Goal: Task Accomplishment & Management: Complete application form

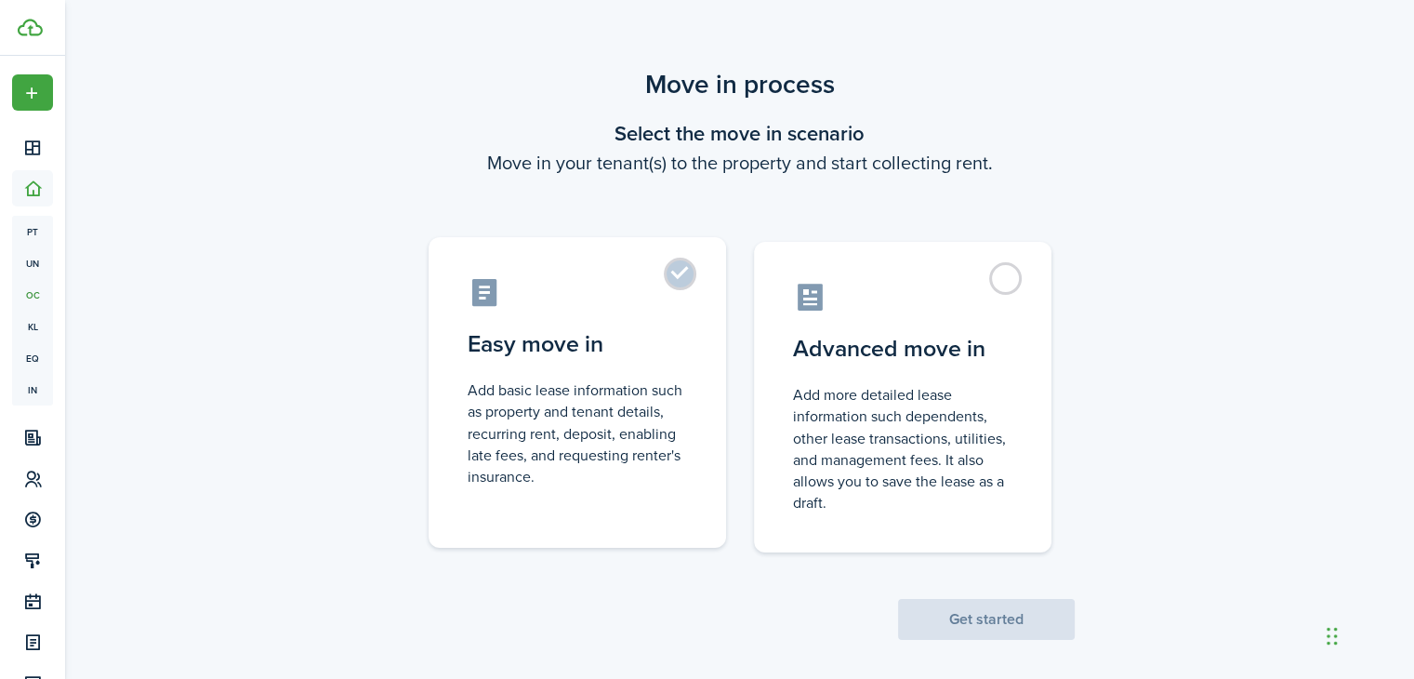
click at [630, 403] on control-radio-card-description "Add basic lease information such as property and tenant details, recurring rent…" at bounding box center [577, 433] width 219 height 108
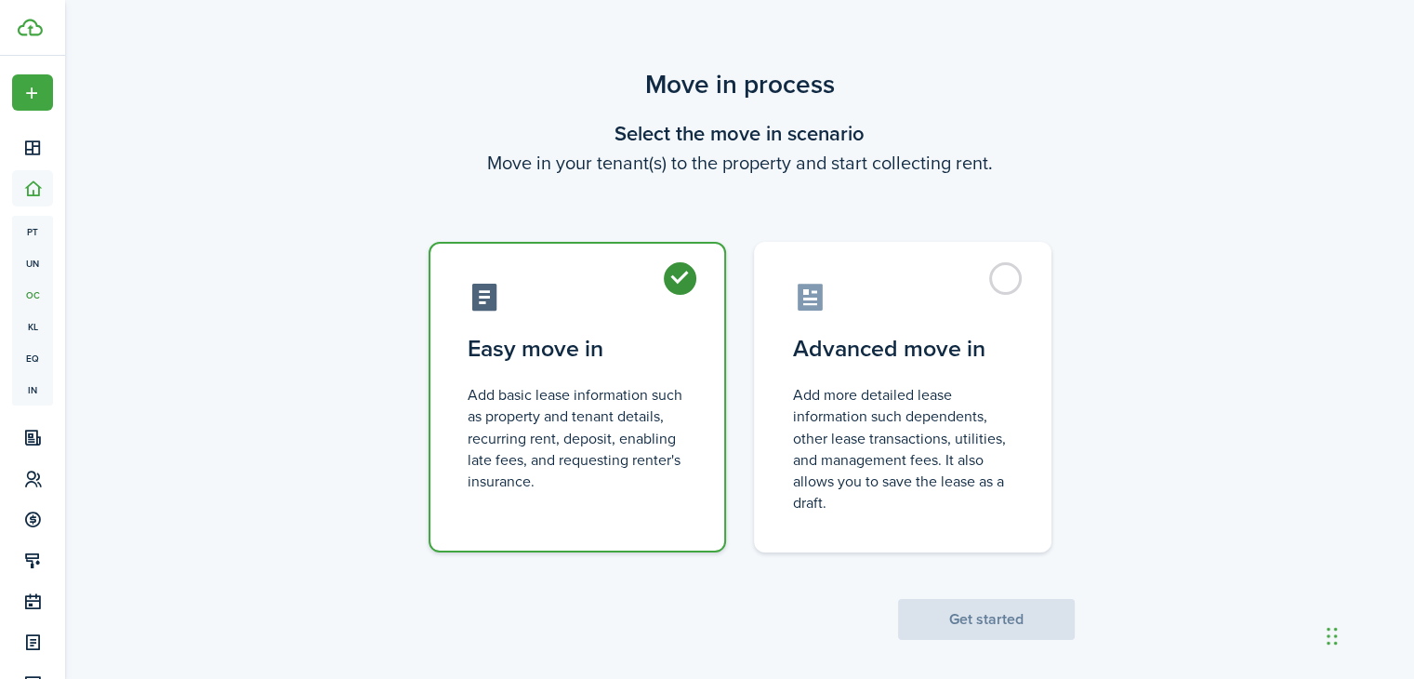
radio input "true"
click at [995, 627] on button "Get started" at bounding box center [986, 619] width 177 height 41
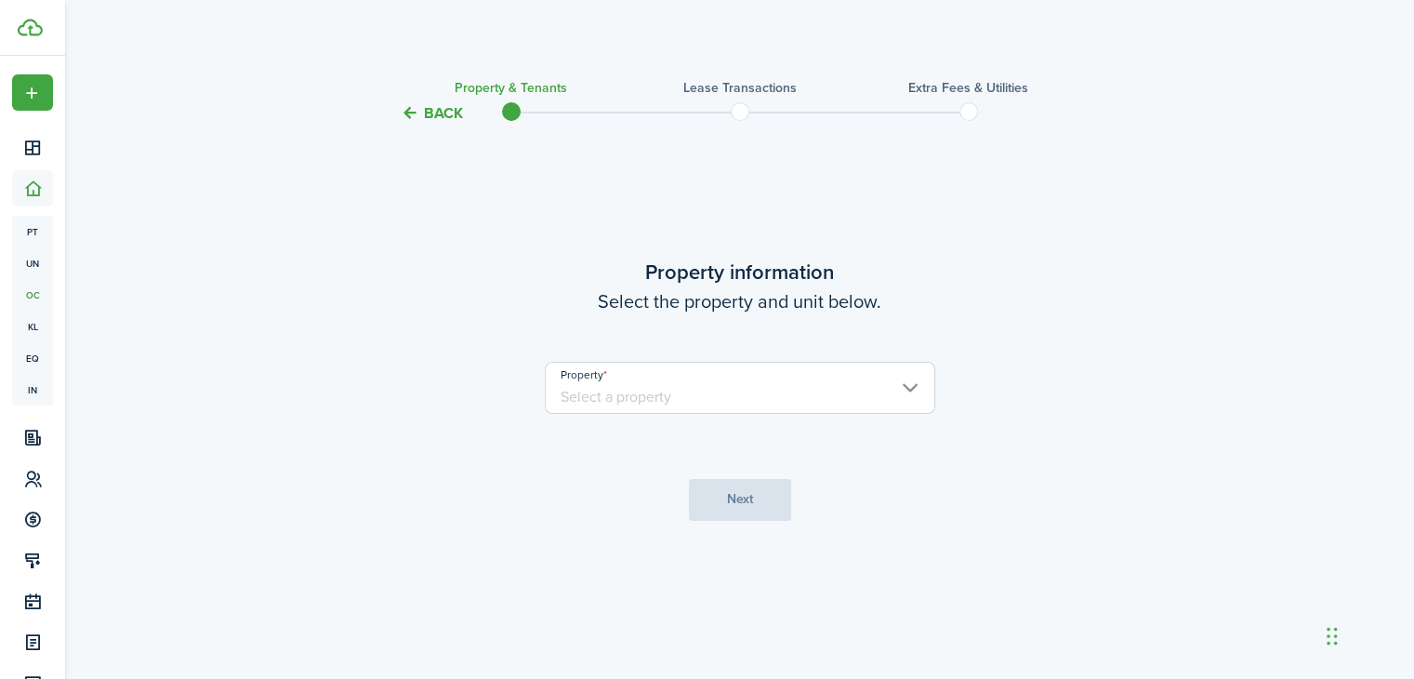
click at [643, 395] on input "Property" at bounding box center [740, 388] width 391 height 52
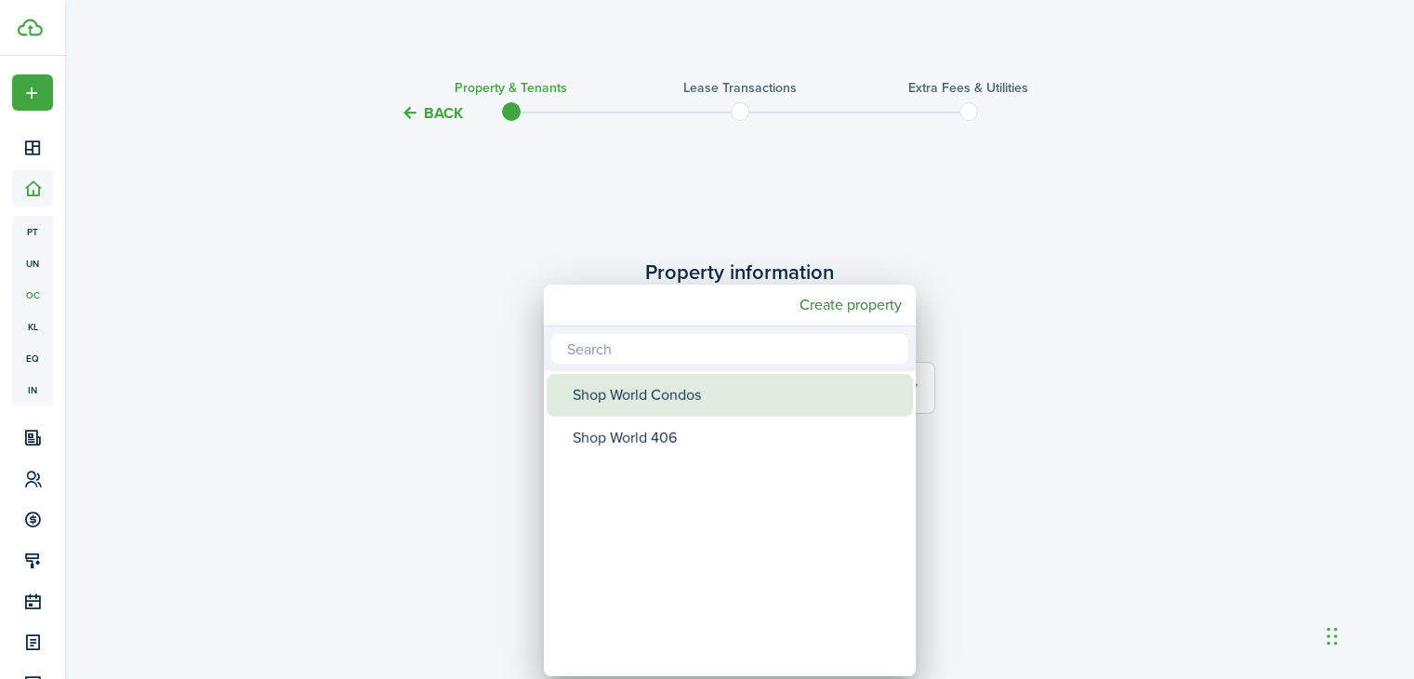
click at [658, 399] on div "Shop World Condos" at bounding box center [737, 395] width 329 height 43
type input "Shop World Condos"
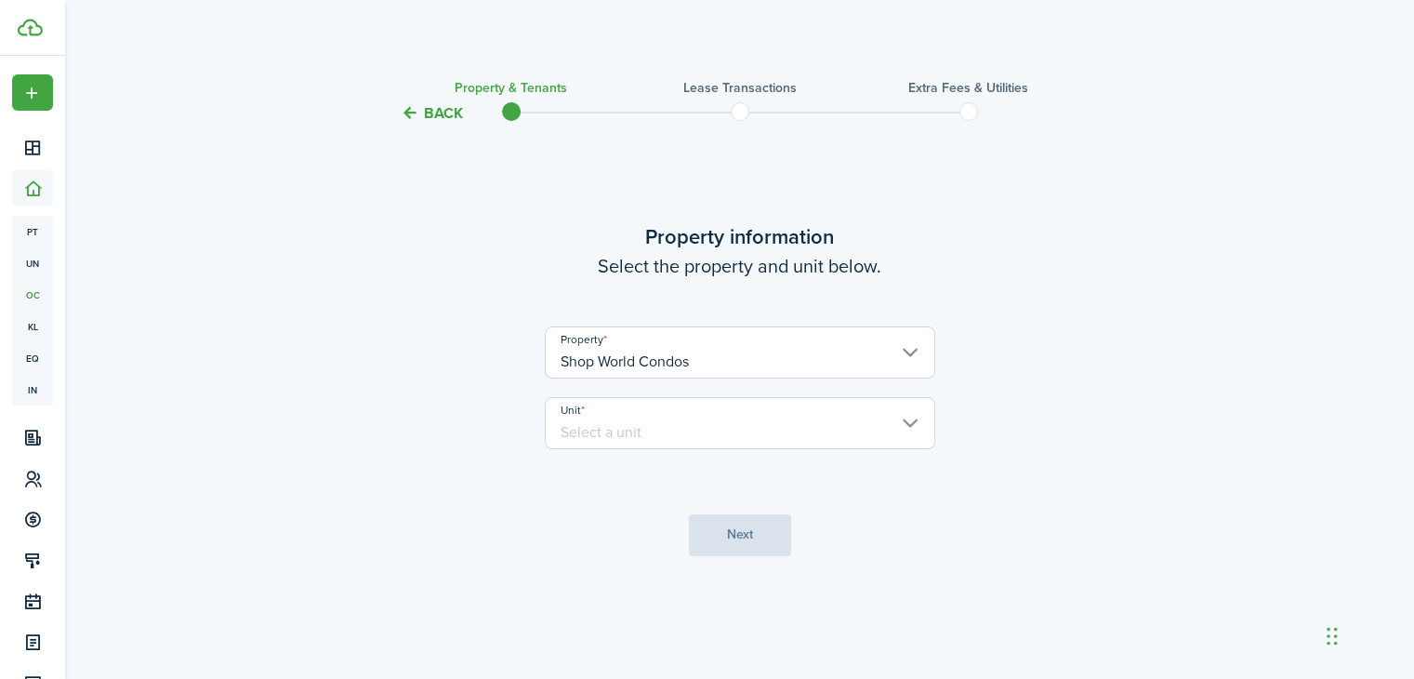
click at [649, 424] on input "Unit" at bounding box center [740, 423] width 391 height 52
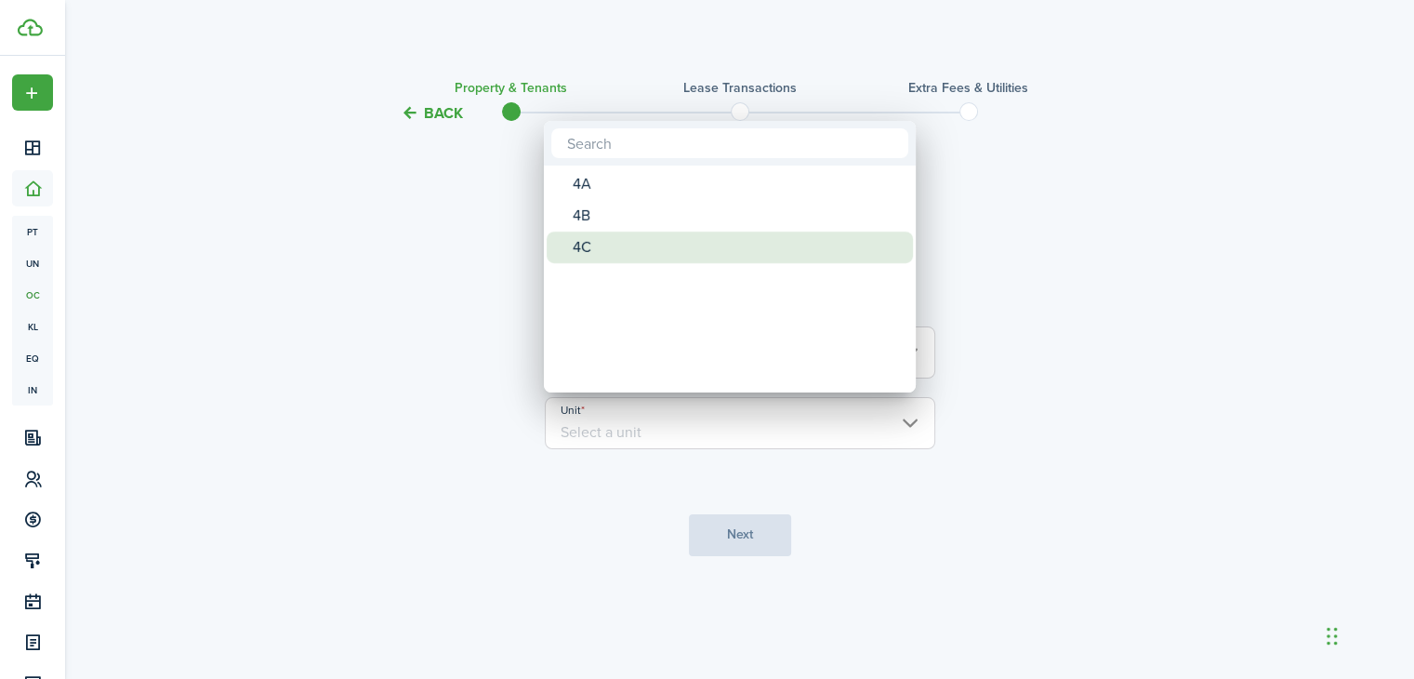
click at [580, 249] on div "4C" at bounding box center [737, 248] width 329 height 32
type input "4C"
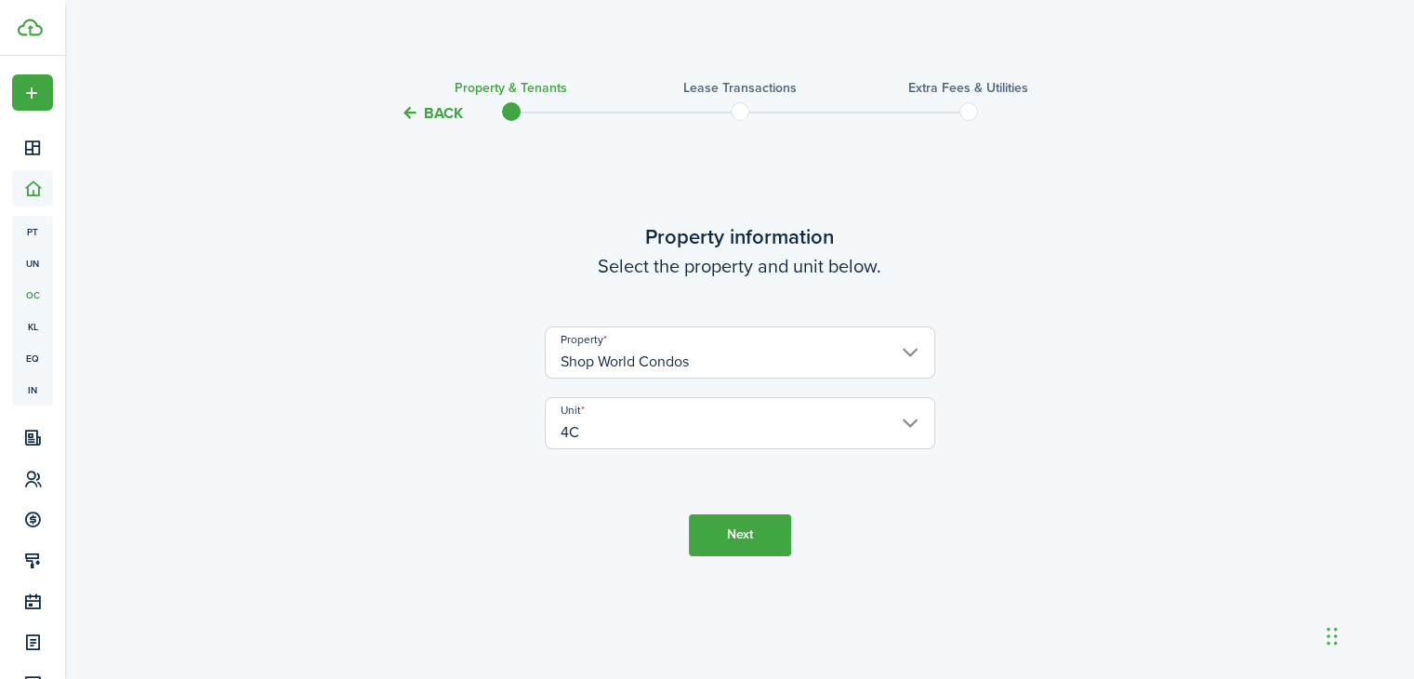
click at [712, 533] on button "Next" at bounding box center [740, 535] width 102 height 42
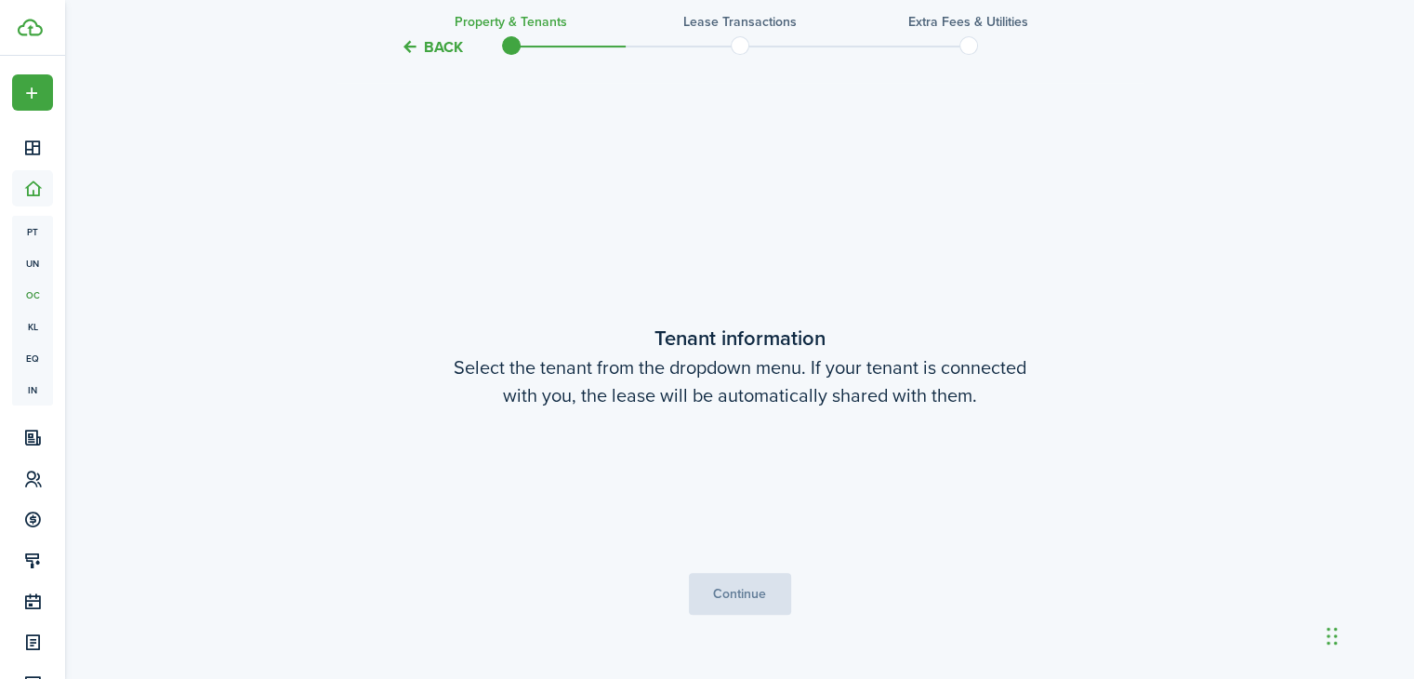
scroll to position [554, 0]
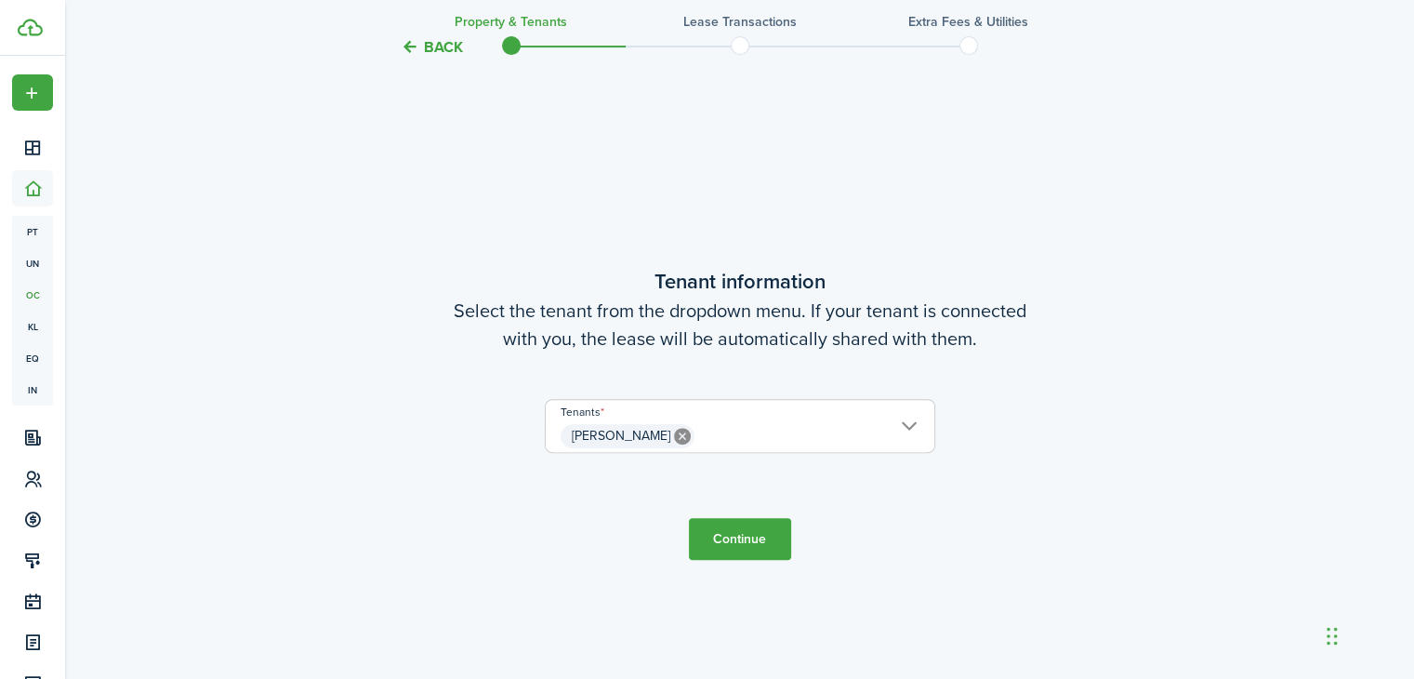
click at [732, 540] on button "Continue" at bounding box center [740, 539] width 102 height 42
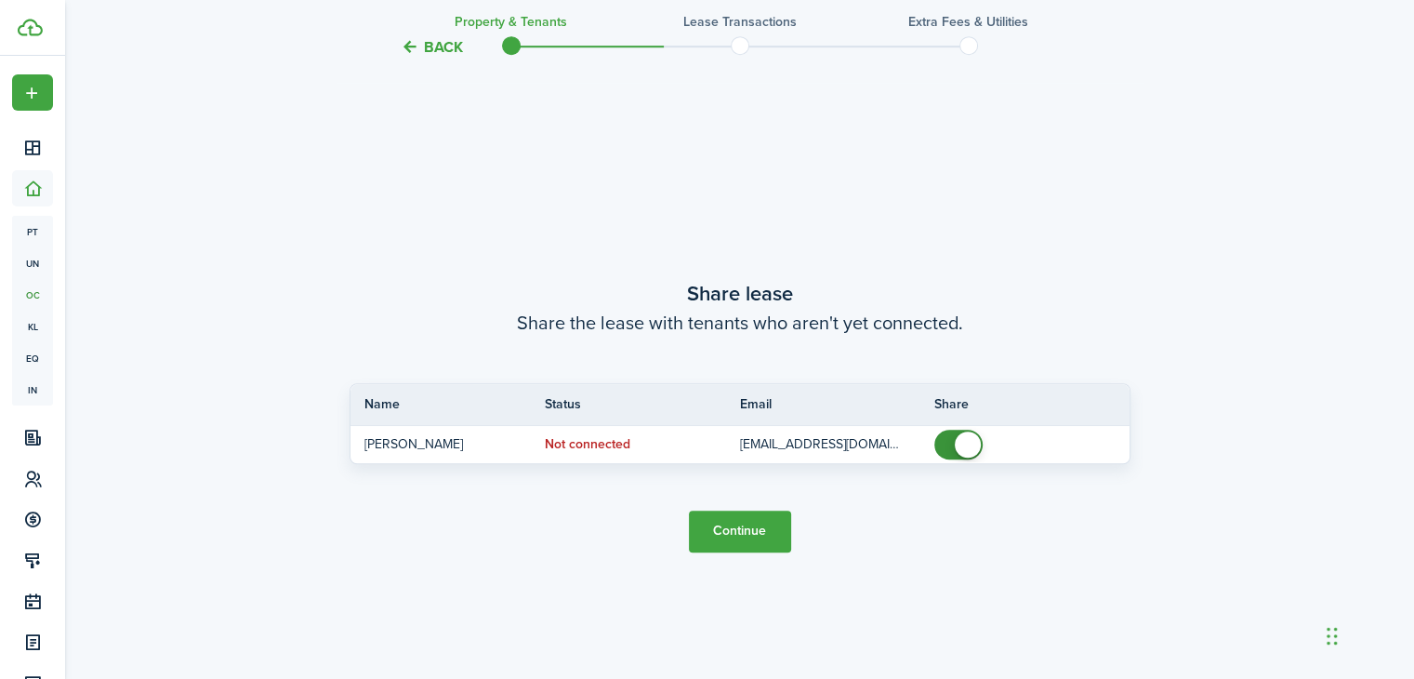
scroll to position [1232, 0]
click at [762, 524] on button "Continue" at bounding box center [740, 531] width 102 height 42
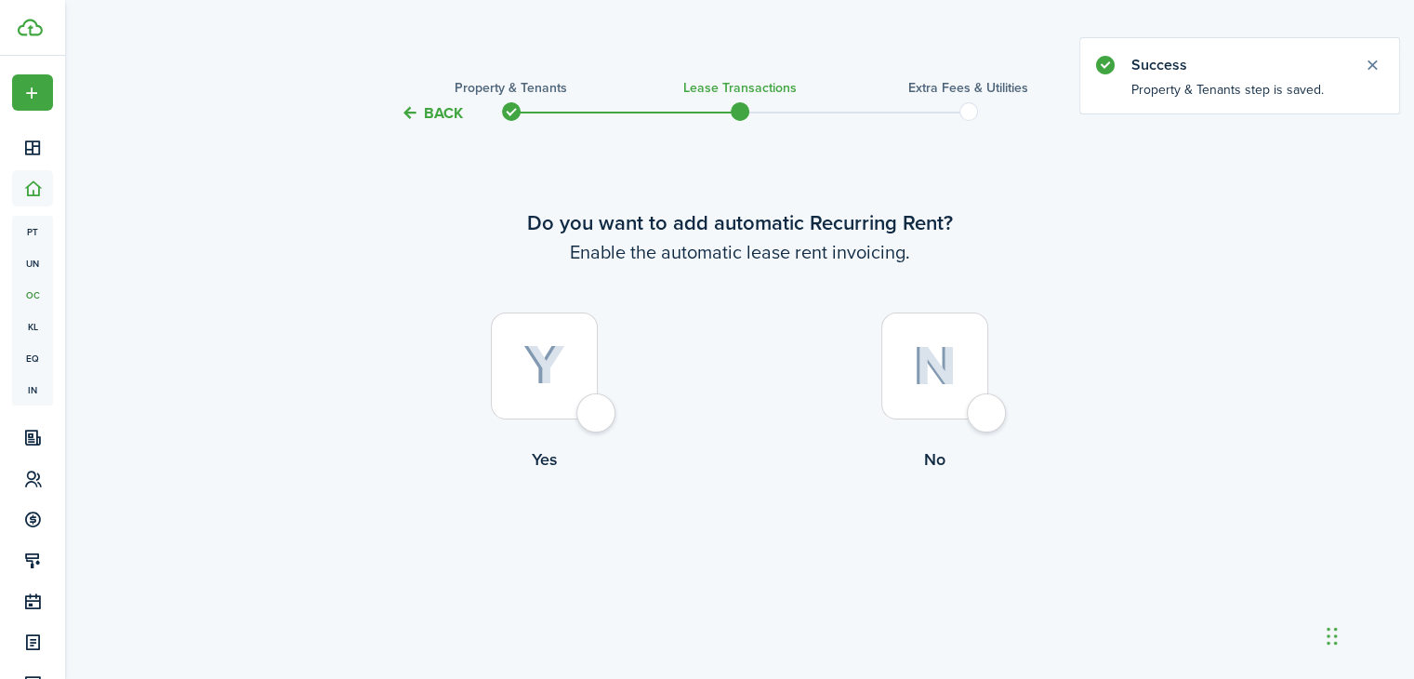
click at [543, 365] on img at bounding box center [545, 365] width 42 height 41
radio input "true"
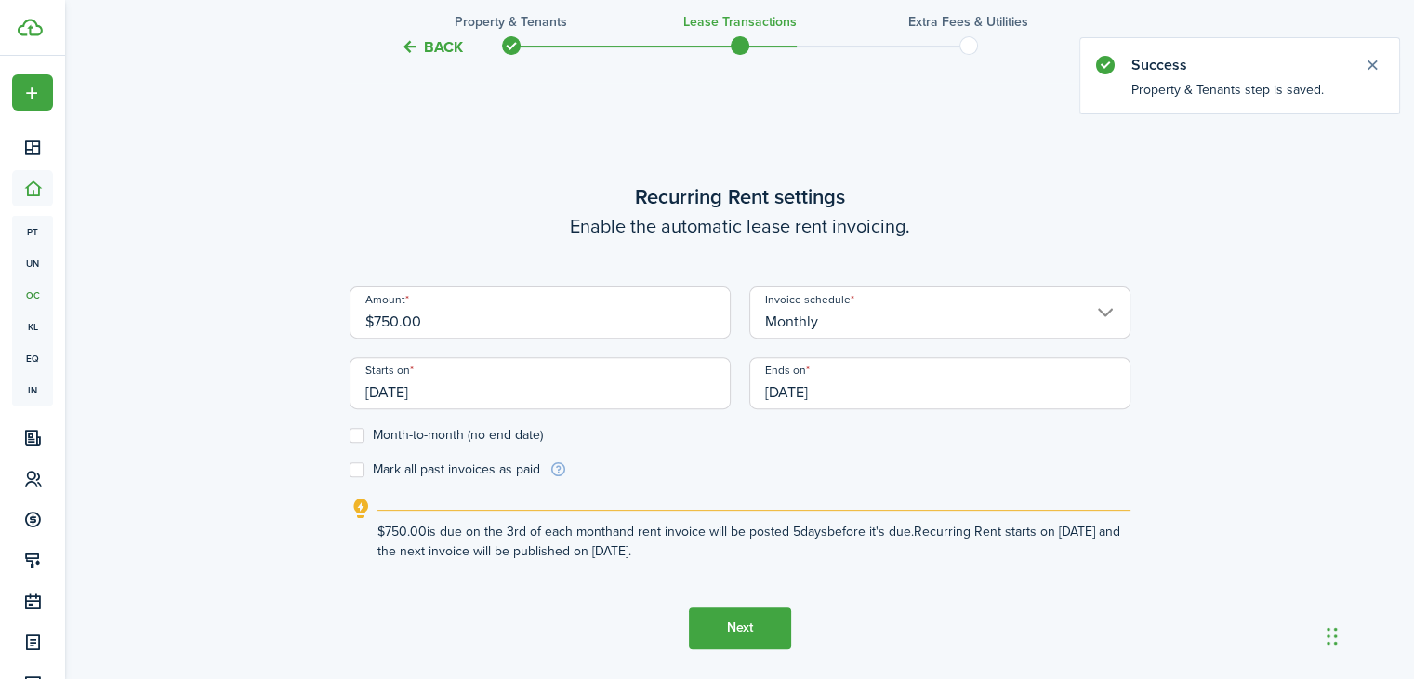
scroll to position [554, 0]
click at [379, 318] on input "$750.00" at bounding box center [540, 311] width 381 height 52
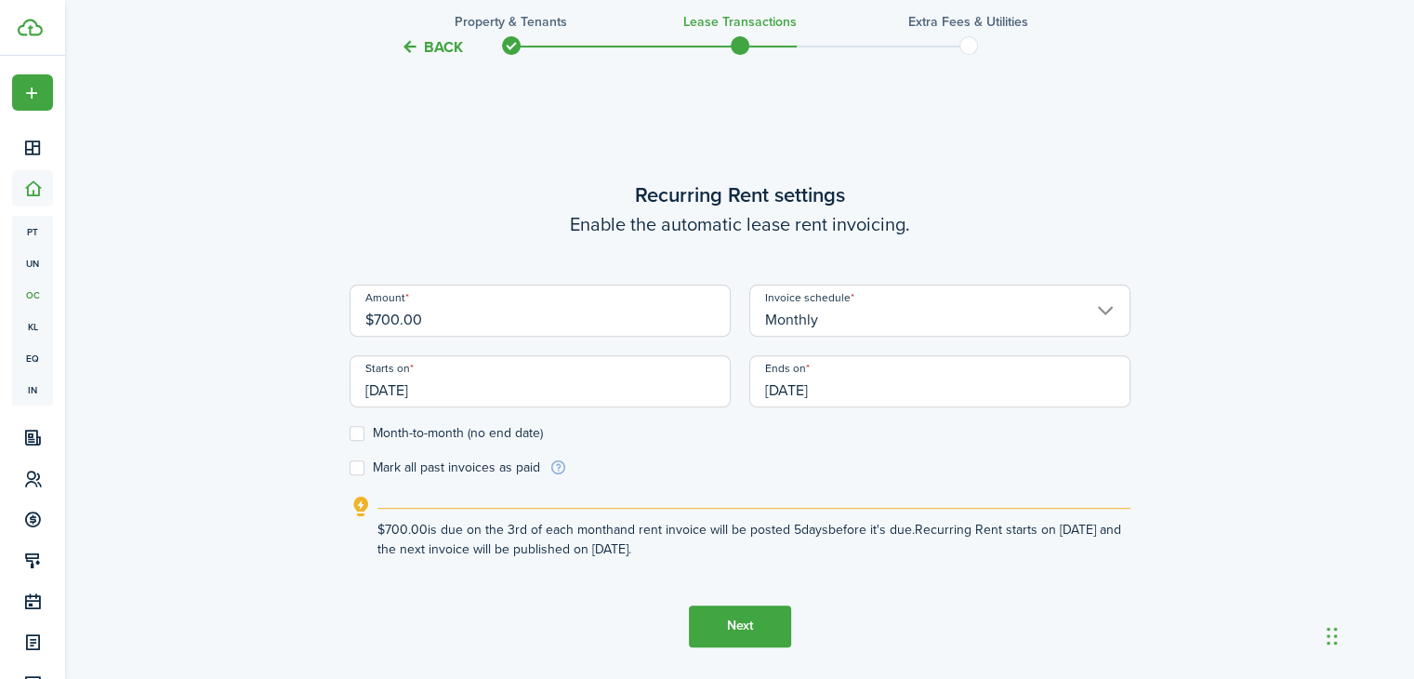
click at [822, 391] on input "[DATE]" at bounding box center [939, 381] width 381 height 52
type input "$700.00"
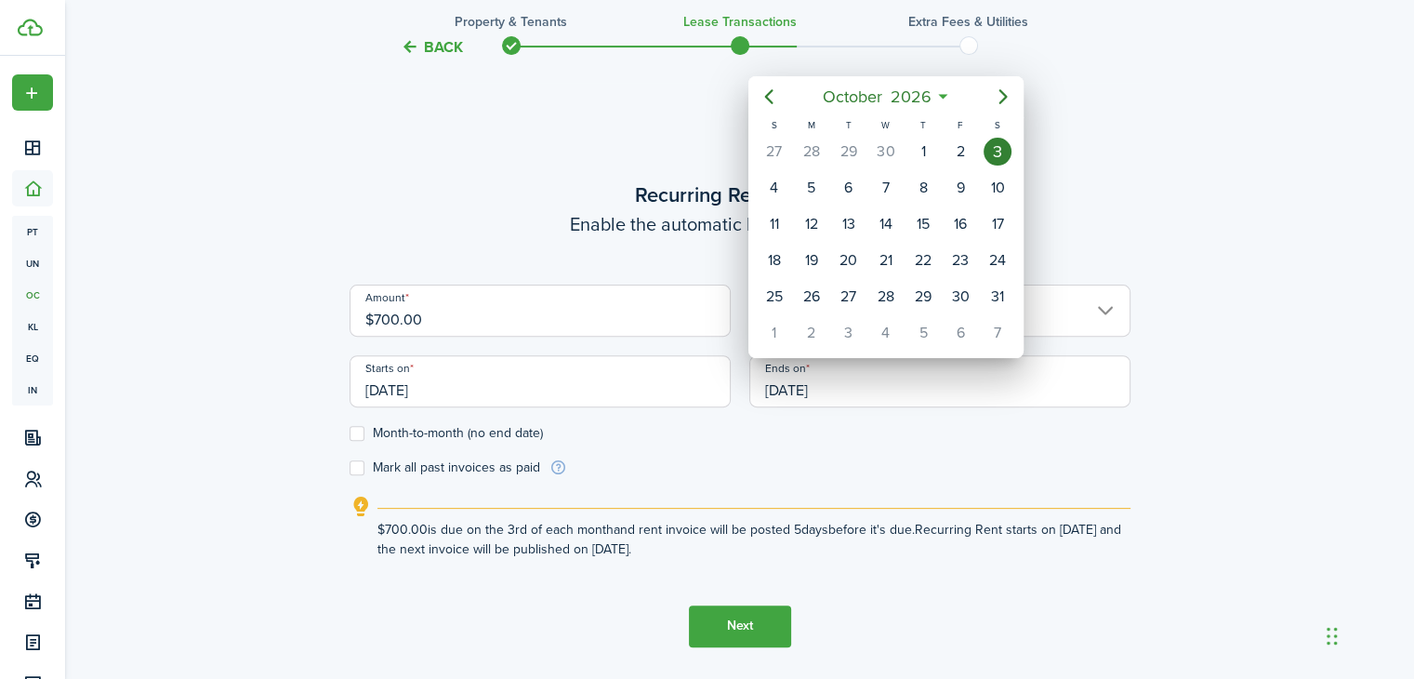
click at [1107, 444] on div at bounding box center [707, 339] width 1712 height 976
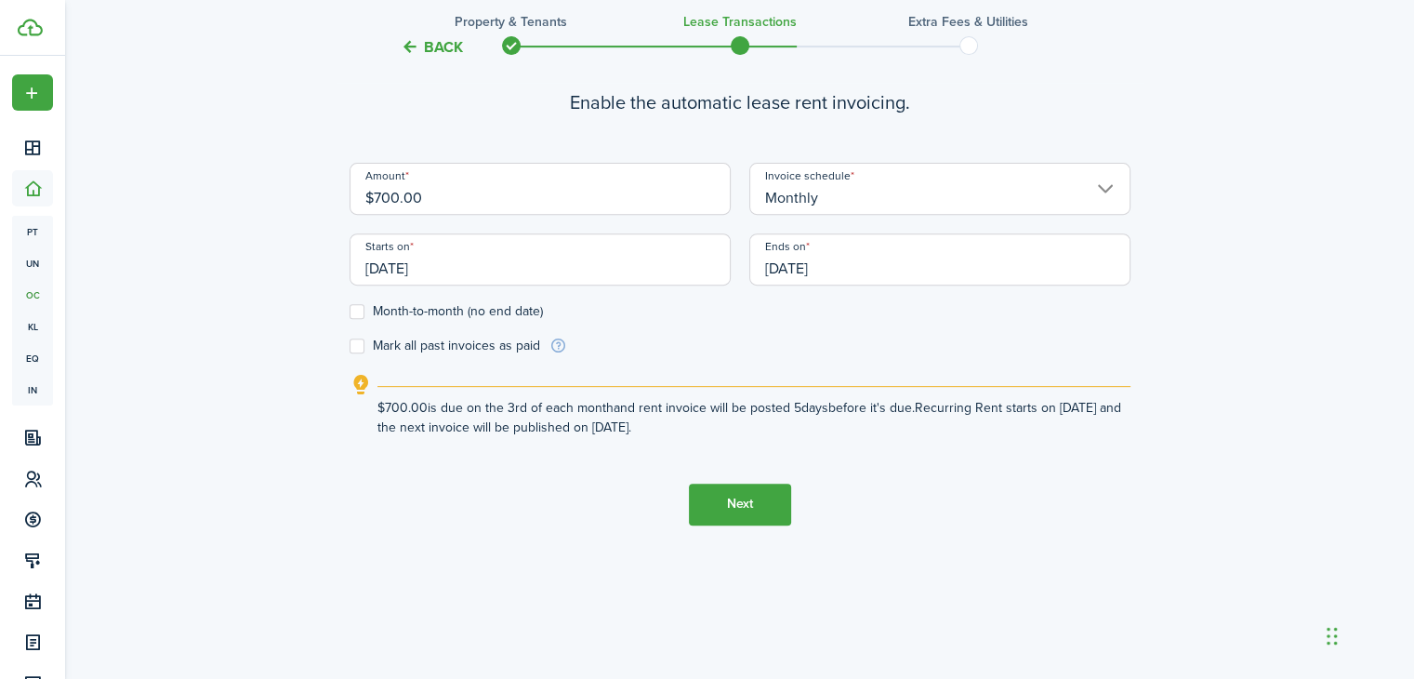
scroll to position [678, 0]
click at [759, 490] on button "Next" at bounding box center [740, 503] width 102 height 42
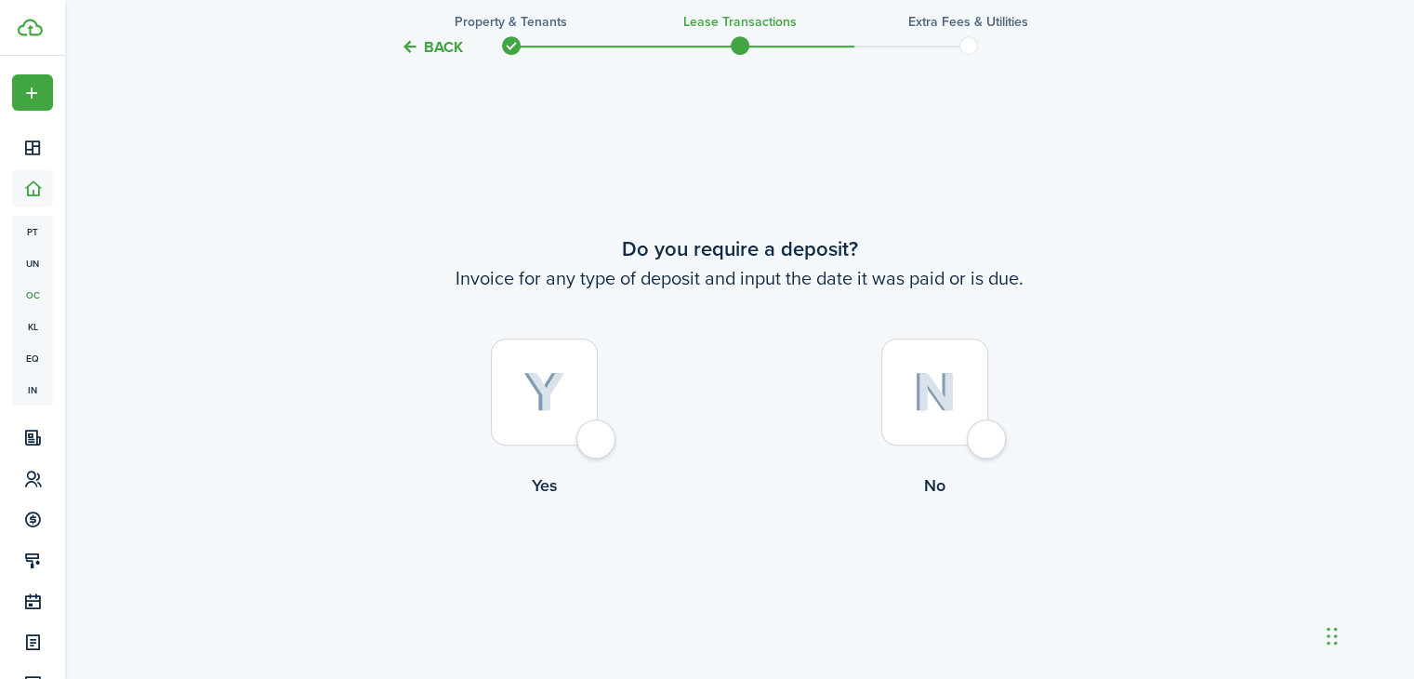
scroll to position [1232, 0]
click at [577, 391] on div at bounding box center [544, 391] width 107 height 107
radio input "true"
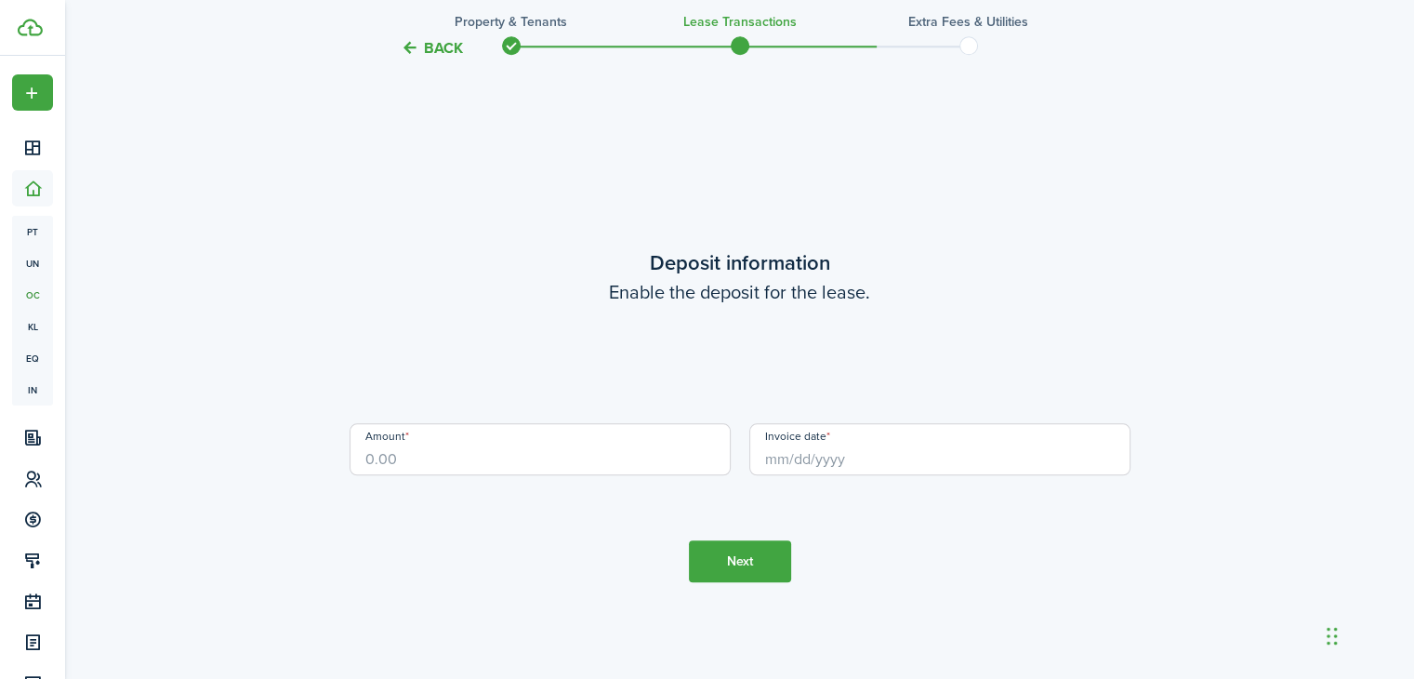
scroll to position [1911, 0]
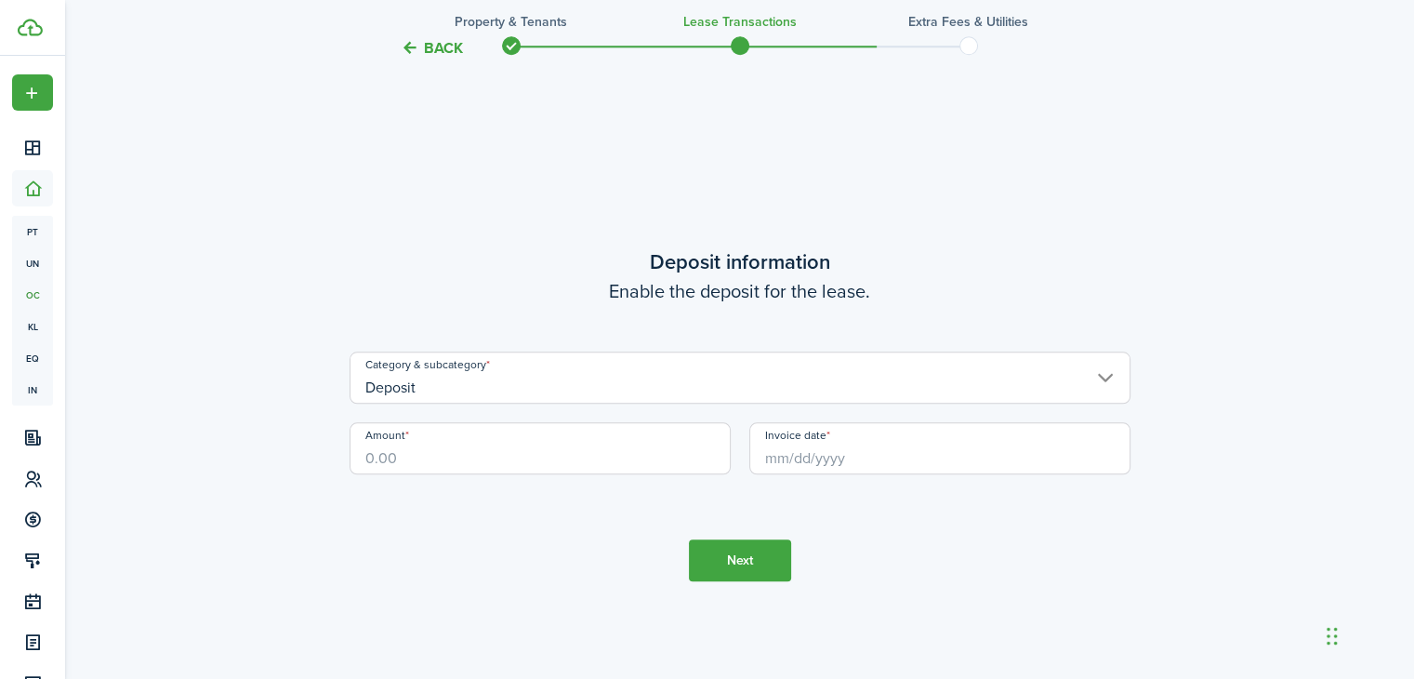
click at [444, 454] on input "Amount" at bounding box center [540, 448] width 381 height 52
click at [870, 458] on input "Invoice date" at bounding box center [939, 448] width 381 height 52
type input "$700.00"
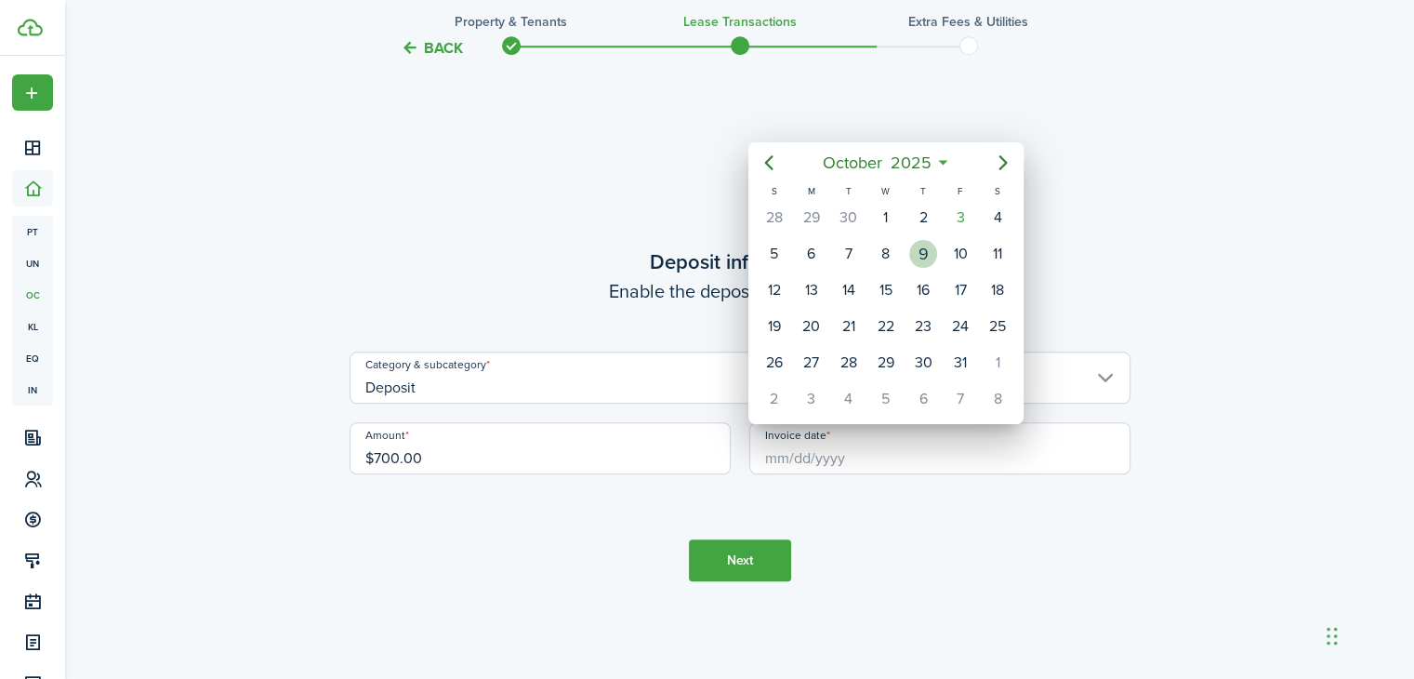
click at [926, 248] on div "9" at bounding box center [923, 254] width 28 height 28
type input "[DATE]"
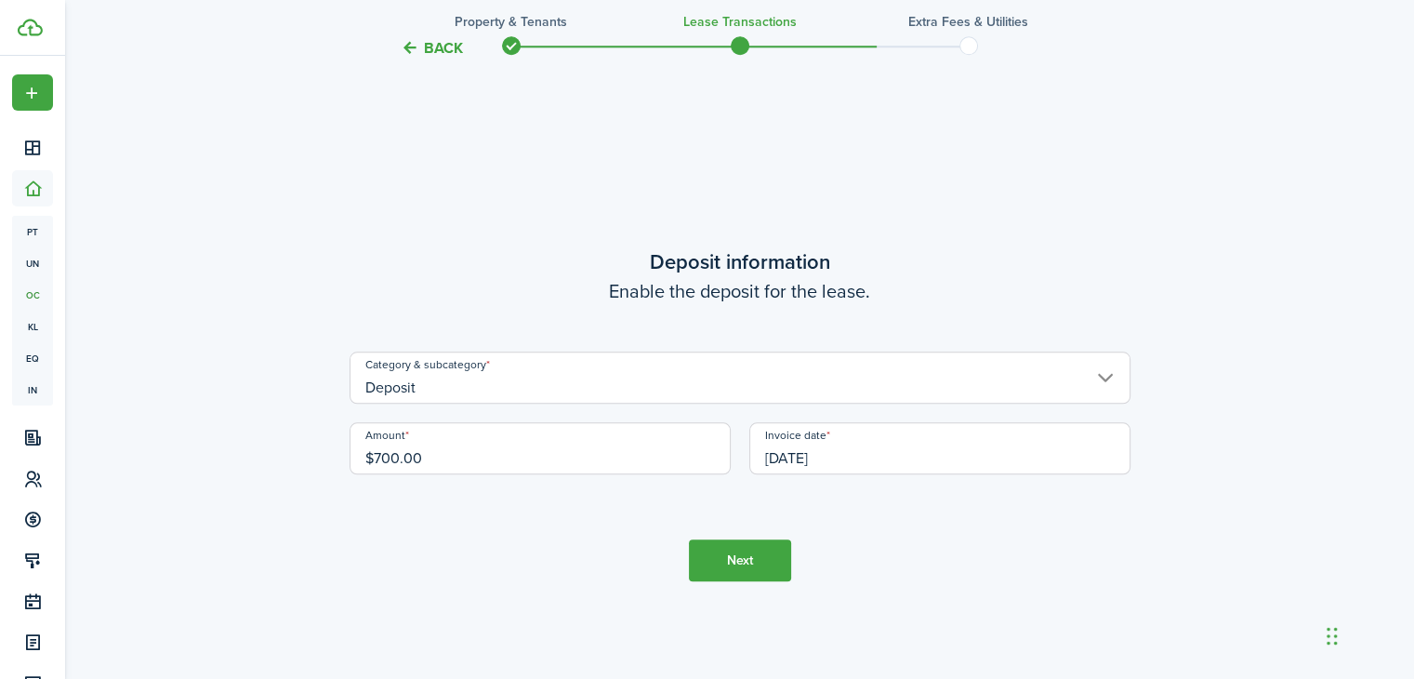
click at [745, 559] on button "Next" at bounding box center [740, 560] width 102 height 42
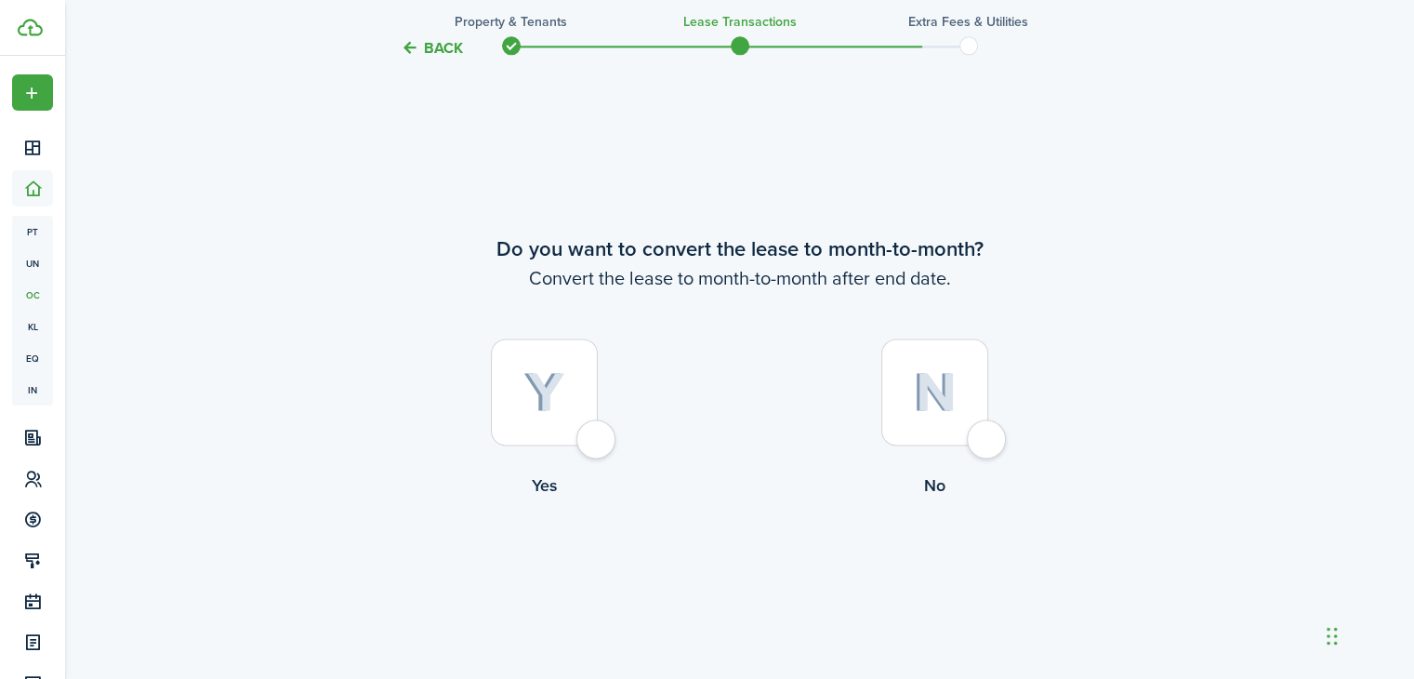
scroll to position [2589, 0]
click at [911, 373] on div at bounding box center [935, 391] width 107 height 107
radio input "true"
click at [747, 571] on button "Continue" at bounding box center [740, 575] width 102 height 42
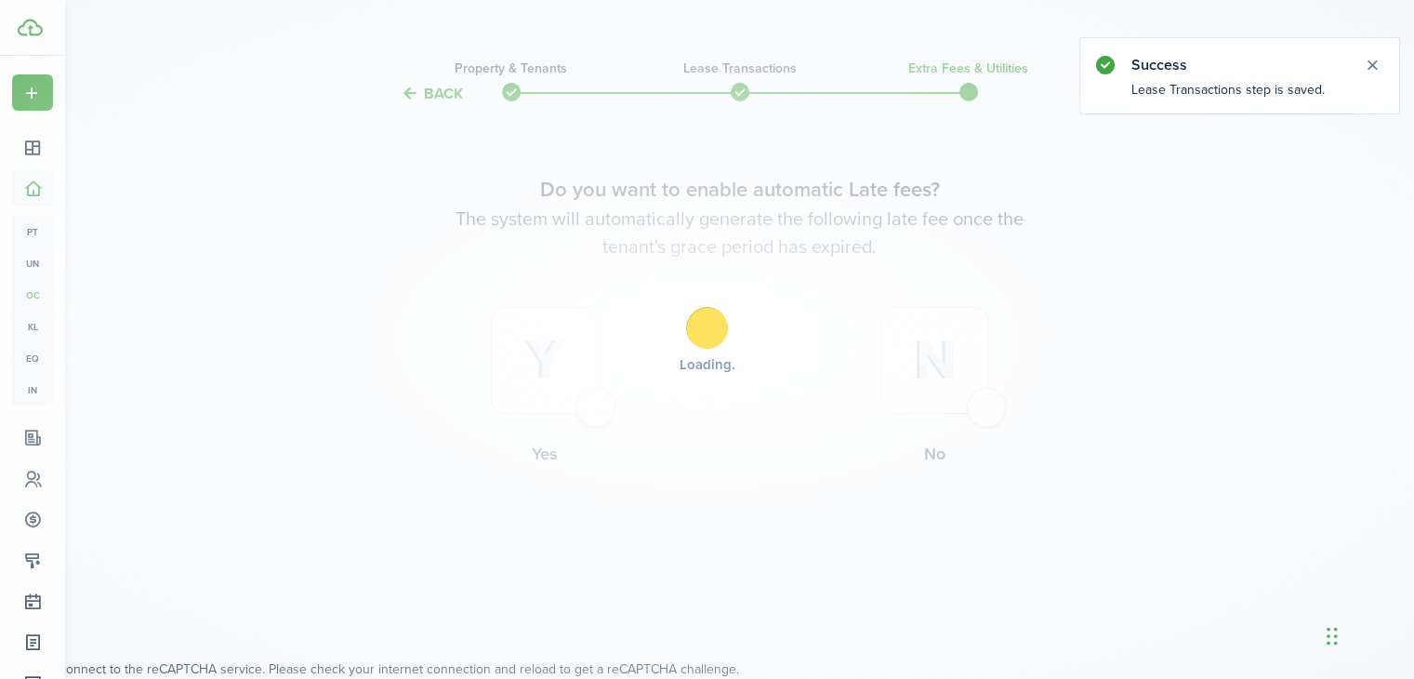
scroll to position [0, 0]
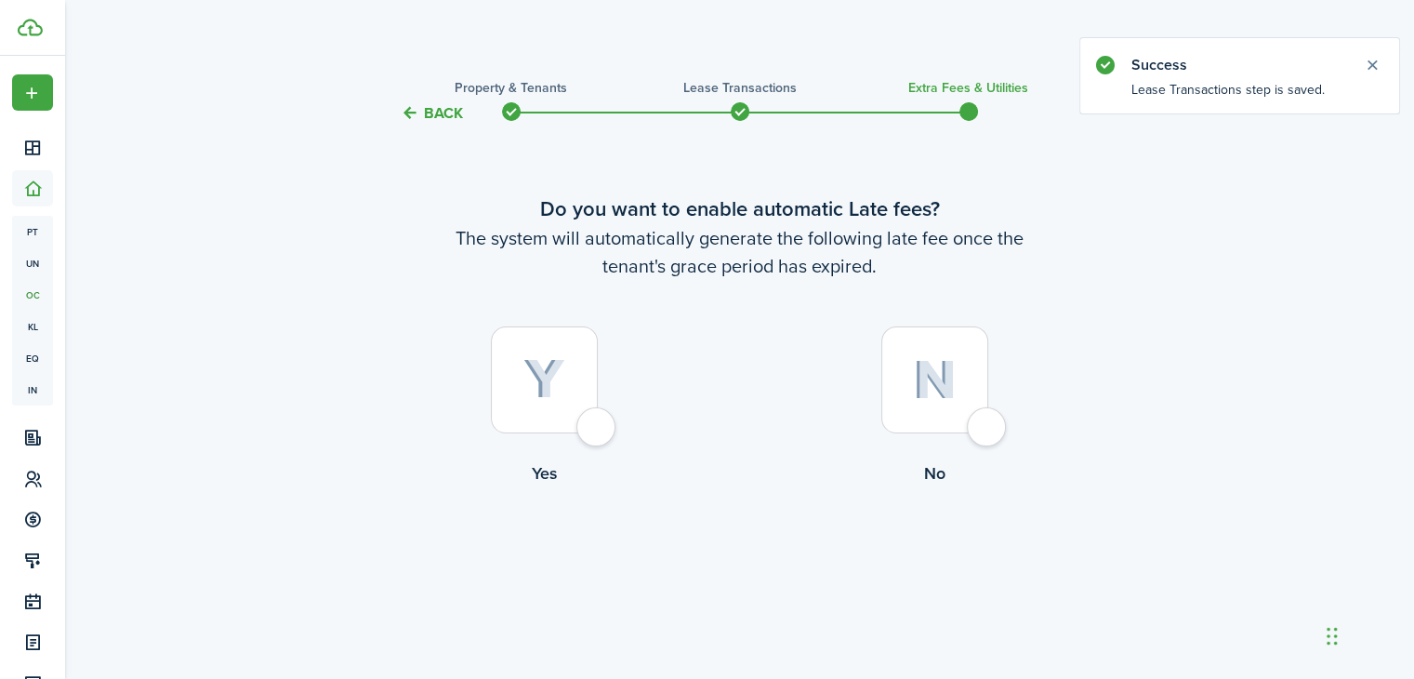
click at [530, 369] on img at bounding box center [545, 379] width 42 height 41
radio input "true"
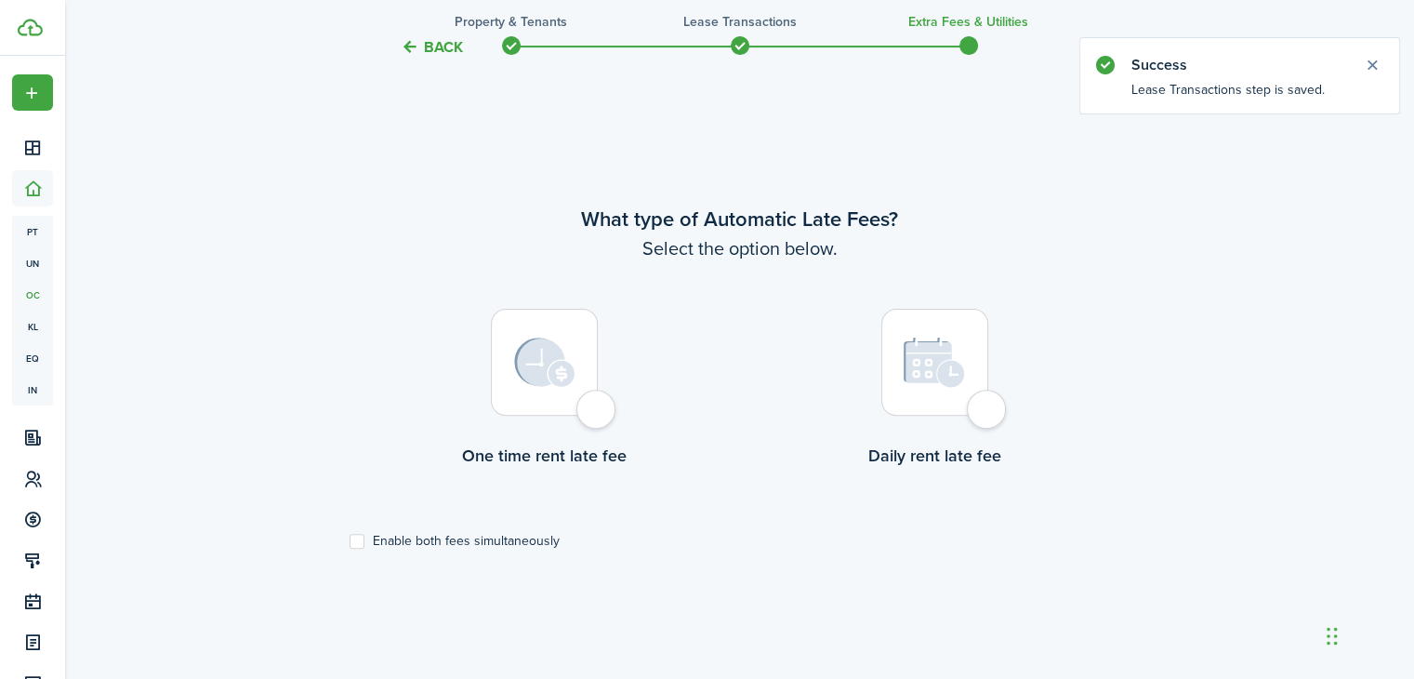
scroll to position [554, 0]
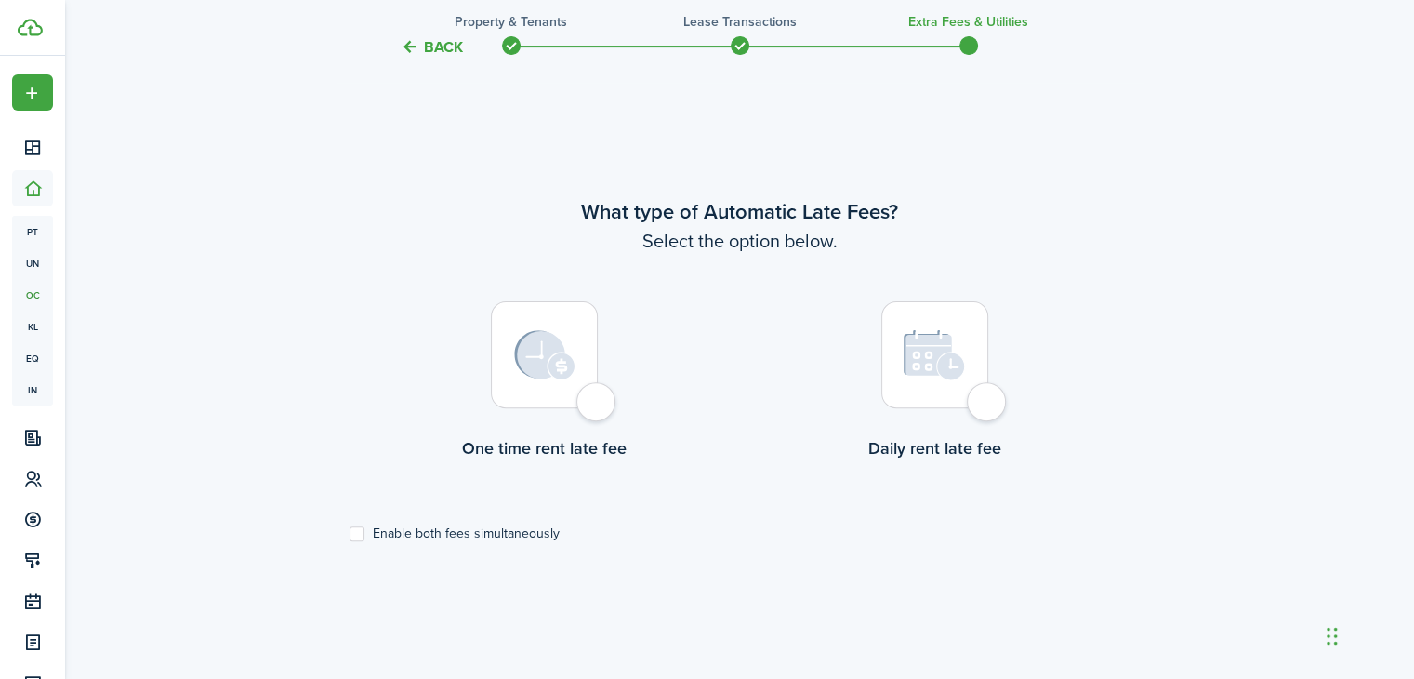
click at [549, 339] on img at bounding box center [544, 355] width 61 height 50
radio input "true"
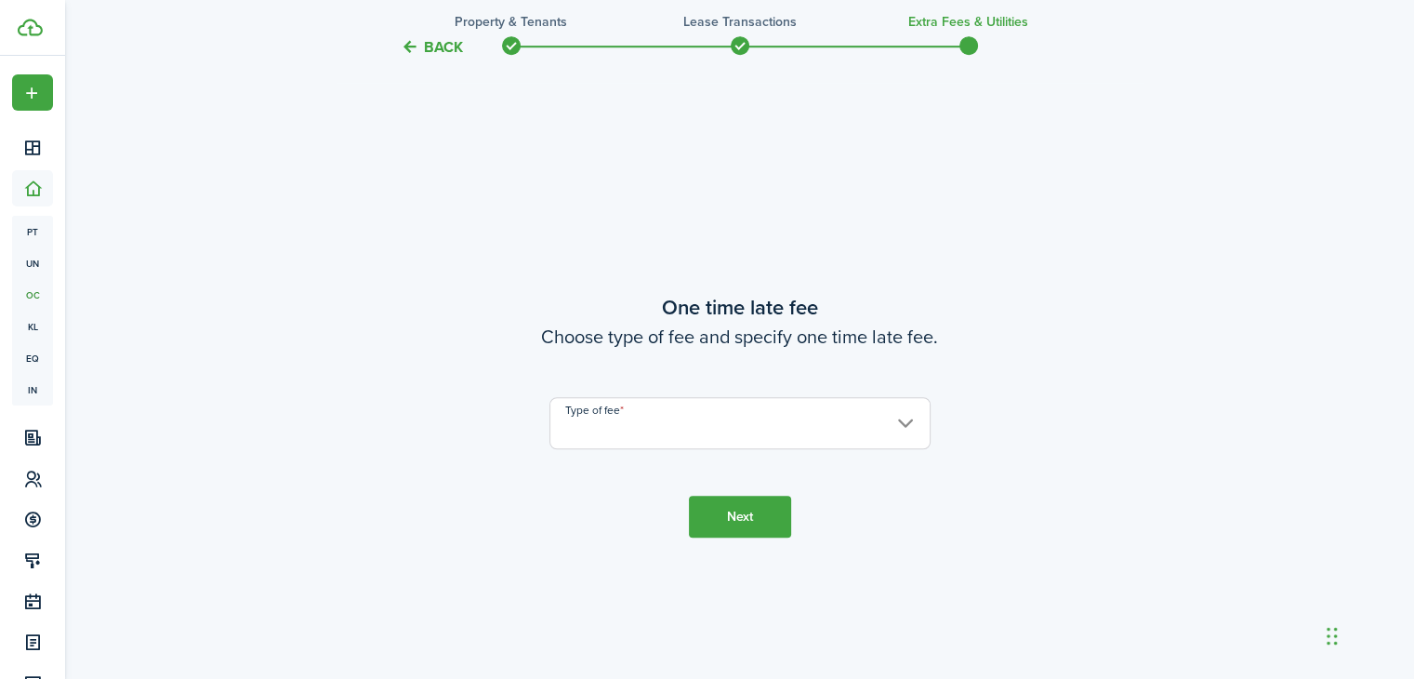
scroll to position [1232, 0]
click at [679, 417] on input "Type of fee" at bounding box center [740, 422] width 381 height 52
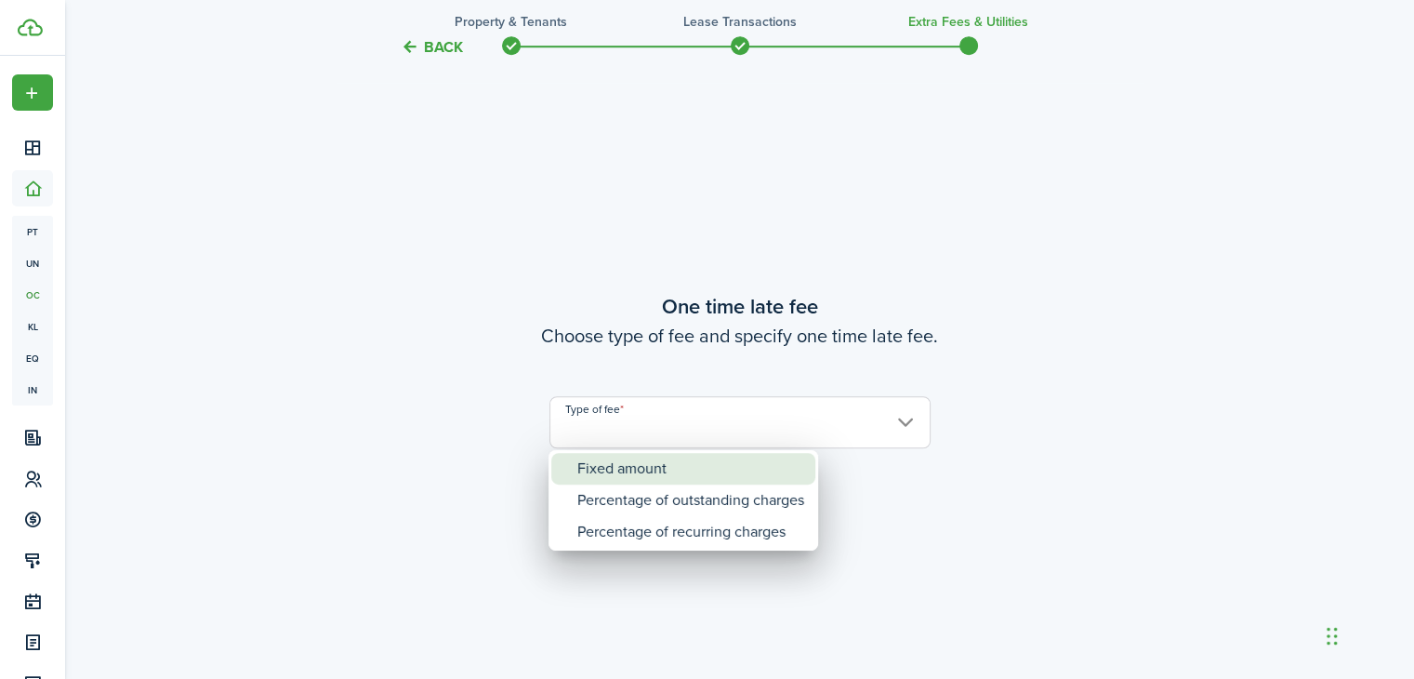
click at [658, 463] on div "Fixed amount" at bounding box center [690, 469] width 227 height 32
type input "Fixed amount"
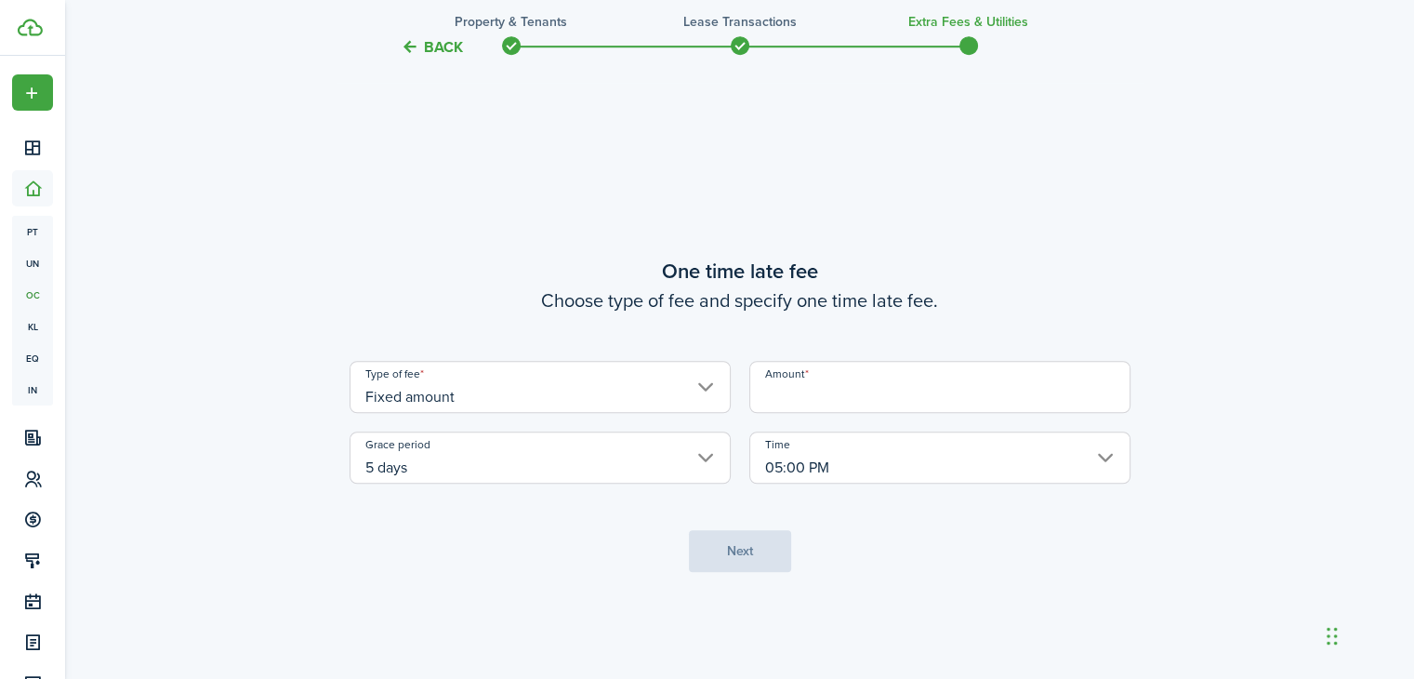
click at [870, 394] on input "Amount" at bounding box center [939, 387] width 381 height 52
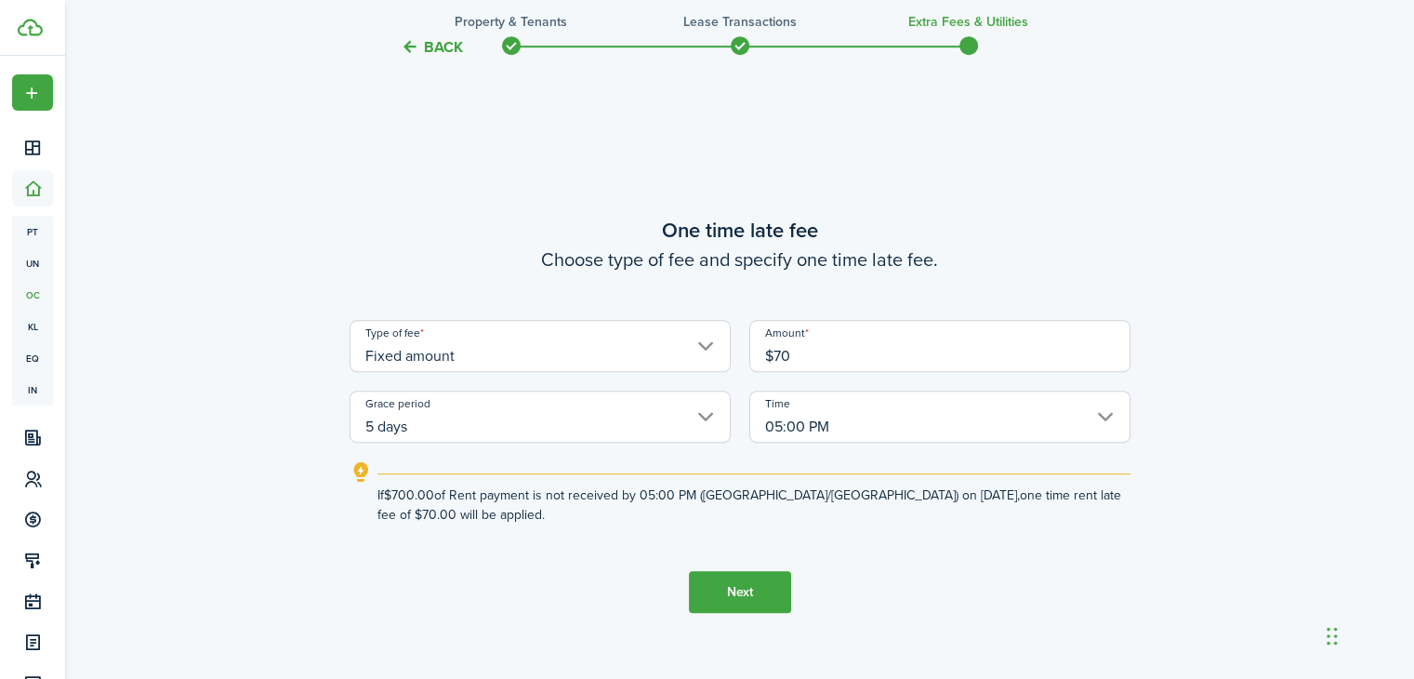
type input "$70.00"
click at [753, 592] on button "Next" at bounding box center [740, 592] width 102 height 42
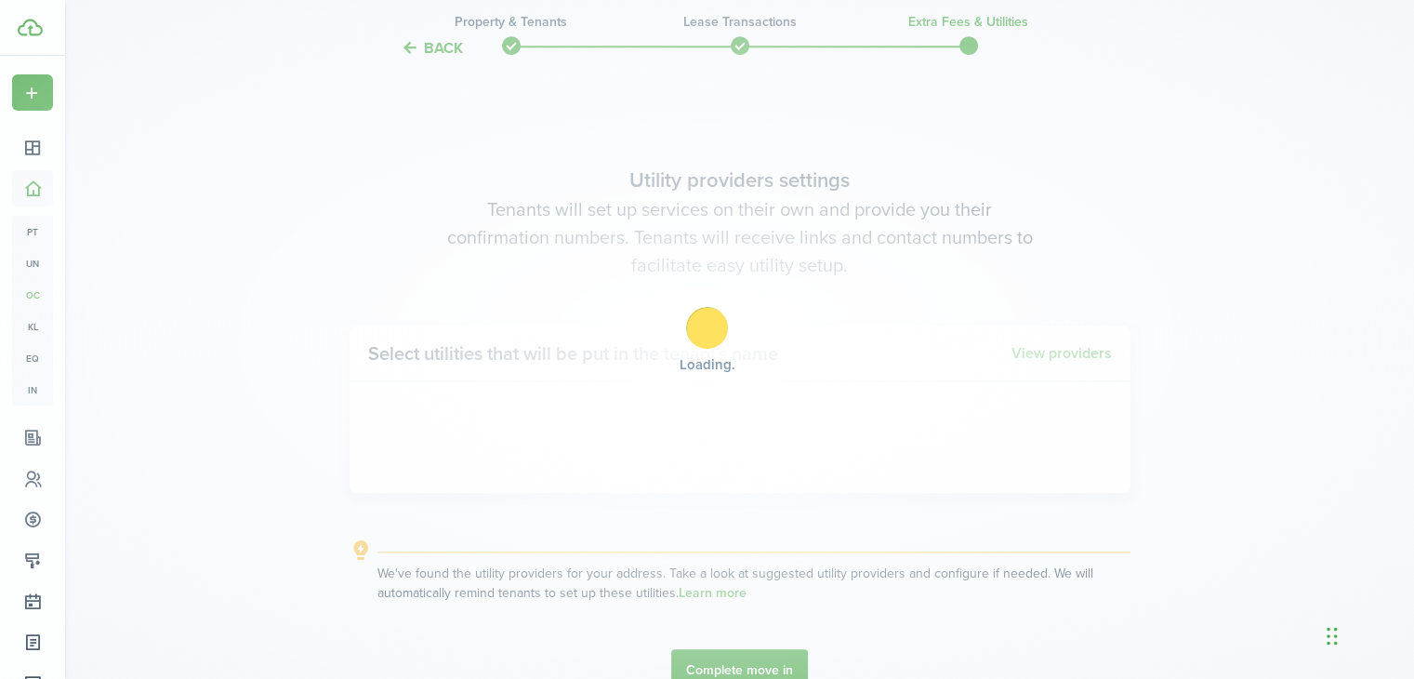
scroll to position [1911, 0]
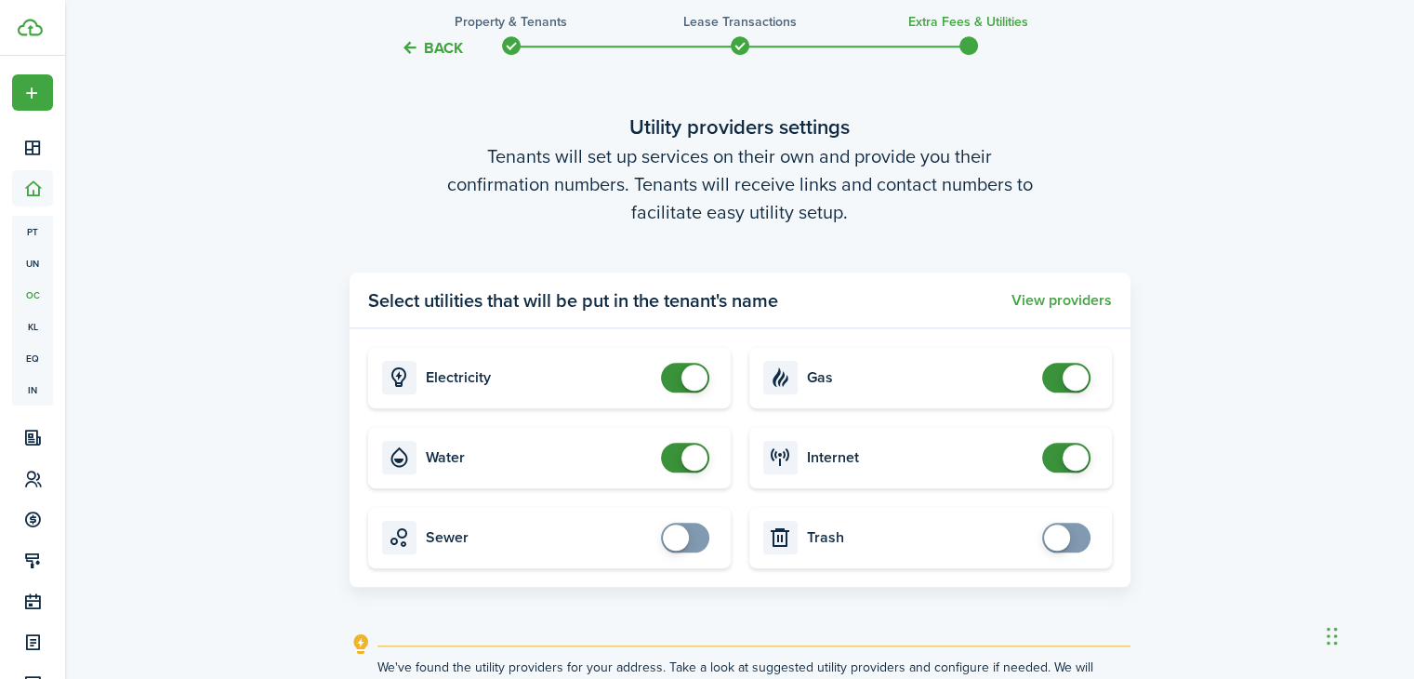
checkbox input "false"
click at [676, 365] on span at bounding box center [685, 378] width 19 height 30
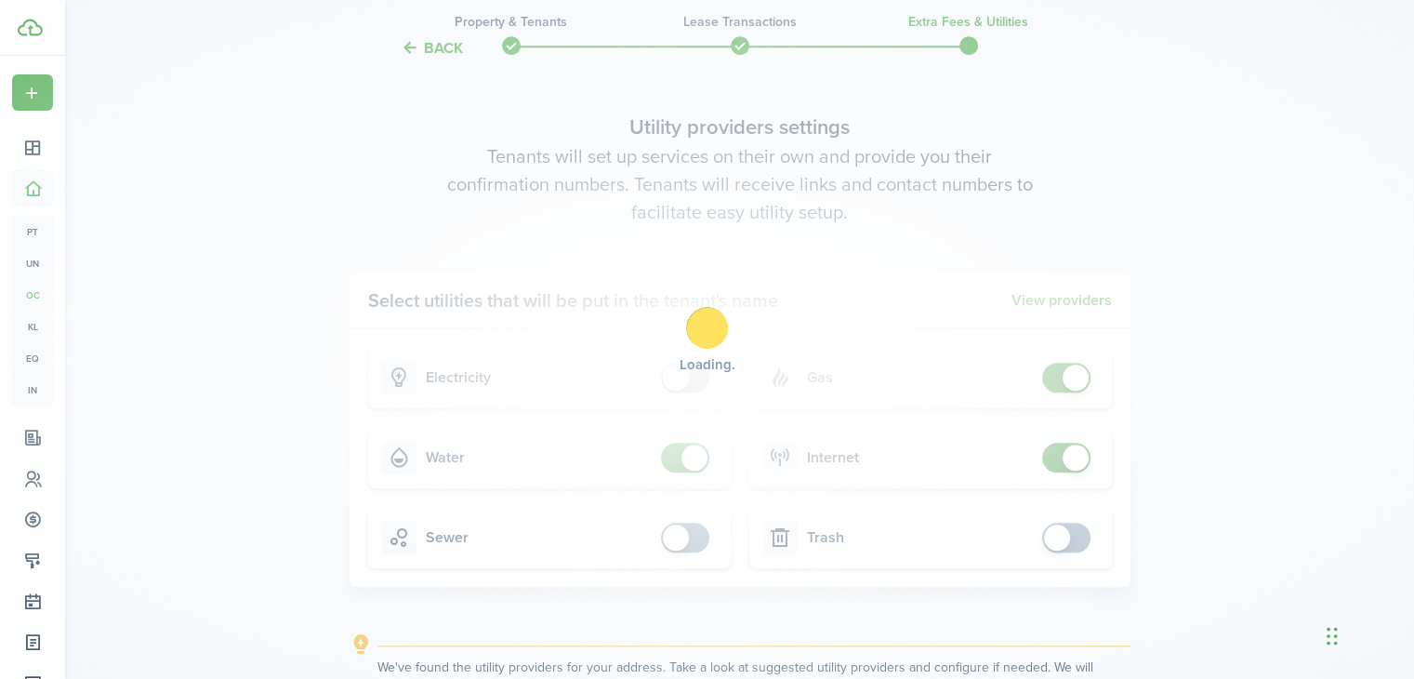
click at [692, 444] on div "Loading" at bounding box center [707, 339] width 1414 height 679
click at [681, 457] on div "Loading" at bounding box center [707, 339] width 1414 height 679
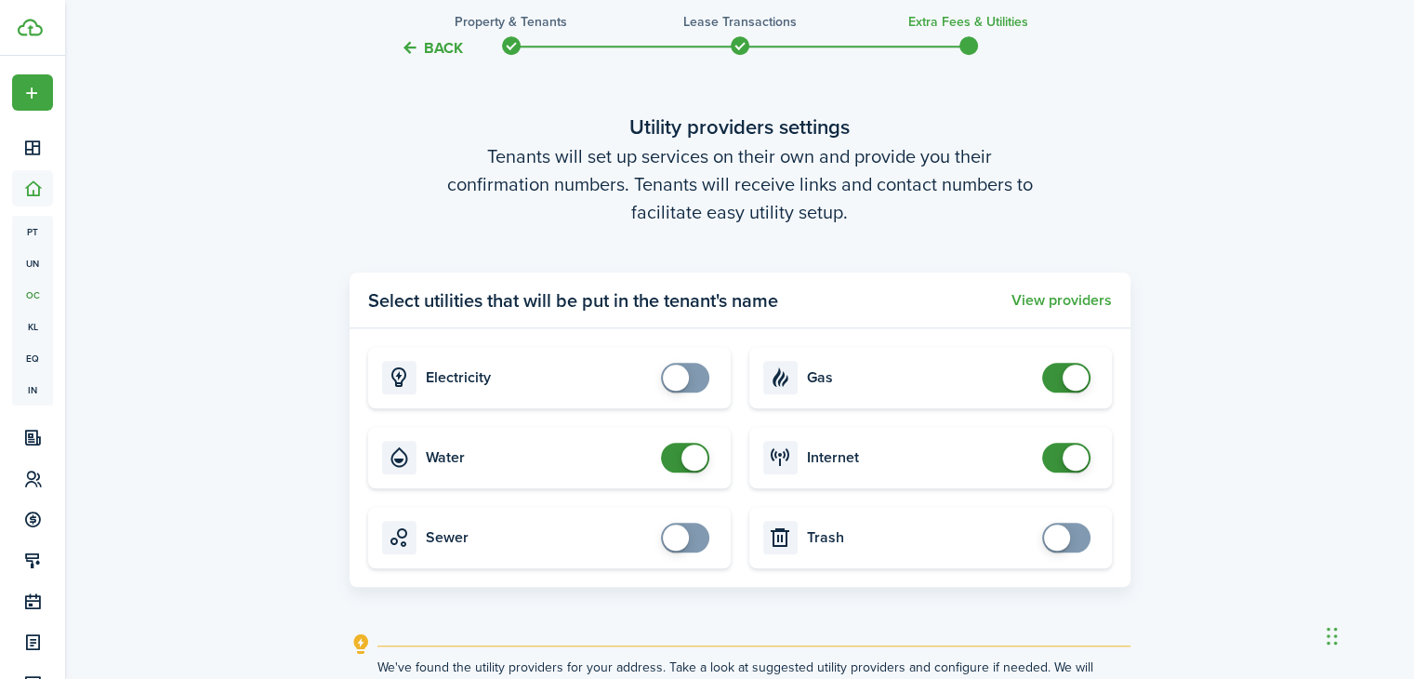
checkbox input "false"
click at [1057, 371] on span at bounding box center [1066, 378] width 19 height 30
checkbox input "false"
click at [682, 457] on span at bounding box center [695, 457] width 26 height 26
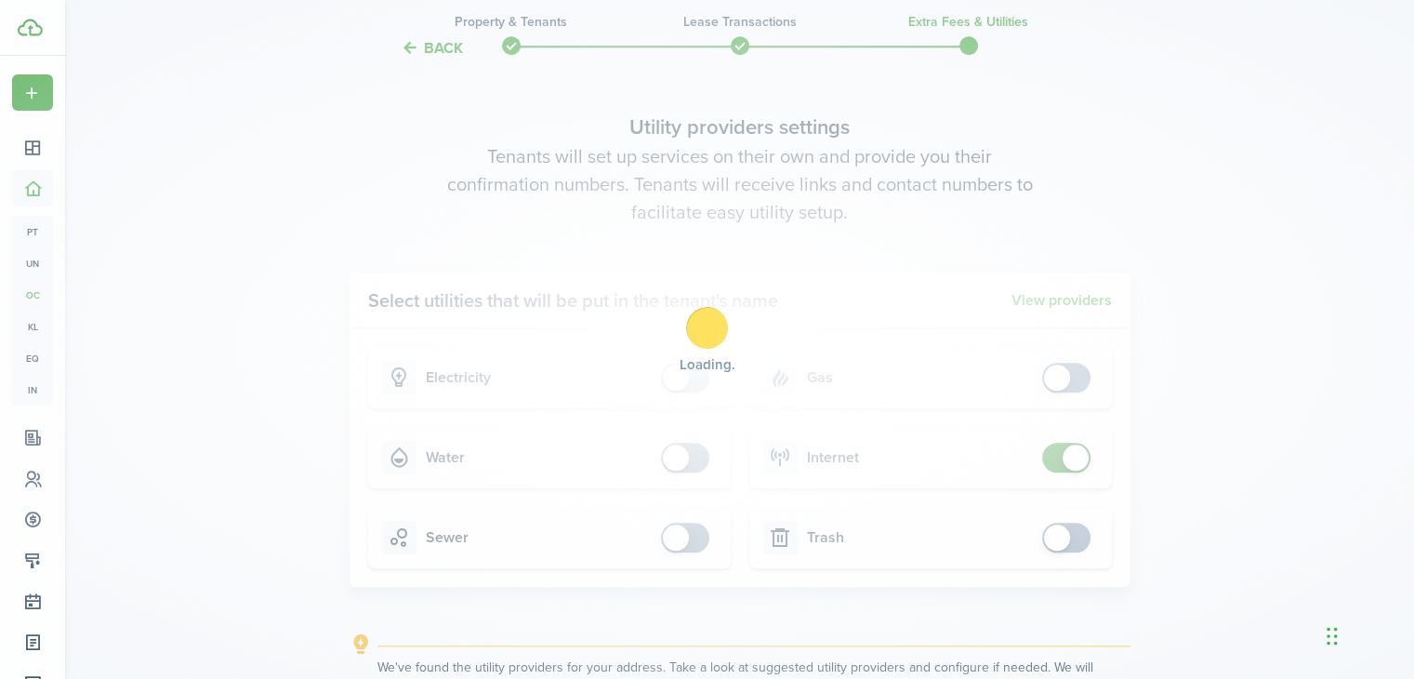
click at [1063, 458] on div "Loading" at bounding box center [707, 339] width 1414 height 679
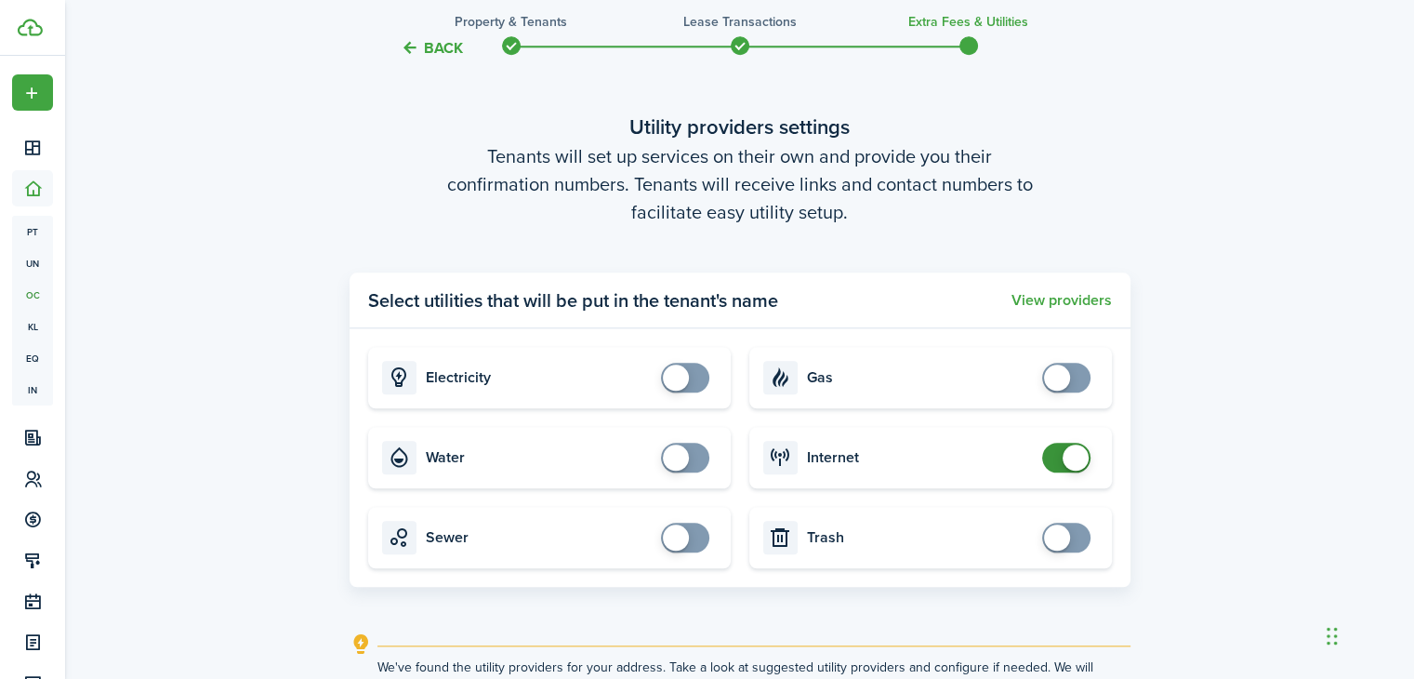
checkbox input "false"
click at [1063, 458] on span at bounding box center [1076, 457] width 26 height 26
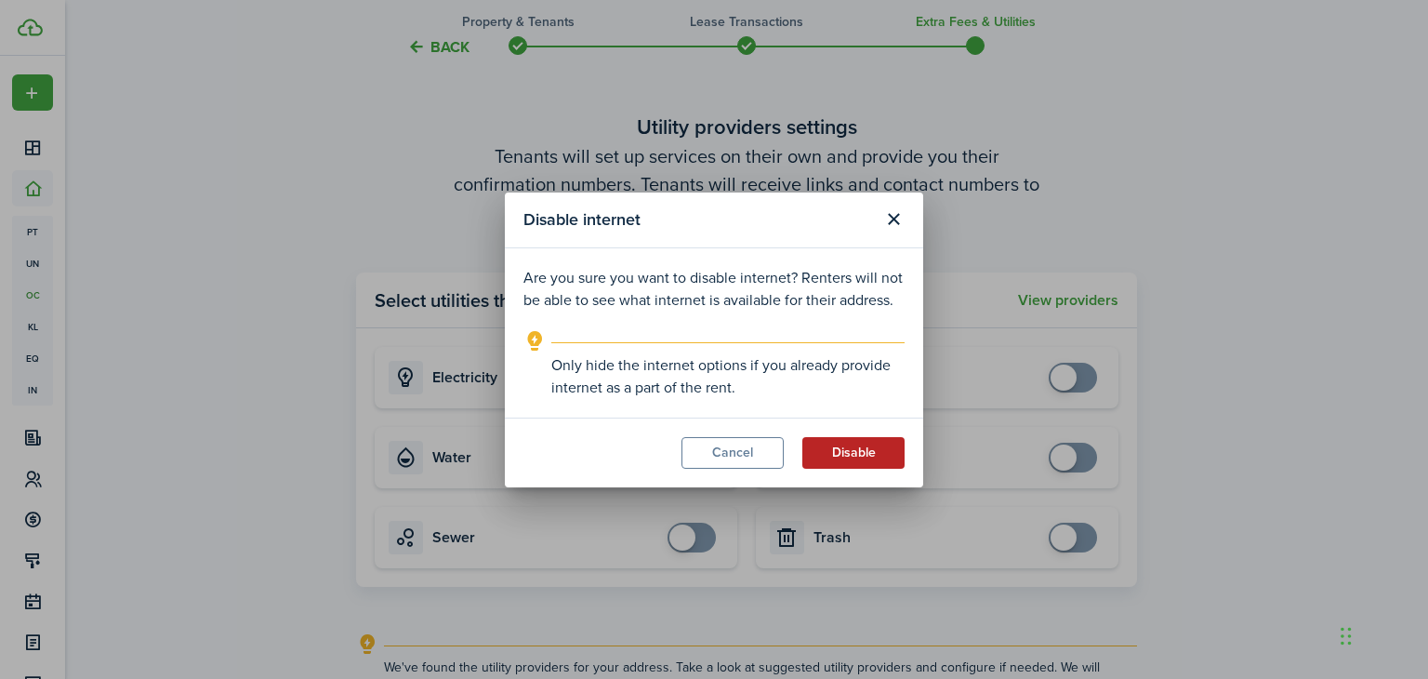
click at [870, 458] on button "Disable" at bounding box center [853, 453] width 102 height 32
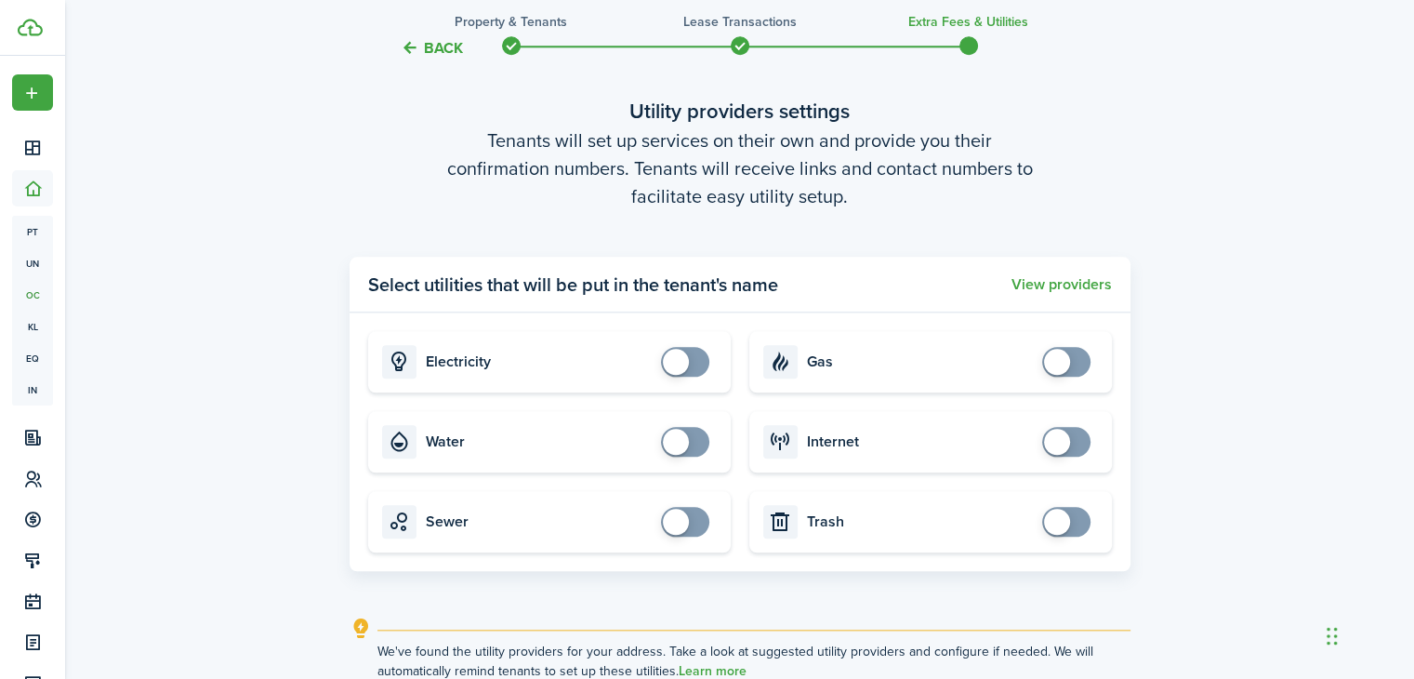
scroll to position [2104, 0]
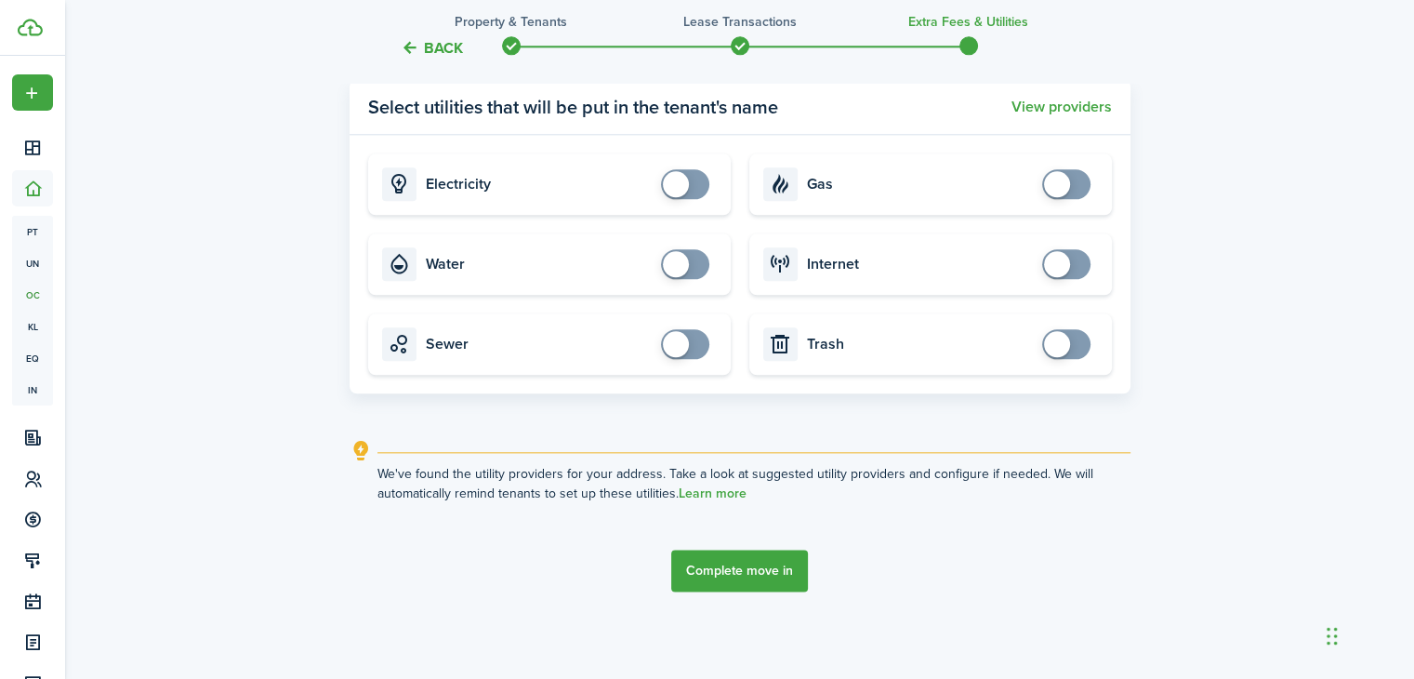
click at [750, 566] on button "Complete move in" at bounding box center [739, 571] width 137 height 42
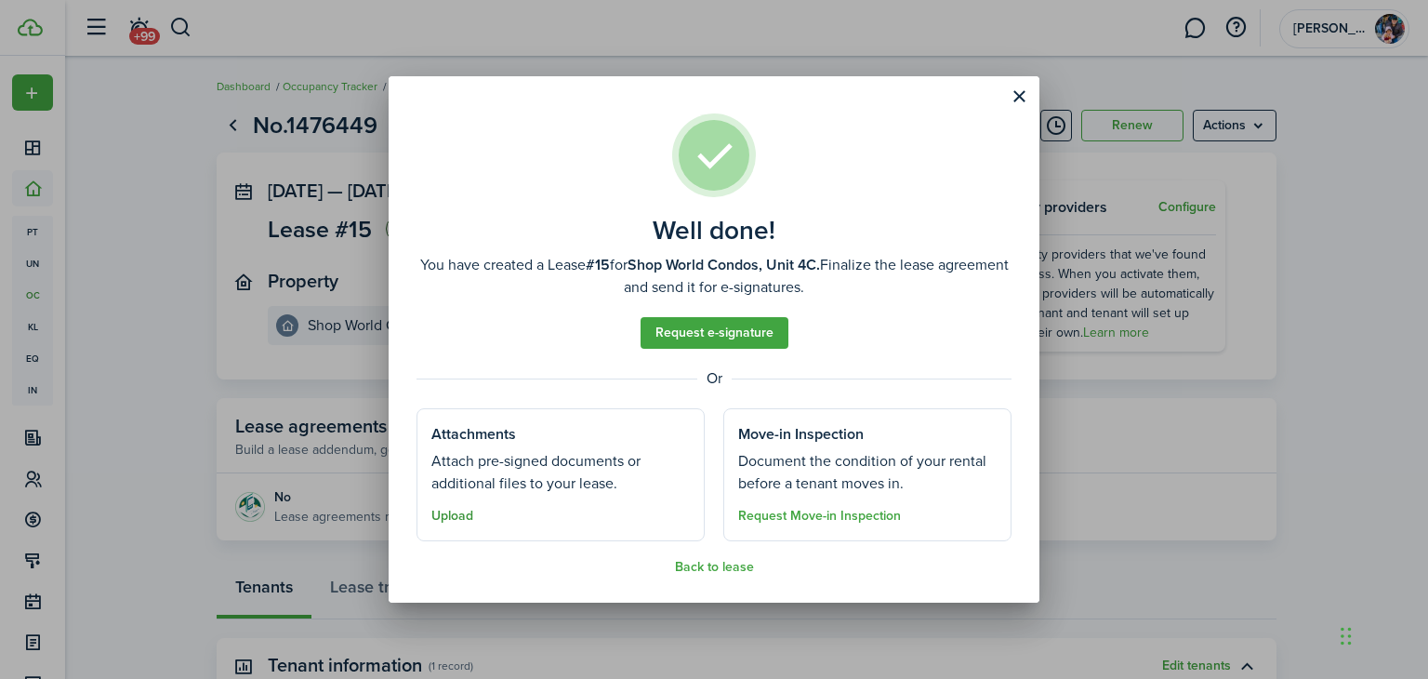
click at [457, 518] on button "Upload" at bounding box center [452, 516] width 42 height 15
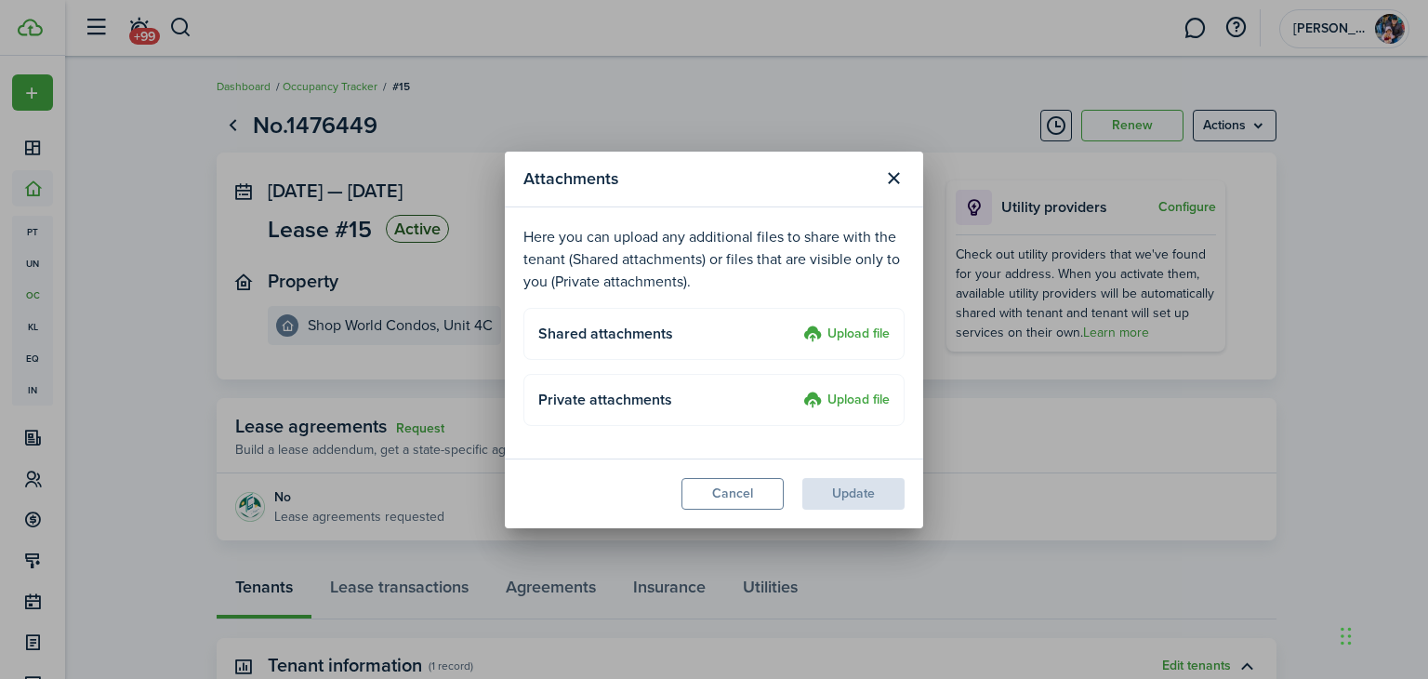
click at [858, 327] on label "Upload file" at bounding box center [846, 335] width 86 height 22
click at [797, 324] on input "Upload file" at bounding box center [797, 324] width 0 height 0
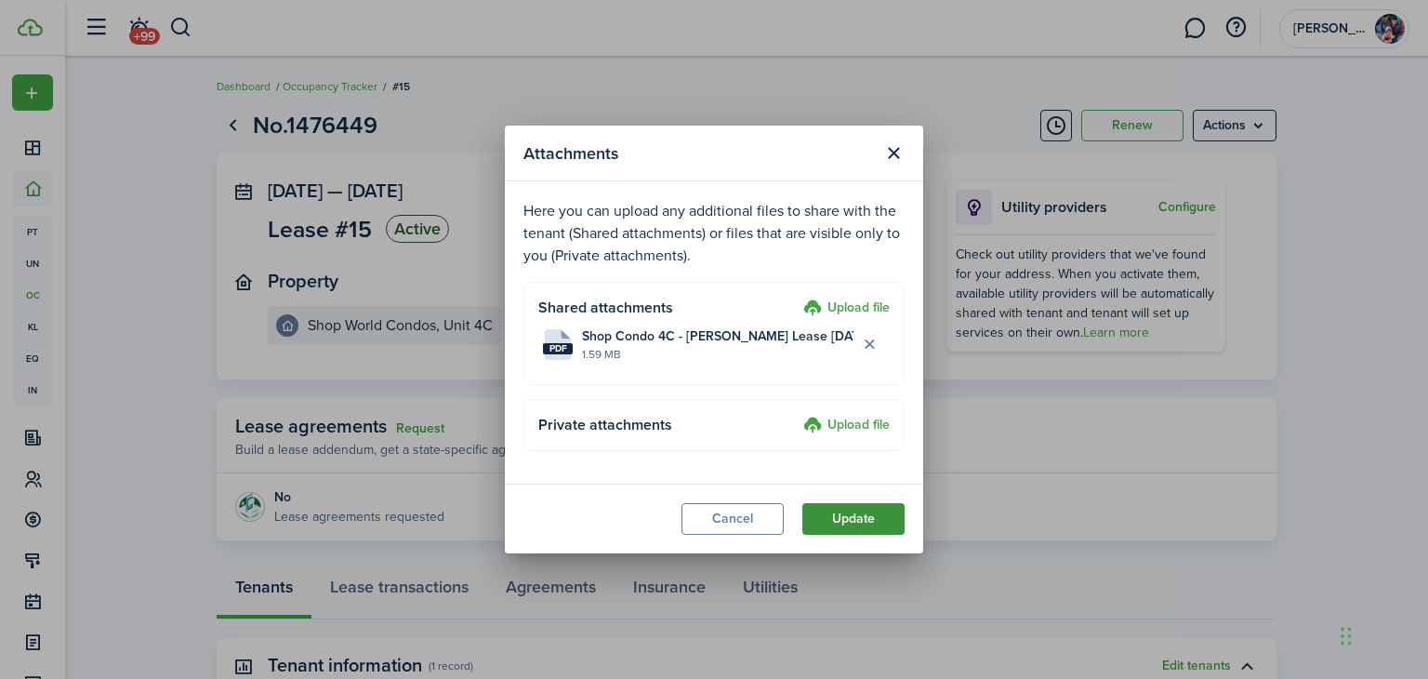
click at [858, 516] on button "Update" at bounding box center [853, 519] width 102 height 32
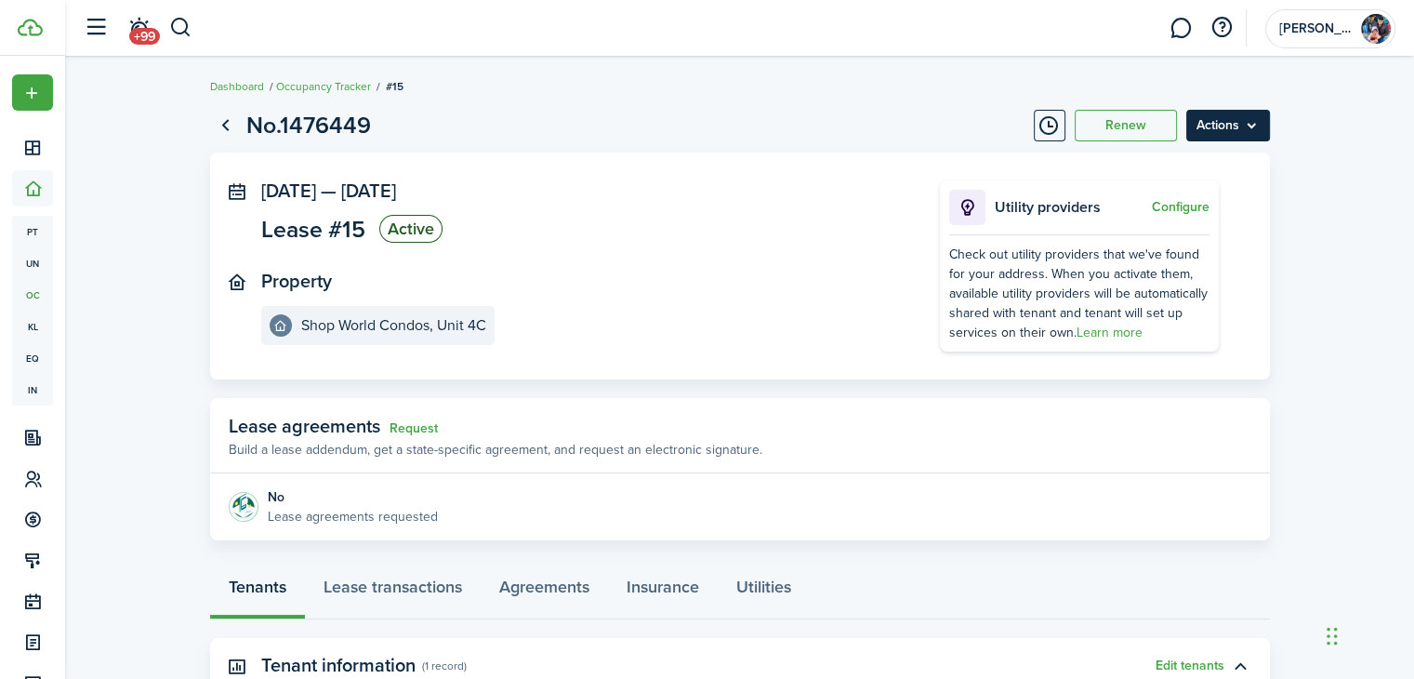
click at [1215, 115] on menu-btn "Actions" at bounding box center [1229, 126] width 84 height 32
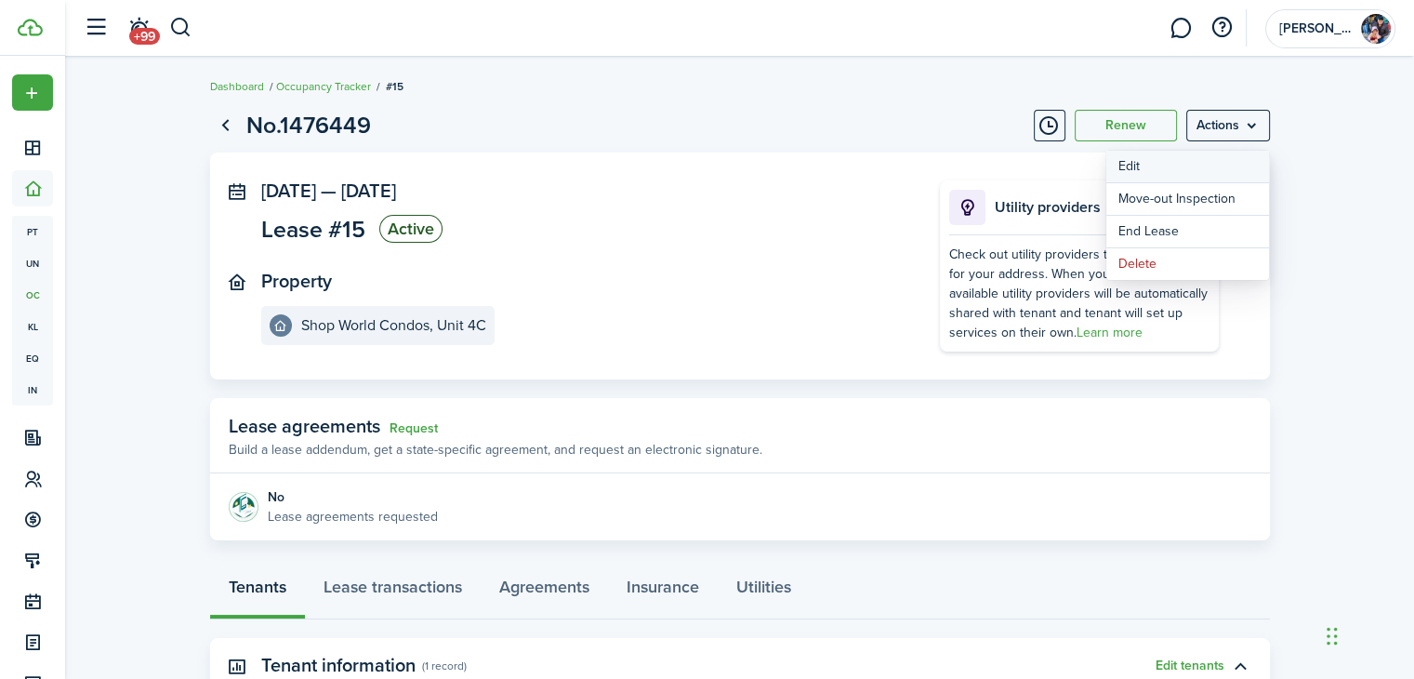
click at [1164, 166] on button "Edit" at bounding box center [1188, 167] width 163 height 32
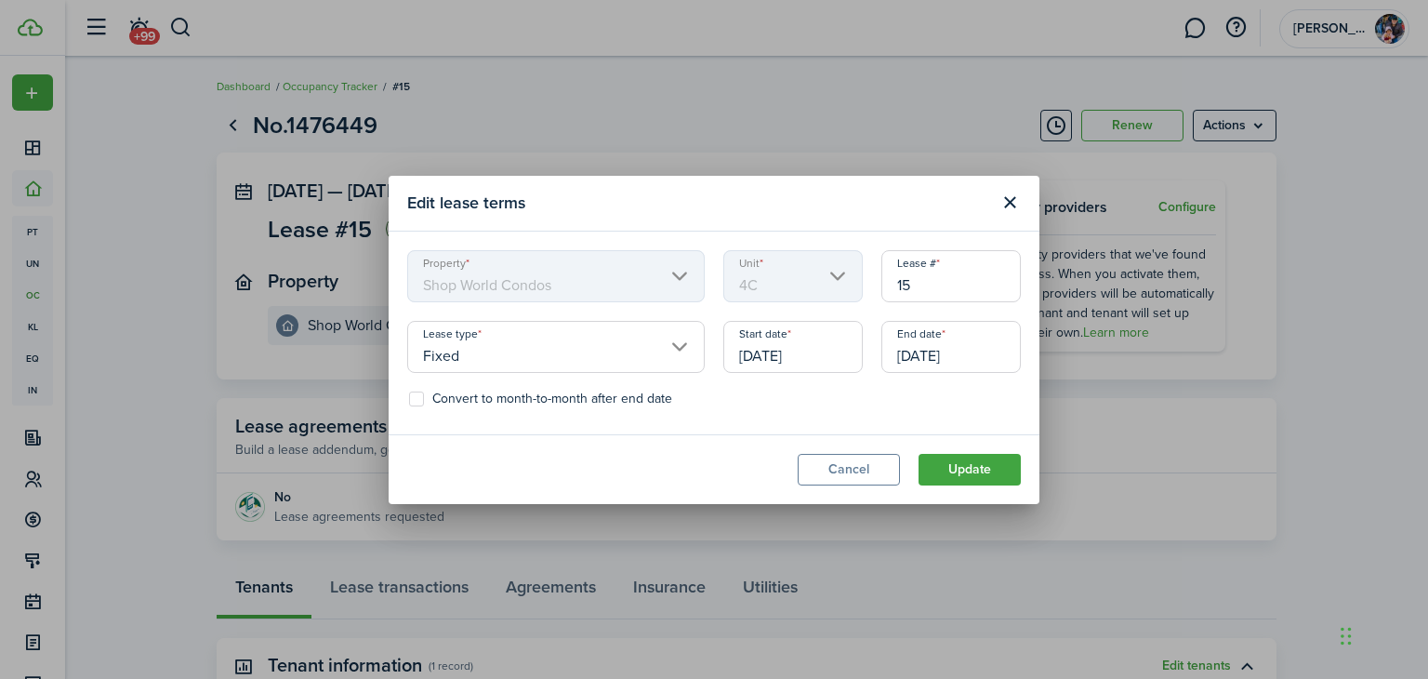
click at [960, 353] on input "[DATE]" at bounding box center [951, 347] width 139 height 52
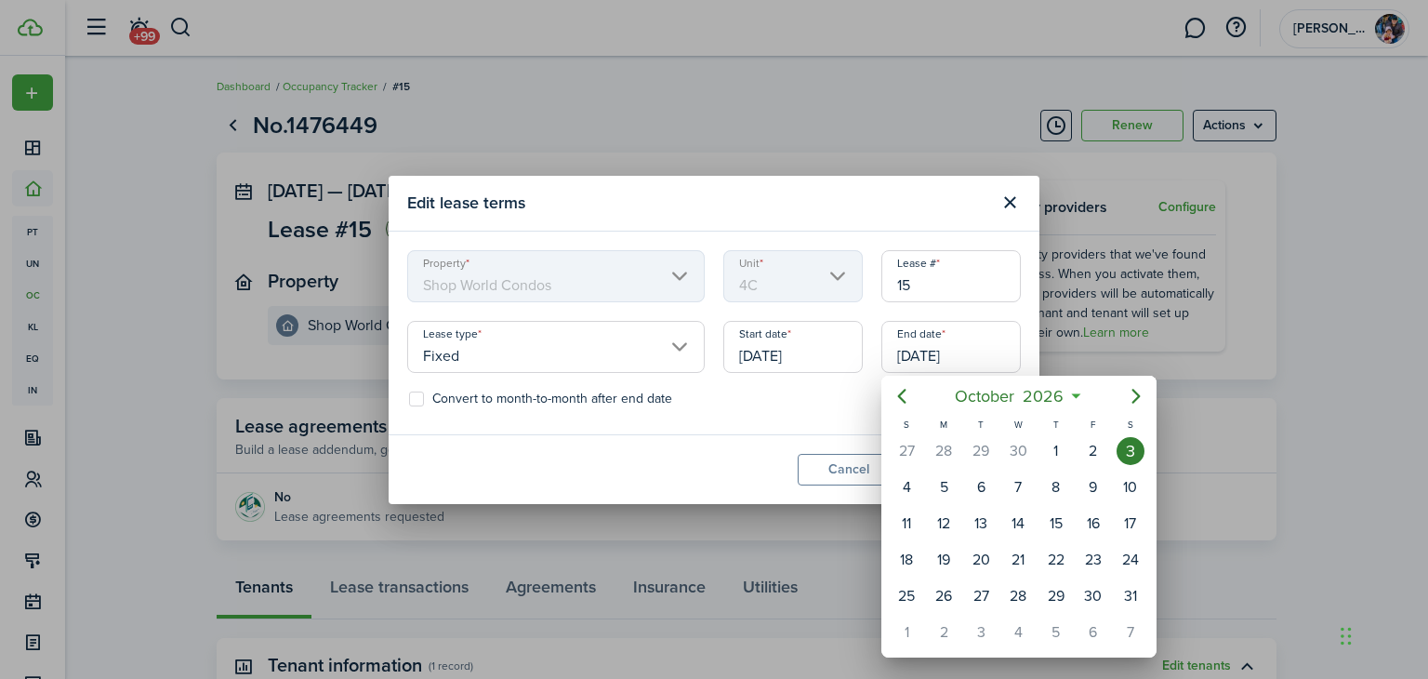
click at [964, 356] on div at bounding box center [714, 339] width 1726 height 976
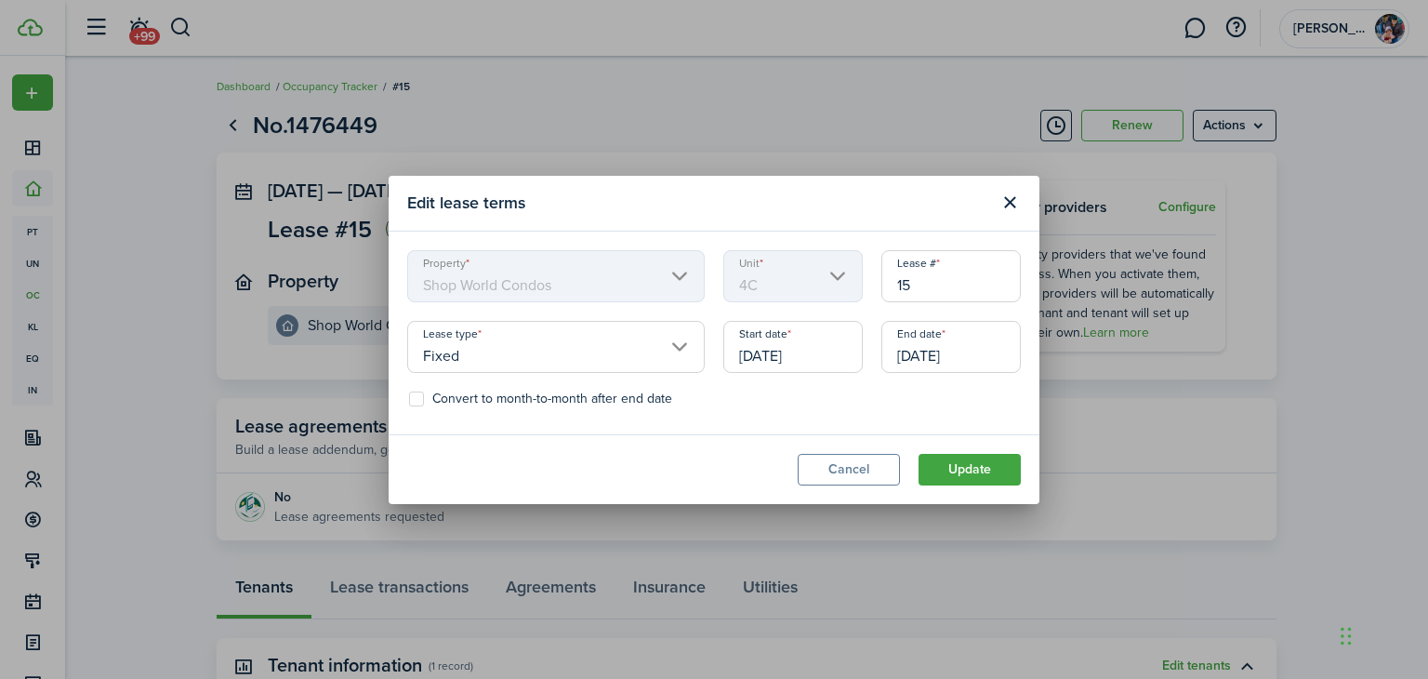
click at [964, 356] on input "[DATE]" at bounding box center [951, 347] width 139 height 52
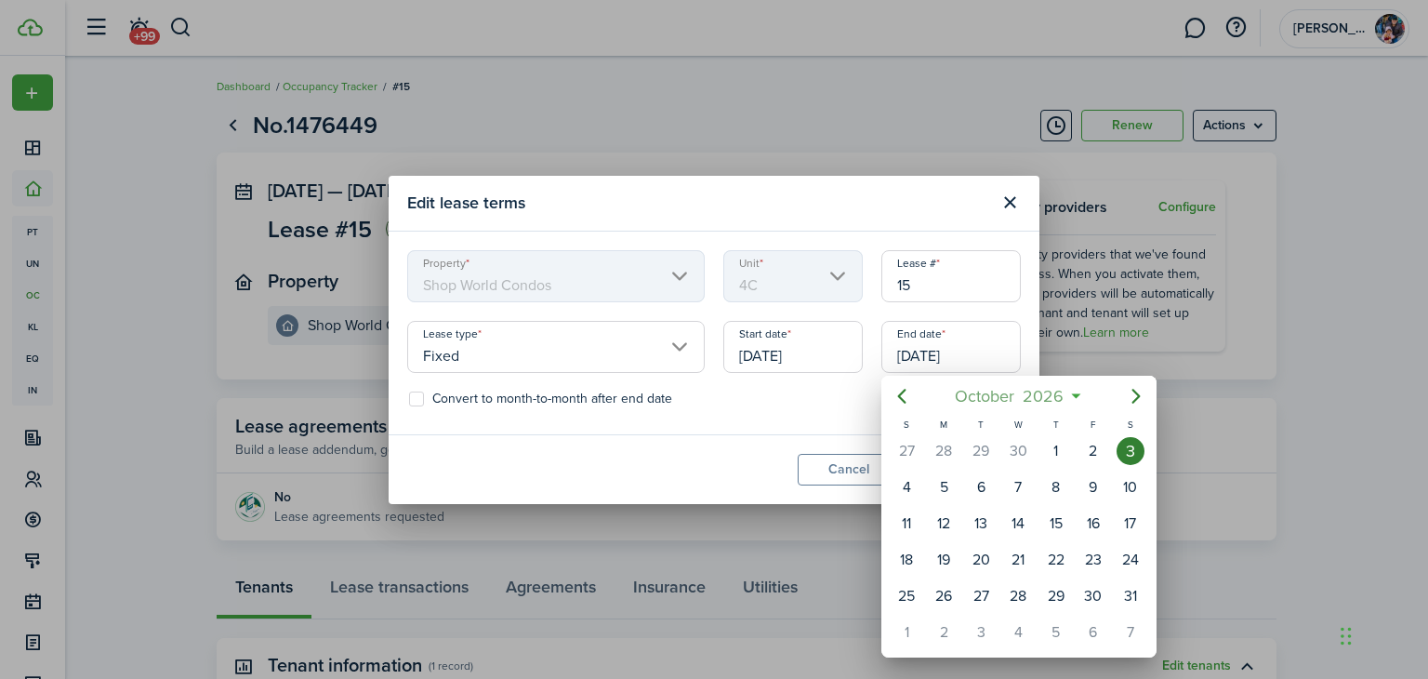
click at [1071, 392] on mbsc-button "[DATE]" at bounding box center [1010, 395] width 132 height 33
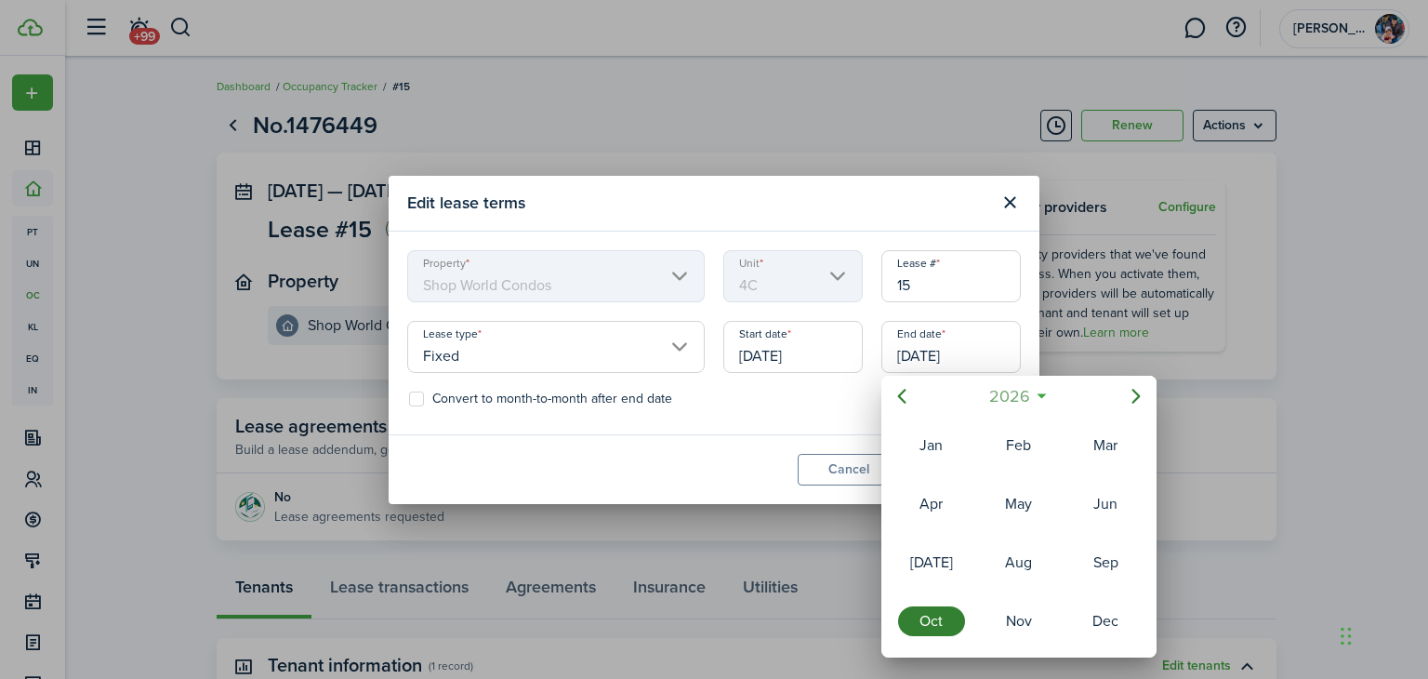
click at [1036, 389] on mbsc-button "2026" at bounding box center [1009, 395] width 64 height 33
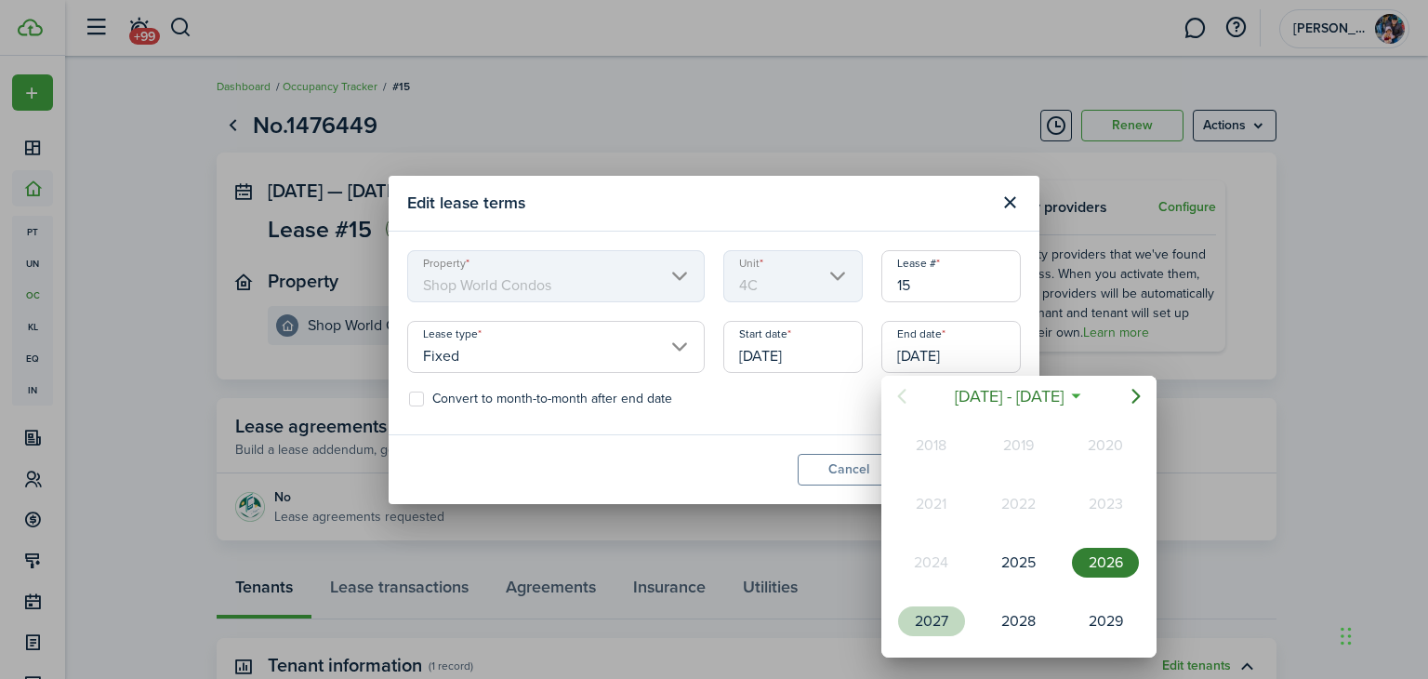
click at [937, 609] on div "2027" at bounding box center [931, 621] width 67 height 30
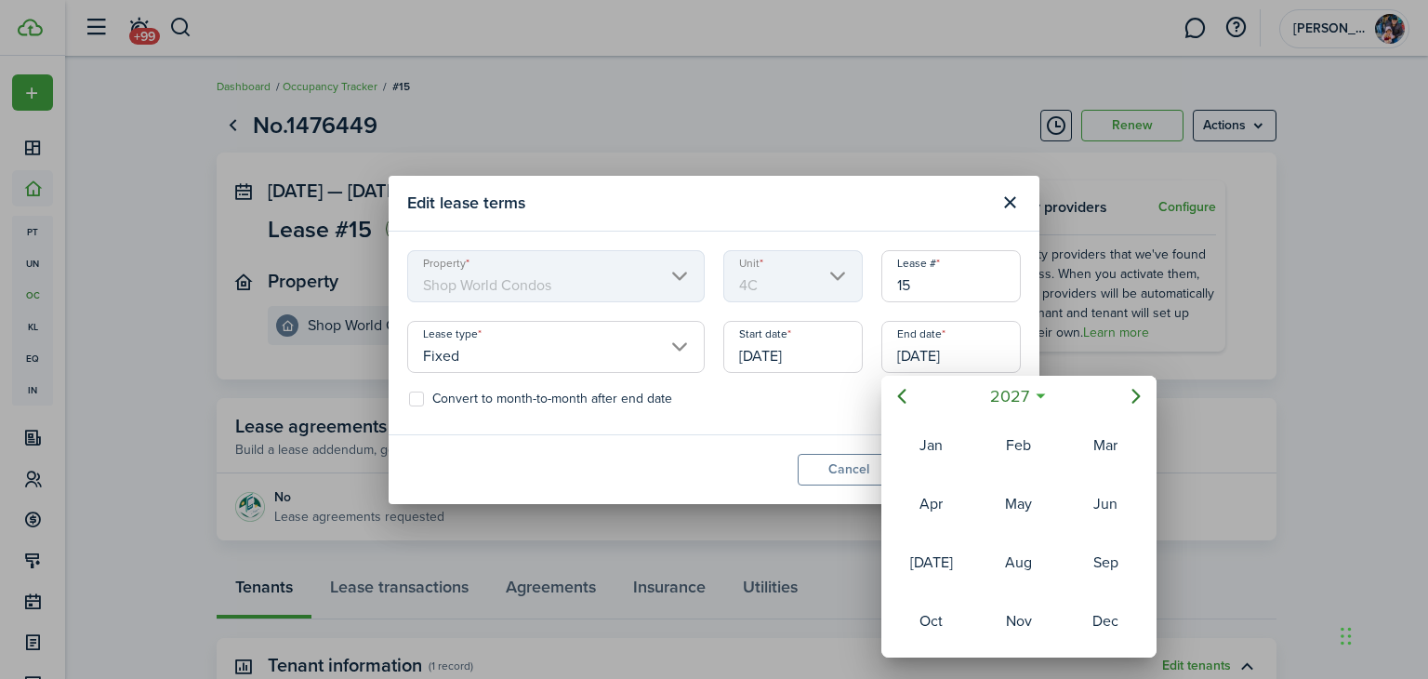
click at [908, 113] on div at bounding box center [714, 339] width 1726 height 976
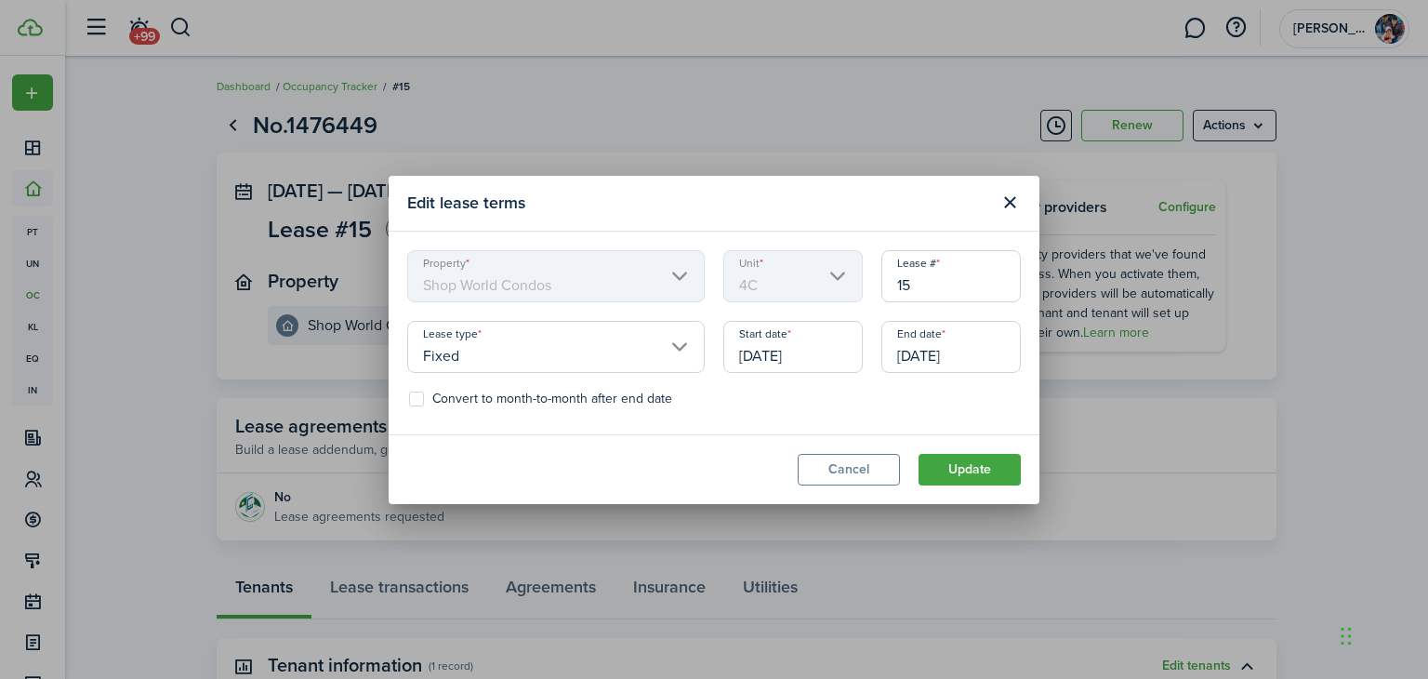
click at [940, 359] on input "[DATE]" at bounding box center [951, 347] width 139 height 52
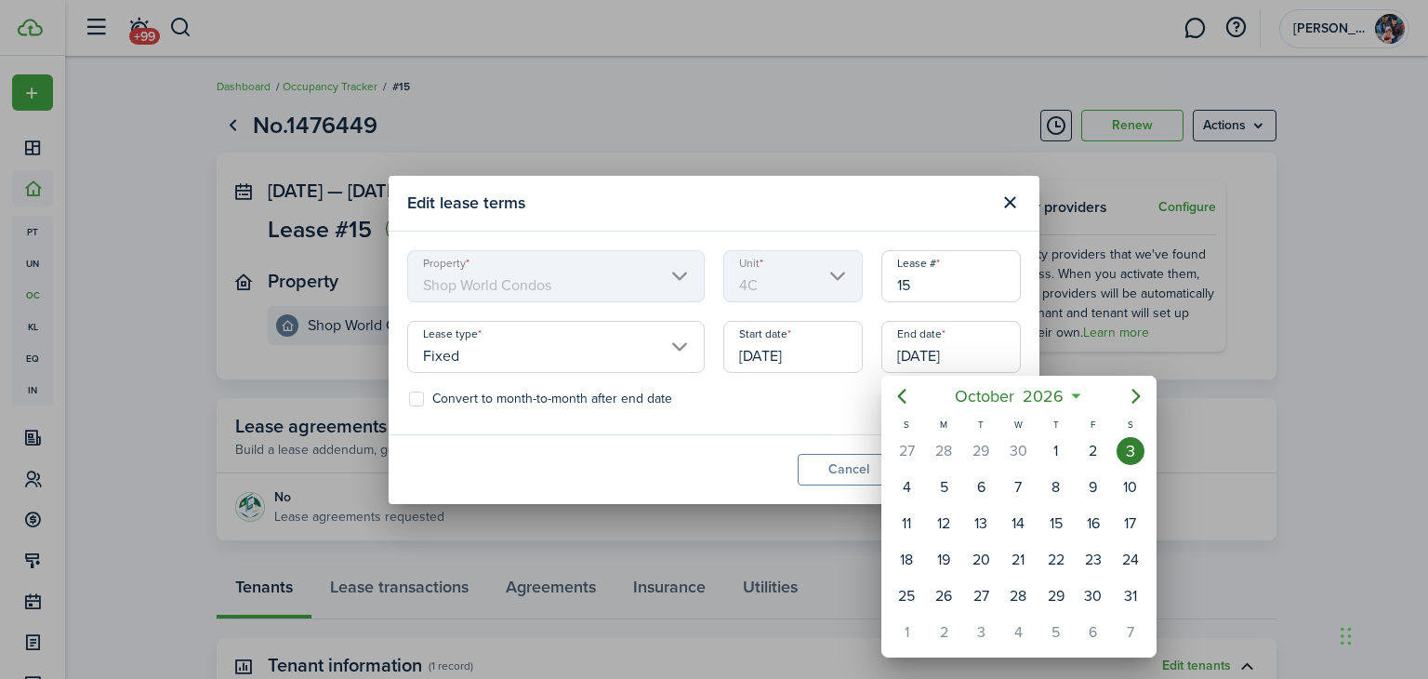
click at [1078, 395] on icon at bounding box center [1077, 396] width 20 height 19
click at [982, 358] on div at bounding box center [714, 339] width 1726 height 976
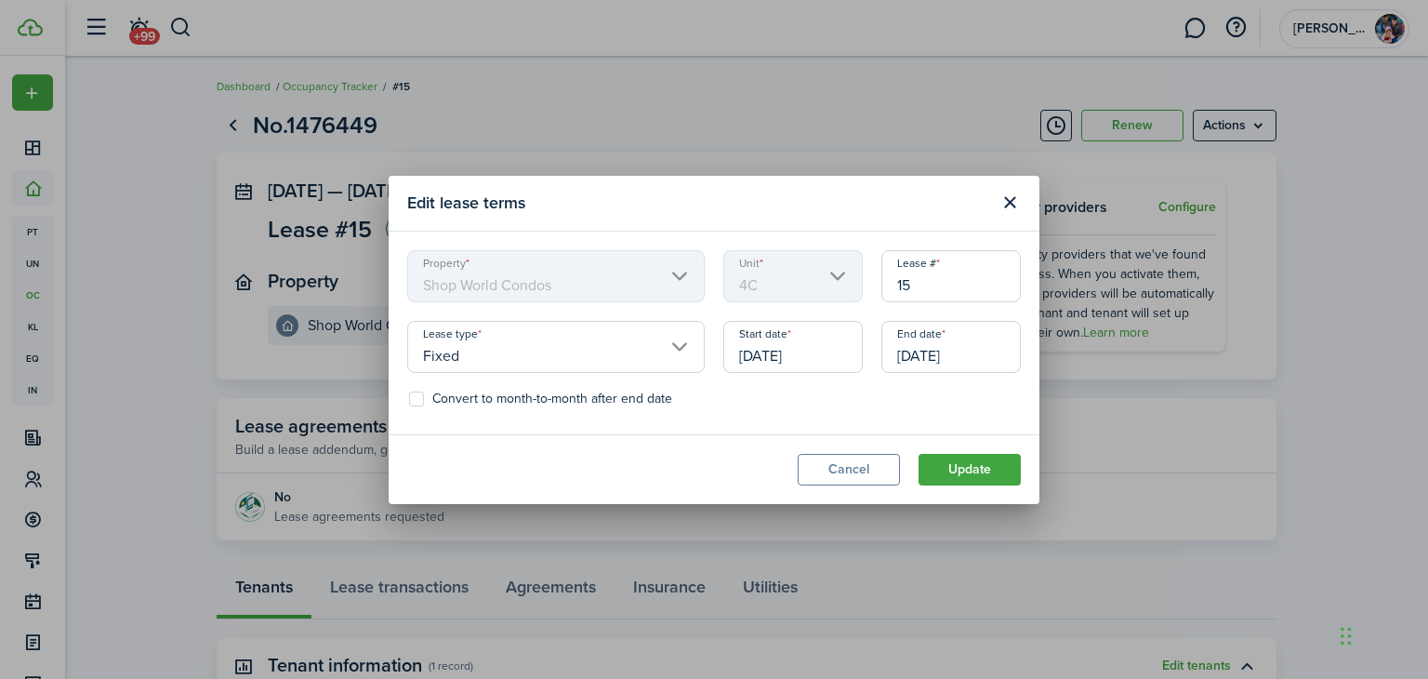
click at [960, 355] on input "[DATE]" at bounding box center [951, 347] width 139 height 52
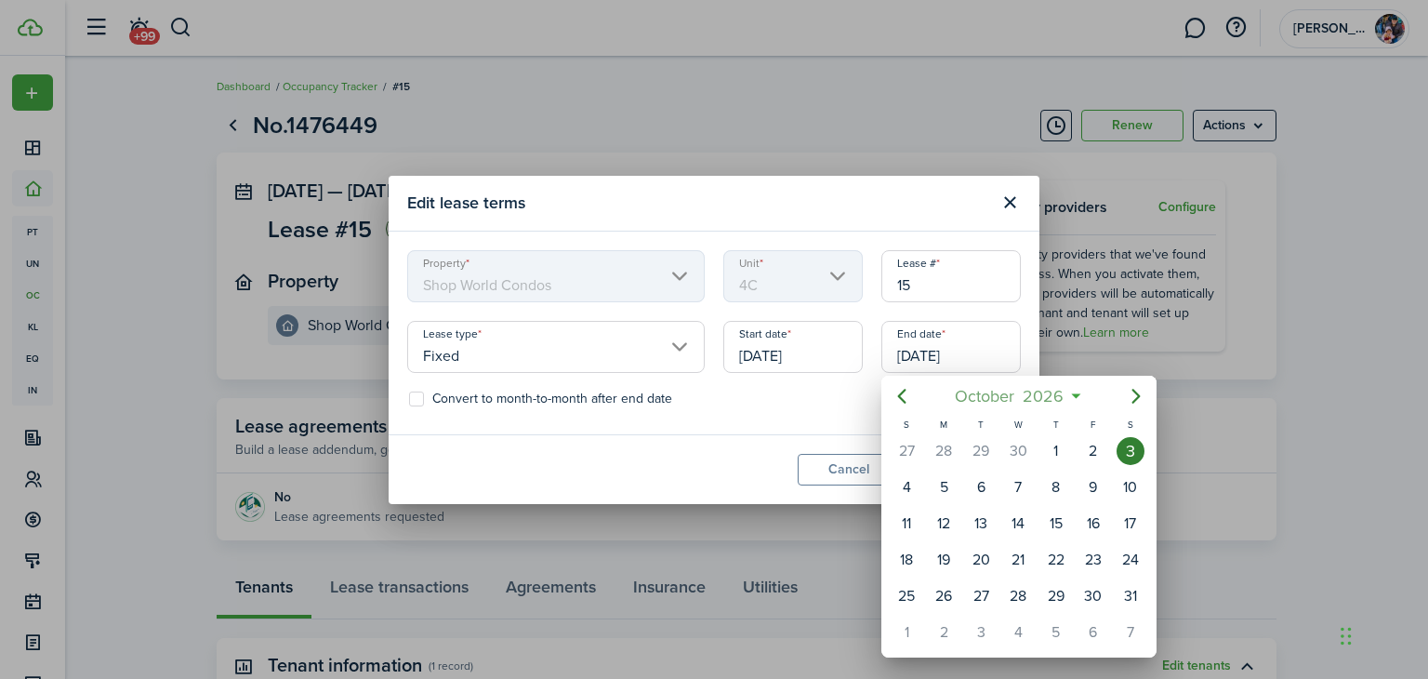
click at [1060, 399] on span "2026" at bounding box center [1043, 395] width 49 height 33
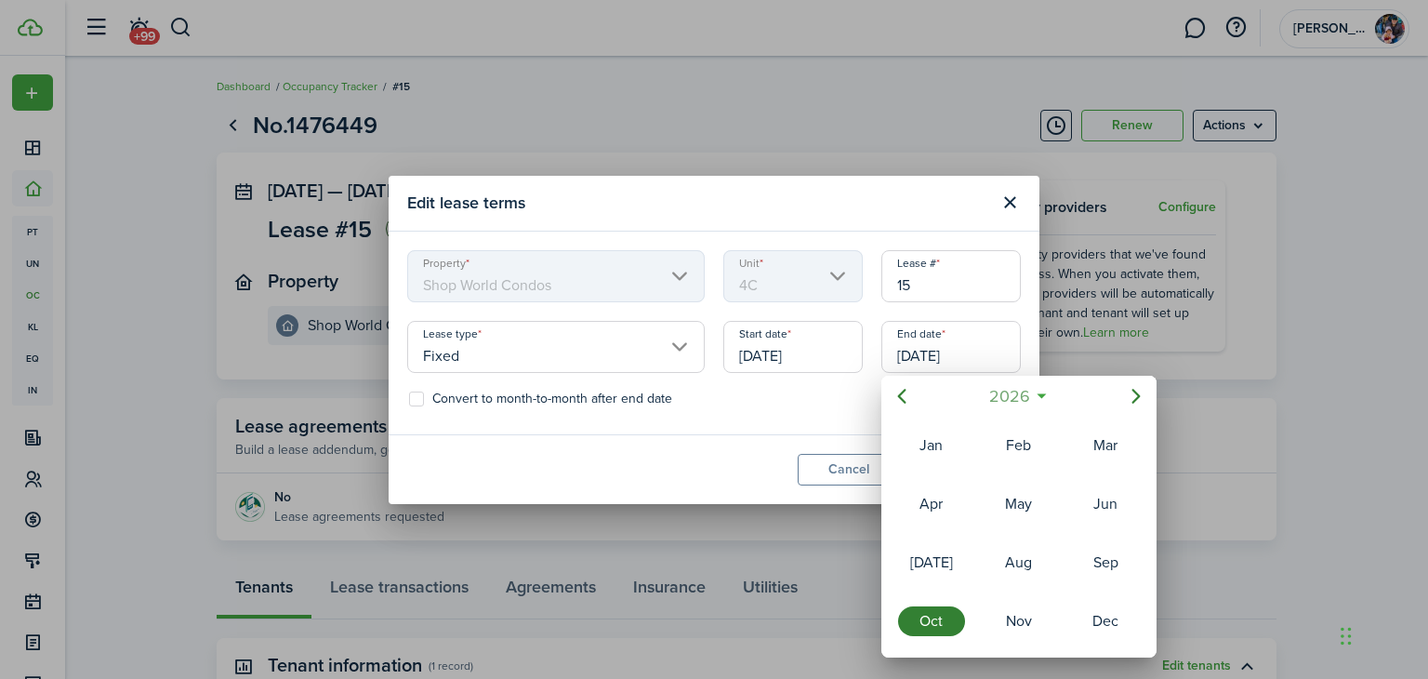
click at [1010, 390] on span "2026" at bounding box center [1009, 395] width 49 height 33
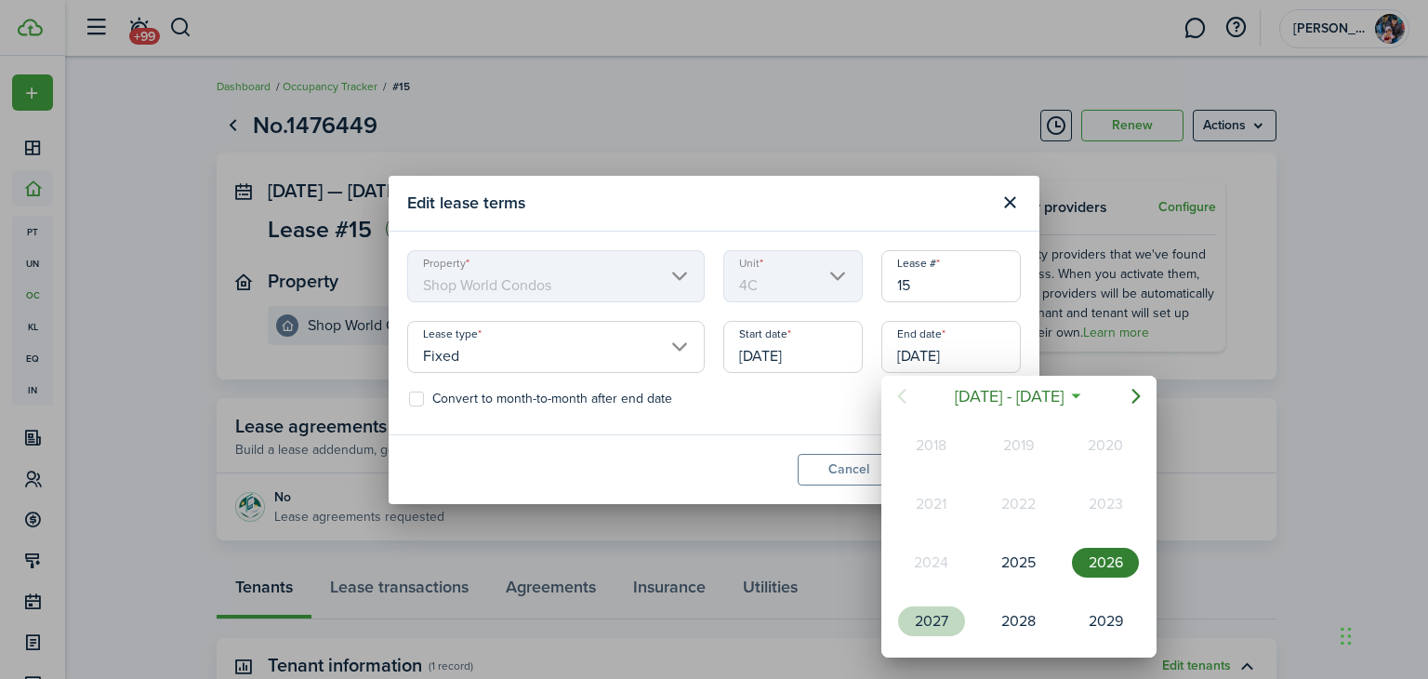
click at [939, 616] on div "2027" at bounding box center [931, 621] width 67 height 30
click at [941, 613] on div "Oct" at bounding box center [931, 621] width 67 height 30
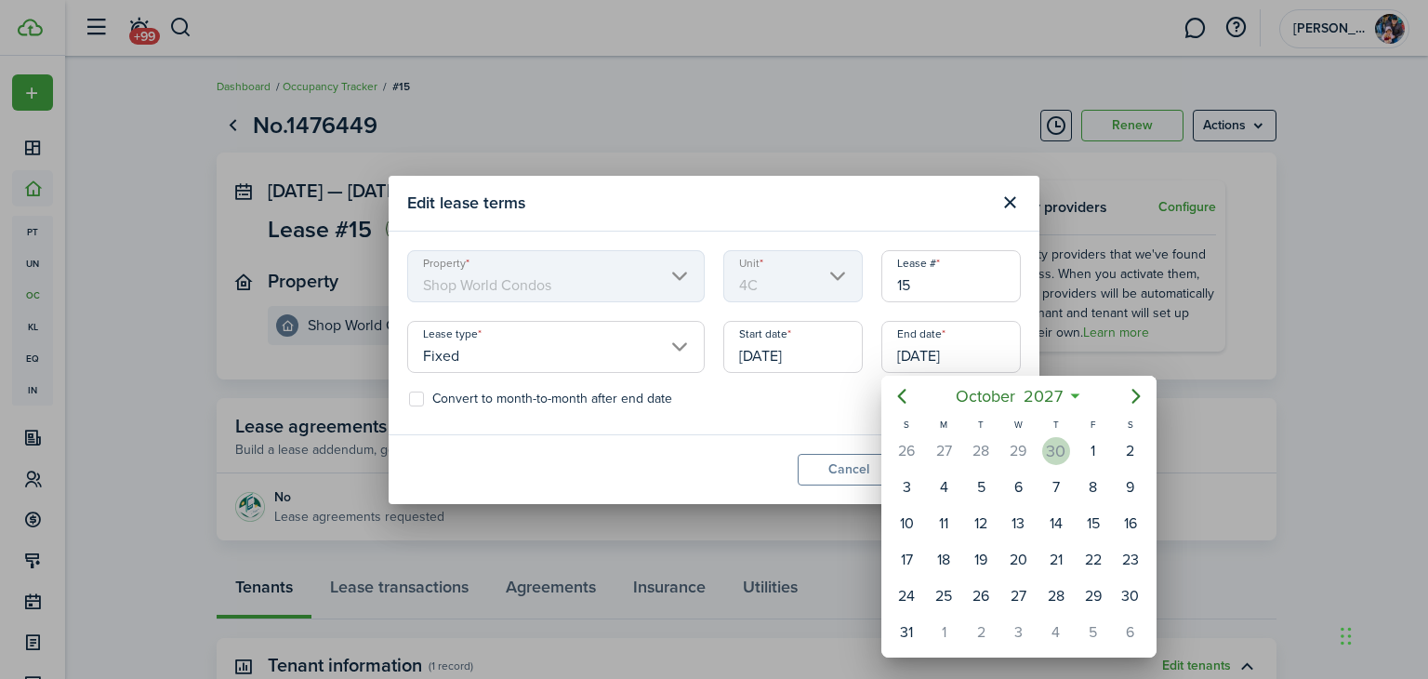
click at [1057, 447] on div "30" at bounding box center [1056, 451] width 28 height 28
type input "[DATE]"
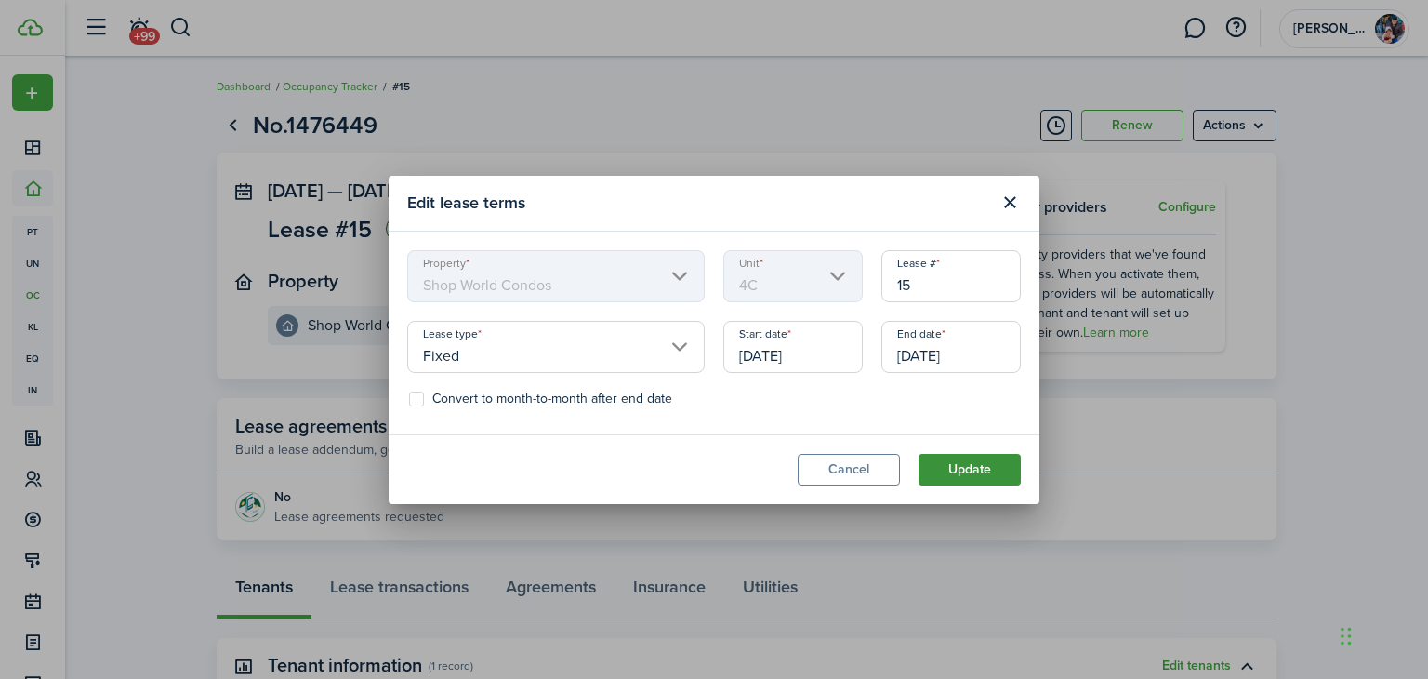
click at [952, 464] on button "Update" at bounding box center [970, 470] width 102 height 32
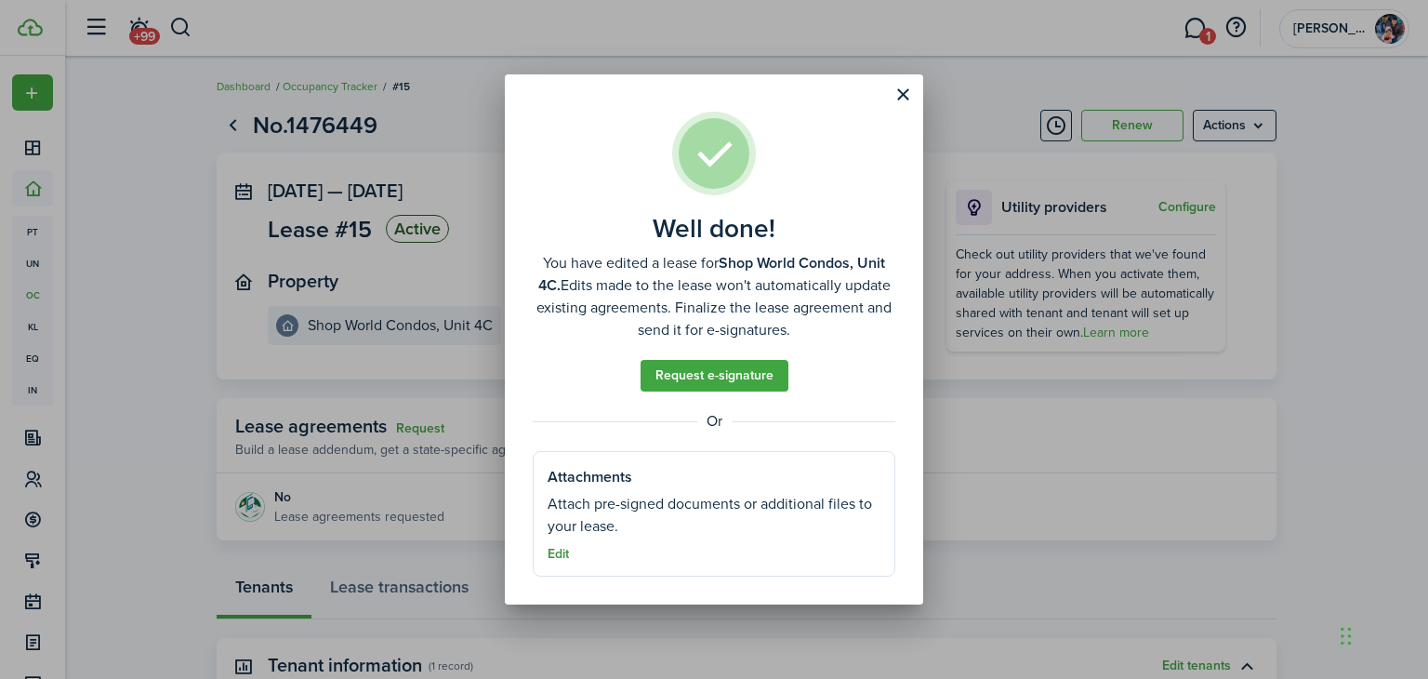
click at [556, 554] on button "Edit" at bounding box center [558, 554] width 21 height 15
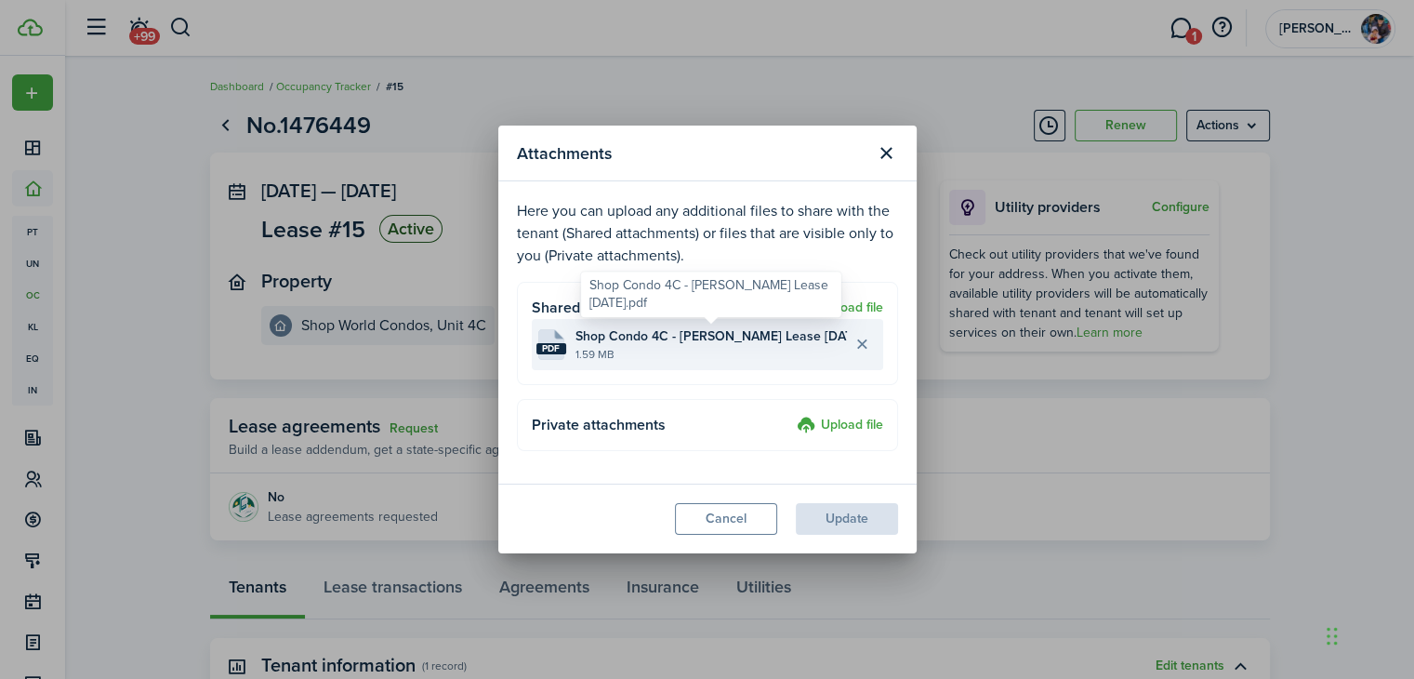
click at [750, 343] on span "Shop Condo 4C - [PERSON_NAME] Lease [DATE].pdf" at bounding box center [712, 336] width 272 height 20
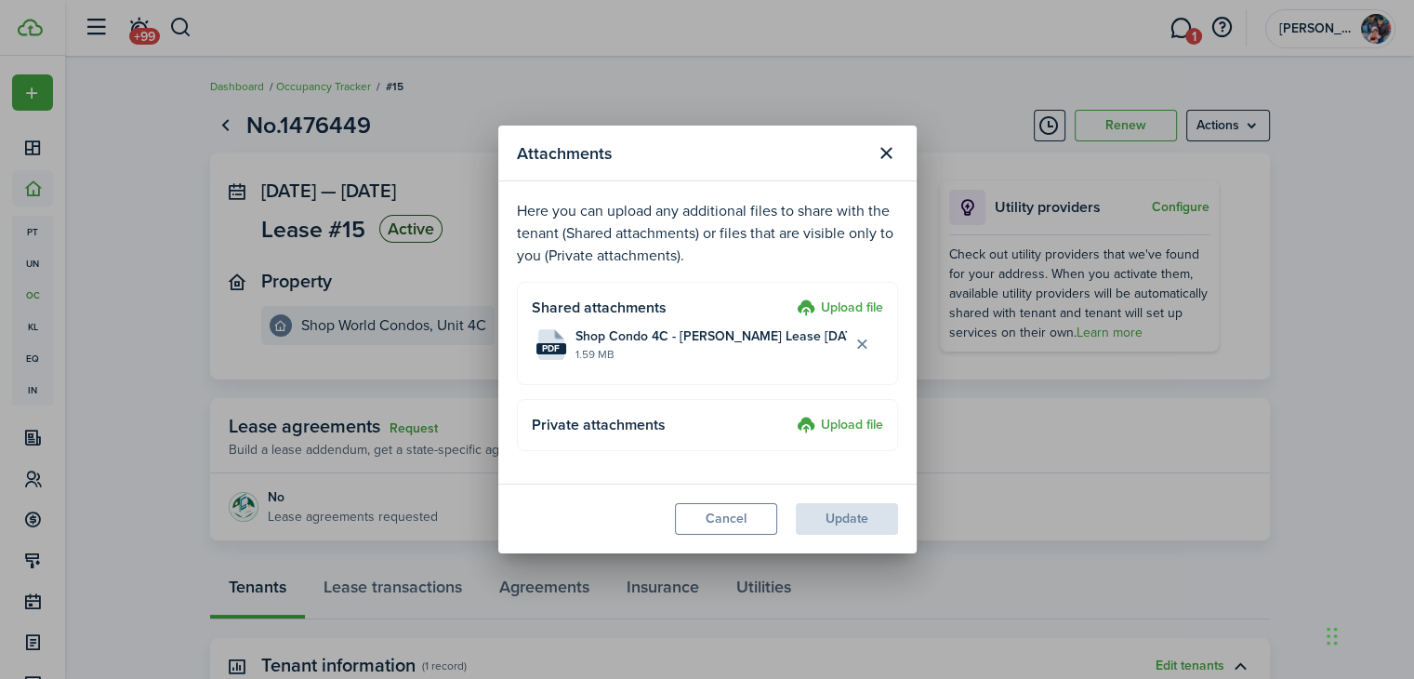
click at [842, 521] on modal-footer "Cancel Update" at bounding box center [707, 519] width 418 height 70
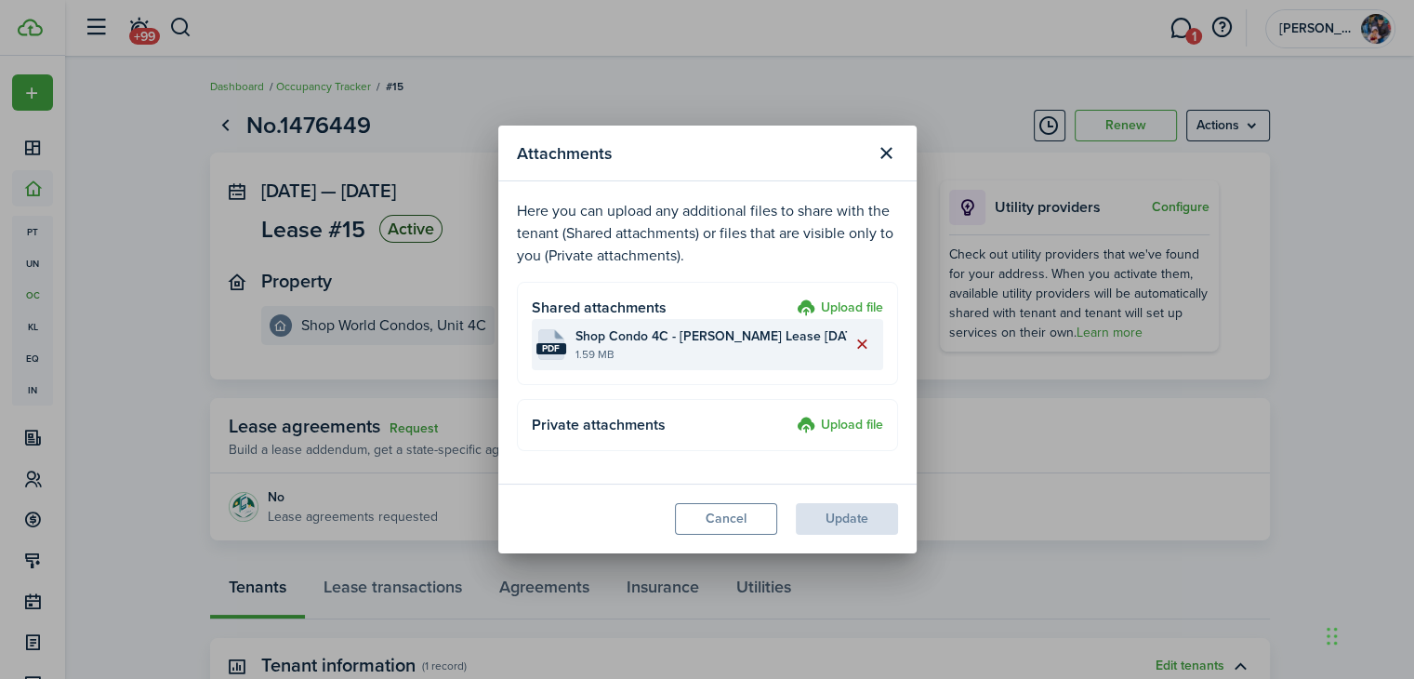
click at [860, 341] on button "Delete file" at bounding box center [863, 345] width 32 height 32
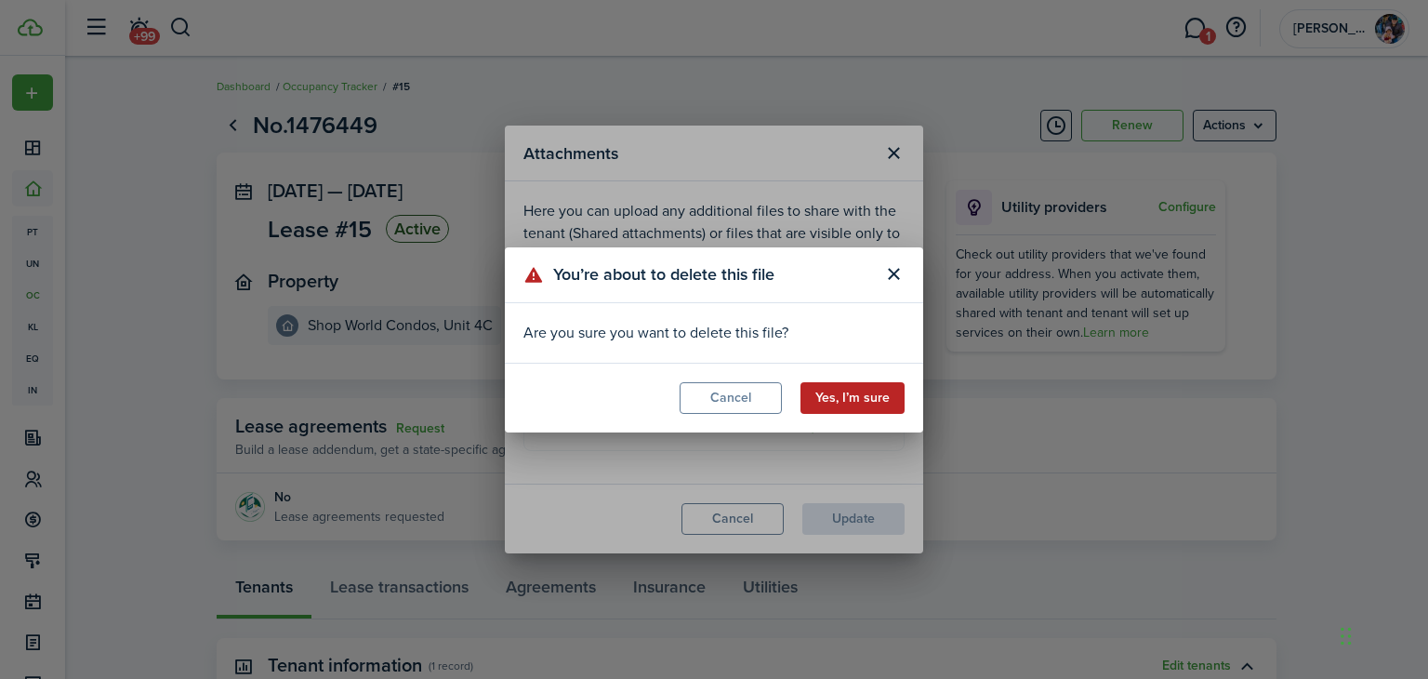
click at [838, 396] on button "Yes, I’m sure" at bounding box center [853, 398] width 104 height 32
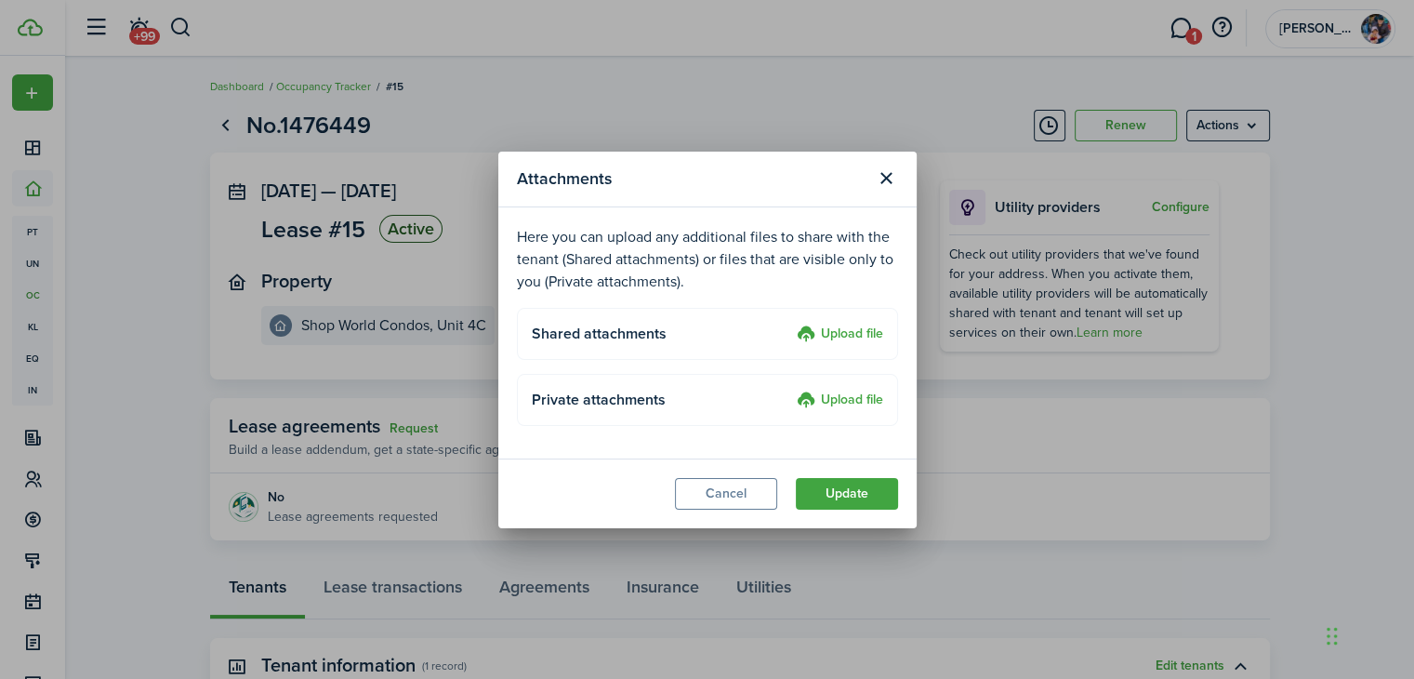
click at [863, 324] on label "Upload file" at bounding box center [840, 335] width 86 height 22
click at [790, 324] on input "Upload file" at bounding box center [790, 324] width 0 height 0
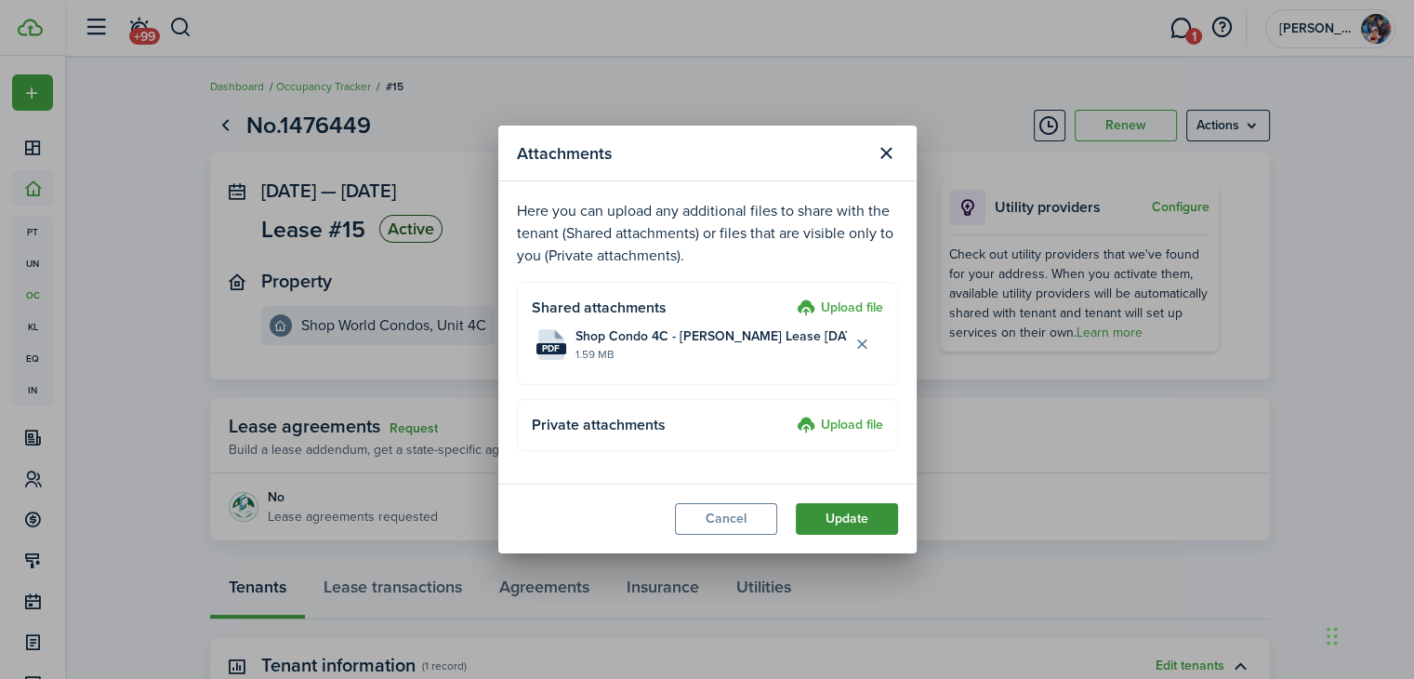
click at [844, 521] on button "Update" at bounding box center [847, 519] width 102 height 32
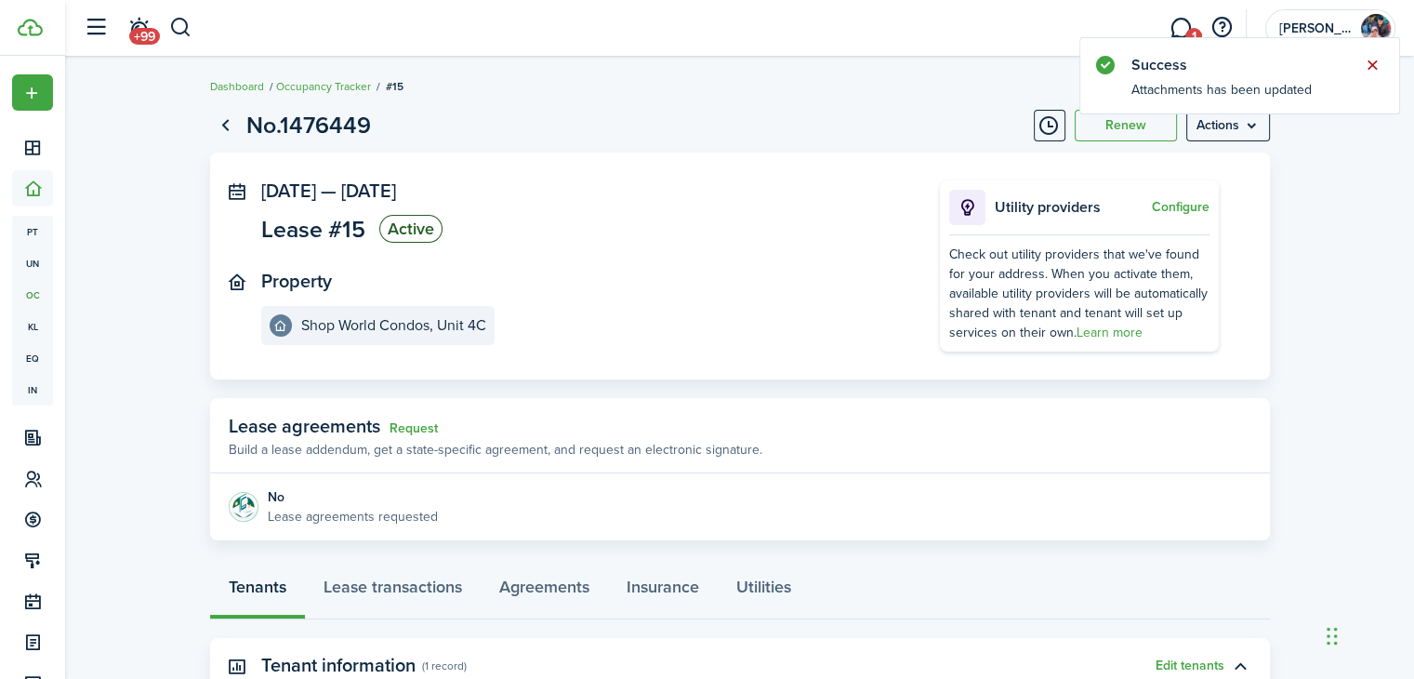
click at [1371, 64] on button "Close notify" at bounding box center [1372, 65] width 26 height 26
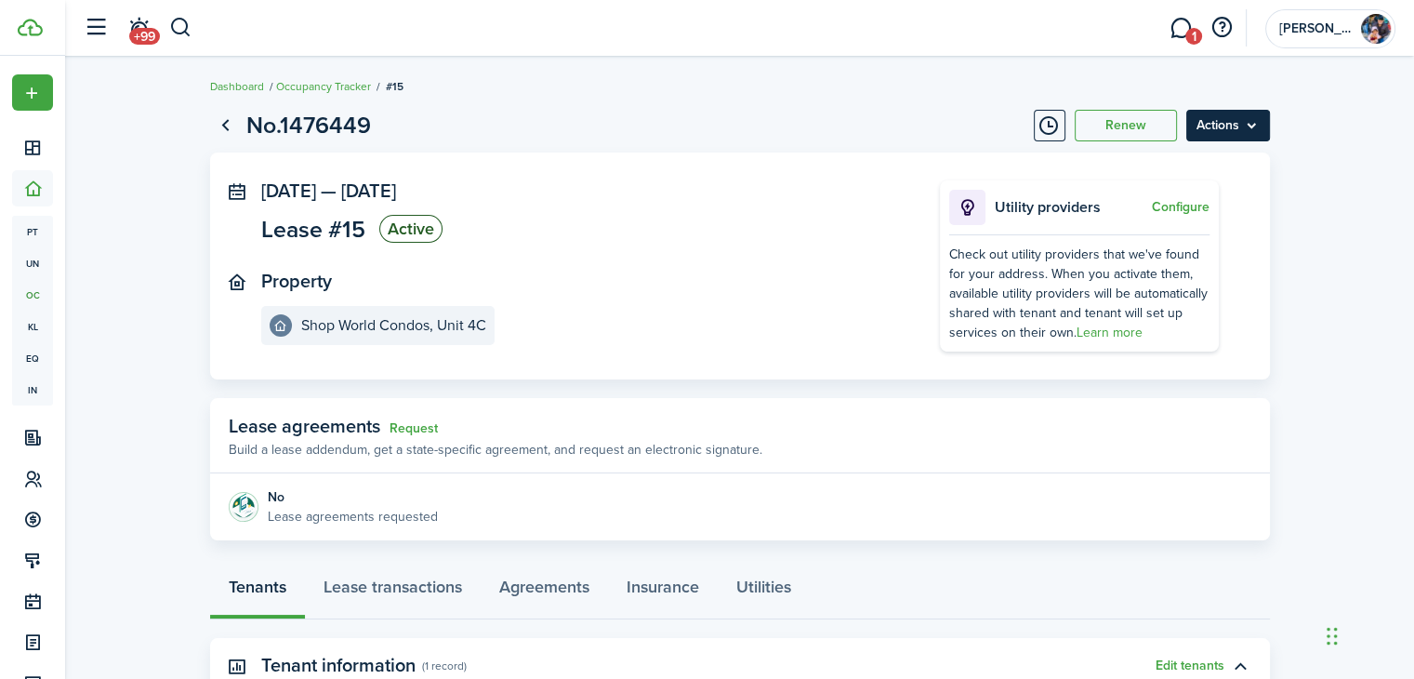
click at [1225, 129] on menu-btn "Actions" at bounding box center [1229, 126] width 84 height 32
click at [631, 98] on breadcrumb "Dashboard Occupancy Tracker #15" at bounding box center [740, 77] width 1060 height 43
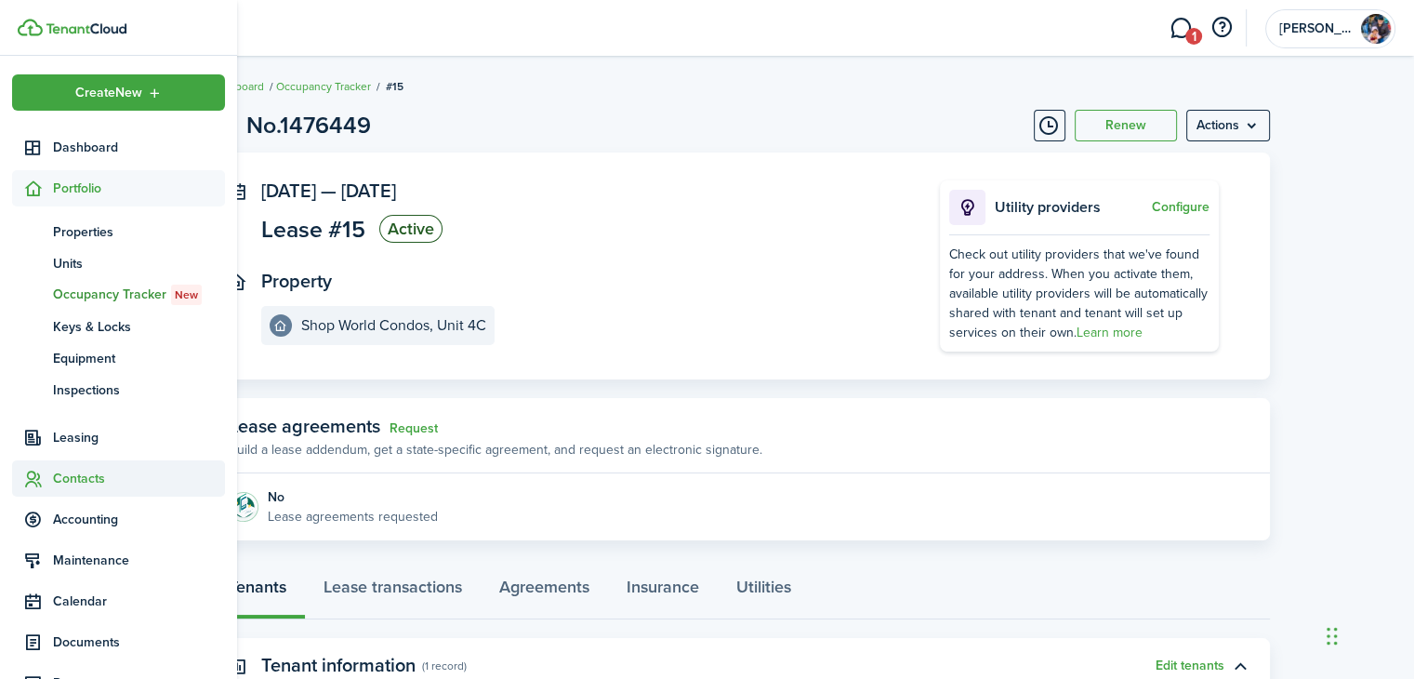
click at [82, 481] on span "Contacts" at bounding box center [139, 479] width 172 height 20
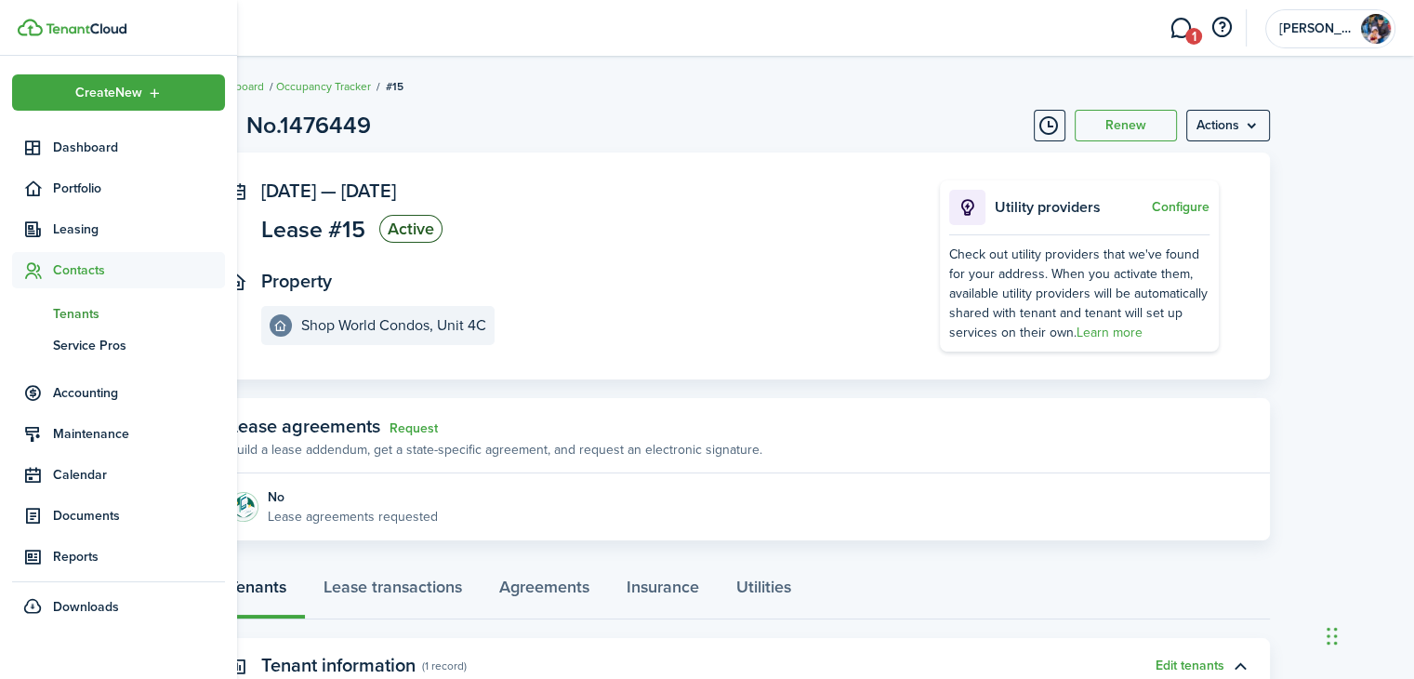
click at [76, 319] on span "Tenants" at bounding box center [139, 314] width 172 height 20
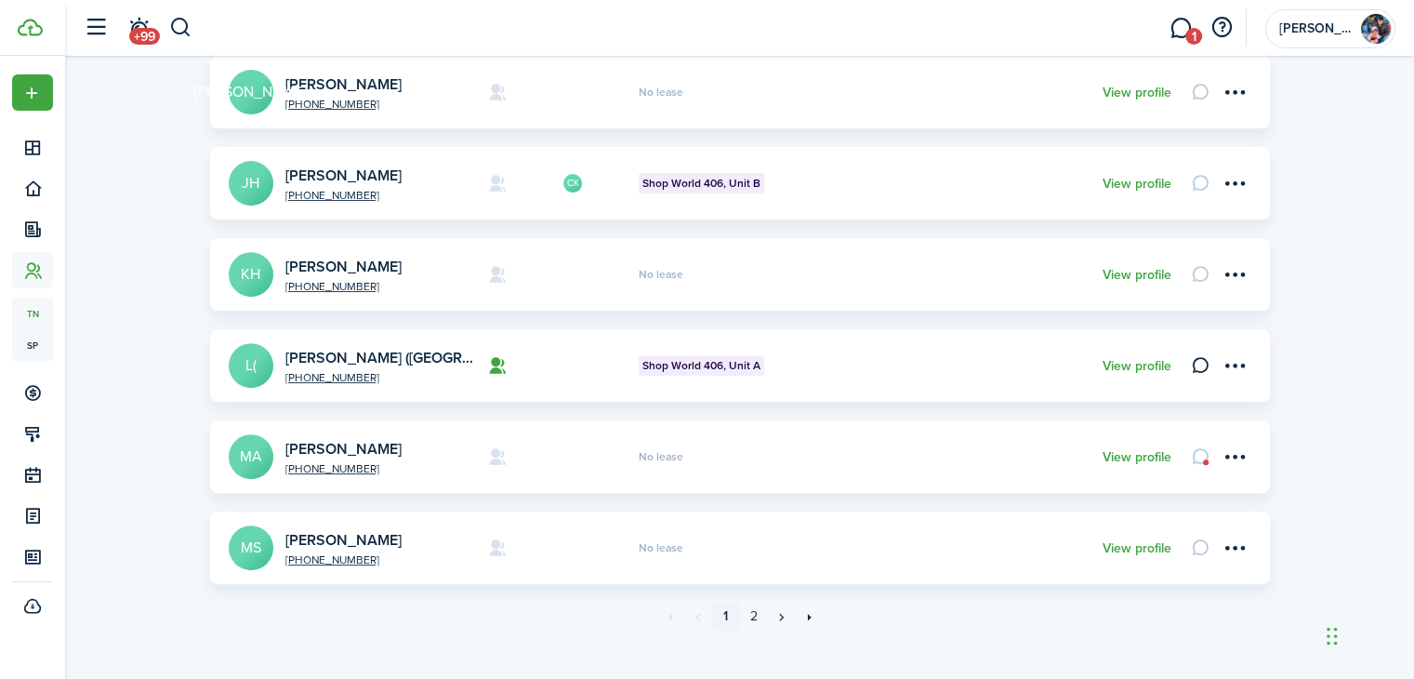
scroll to position [721, 0]
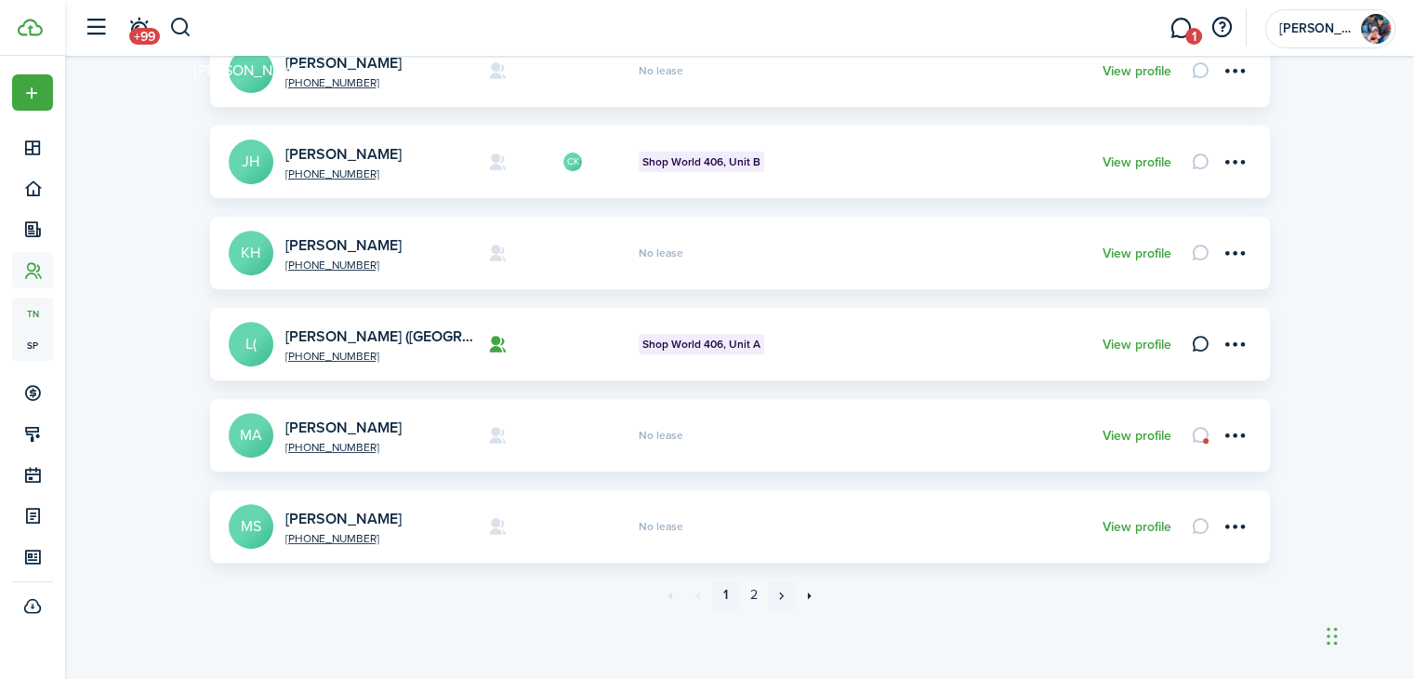
click at [777, 591] on link "»" at bounding box center [782, 595] width 28 height 28
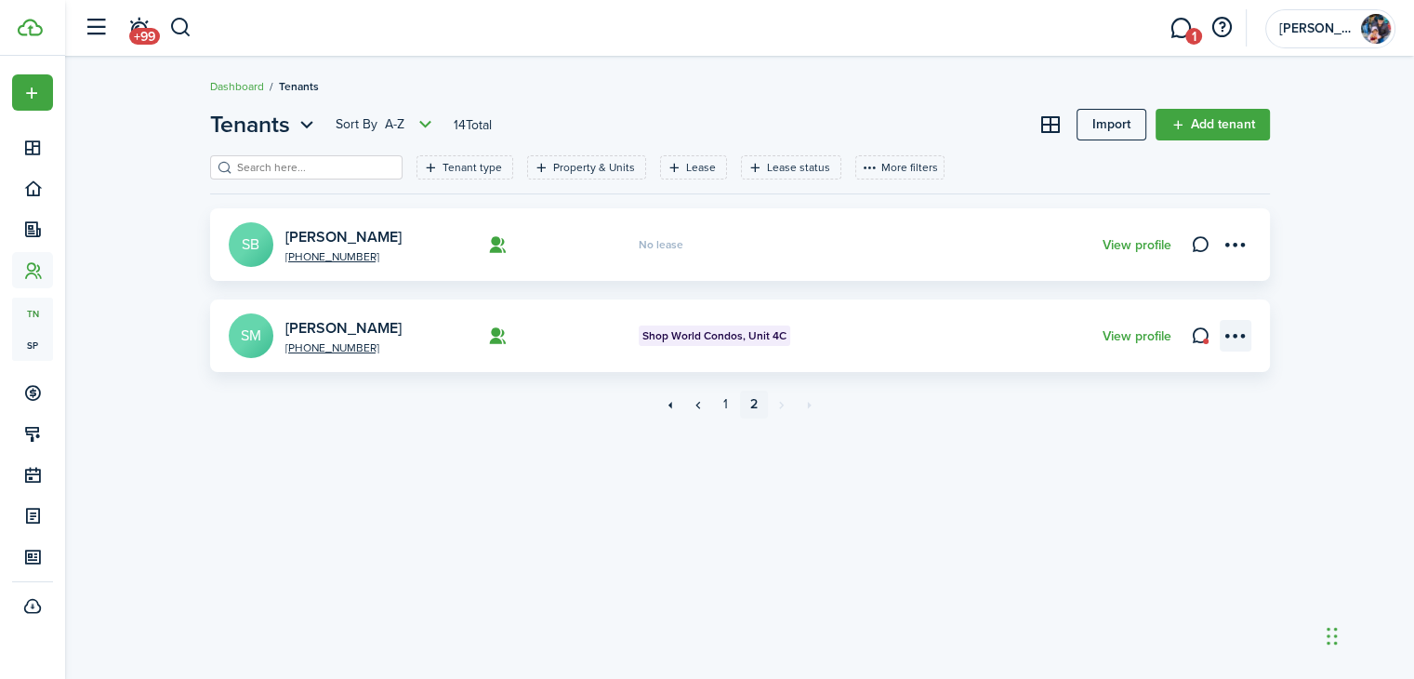
click at [1238, 325] on menu-btn-icon "Open menu" at bounding box center [1236, 336] width 32 height 32
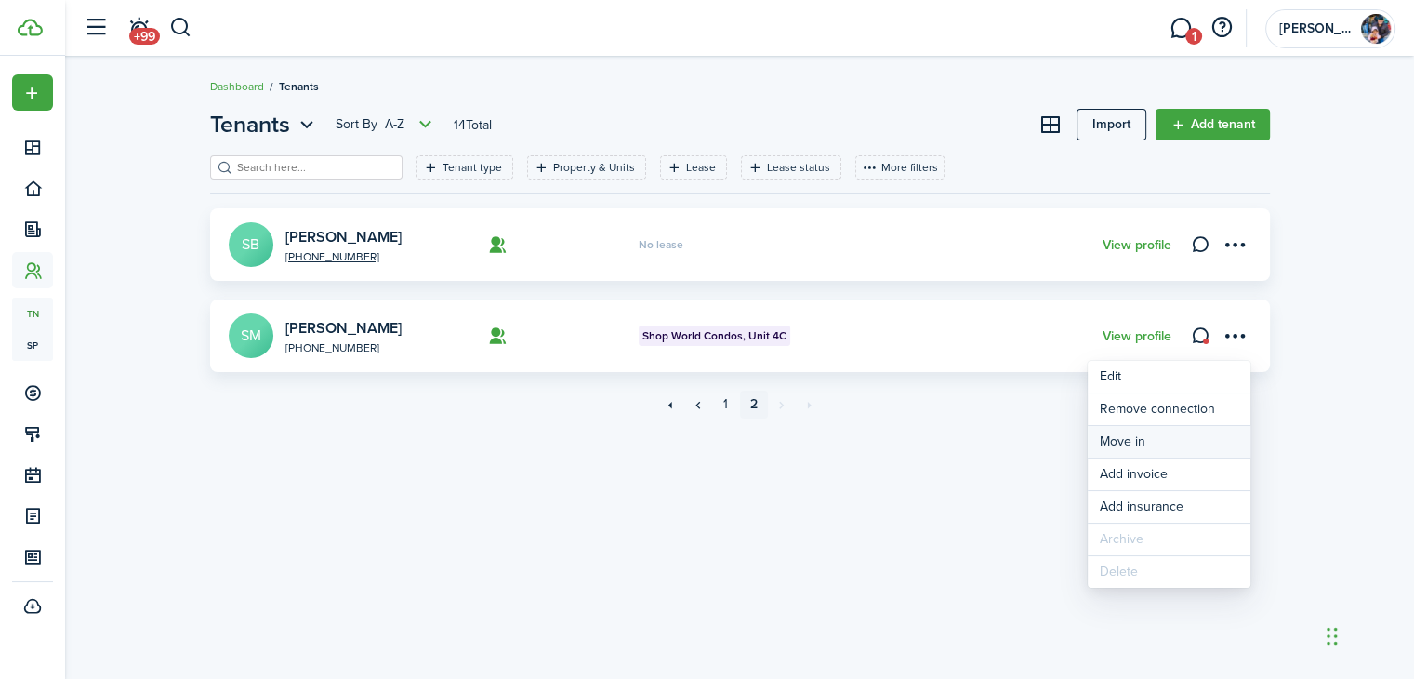
click at [1142, 443] on link "Move in" at bounding box center [1169, 442] width 163 height 32
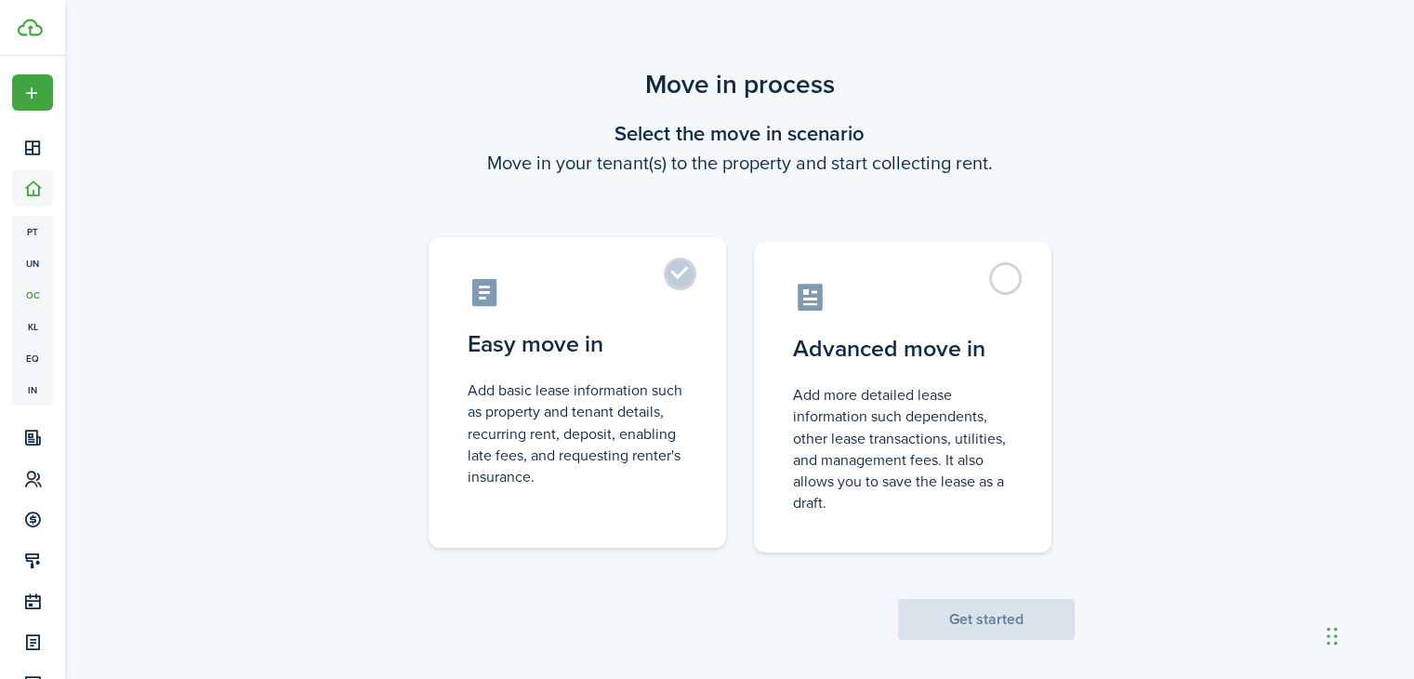
click at [666, 302] on control-radio-card-icon at bounding box center [577, 292] width 219 height 33
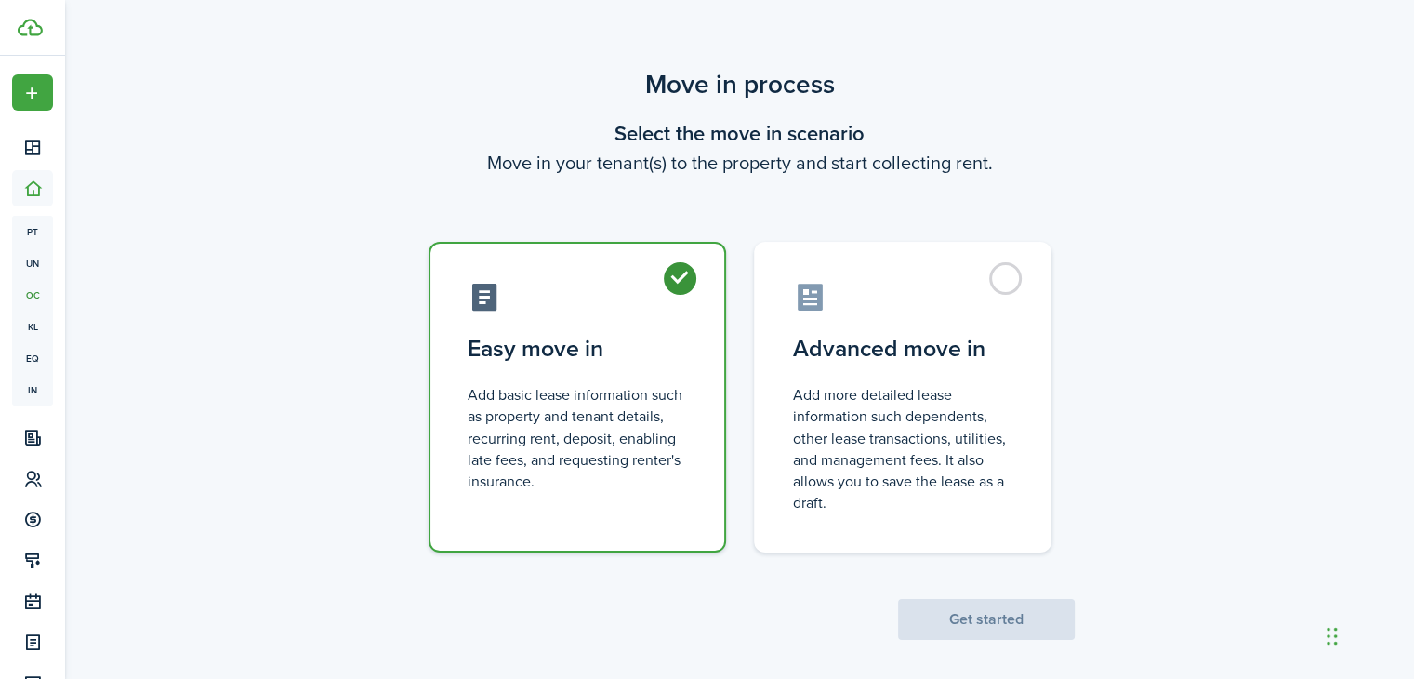
radio input "true"
click at [971, 613] on button "Get started" at bounding box center [986, 619] width 177 height 41
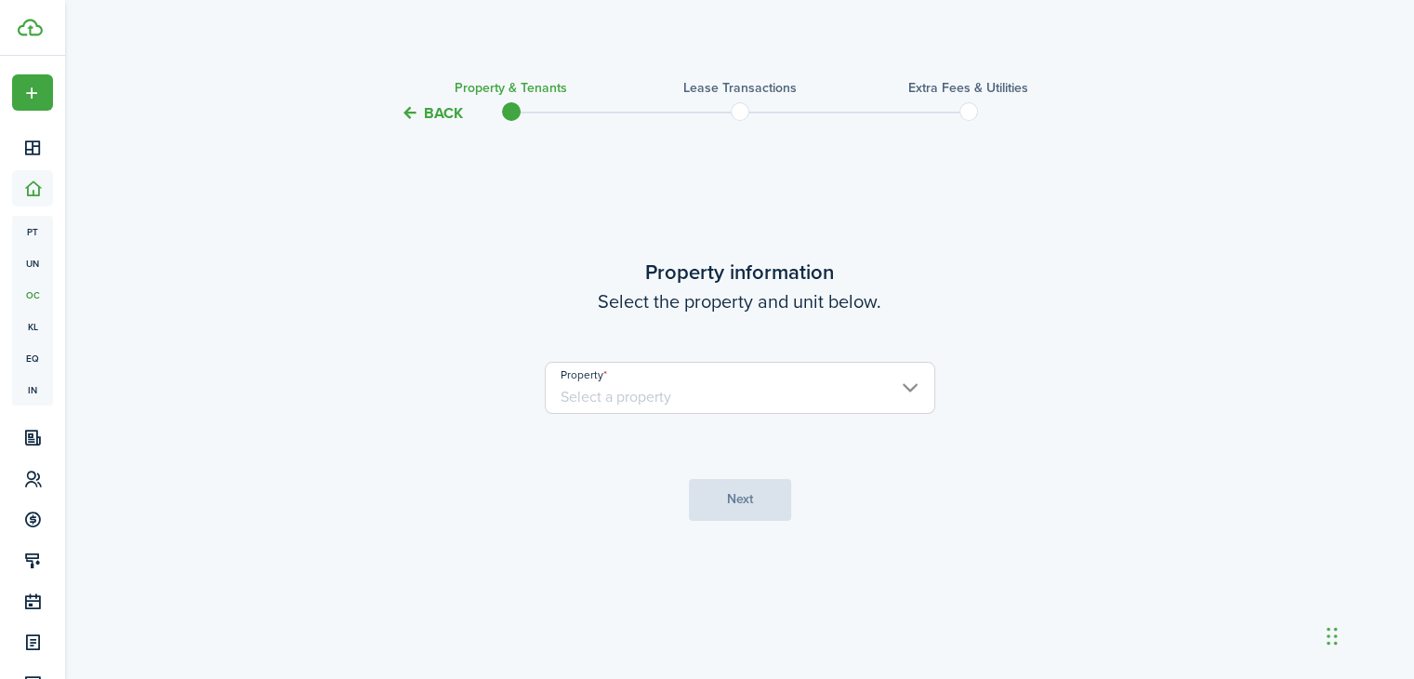
click at [730, 393] on input "Property" at bounding box center [740, 388] width 391 height 52
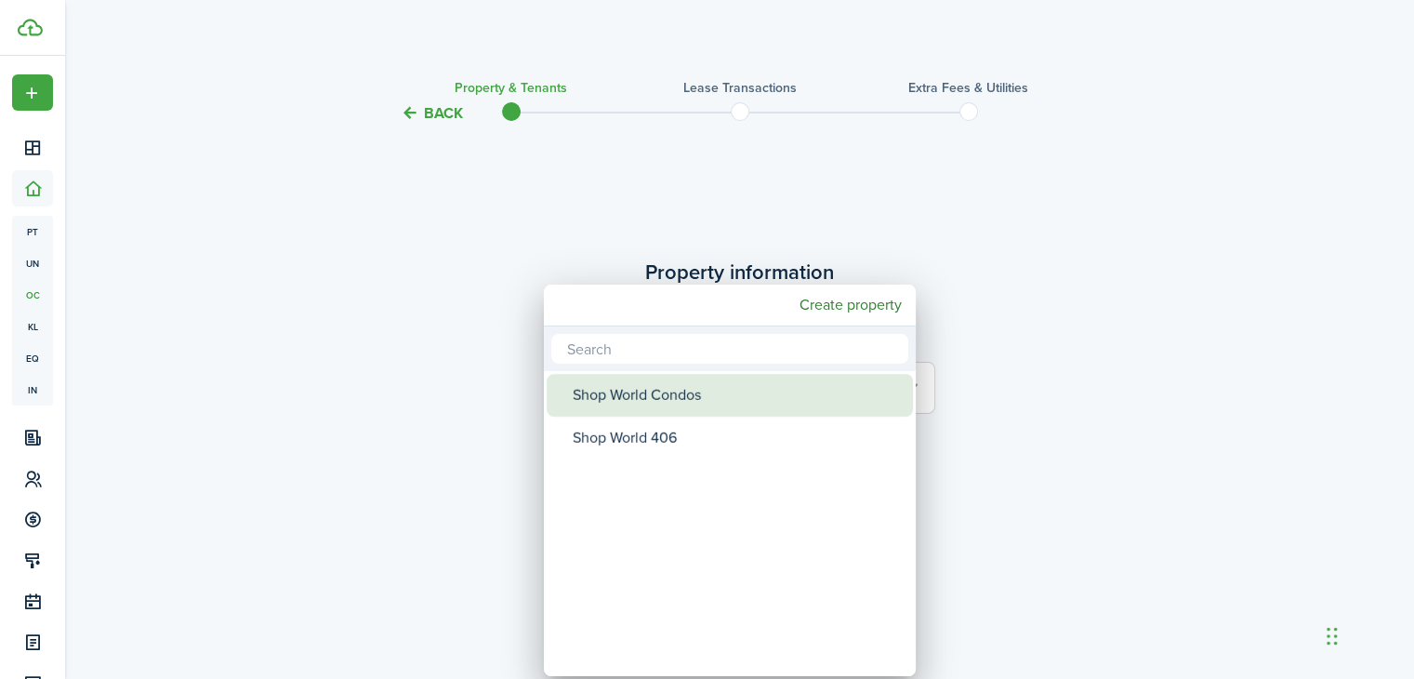
click at [658, 399] on div "Shop World Condos" at bounding box center [737, 395] width 329 height 43
type input "Shop World Condos"
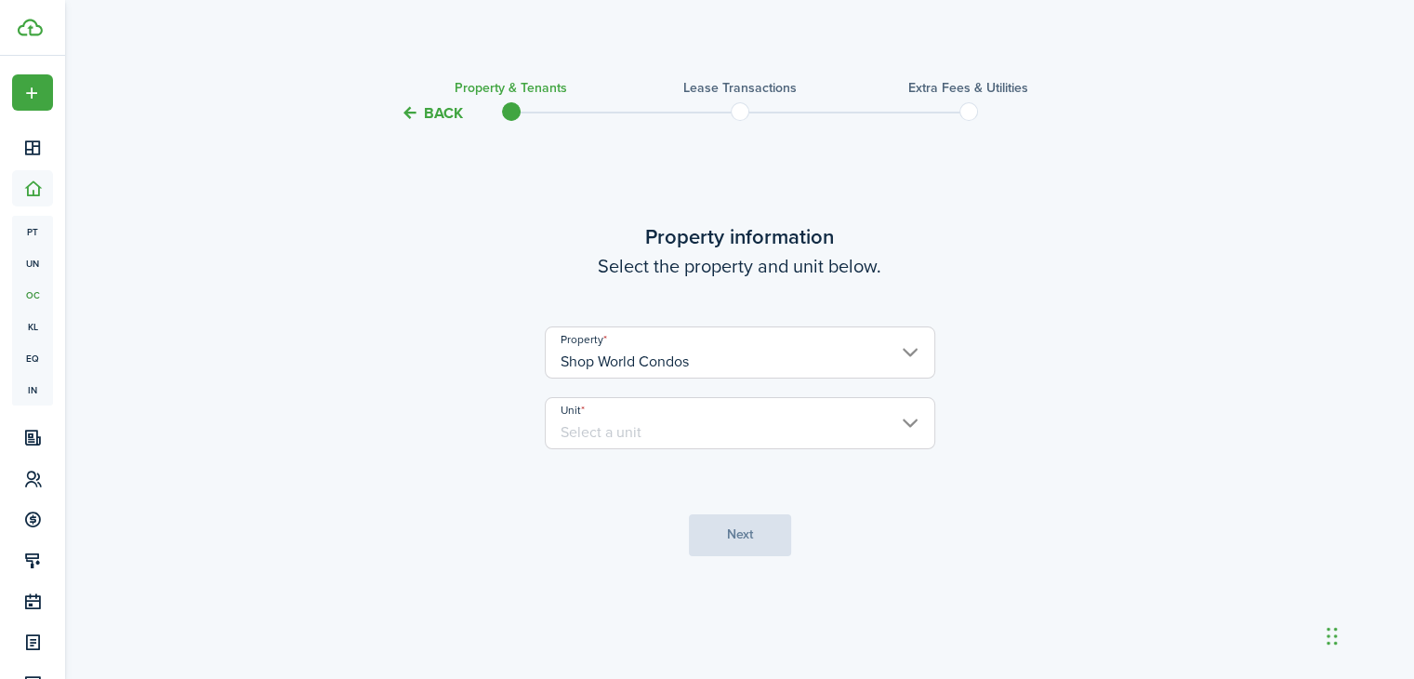
click at [632, 424] on input "Unit" at bounding box center [740, 423] width 391 height 52
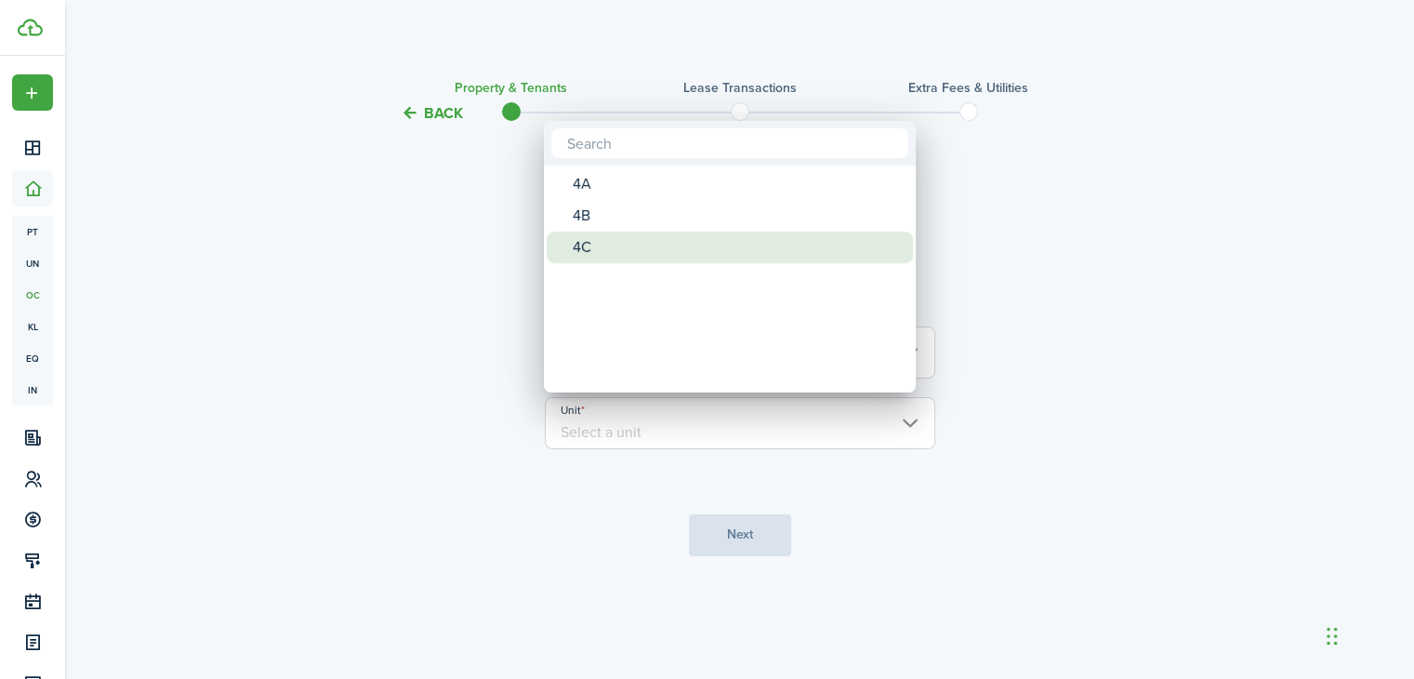
click at [593, 252] on div "4C" at bounding box center [737, 248] width 329 height 32
type input "4C"
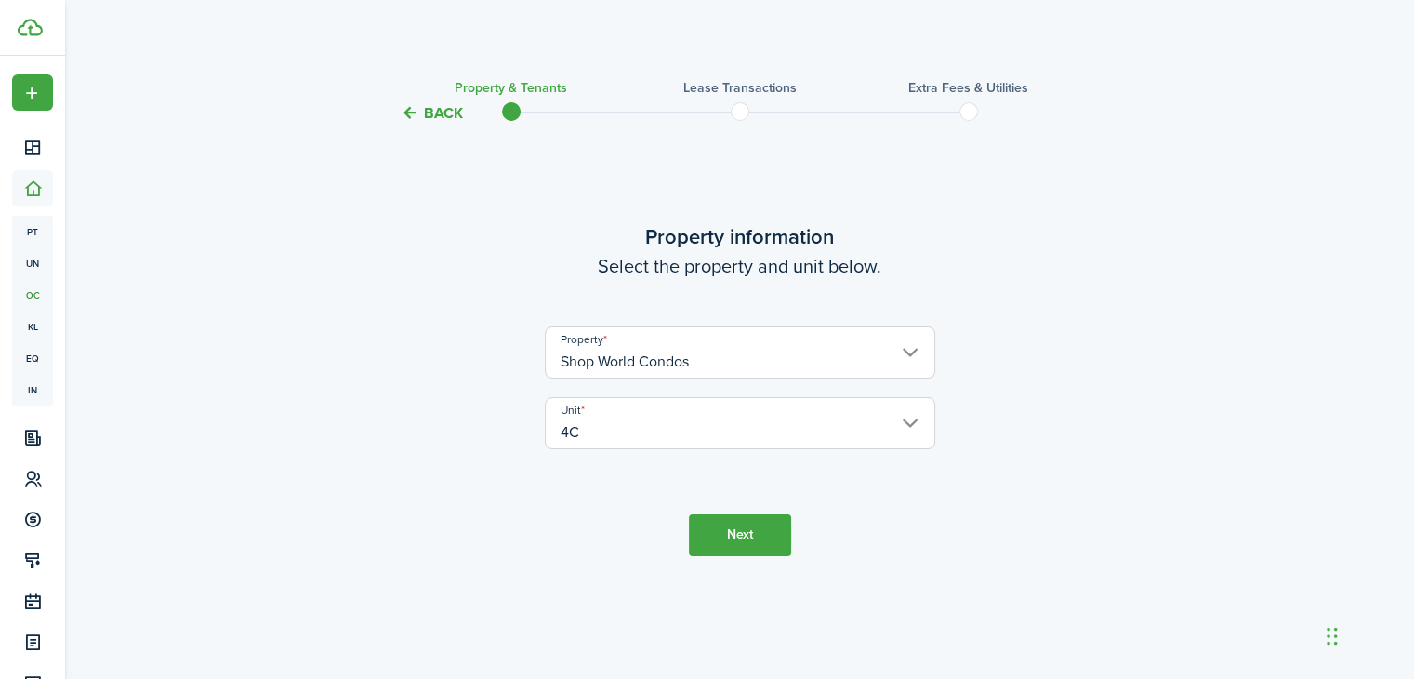
click at [730, 522] on button "Next" at bounding box center [740, 535] width 102 height 42
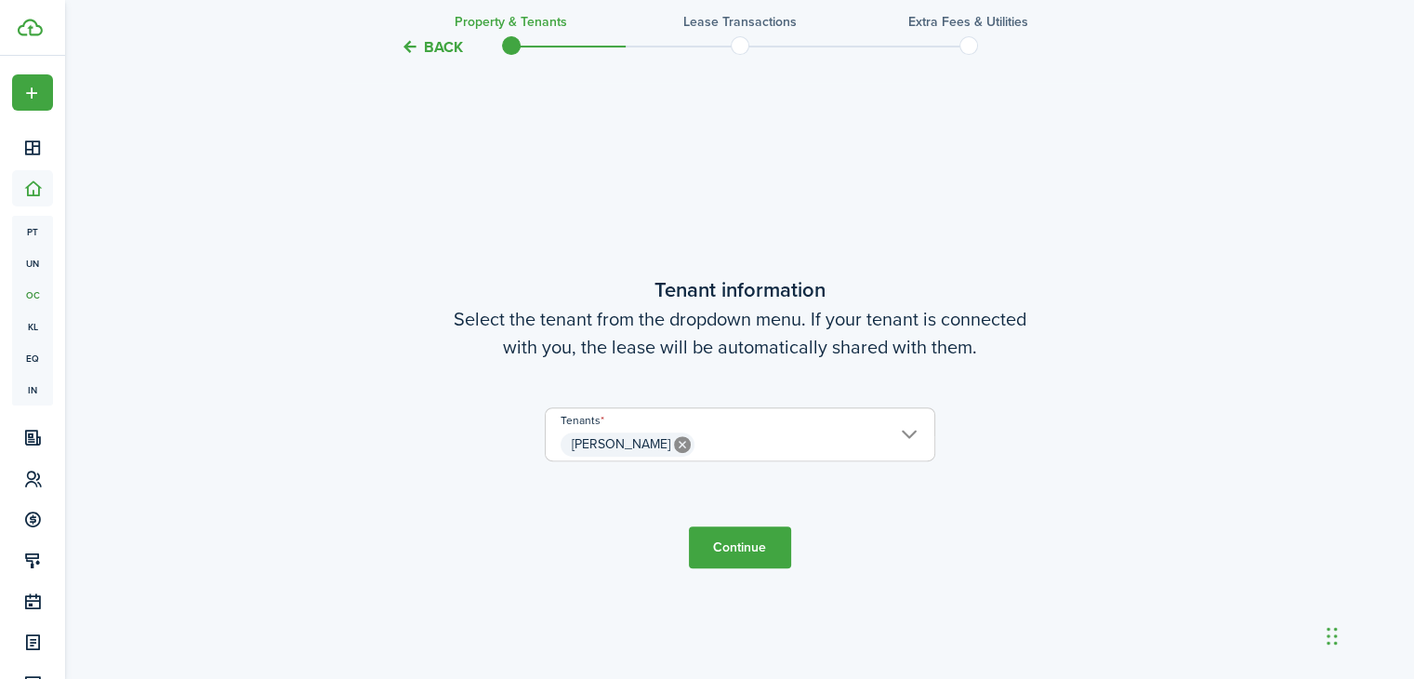
scroll to position [554, 0]
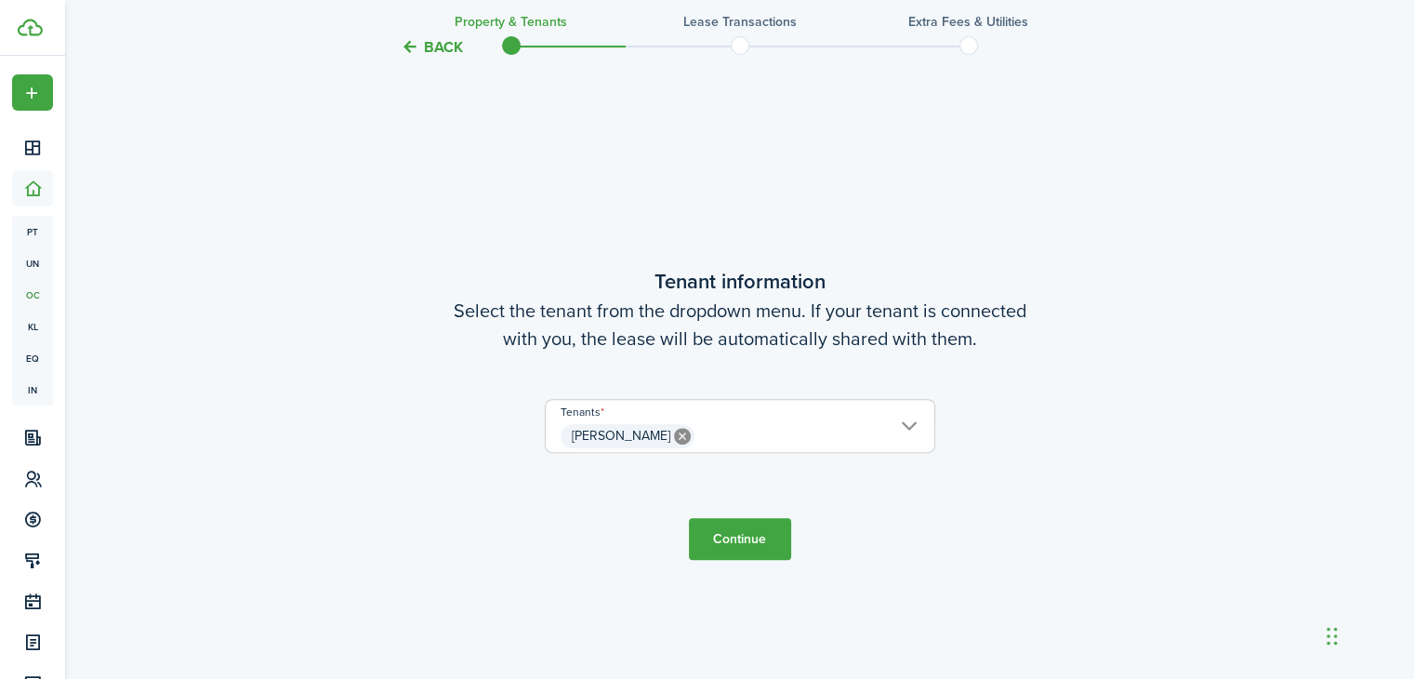
click at [733, 526] on button "Continue" at bounding box center [740, 539] width 102 height 42
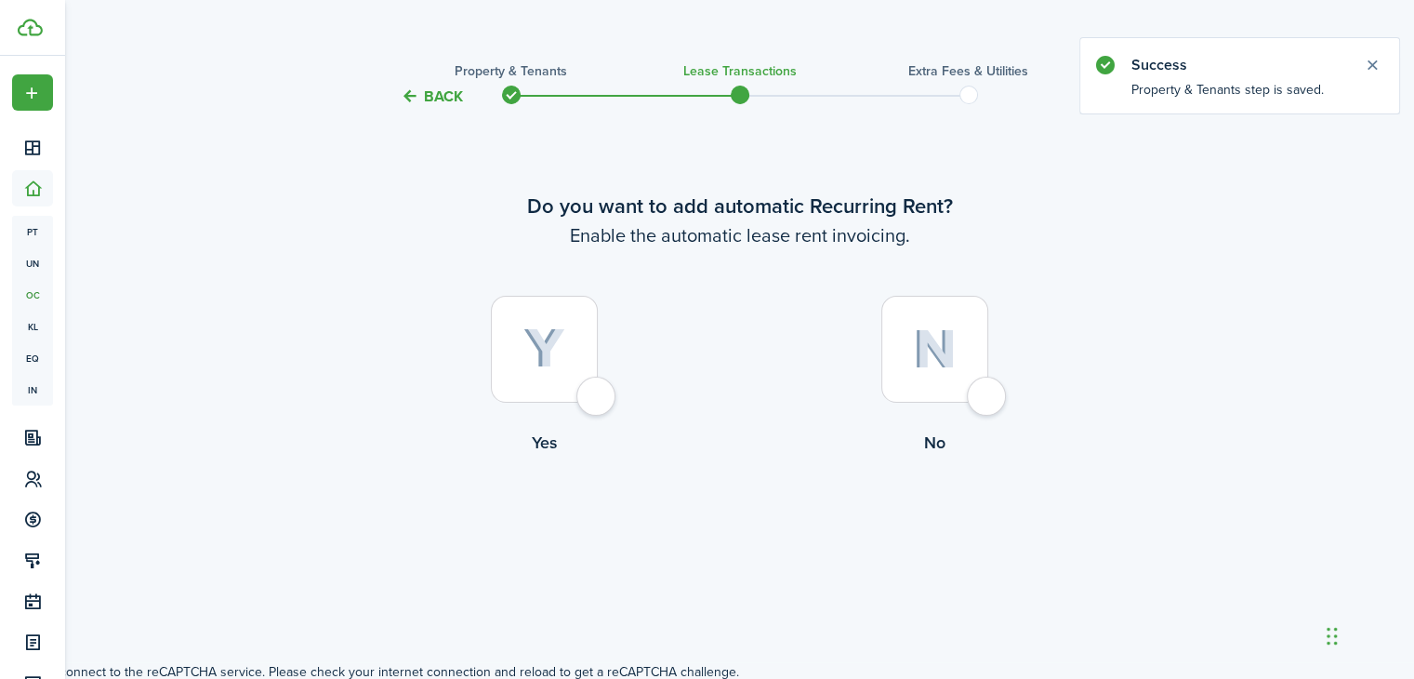
scroll to position [19, 0]
click at [559, 347] on img at bounding box center [545, 346] width 42 height 41
radio input "true"
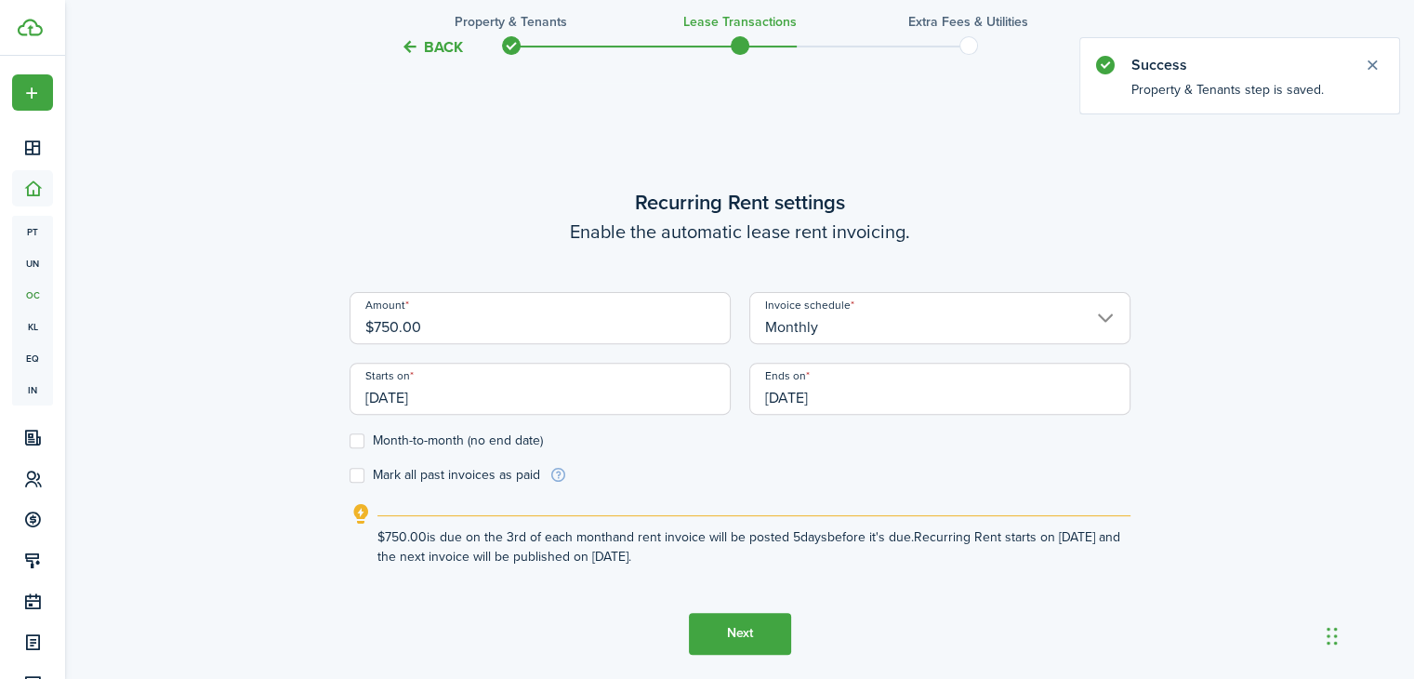
scroll to position [554, 0]
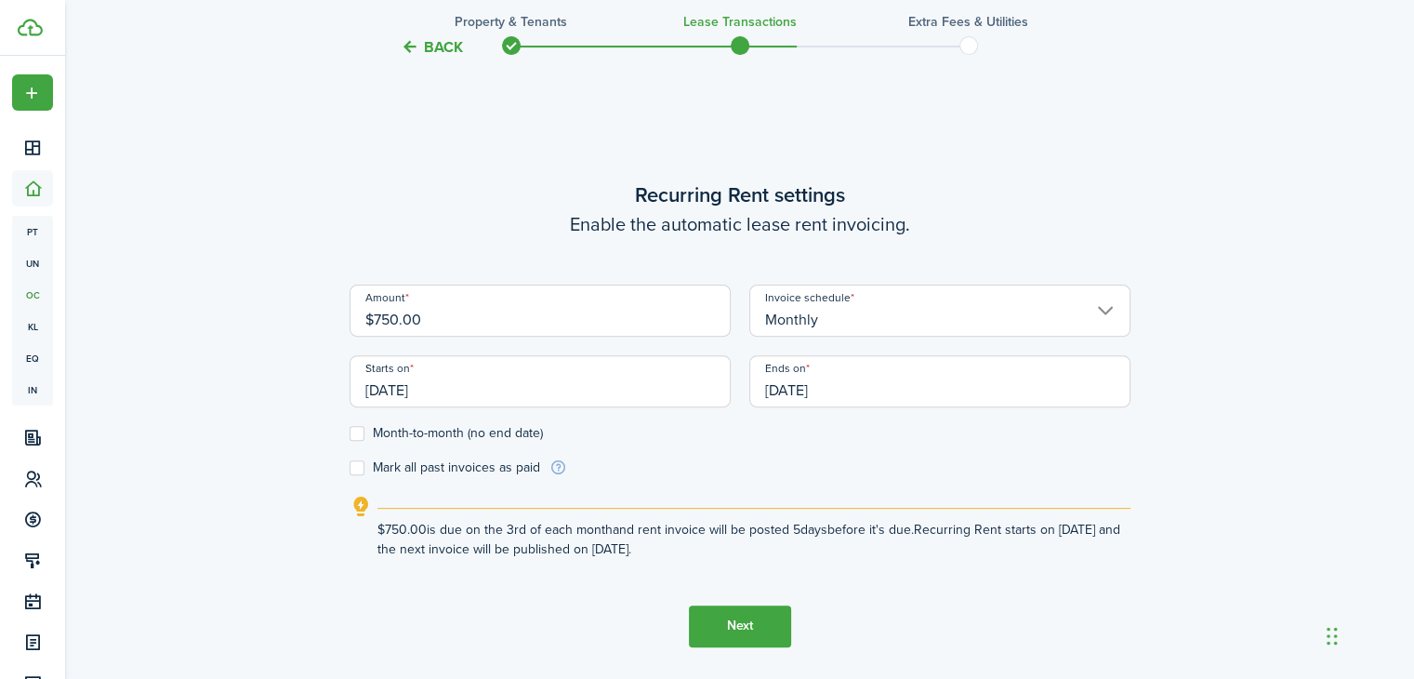
click at [831, 380] on input "[DATE]" at bounding box center [939, 381] width 381 height 52
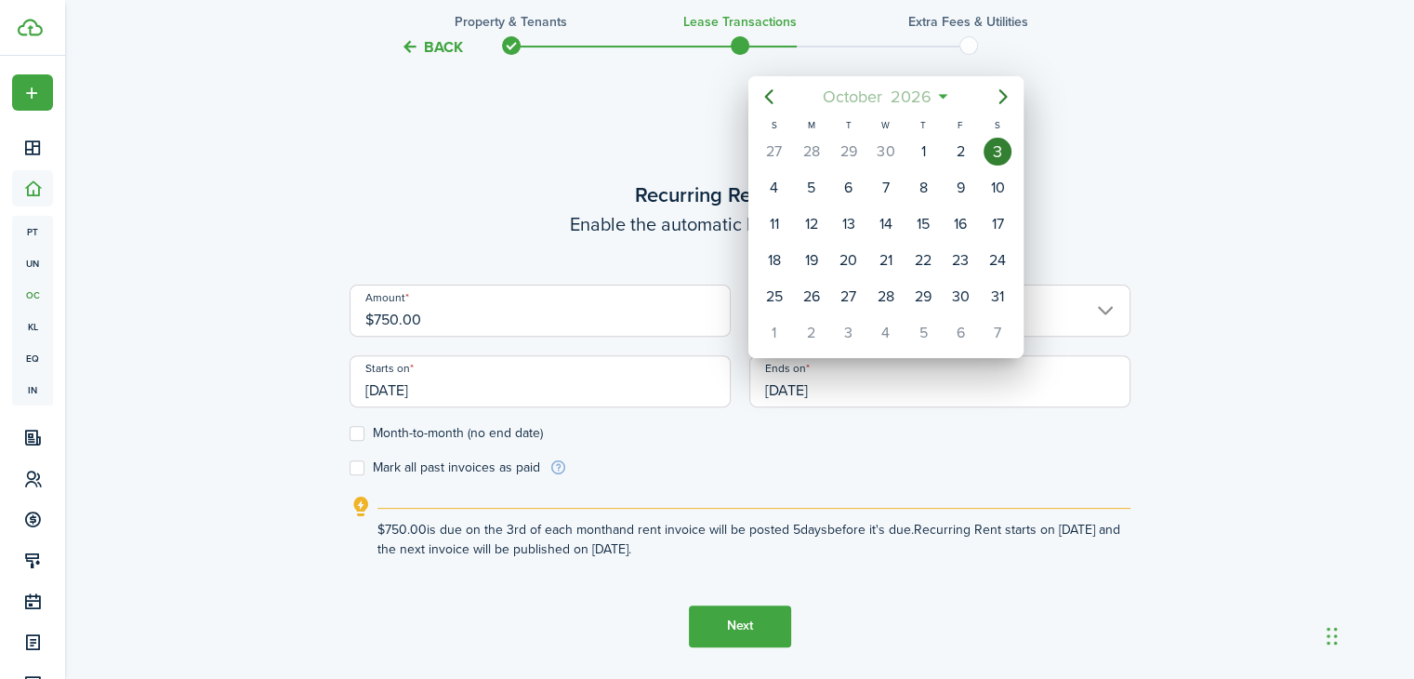
click at [941, 98] on mbsc-button "[DATE]" at bounding box center [877, 96] width 132 height 33
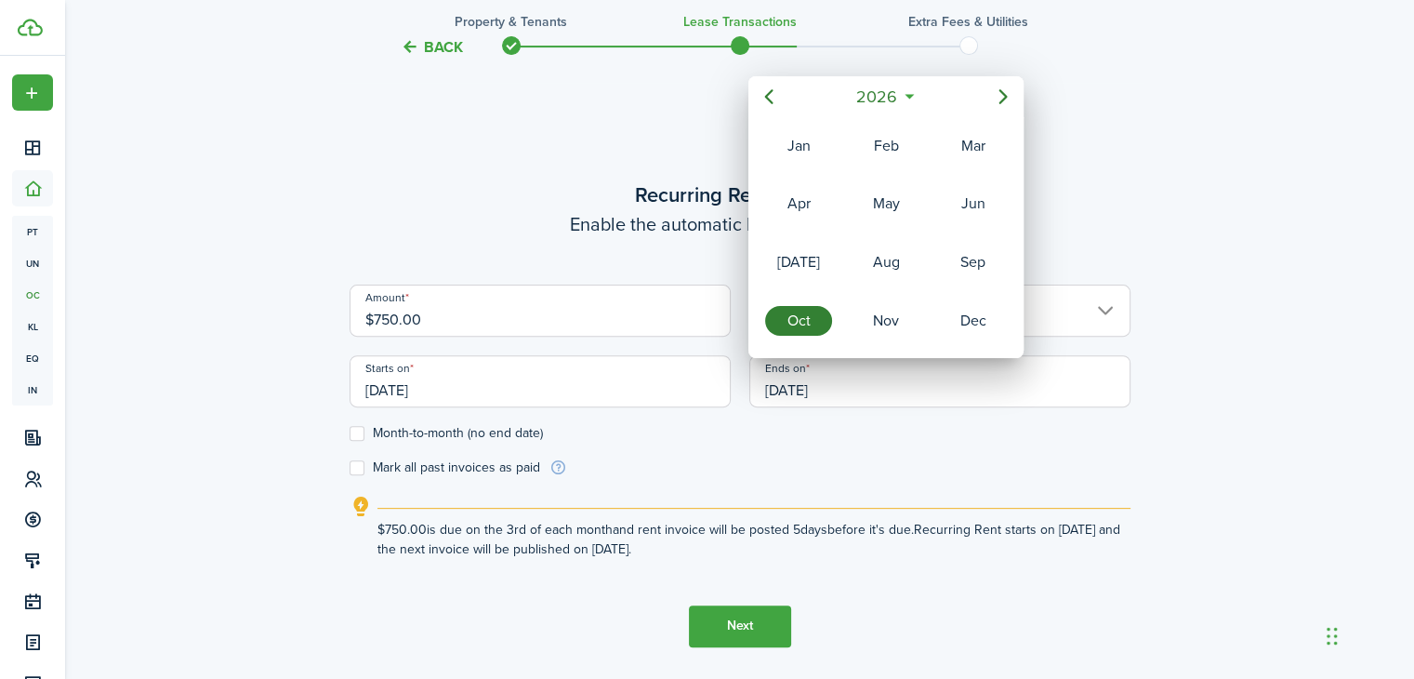
click at [905, 91] on mbsc-button "2026" at bounding box center [876, 96] width 64 height 33
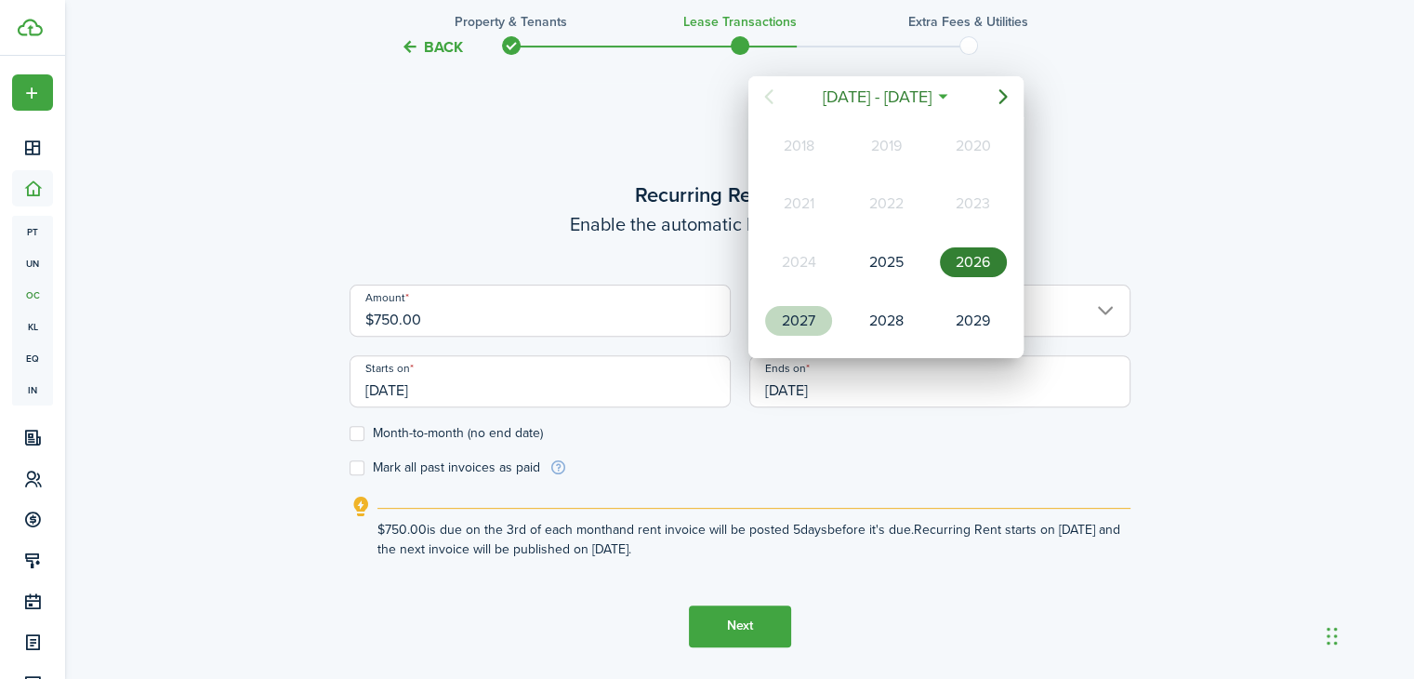
click at [785, 312] on div "2027" at bounding box center [798, 321] width 67 height 30
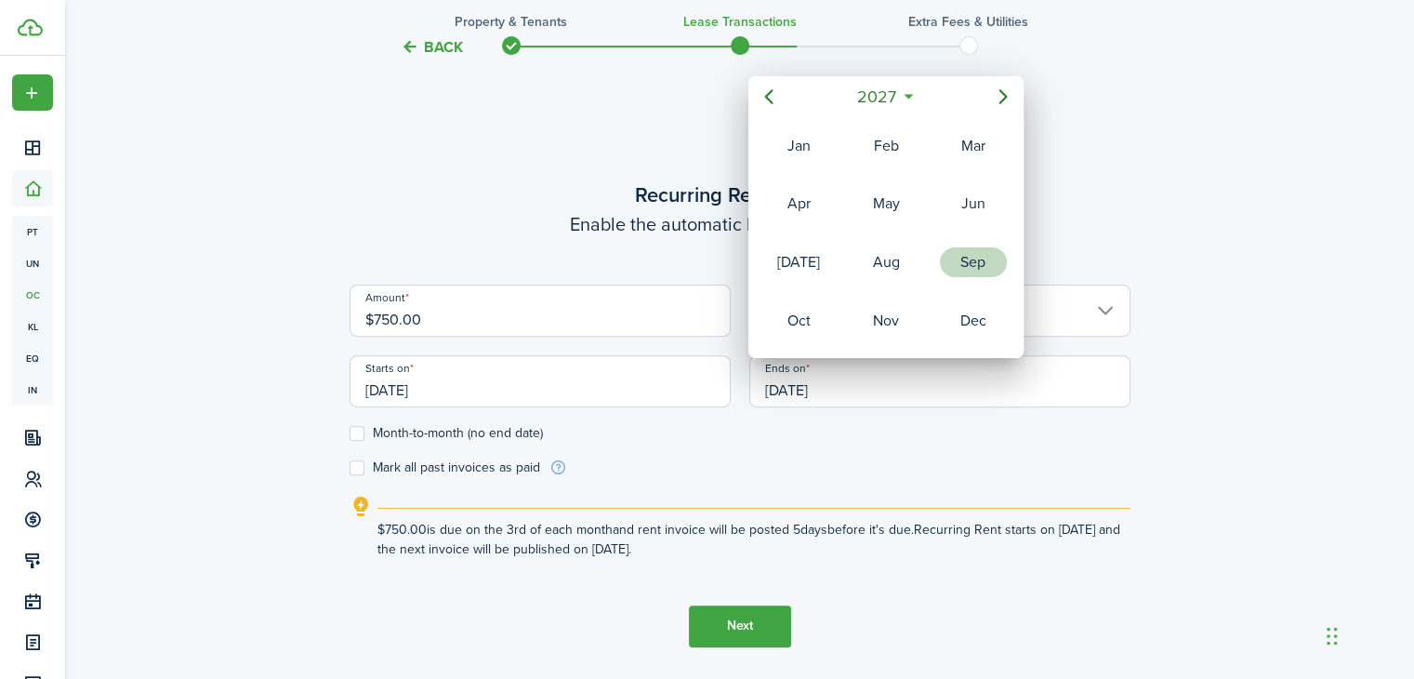
click at [975, 259] on div "Sep" at bounding box center [973, 262] width 67 height 30
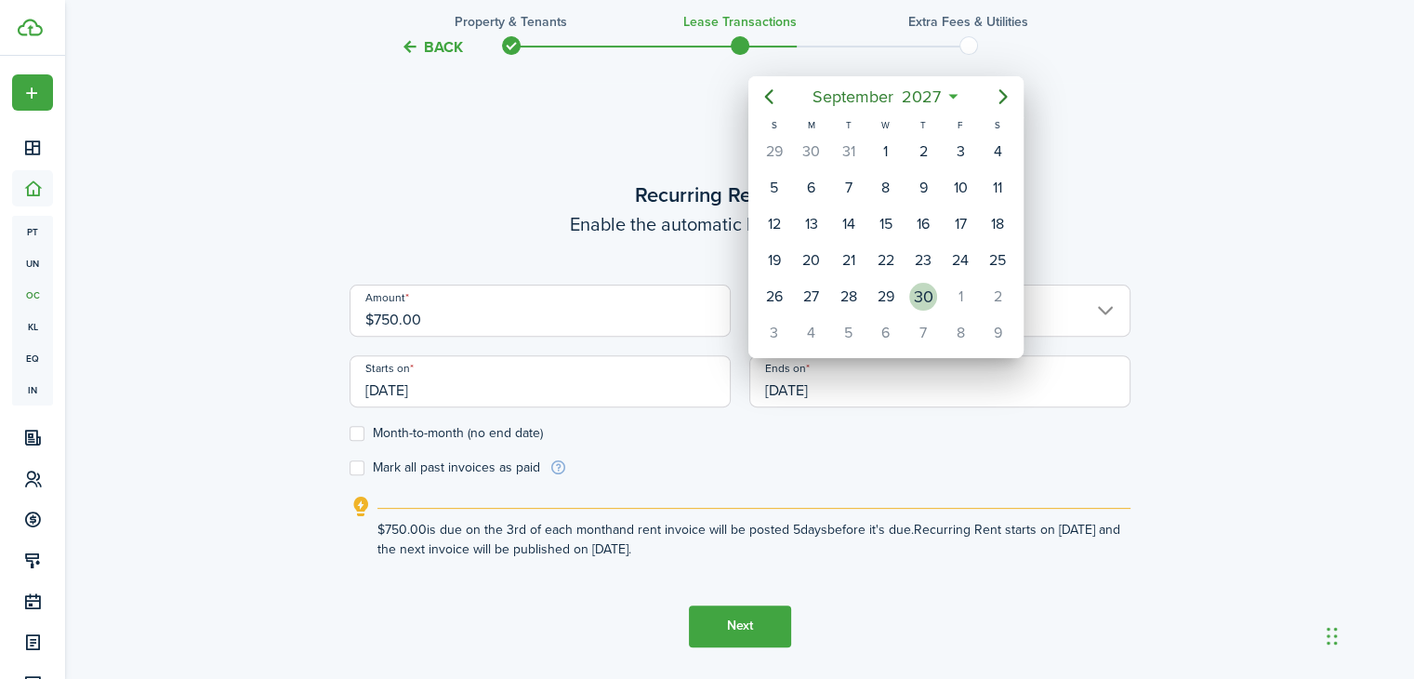
click at [922, 286] on div "30" at bounding box center [923, 297] width 28 height 28
type input "[DATE]"
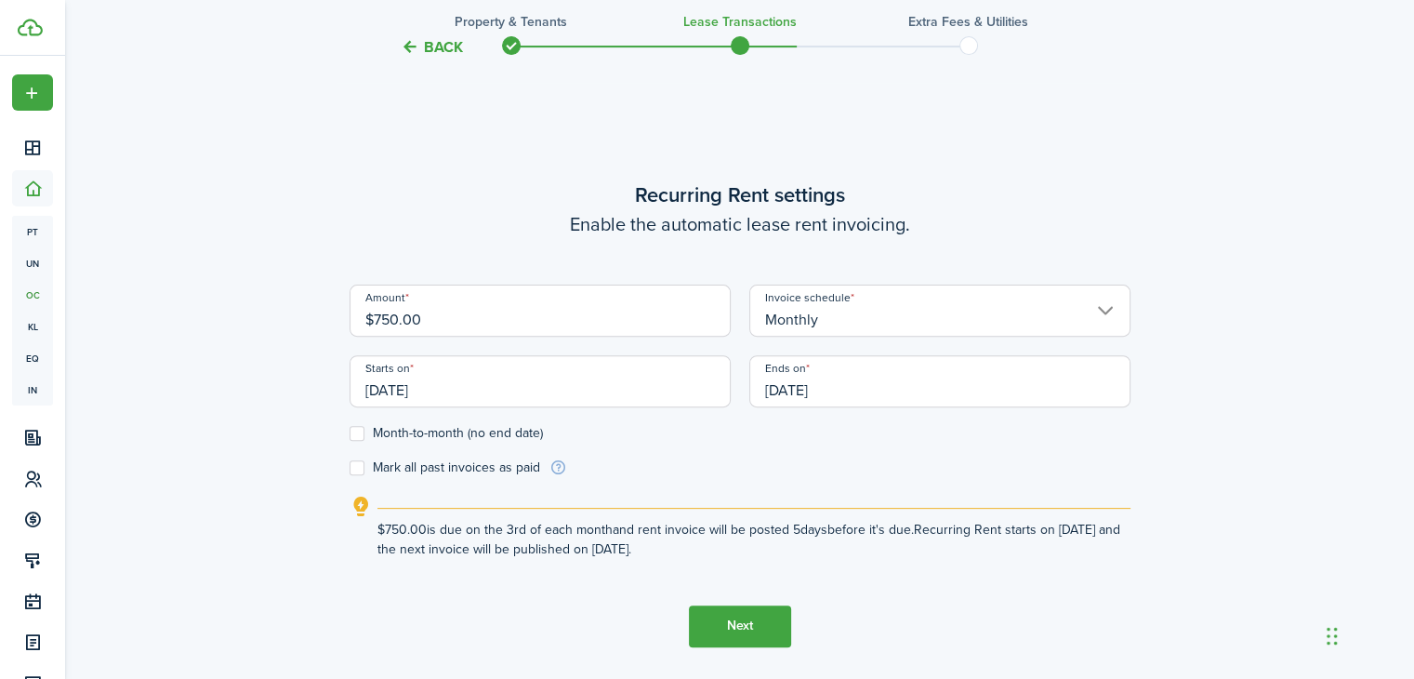
click at [469, 381] on input "[DATE]" at bounding box center [540, 381] width 381 height 52
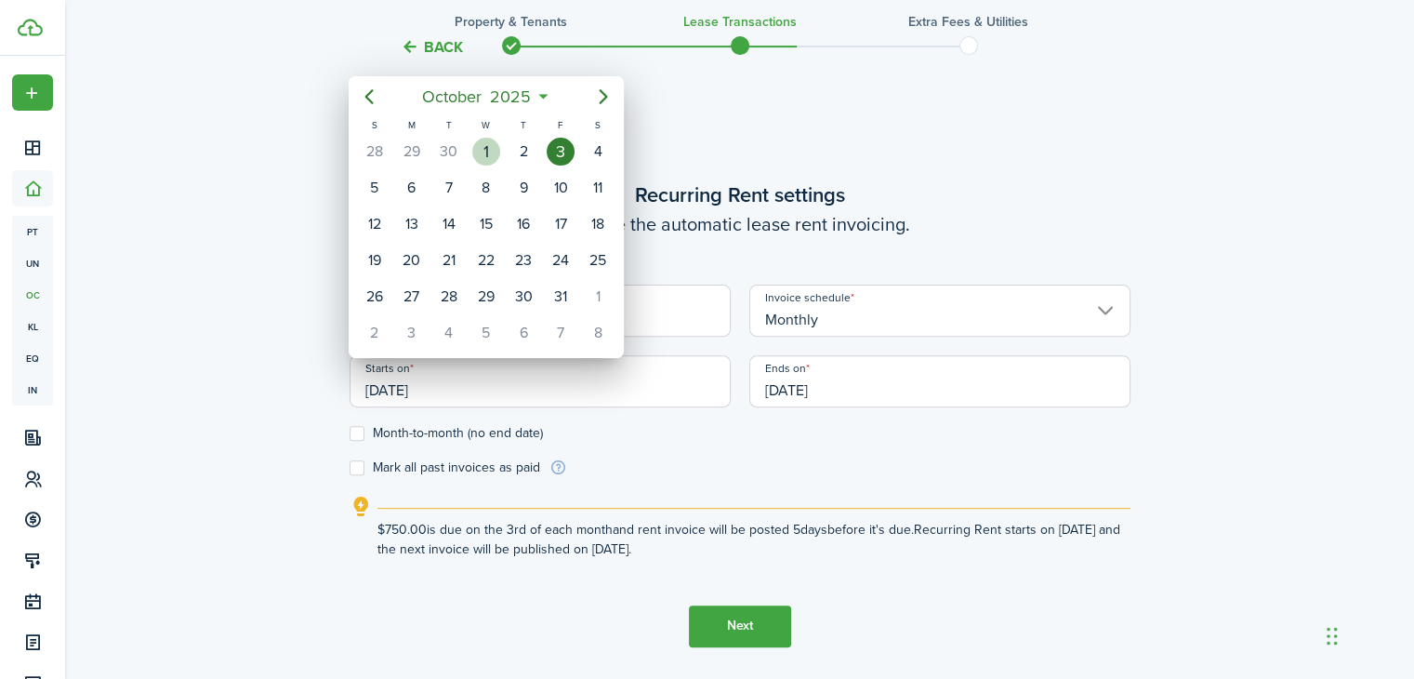
click at [489, 146] on div "1" at bounding box center [486, 152] width 28 height 28
type input "[DATE]"
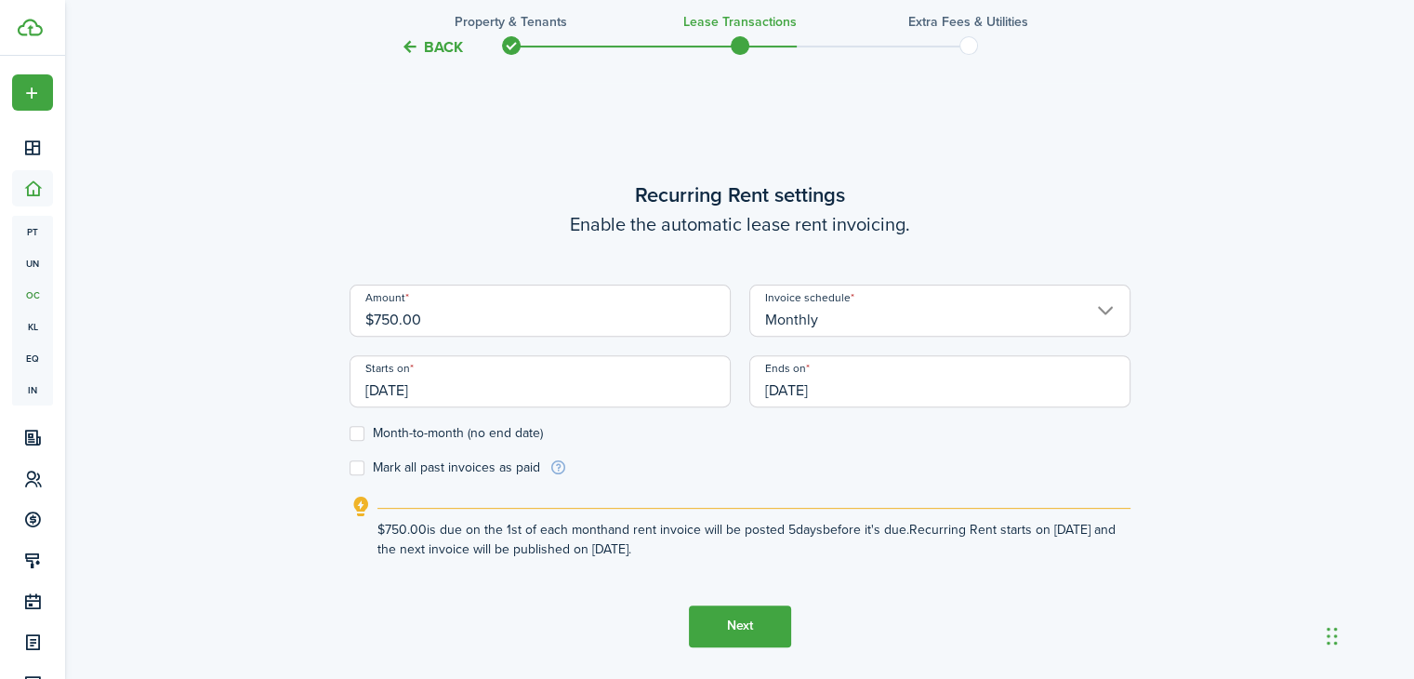
click at [736, 618] on button "Next" at bounding box center [740, 626] width 102 height 42
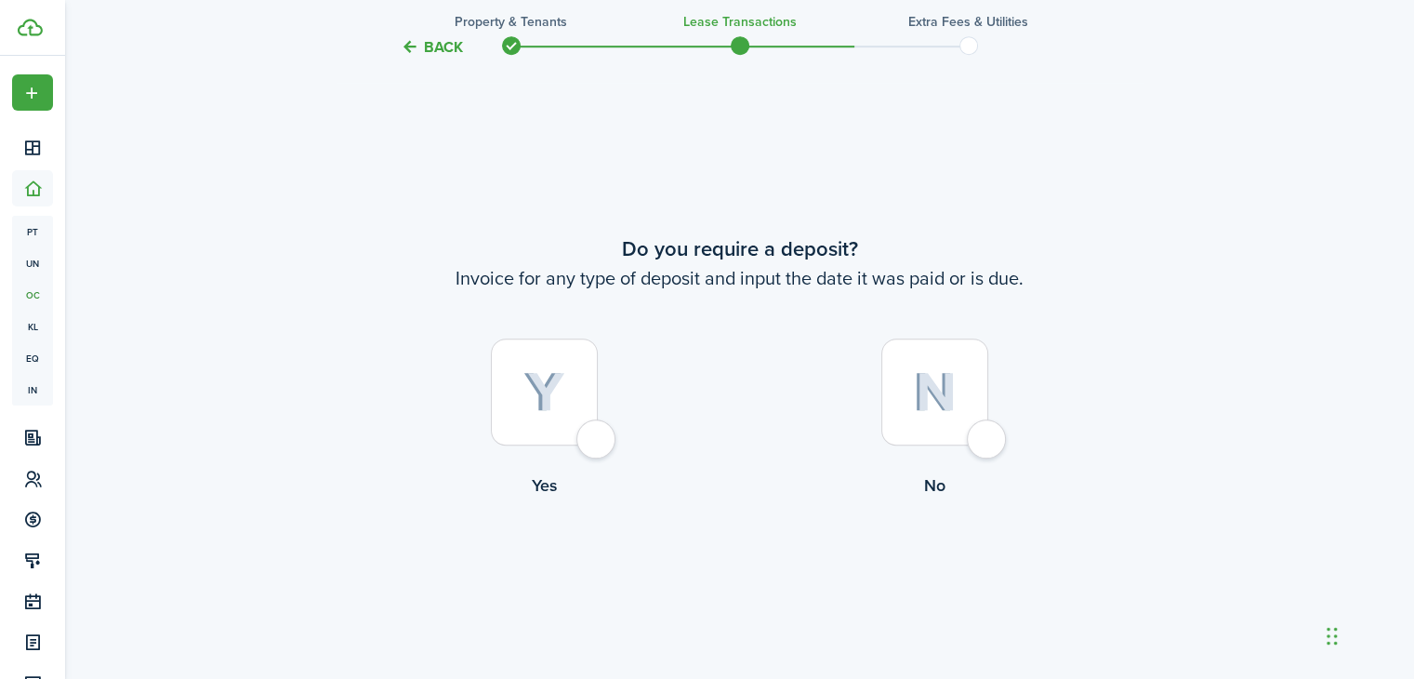
scroll to position [1232, 0]
click at [563, 391] on img at bounding box center [545, 391] width 42 height 41
radio input "true"
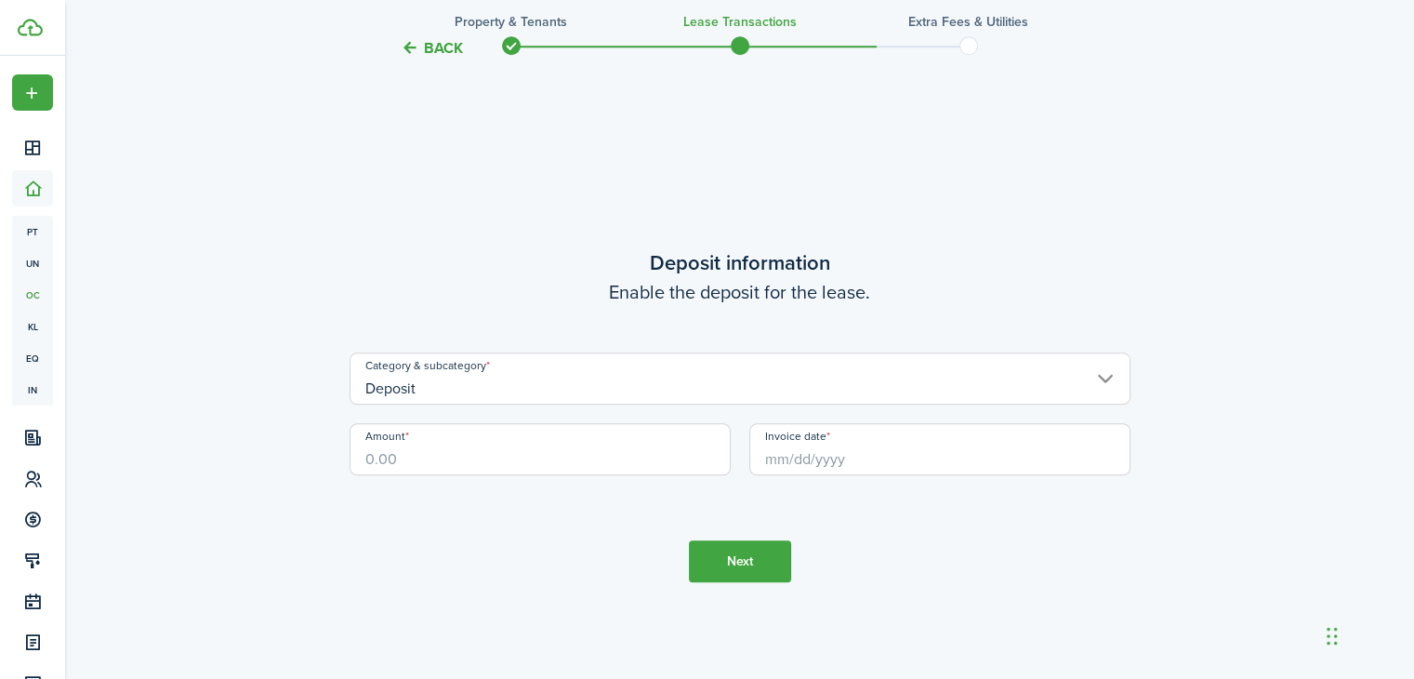
scroll to position [1911, 0]
click at [457, 453] on input "Amount" at bounding box center [540, 448] width 381 height 52
type input "$700.00"
click at [895, 446] on input "Invoice date" at bounding box center [939, 448] width 381 height 52
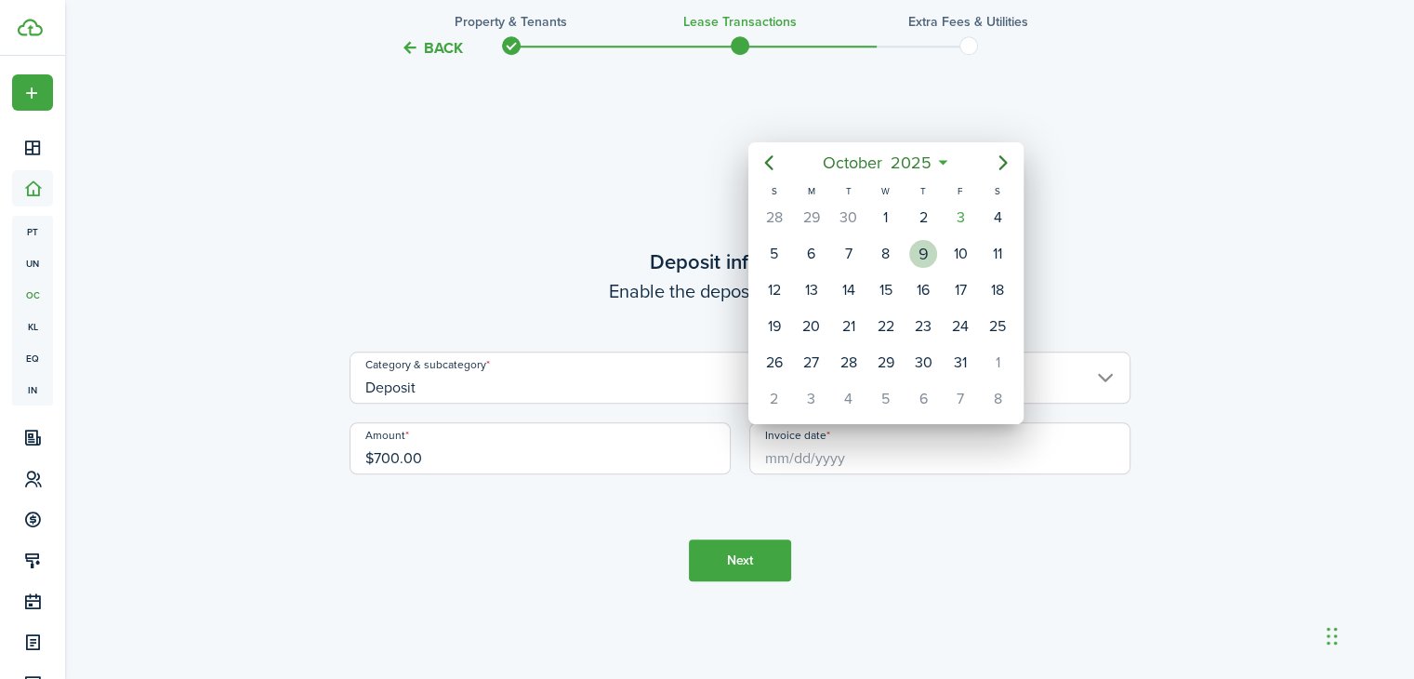
click at [921, 250] on div "9" at bounding box center [923, 254] width 28 height 28
type input "[DATE]"
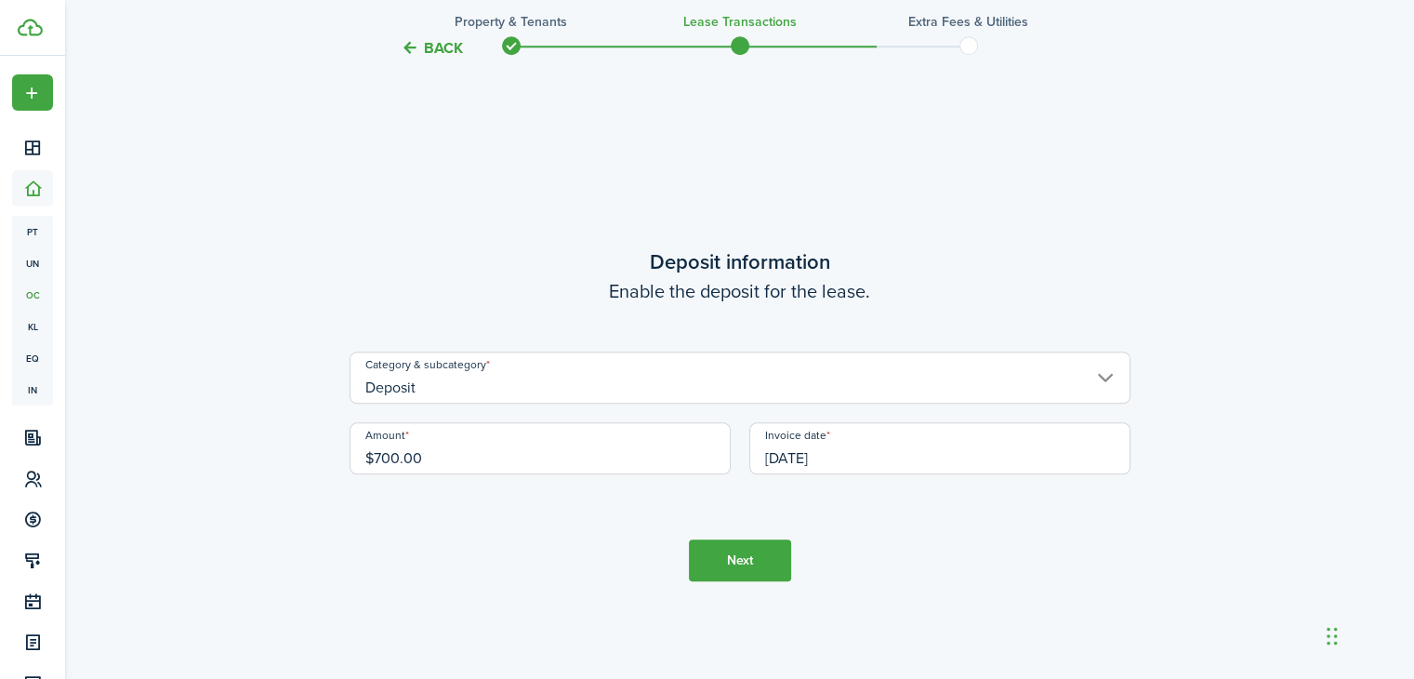
click at [733, 546] on button "Next" at bounding box center [740, 560] width 102 height 42
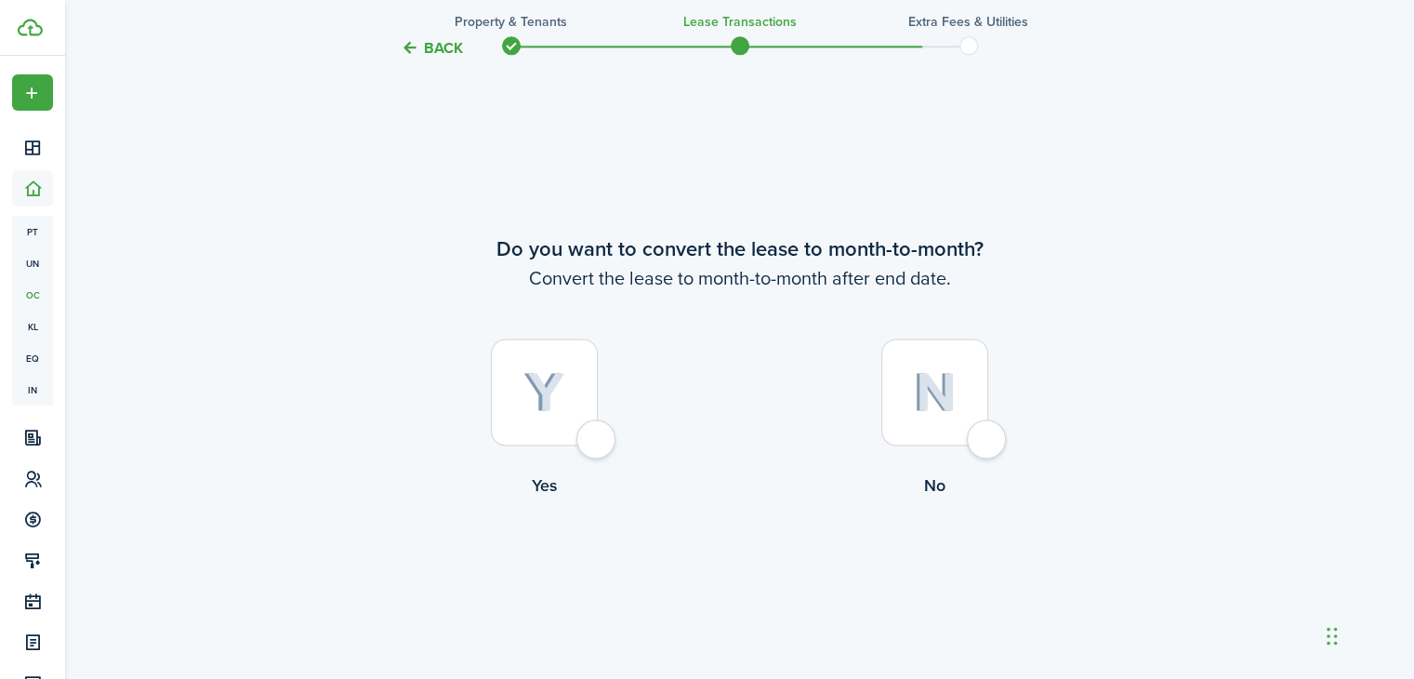
scroll to position [2589, 0]
click at [919, 398] on img at bounding box center [935, 392] width 44 height 40
radio input "true"
click at [740, 580] on button "Continue" at bounding box center [740, 575] width 102 height 42
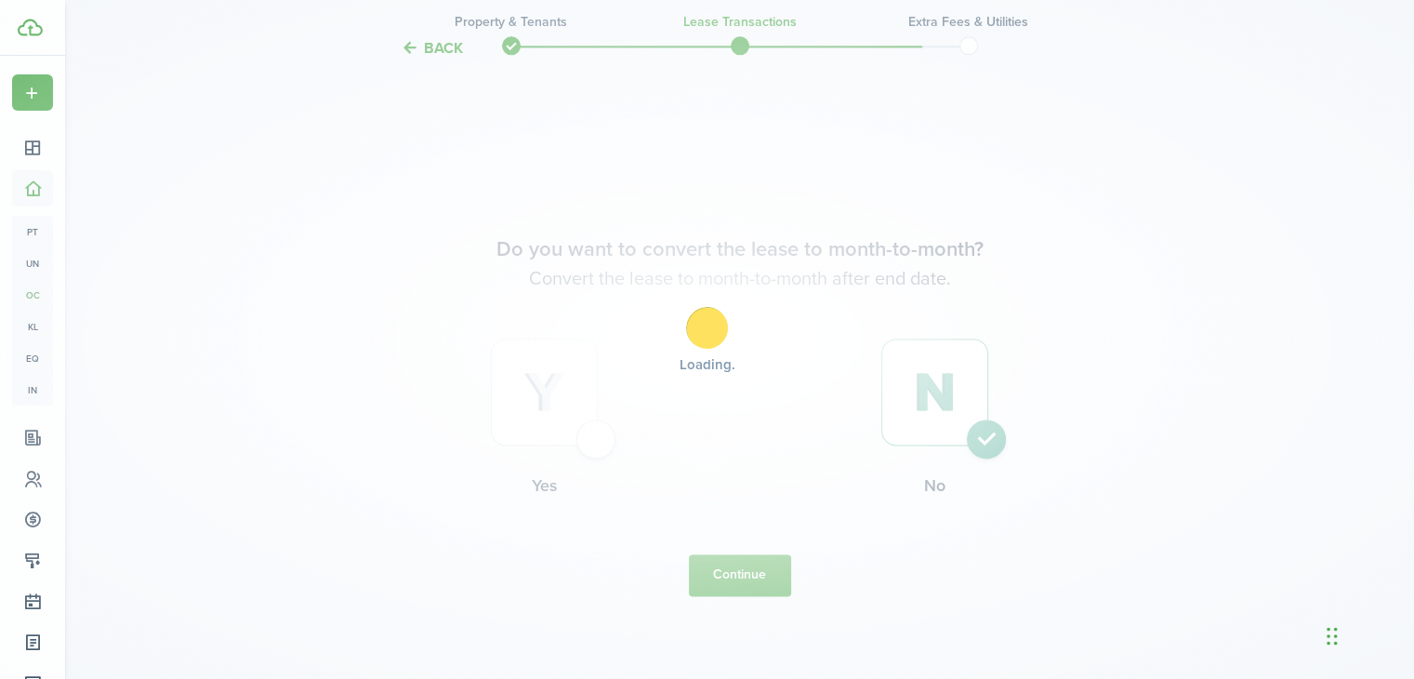
scroll to position [0, 0]
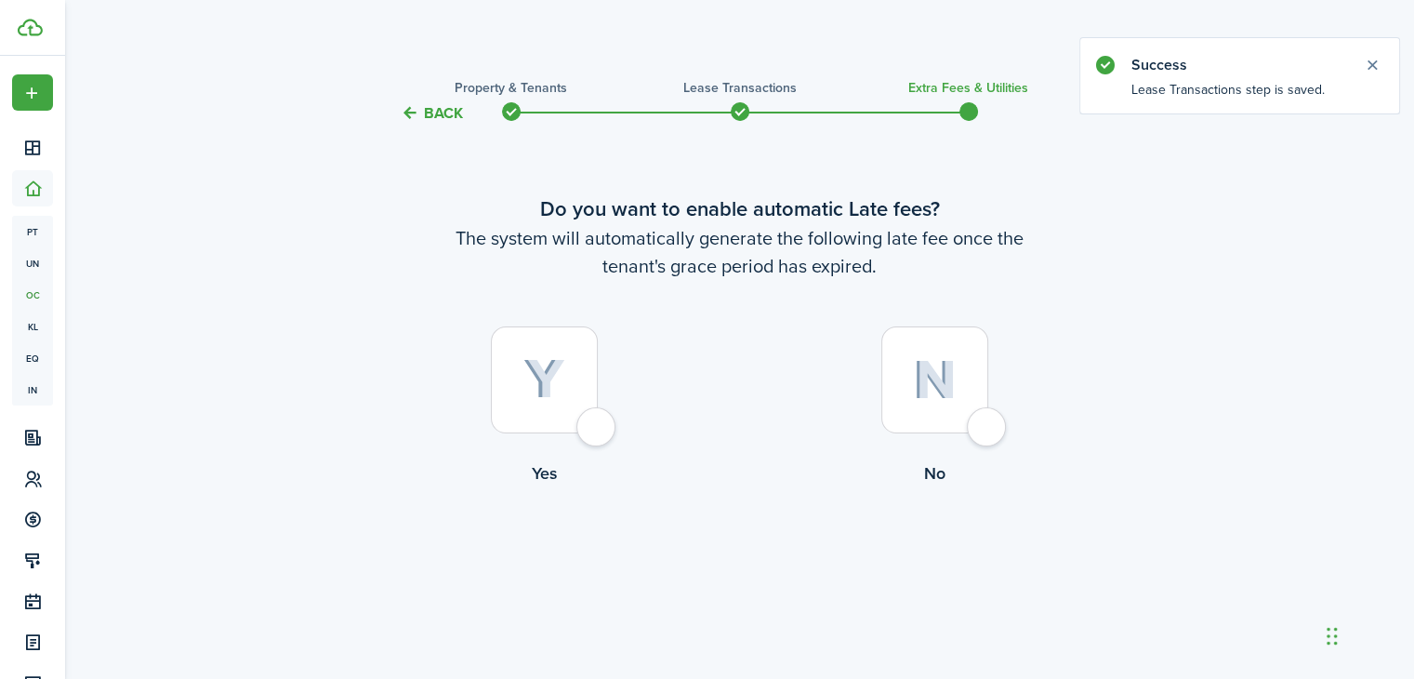
click at [528, 390] on img at bounding box center [545, 379] width 42 height 41
radio input "true"
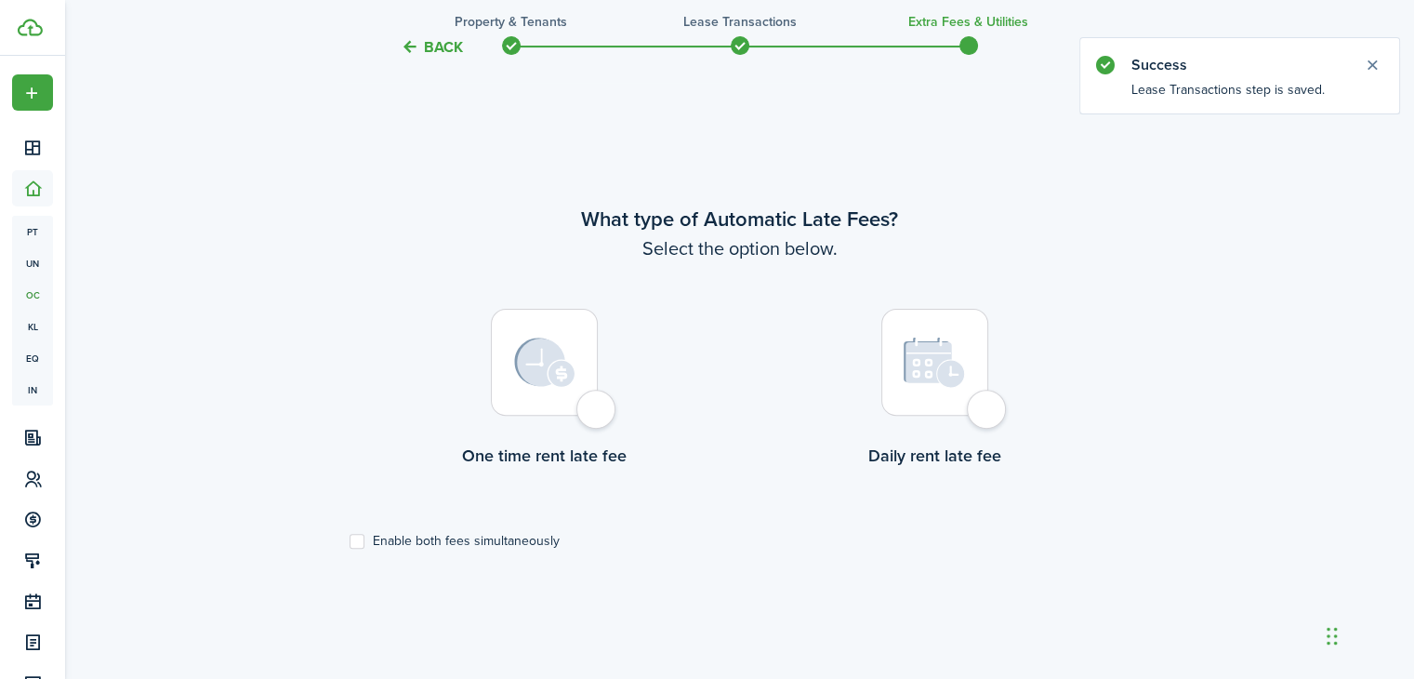
scroll to position [554, 0]
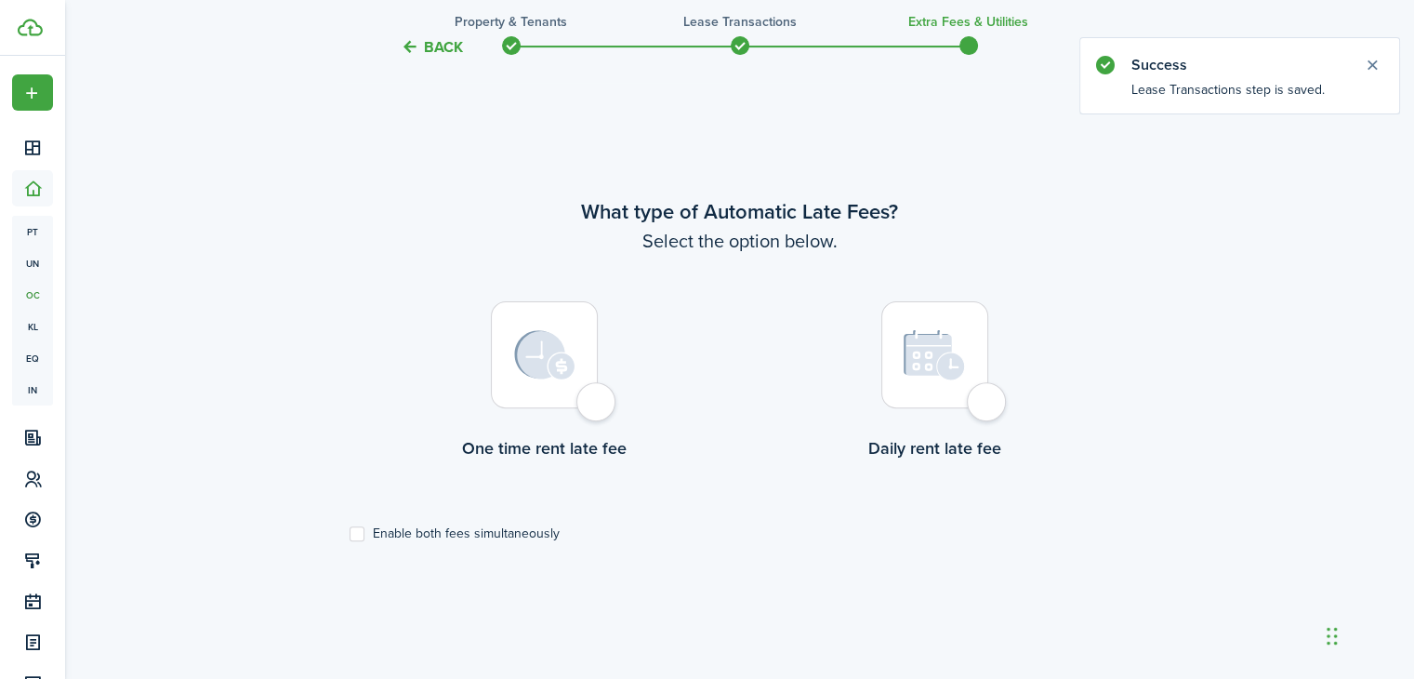
click at [504, 376] on div at bounding box center [544, 354] width 107 height 107
radio input "true"
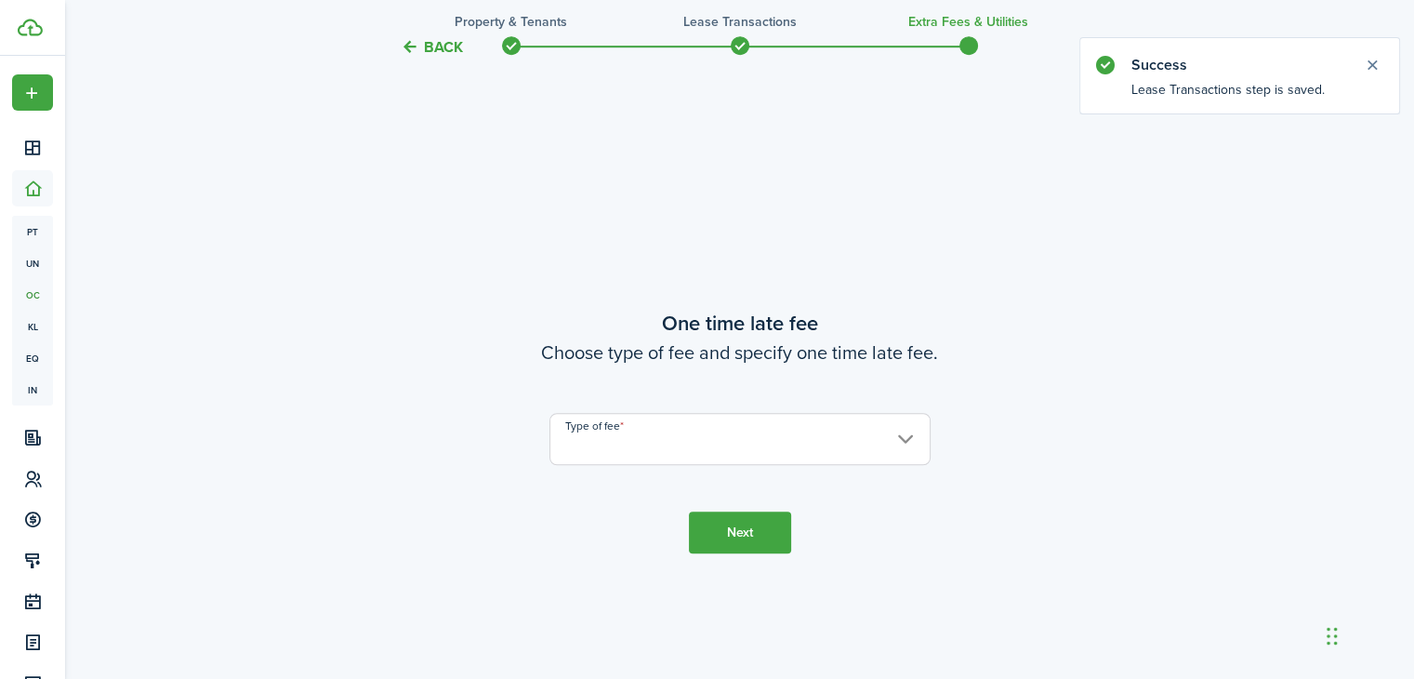
scroll to position [1232, 0]
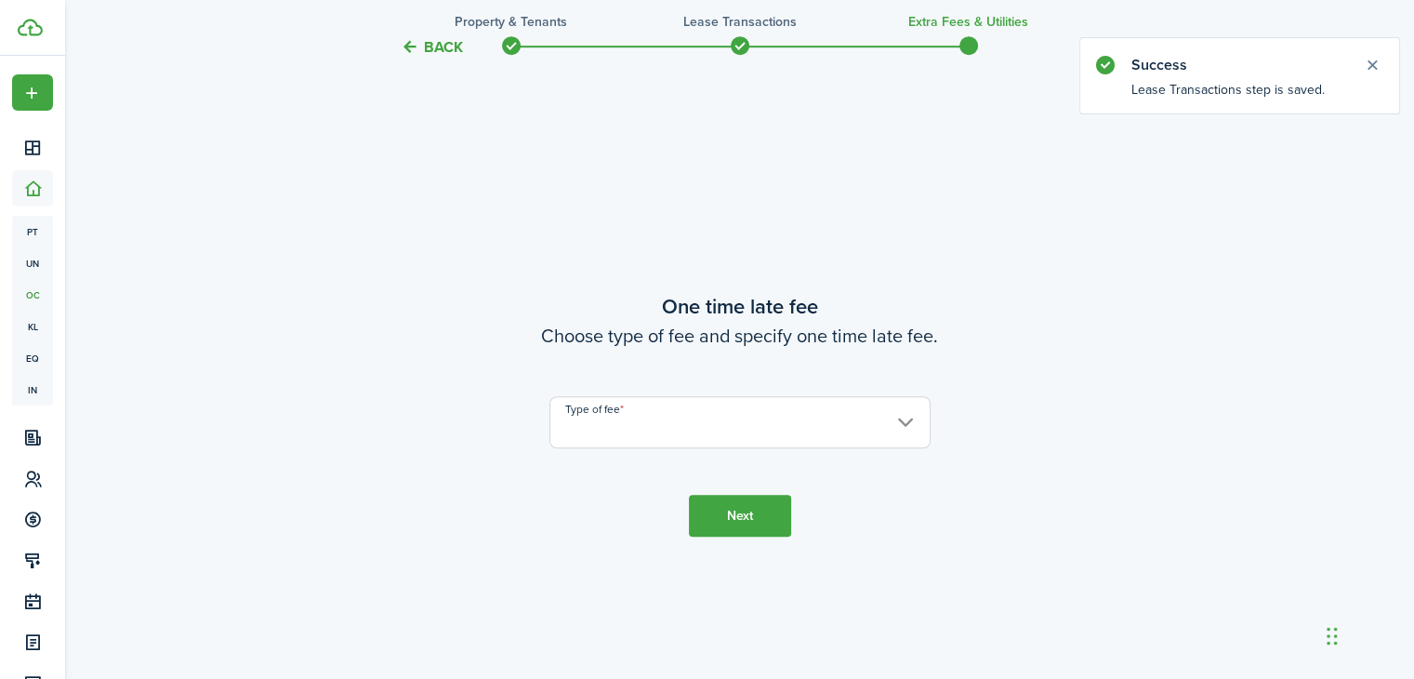
click at [629, 411] on input "Type of fee" at bounding box center [740, 422] width 381 height 52
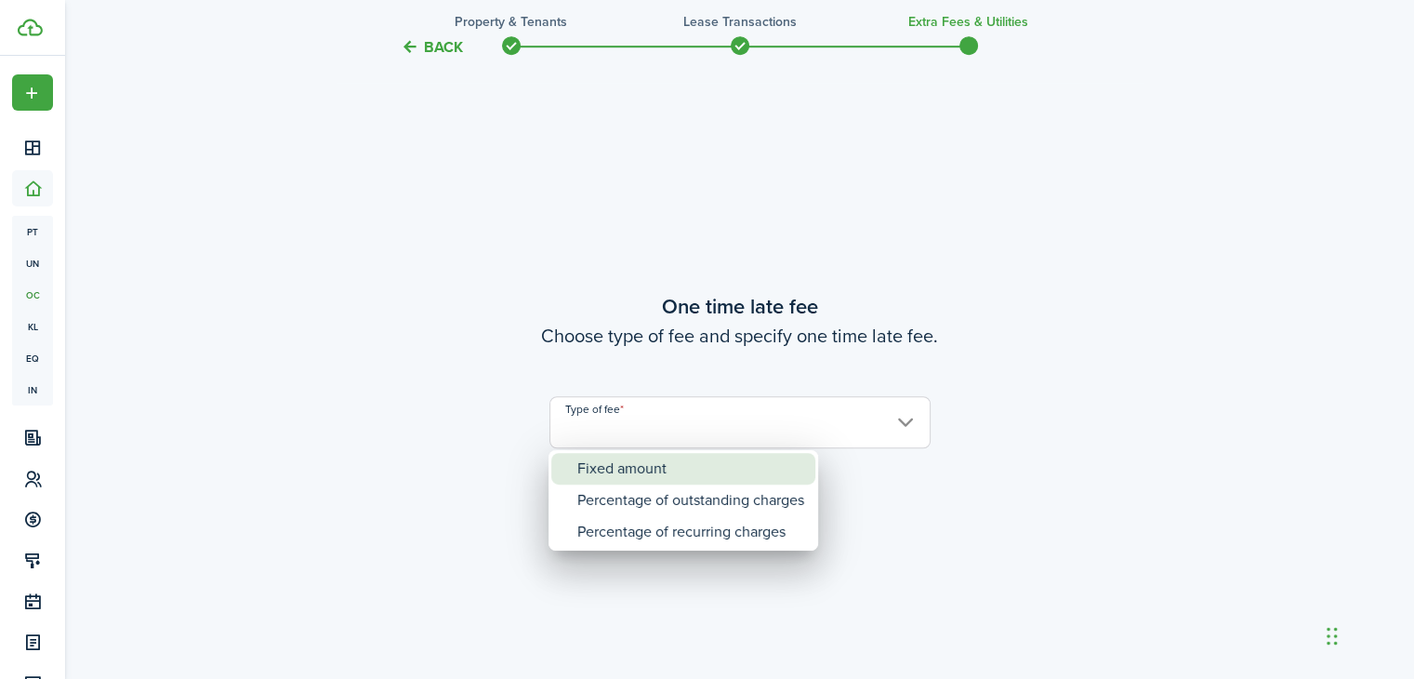
click at [658, 461] on div "Fixed amount" at bounding box center [690, 469] width 227 height 32
type input "Fixed amount"
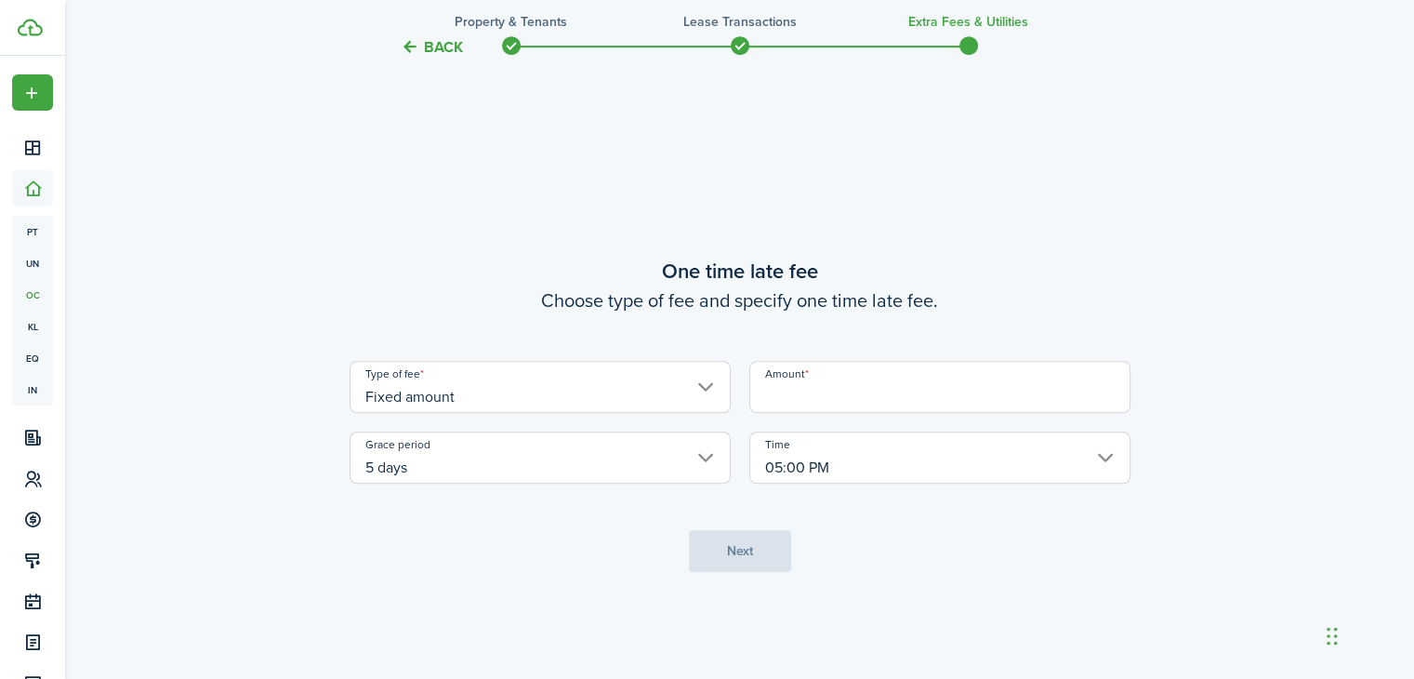
click at [801, 392] on input "Amount" at bounding box center [939, 387] width 381 height 52
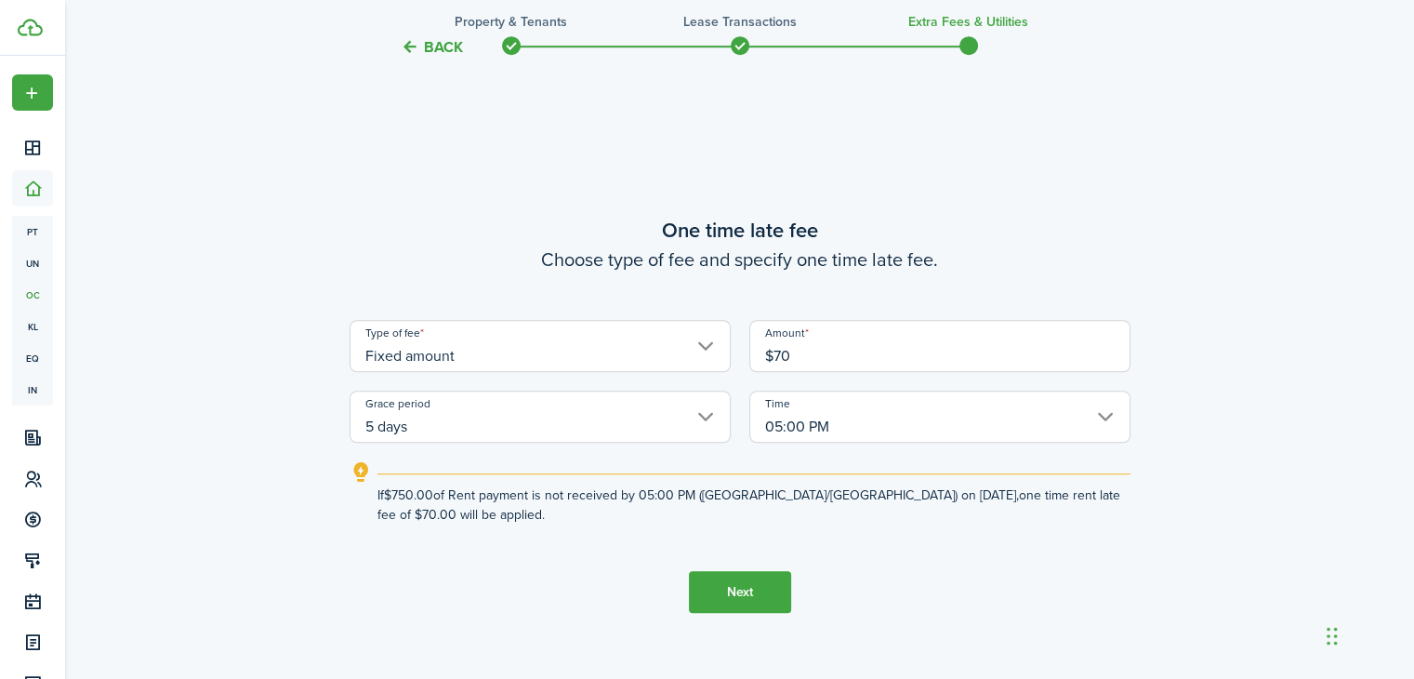
type input "$70.00"
click at [727, 600] on button "Next" at bounding box center [740, 592] width 102 height 42
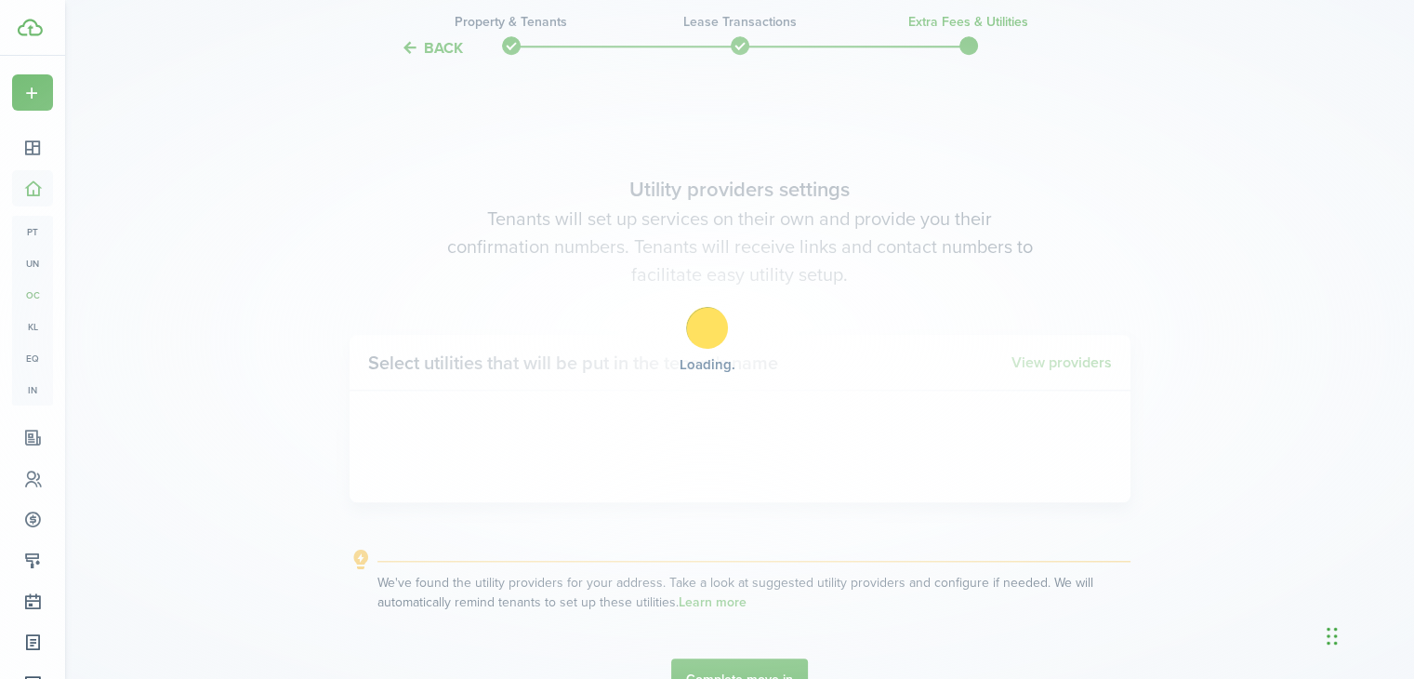
scroll to position [1911, 0]
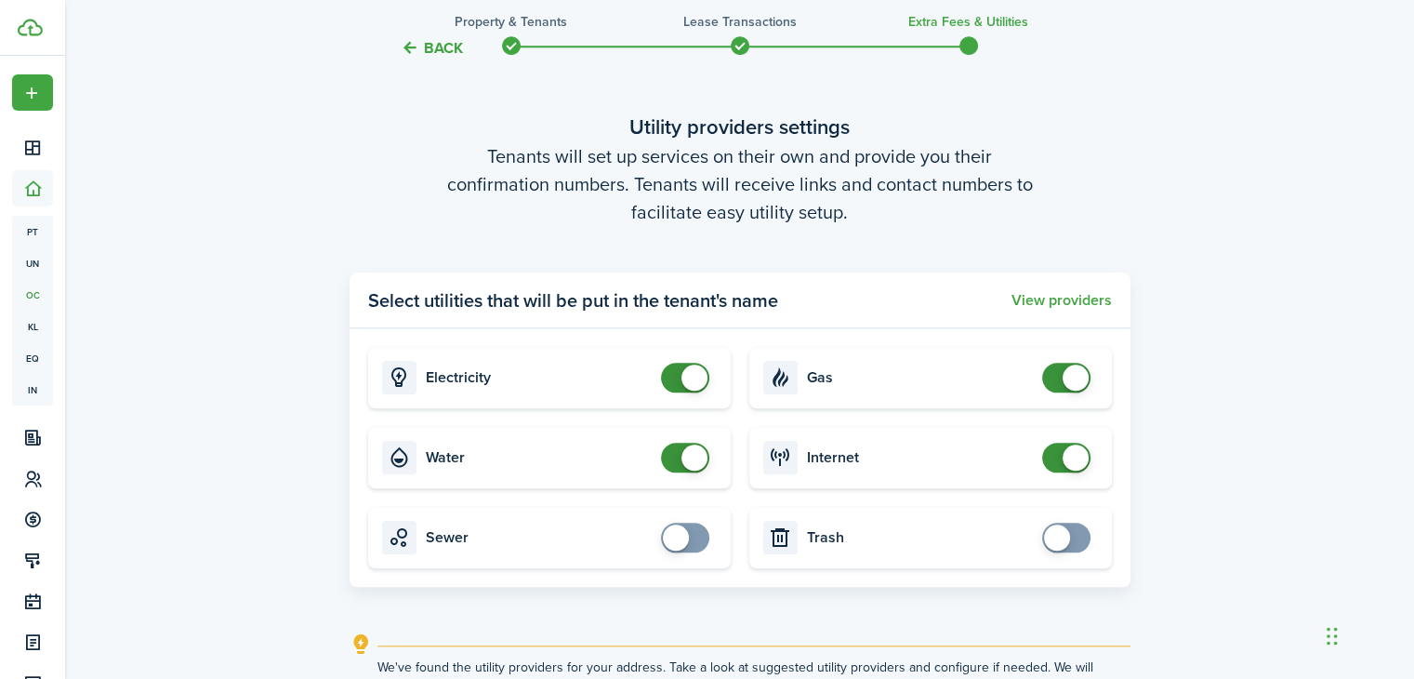
checkbox input "false"
click at [678, 369] on span at bounding box center [685, 378] width 19 height 30
checkbox input "false"
click at [1057, 373] on span at bounding box center [1066, 378] width 19 height 30
checkbox input "false"
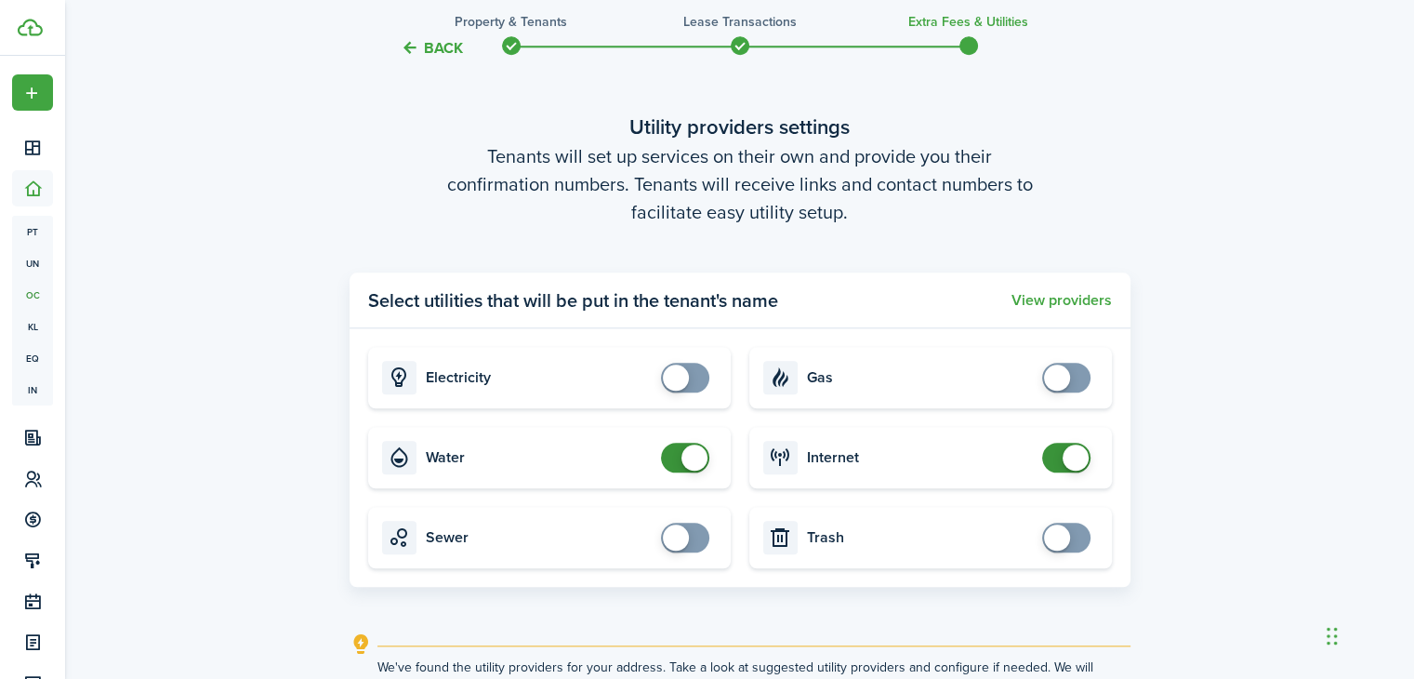
click at [676, 454] on span at bounding box center [685, 458] width 19 height 30
checkbox input "false"
click at [1063, 454] on span at bounding box center [1076, 457] width 26 height 26
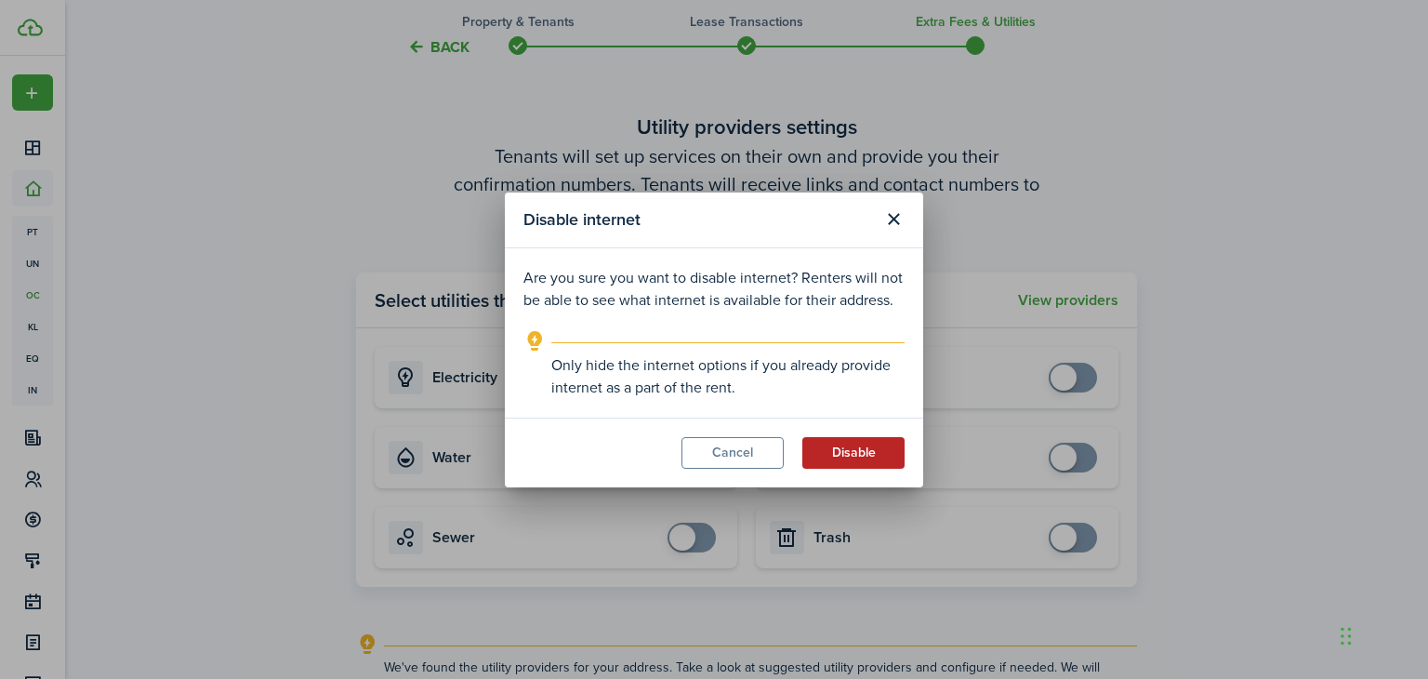
click at [866, 448] on button "Disable" at bounding box center [853, 453] width 102 height 32
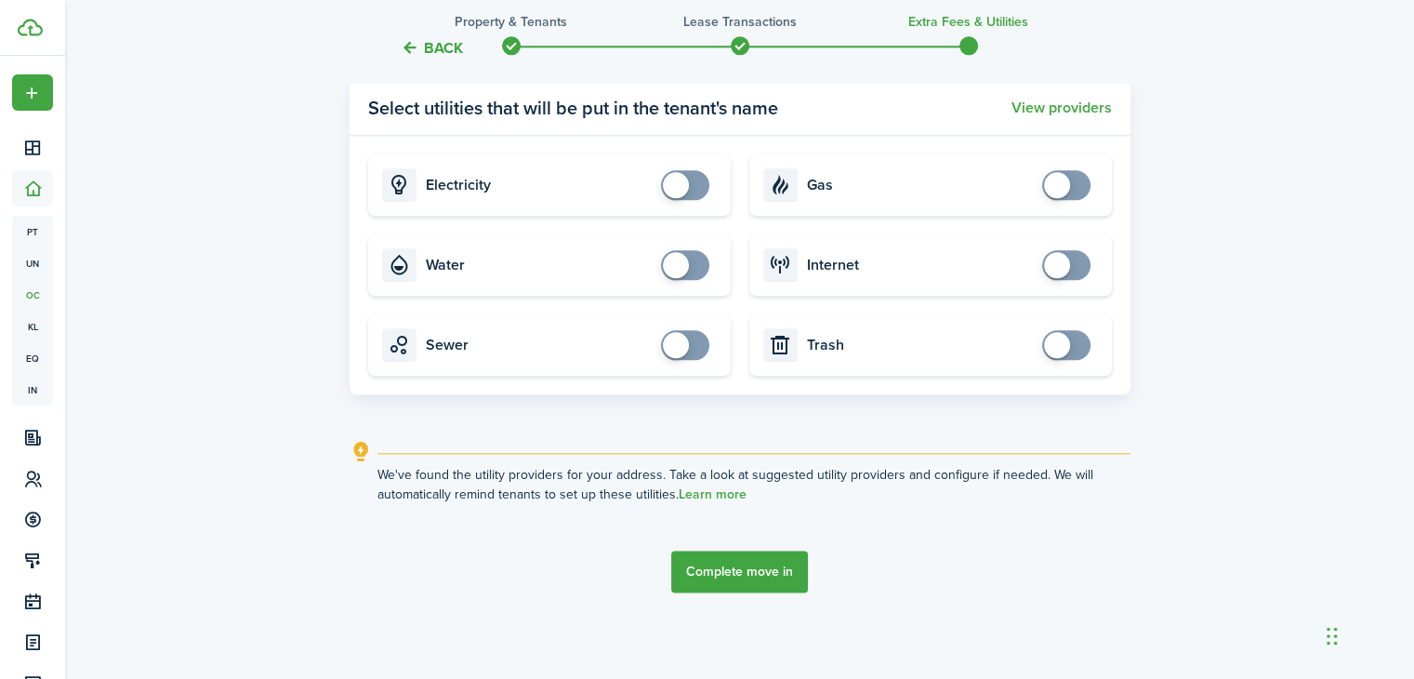
scroll to position [2104, 0]
click at [759, 568] on button "Complete move in" at bounding box center [739, 571] width 137 height 42
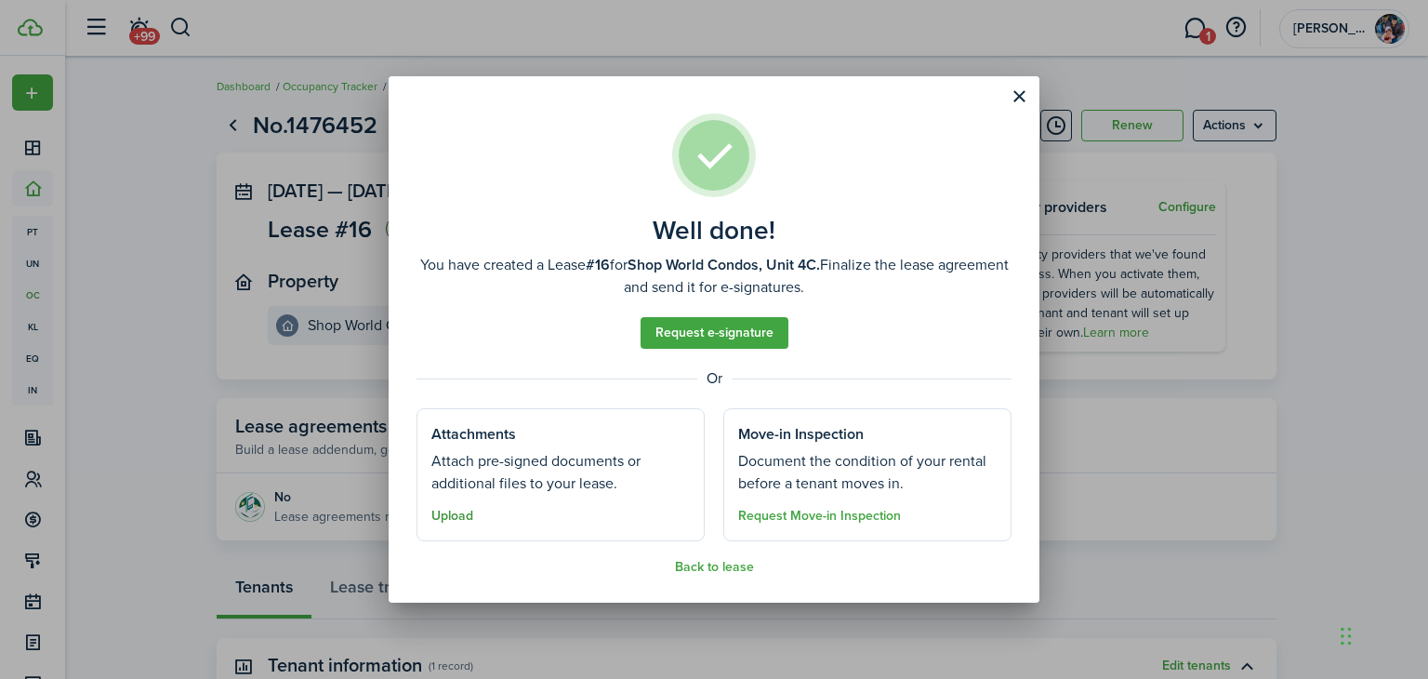
click at [455, 517] on button "Upload" at bounding box center [452, 516] width 42 height 15
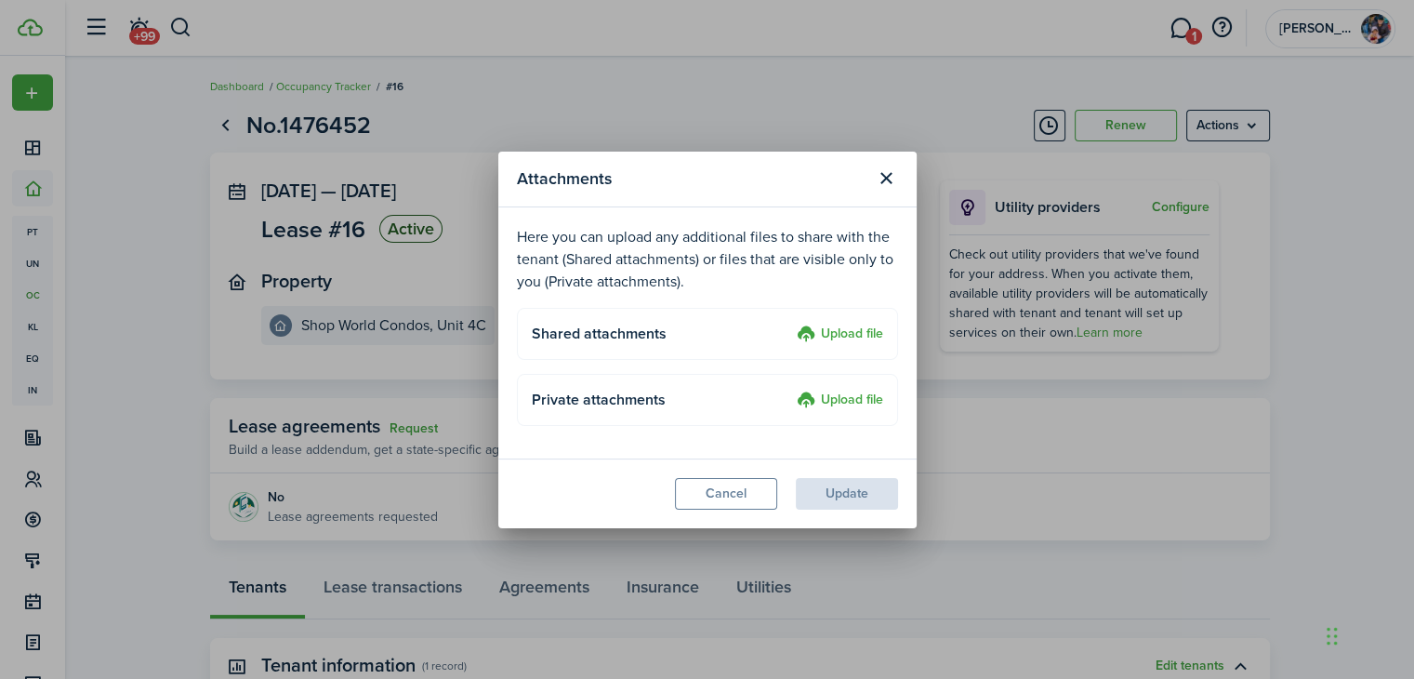
click at [867, 333] on label "Upload file" at bounding box center [840, 335] width 86 height 22
click at [790, 324] on input "Upload file" at bounding box center [790, 324] width 0 height 0
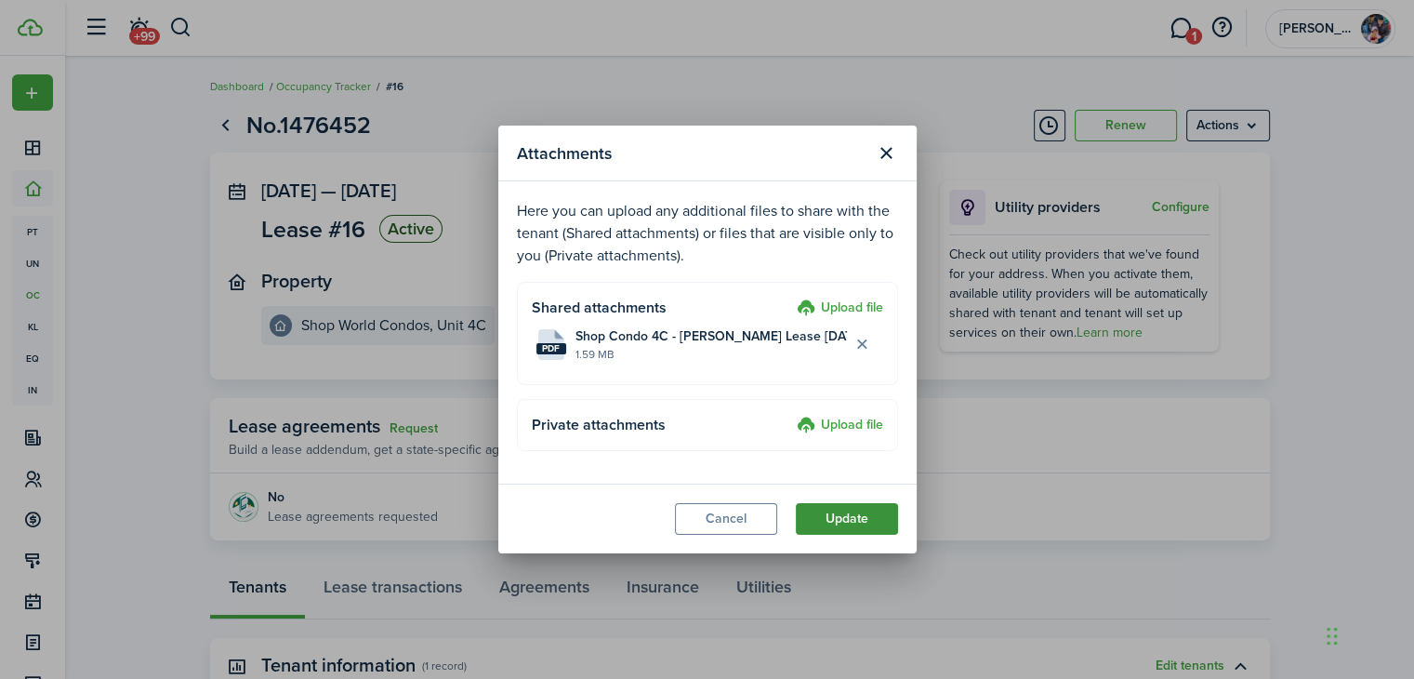
click at [829, 523] on button "Update" at bounding box center [847, 519] width 102 height 32
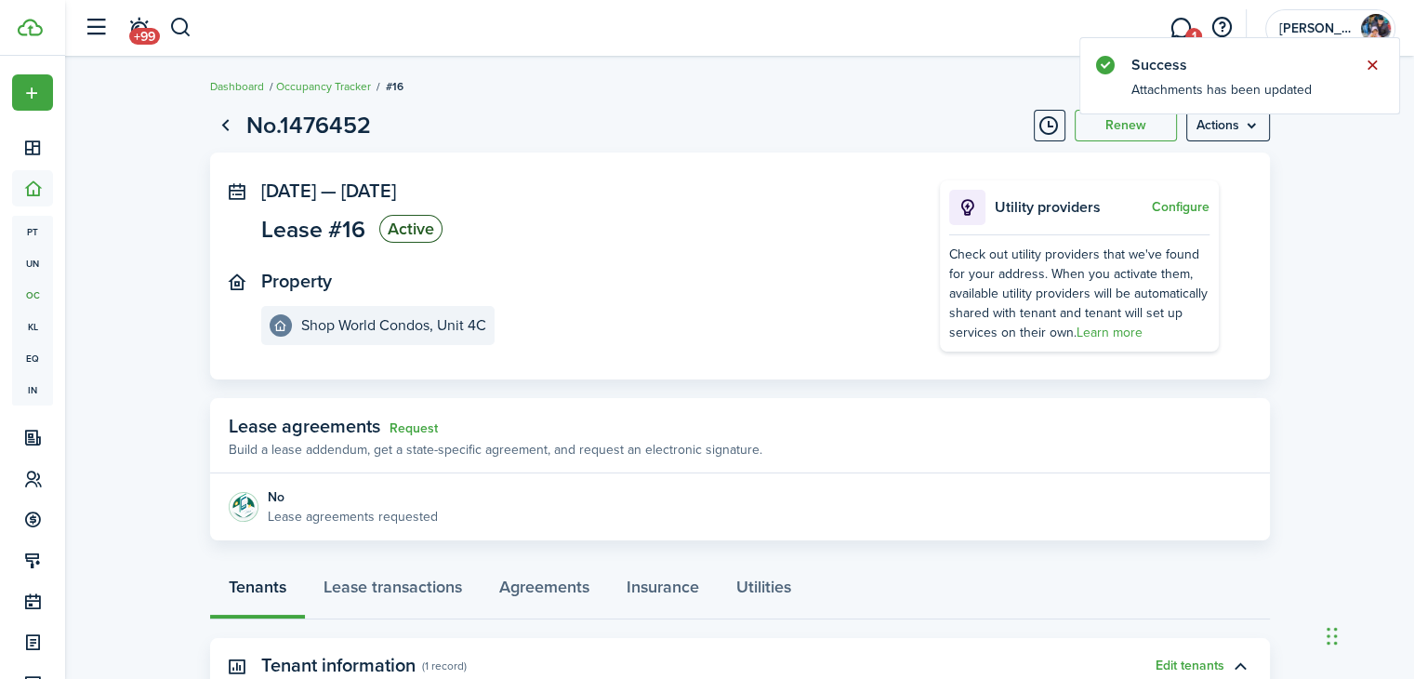
click at [1373, 63] on button "Close notify" at bounding box center [1372, 65] width 26 height 26
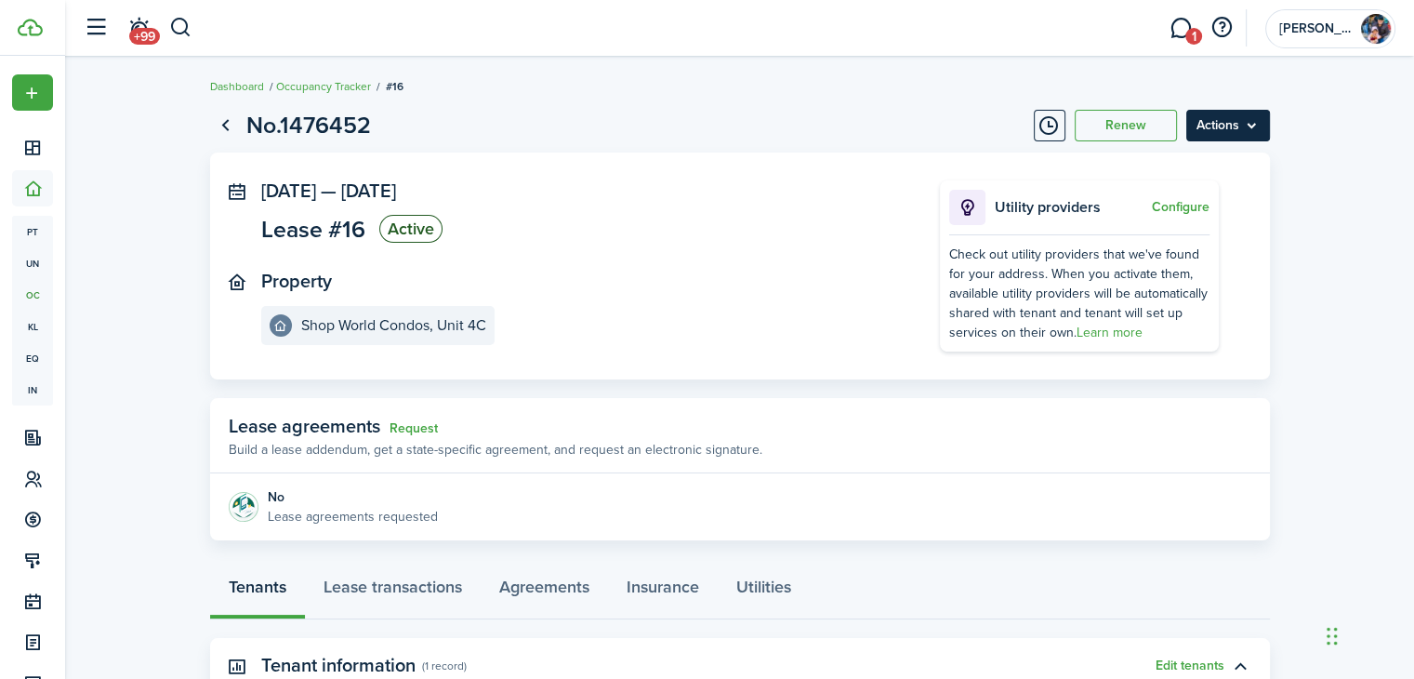
click at [1265, 120] on menu-btn "Actions" at bounding box center [1229, 126] width 84 height 32
click at [661, 89] on breadcrumb "Dashboard Occupancy Tracker #16" at bounding box center [740, 77] width 1060 height 43
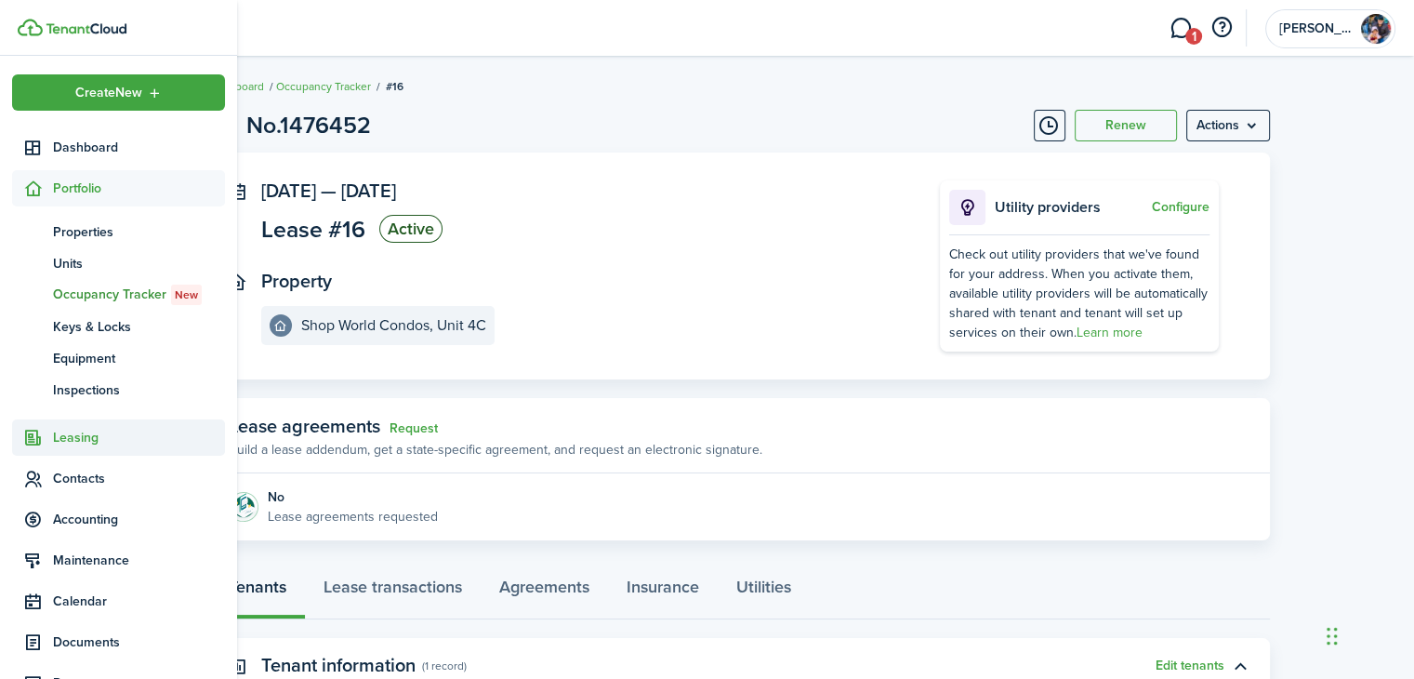
click at [72, 441] on span "Leasing" at bounding box center [139, 438] width 172 height 20
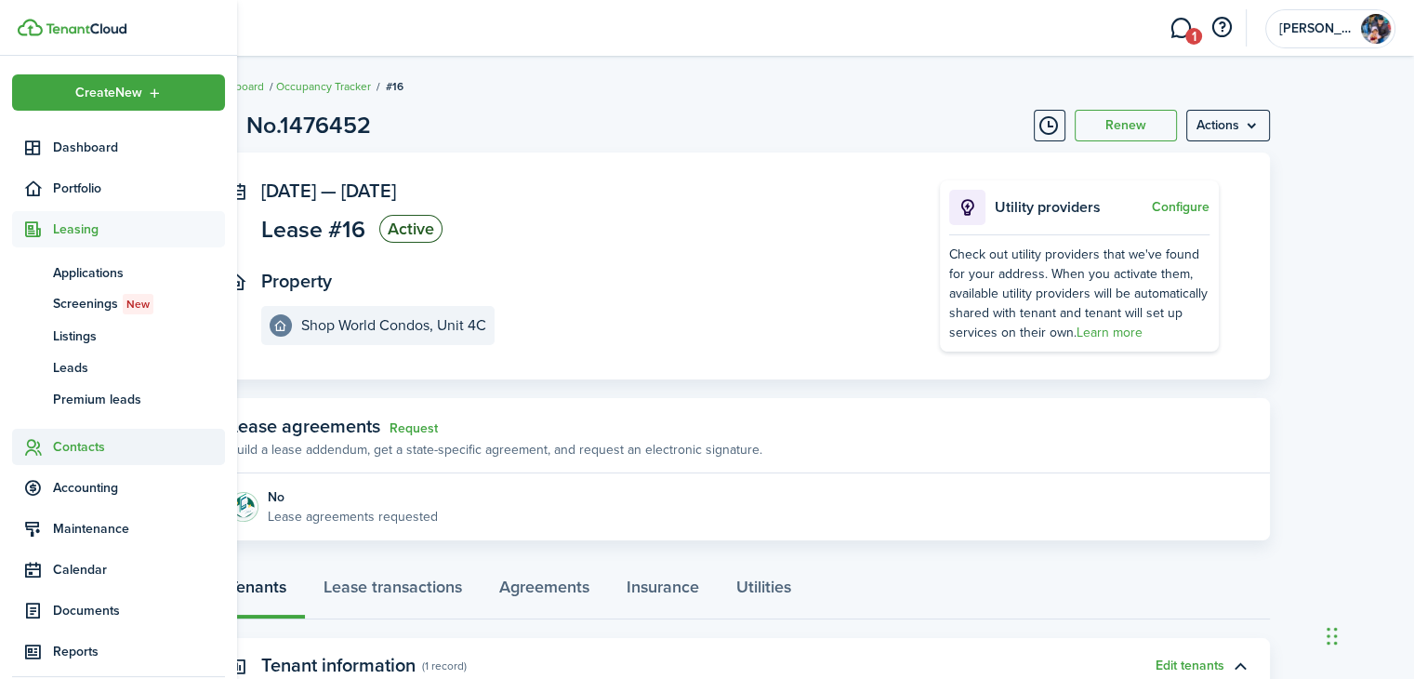
click at [74, 450] on span "Contacts" at bounding box center [139, 447] width 172 height 20
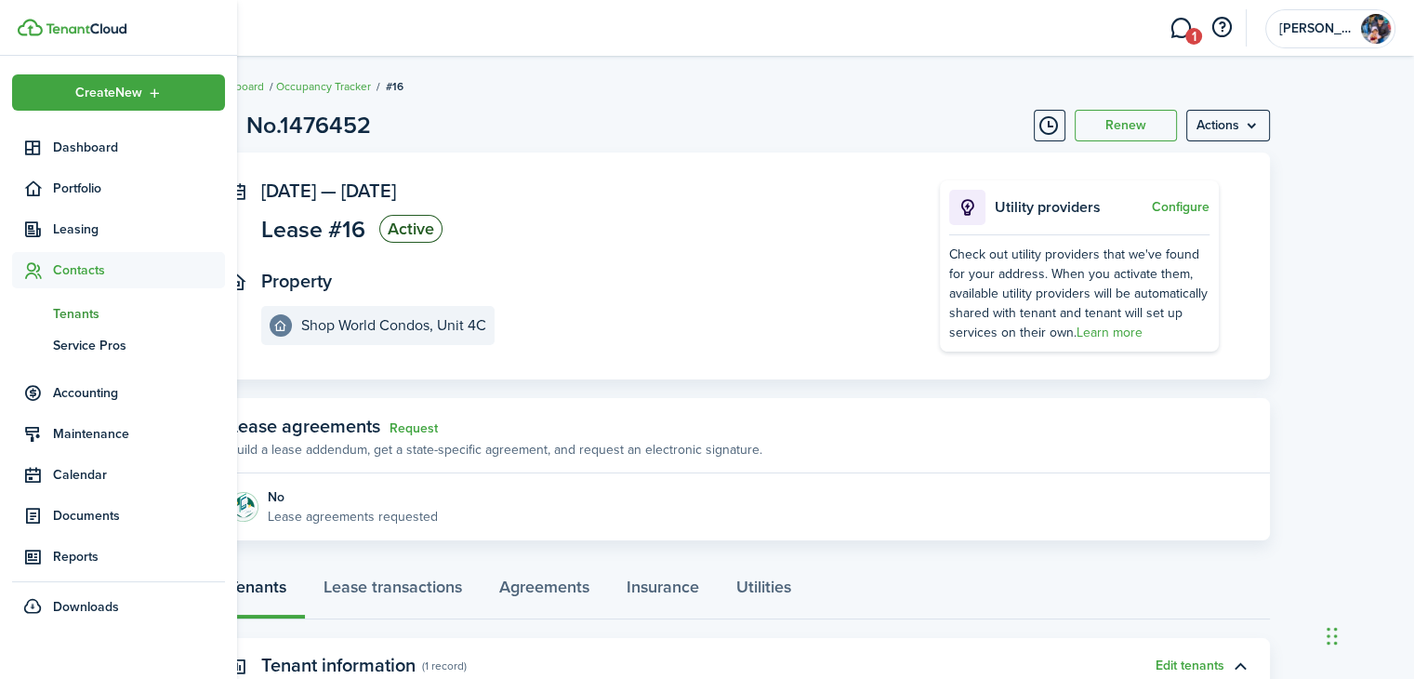
click at [81, 311] on span "Tenants" at bounding box center [139, 314] width 172 height 20
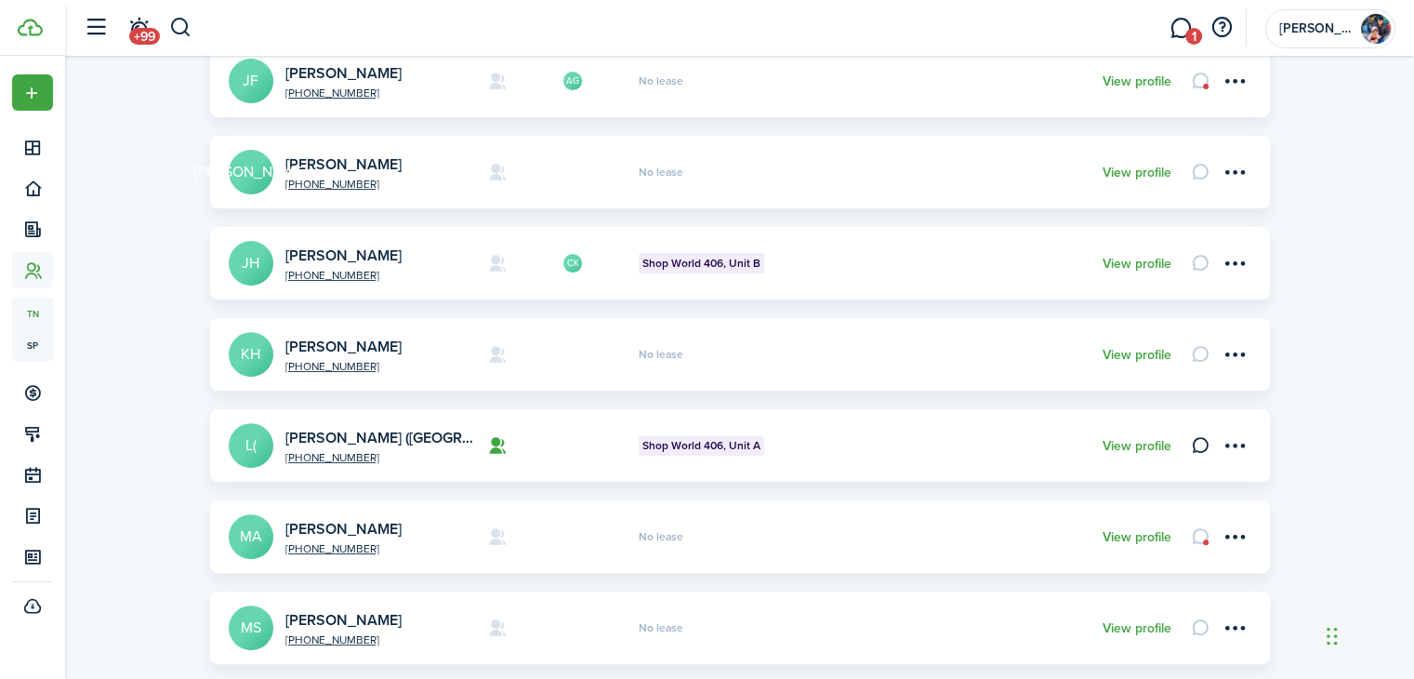
scroll to position [721, 0]
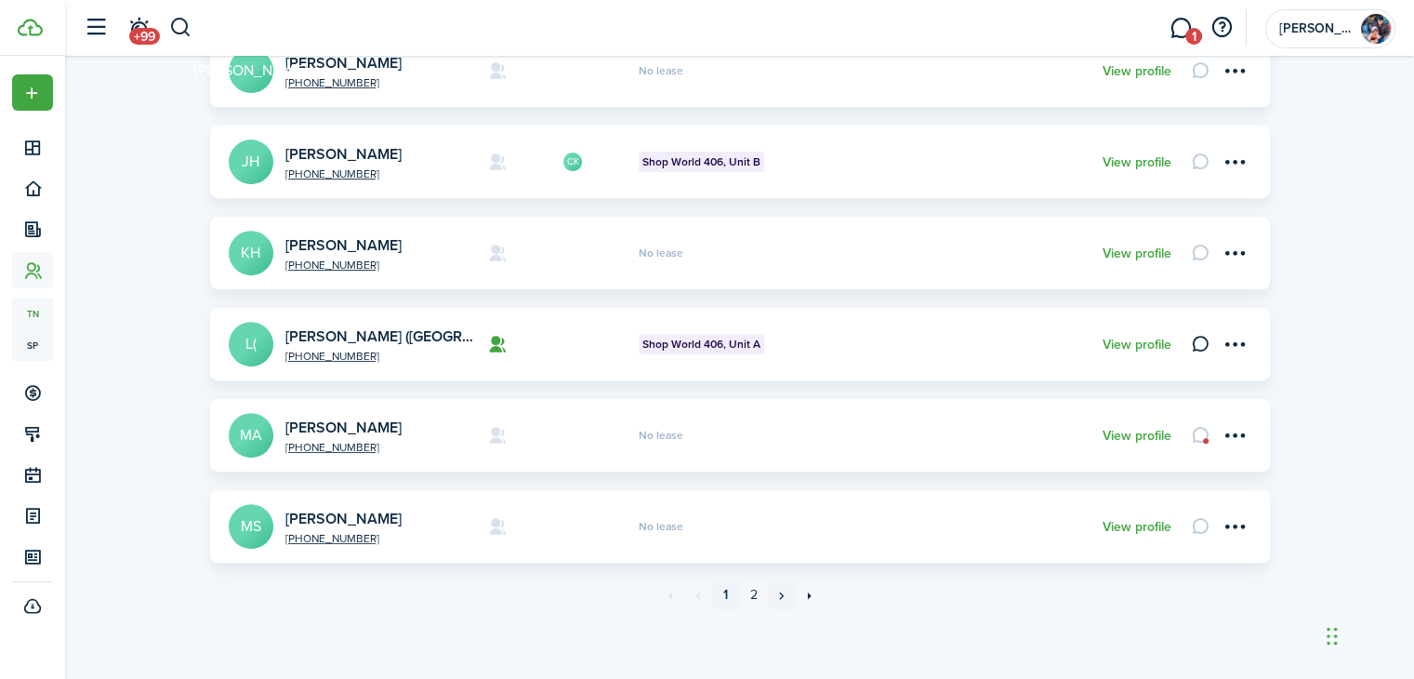
click at [777, 593] on link "»" at bounding box center [782, 595] width 28 height 28
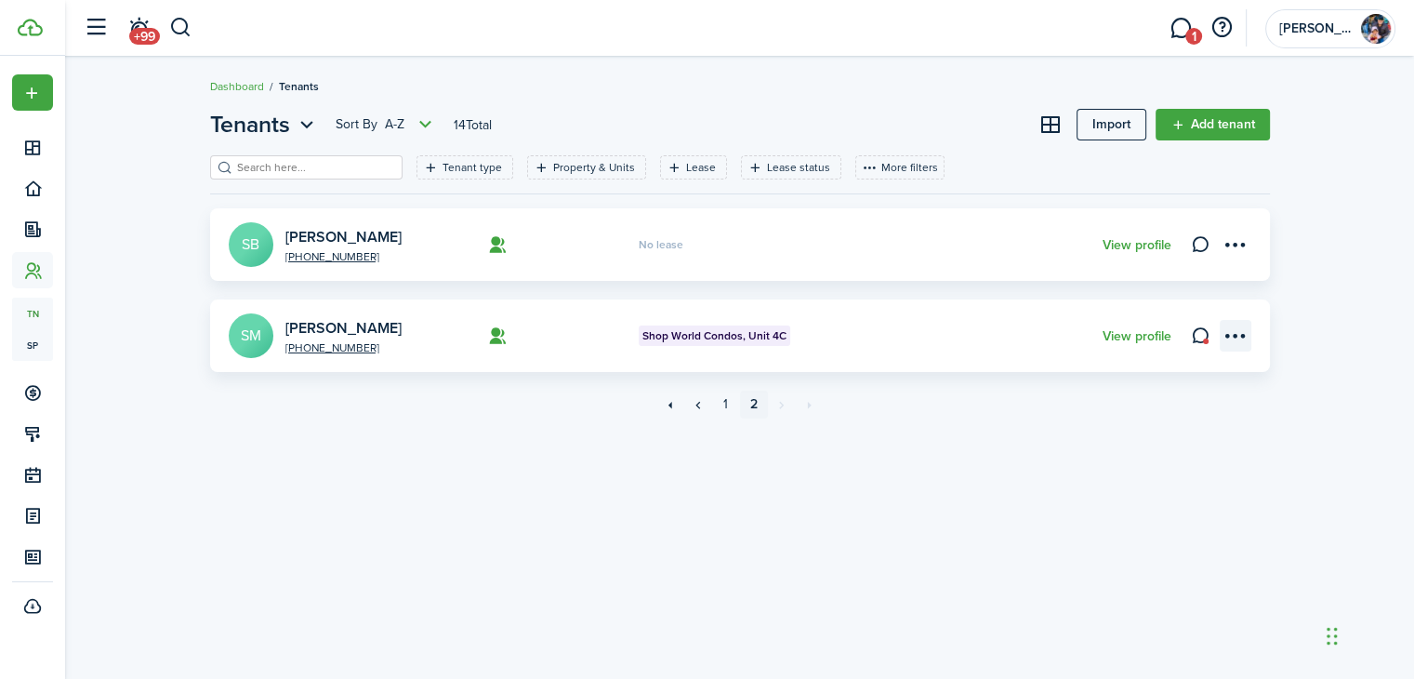
click at [1240, 332] on menu-btn-icon "Open menu" at bounding box center [1236, 336] width 32 height 32
click at [327, 332] on link "[PERSON_NAME]" at bounding box center [343, 327] width 116 height 21
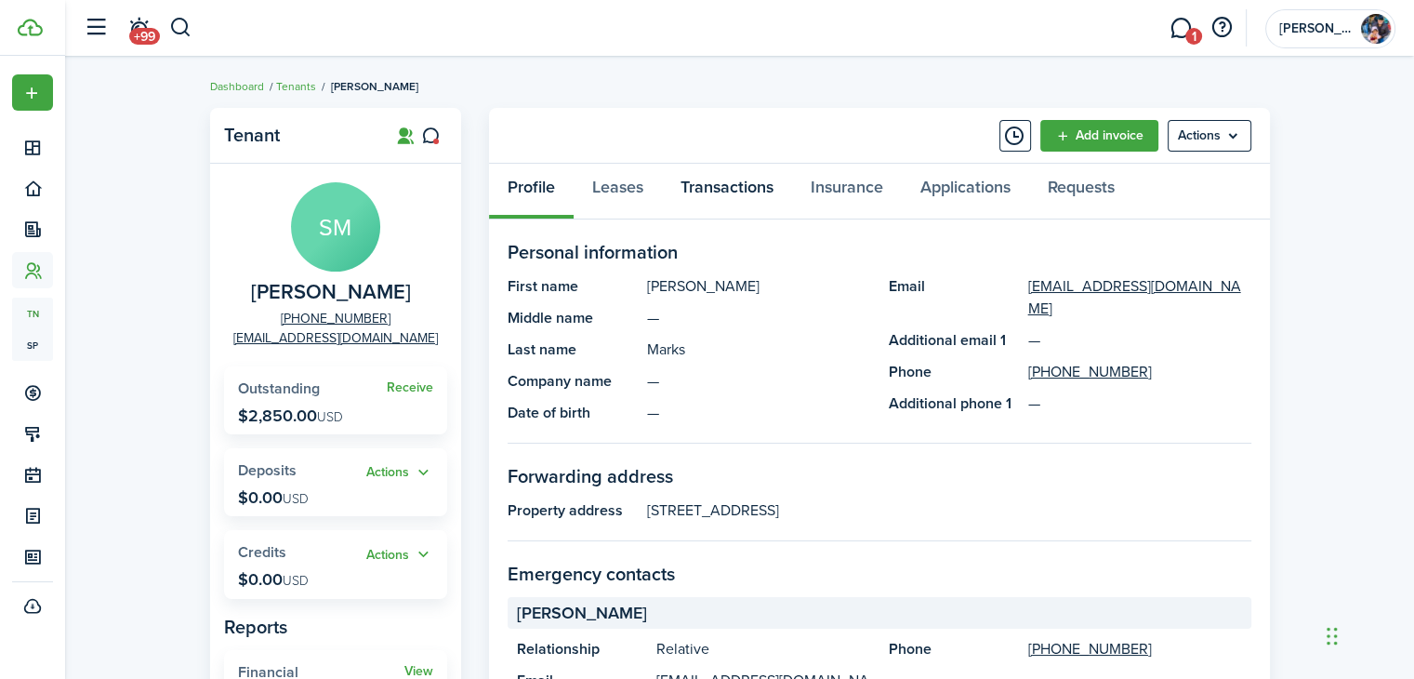
click at [736, 185] on link "Transactions" at bounding box center [727, 192] width 130 height 56
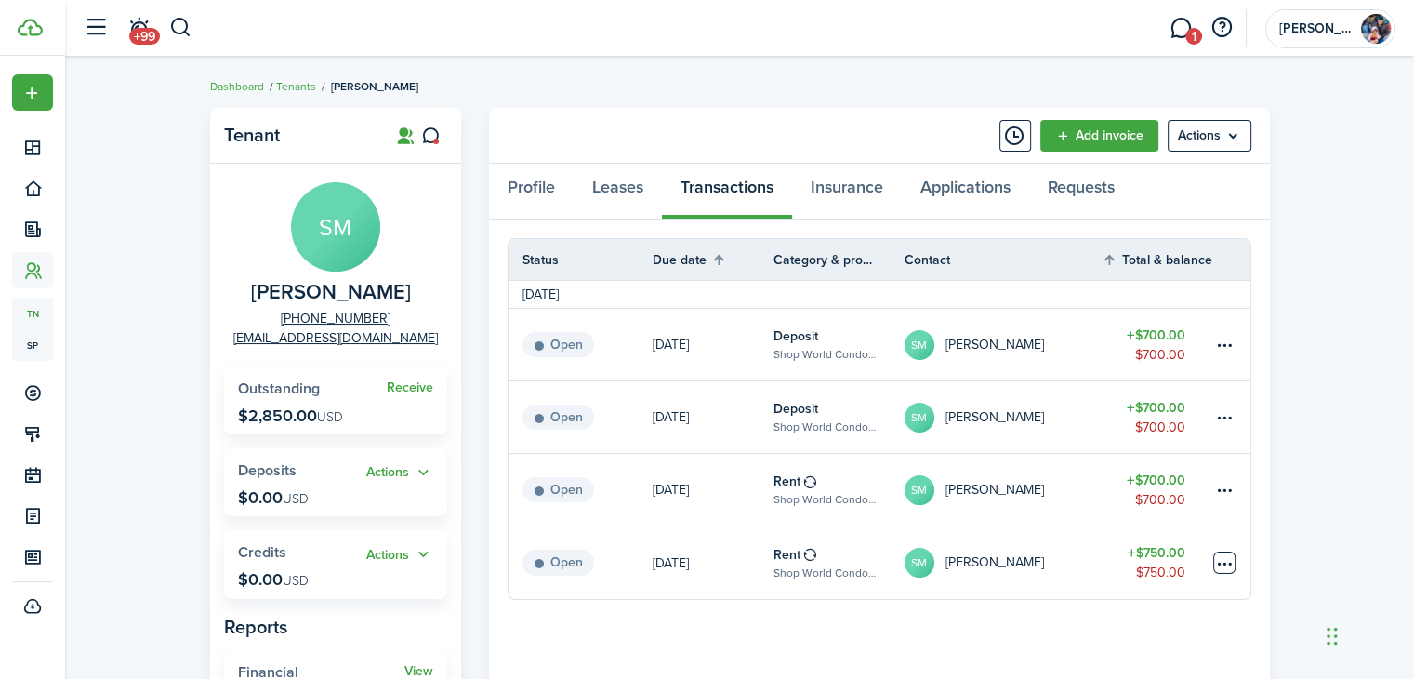
click at [1227, 564] on table-menu-btn-icon at bounding box center [1224, 562] width 22 height 22
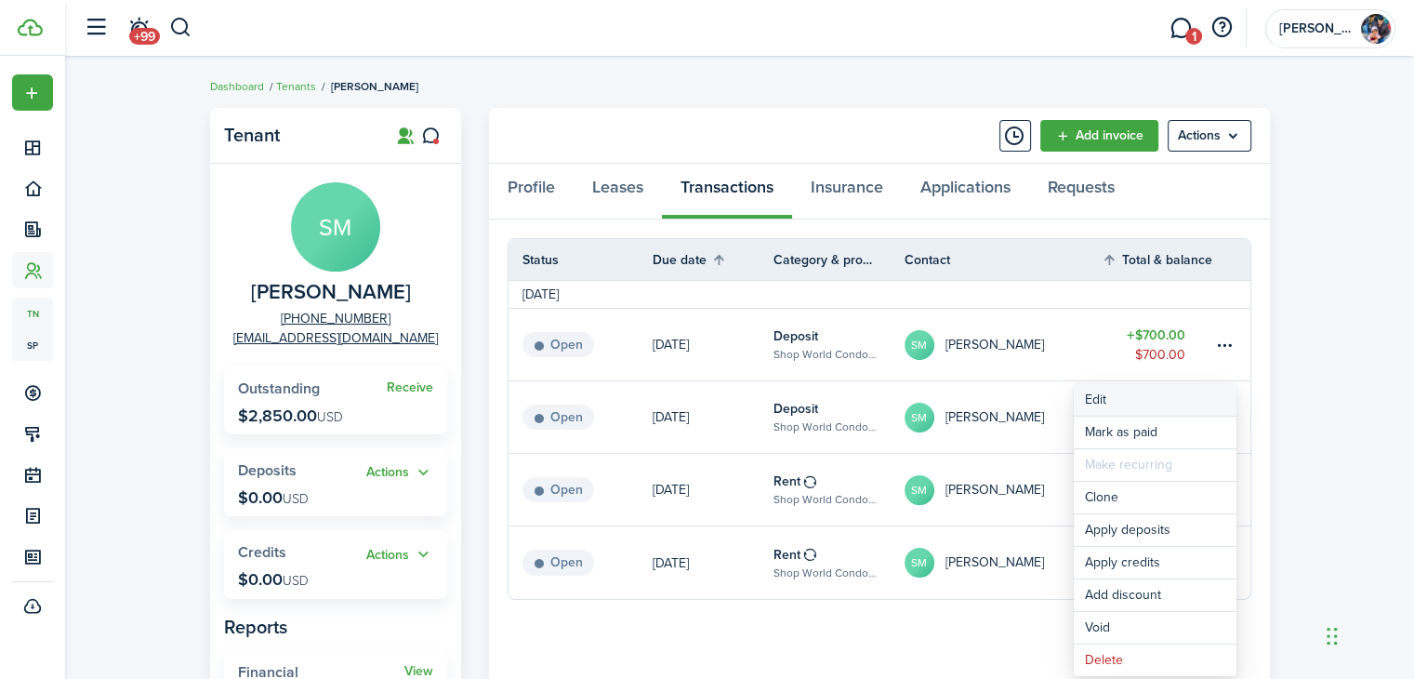
click at [1123, 388] on button "Edit" at bounding box center [1155, 400] width 163 height 32
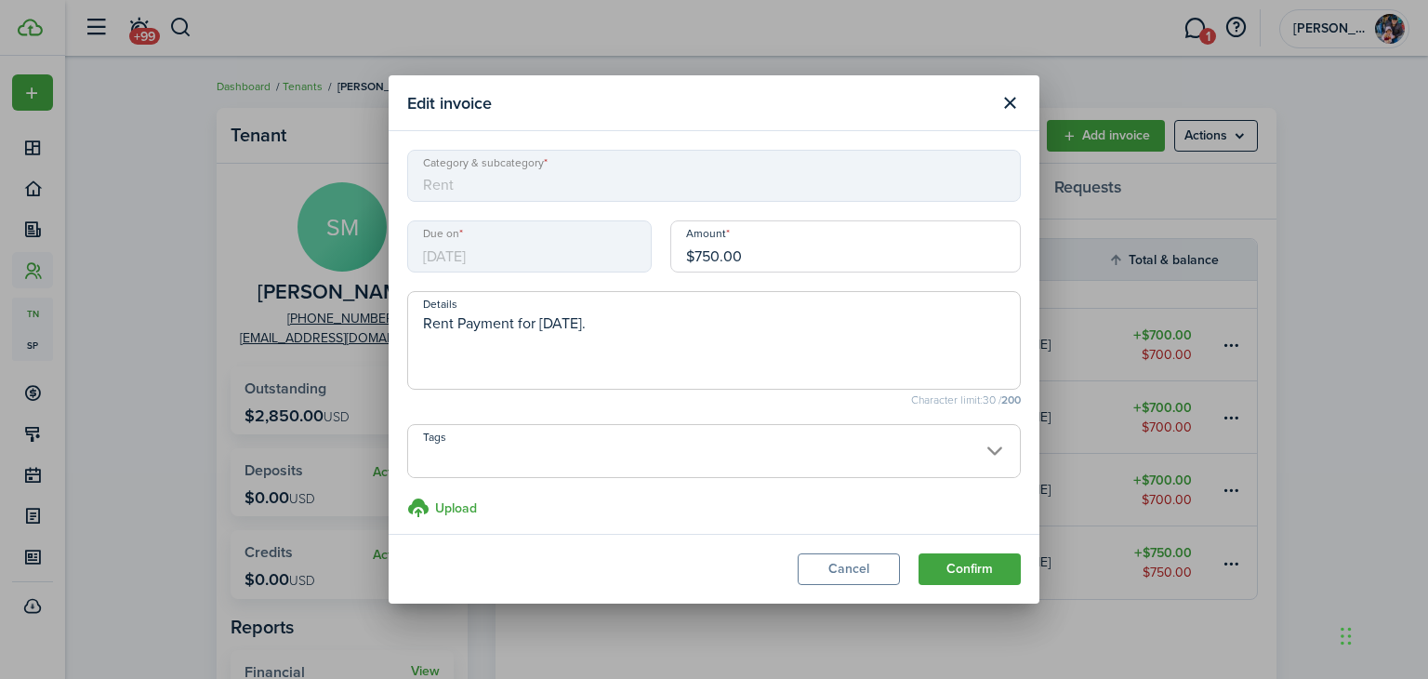
click at [696, 257] on input "$750.00" at bounding box center [845, 246] width 351 height 52
type input "$700.00"
click at [971, 568] on button "Confirm" at bounding box center [970, 569] width 102 height 32
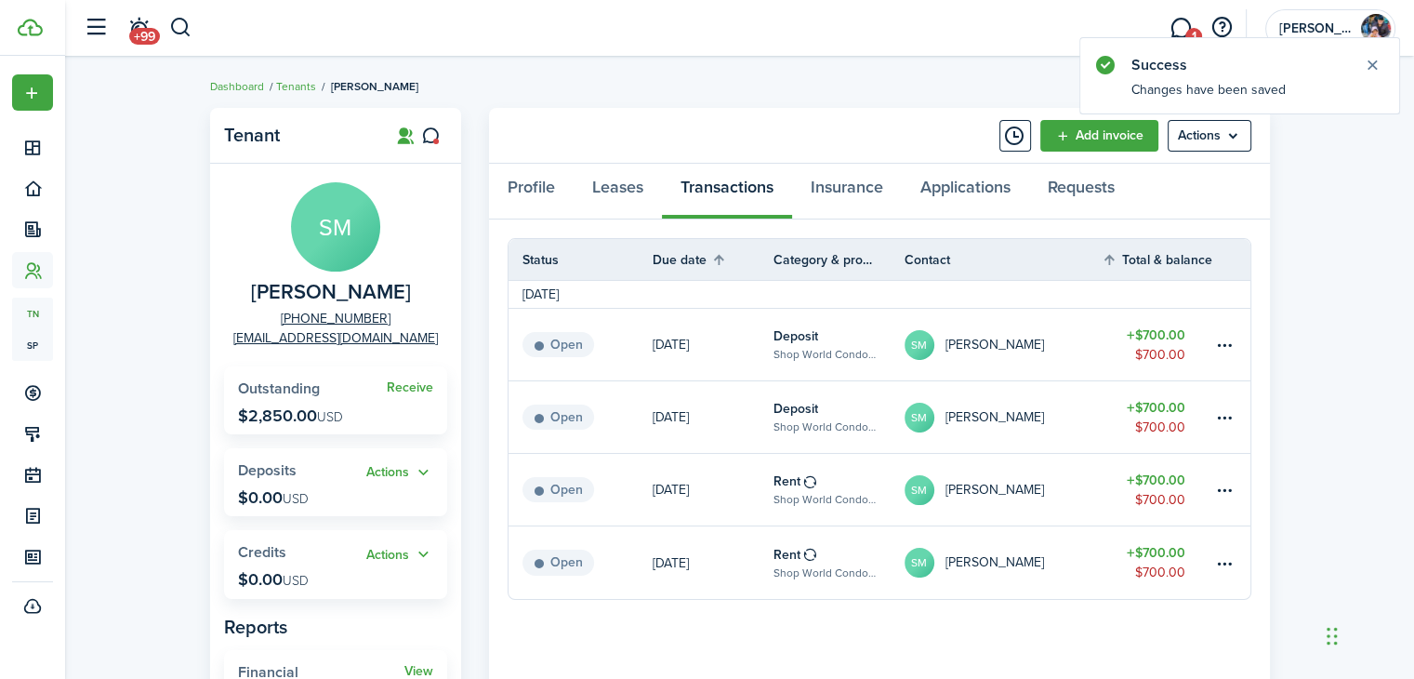
click at [1246, 476] on link at bounding box center [1231, 490] width 37 height 72
click at [1227, 487] on table-menu-btn-icon at bounding box center [1224, 490] width 22 height 22
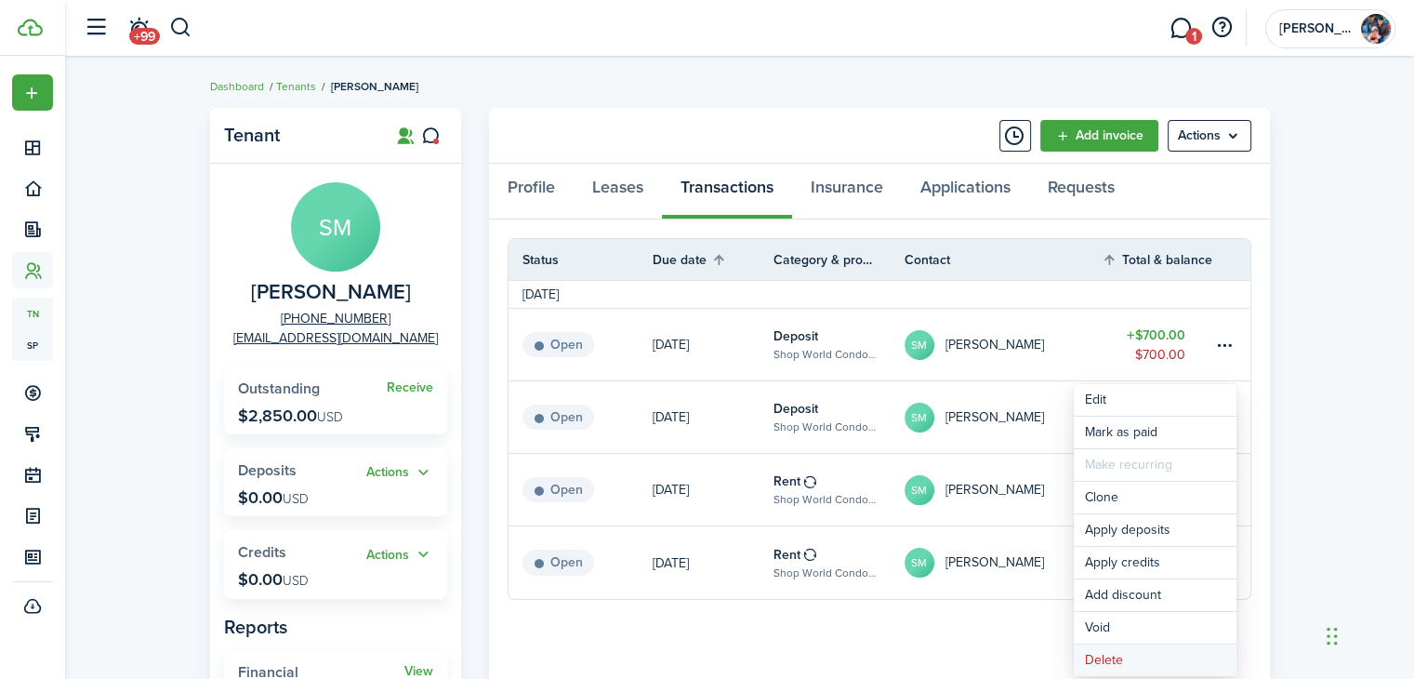
click at [1124, 660] on button "Delete" at bounding box center [1155, 660] width 163 height 32
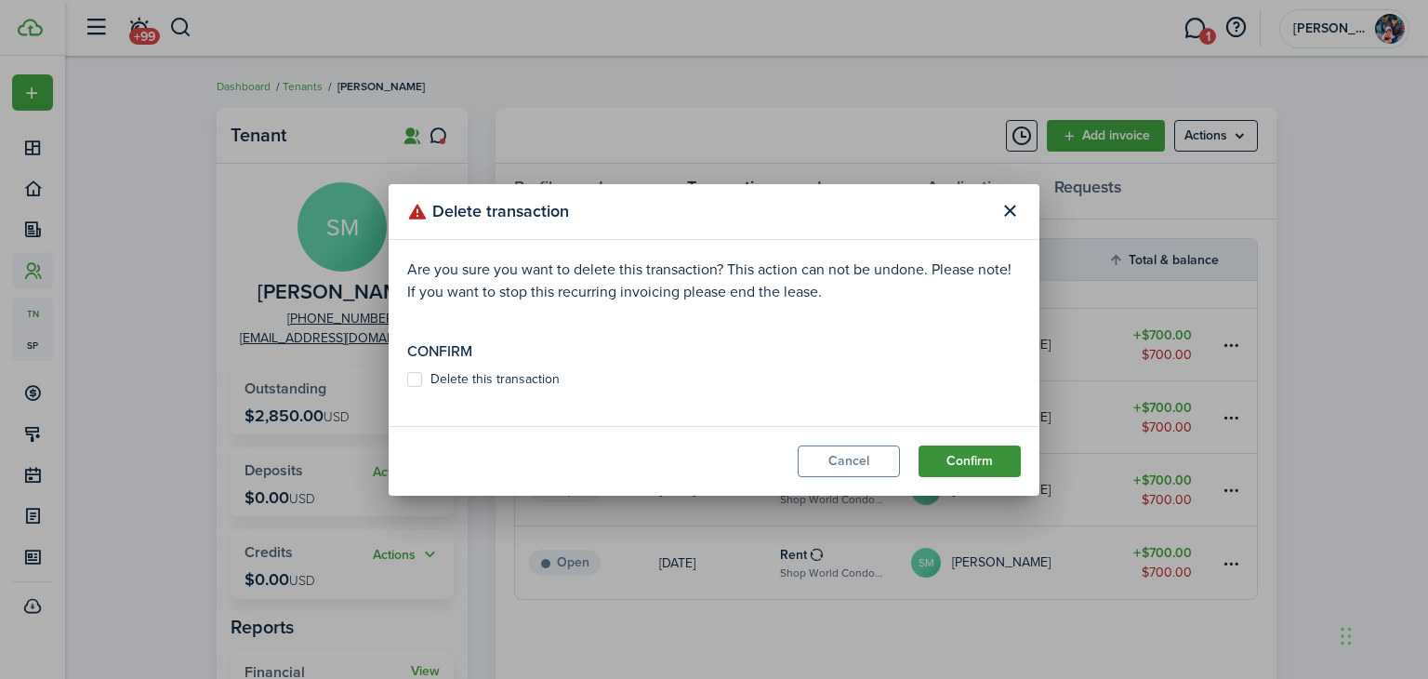
click at [965, 449] on button "Confirm" at bounding box center [970, 461] width 102 height 32
click at [476, 380] on label "Delete this transaction" at bounding box center [483, 379] width 152 height 15
click at [407, 388] on input "Delete this transaction" at bounding box center [406, 388] width 1 height 1
checkbox input "true"
click at [934, 455] on button "Confirm" at bounding box center [970, 461] width 102 height 32
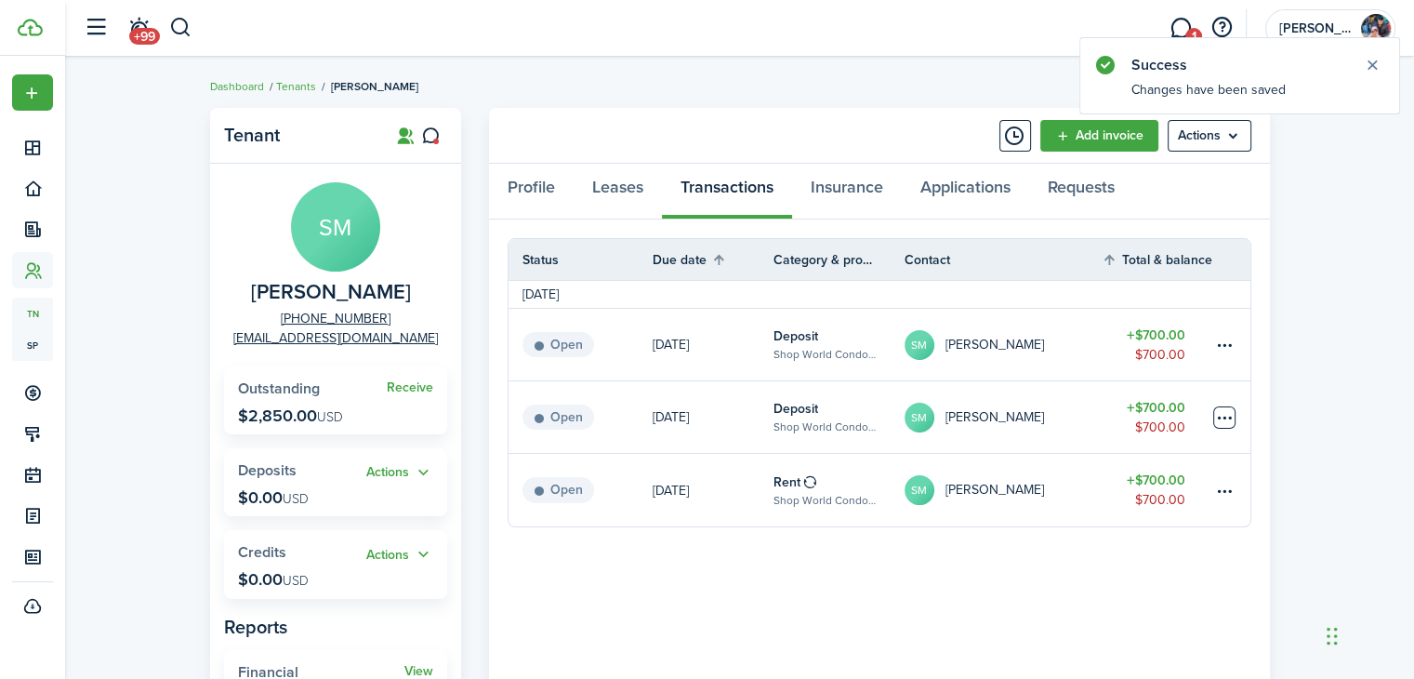
click at [1220, 410] on table-menu-btn-icon at bounding box center [1224, 417] width 22 height 22
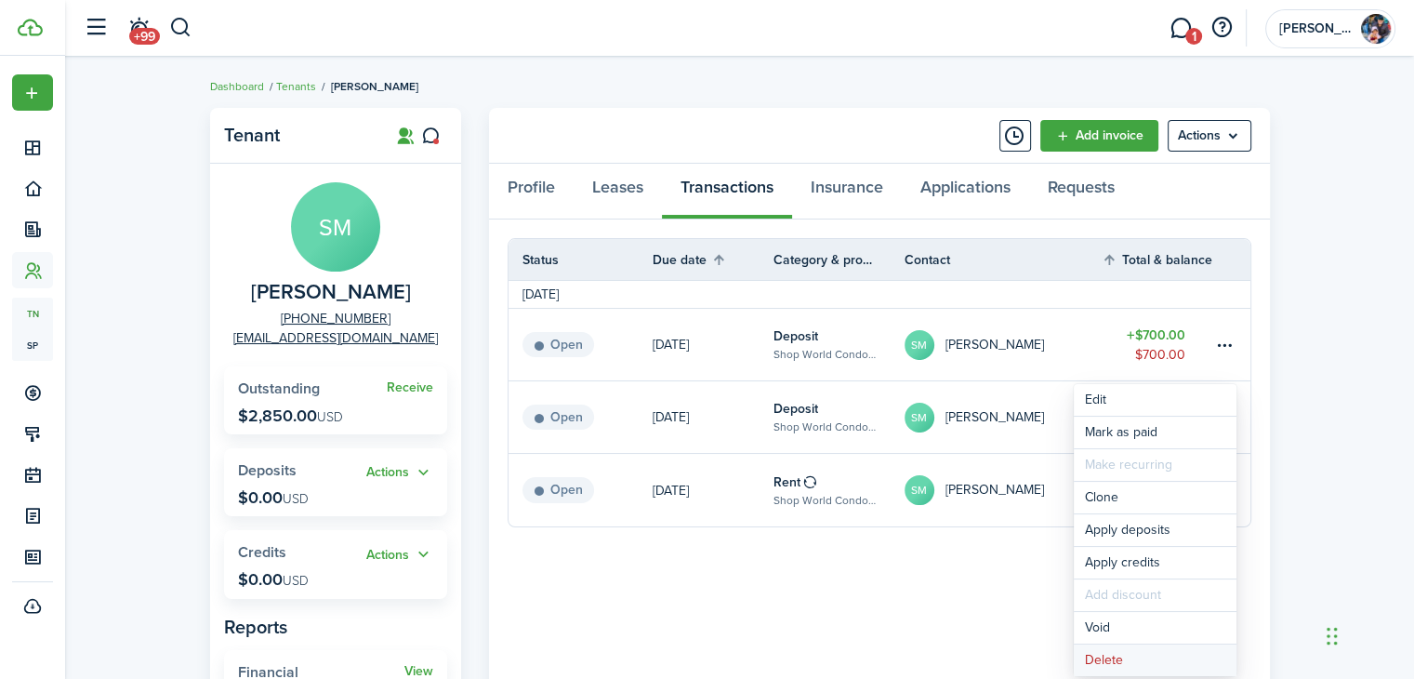
click at [1119, 656] on button "Delete" at bounding box center [1155, 660] width 163 height 32
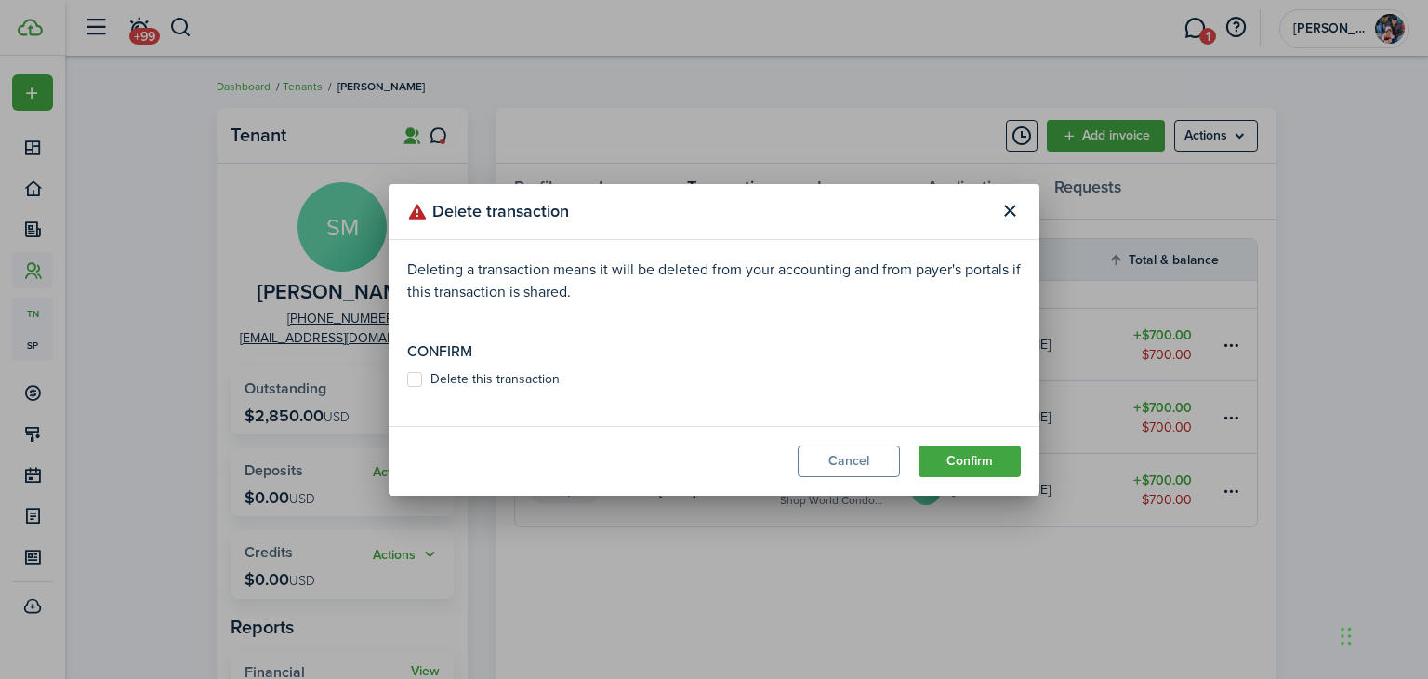
click at [524, 385] on label "Delete this transaction" at bounding box center [483, 379] width 152 height 15
click at [407, 379] on input "Delete this transaction" at bounding box center [406, 378] width 1 height 1
checkbox input "true"
click at [981, 461] on button "Confirm" at bounding box center [970, 461] width 102 height 32
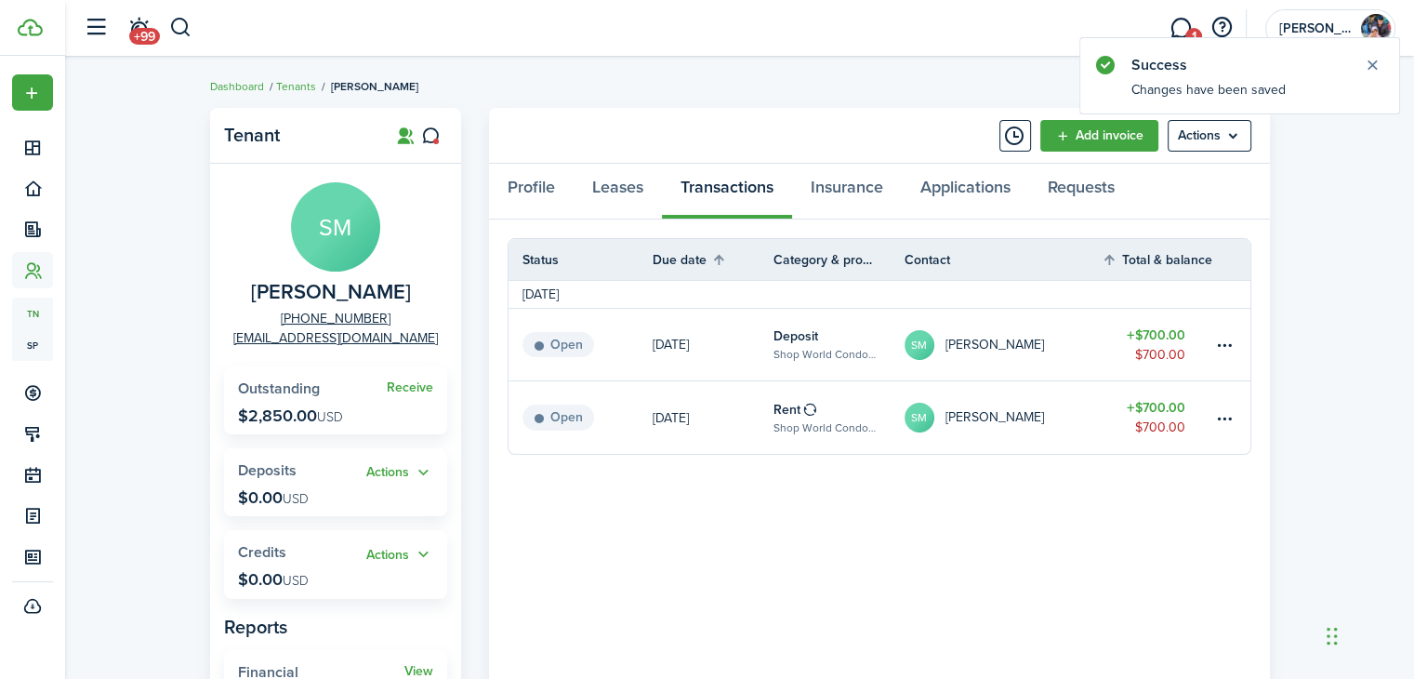
click at [800, 416] on table-info "Rent" at bounding box center [796, 410] width 45 height 20
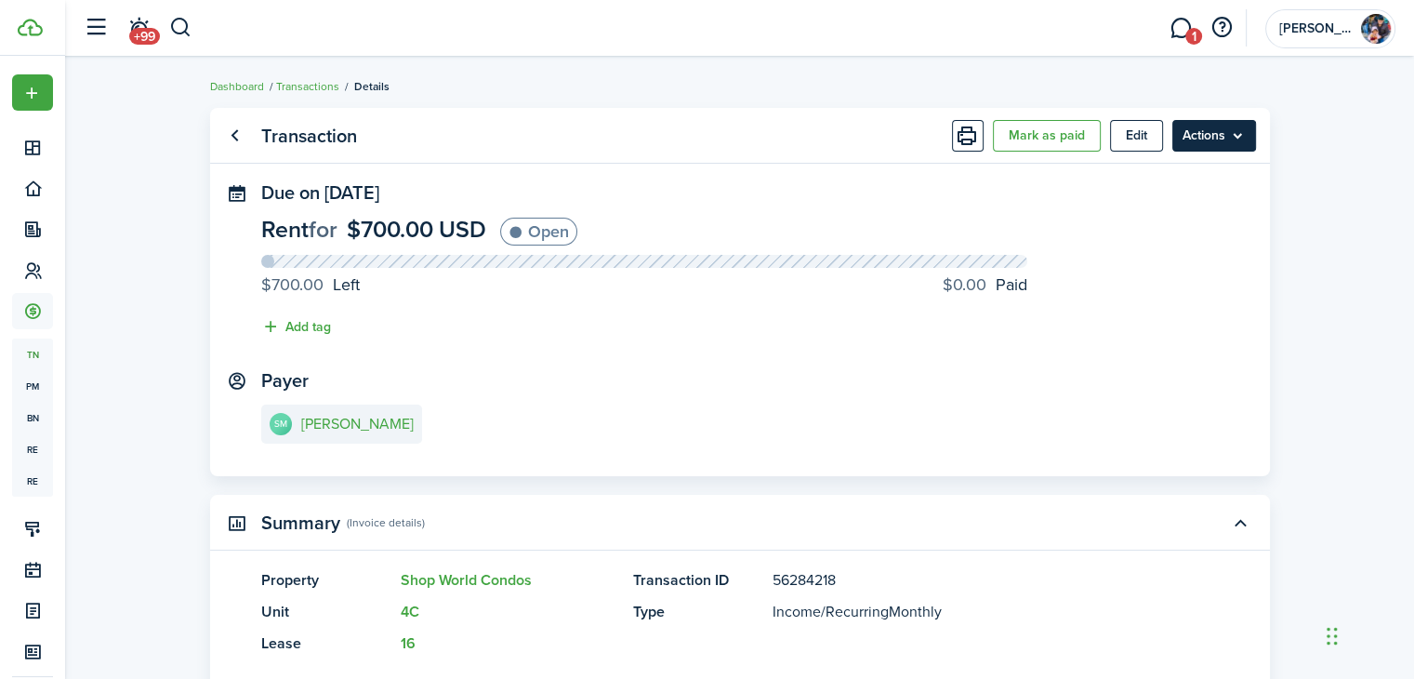
click at [1213, 139] on menu-btn "Actions" at bounding box center [1215, 136] width 84 height 32
click at [662, 114] on panel-main-header "Transaction [PERSON_NAME] as paid Edit Actions" at bounding box center [740, 136] width 1060 height 56
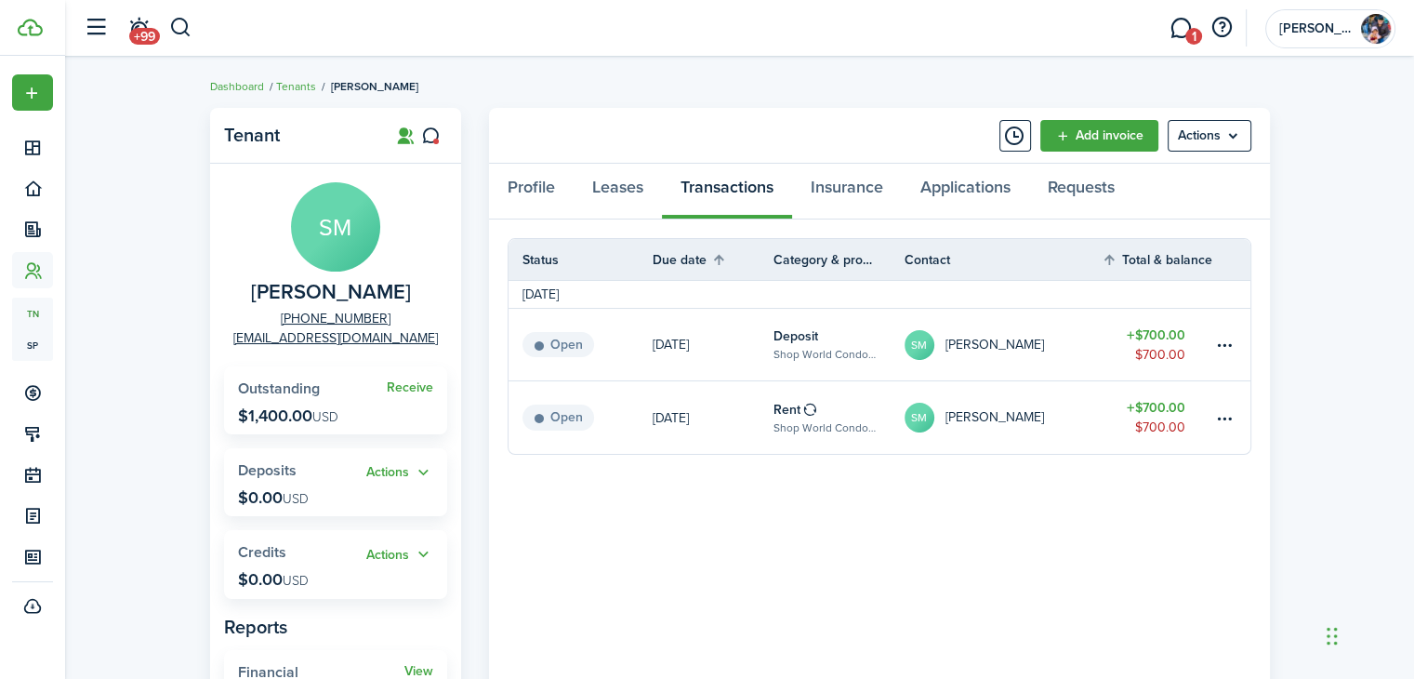
click at [719, 184] on div "Profile Leases Transactions Insurance Applications Requests" at bounding box center [879, 192] width 781 height 56
click at [1225, 418] on table-menu-btn-icon at bounding box center [1224, 417] width 22 height 22
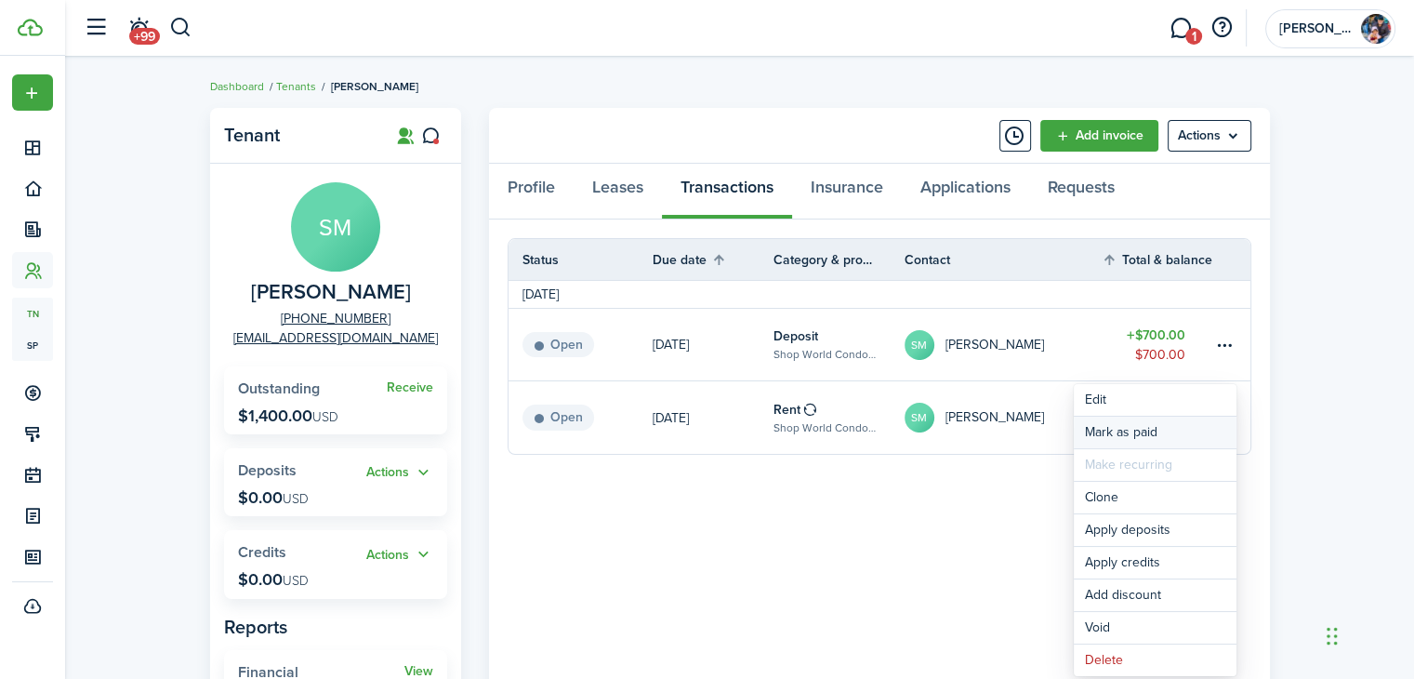
click at [1146, 427] on link "Mark as paid" at bounding box center [1155, 433] width 163 height 32
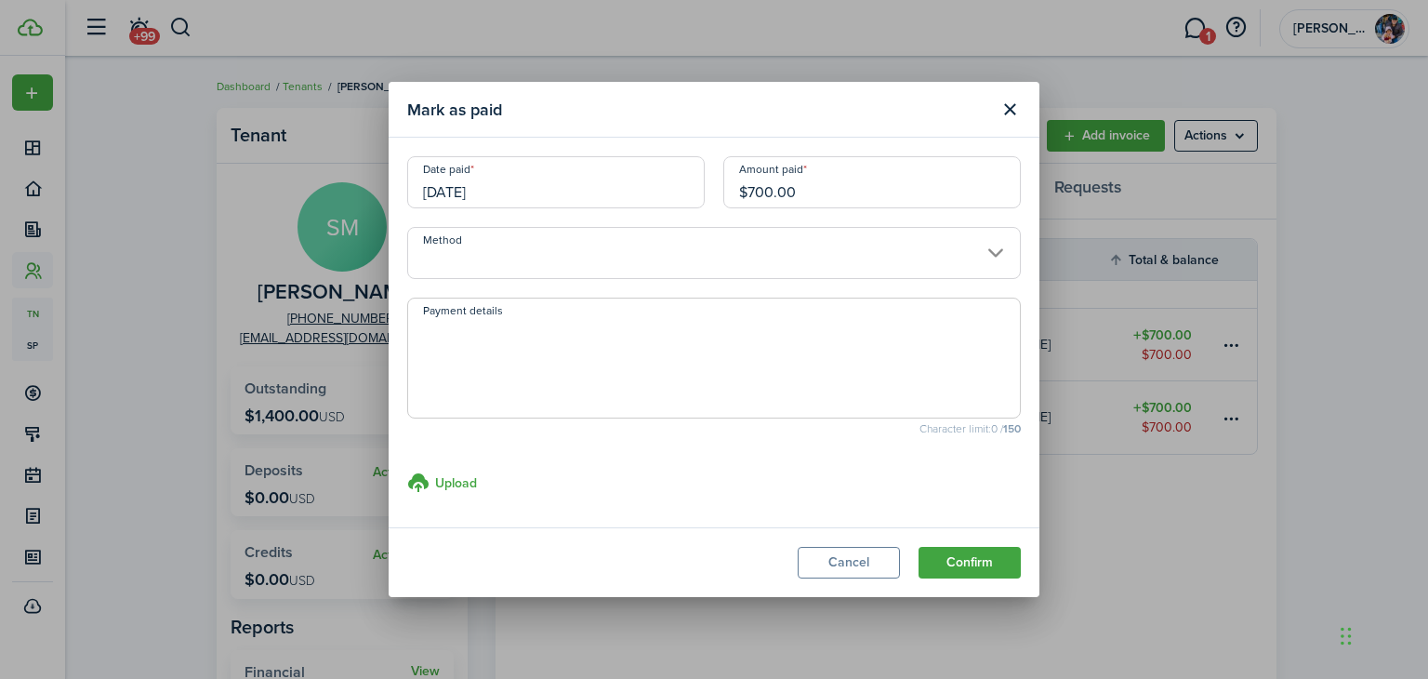
click at [495, 255] on input "Method" at bounding box center [714, 253] width 614 height 52
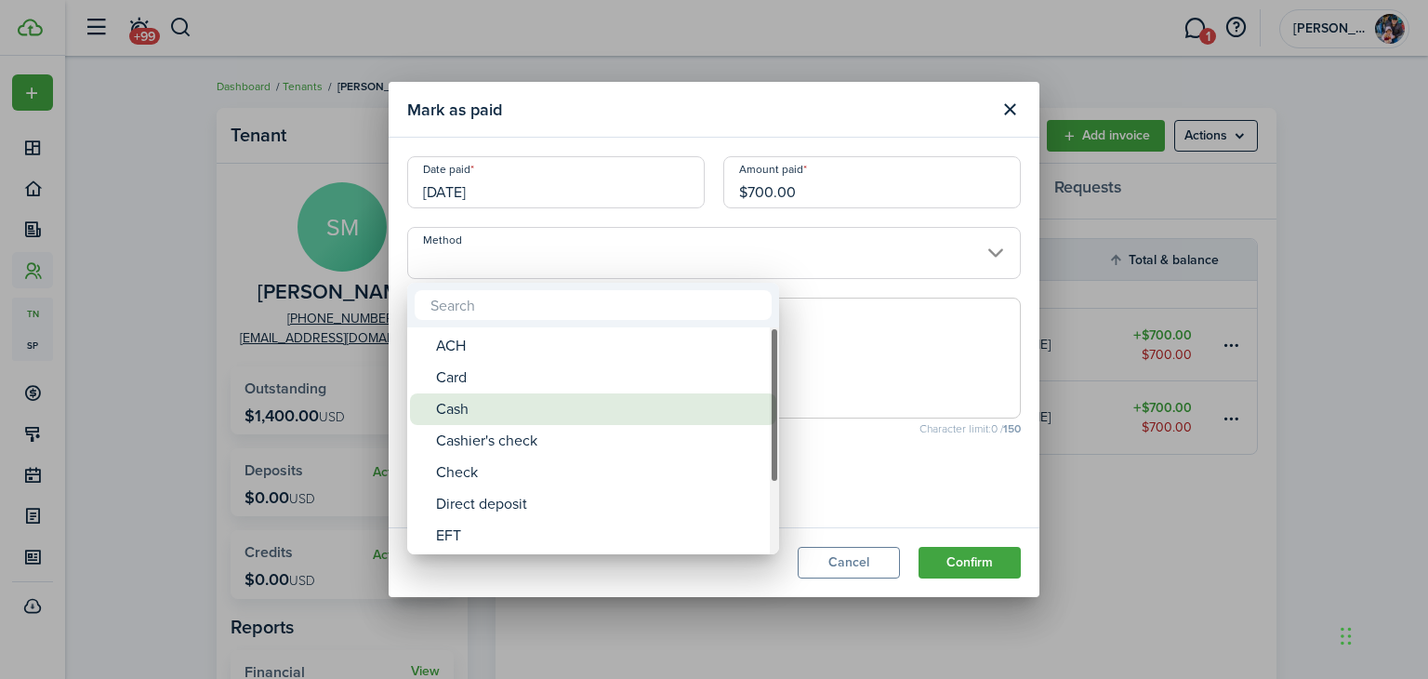
click at [467, 415] on div "Cash" at bounding box center [600, 409] width 329 height 32
type input "Cash"
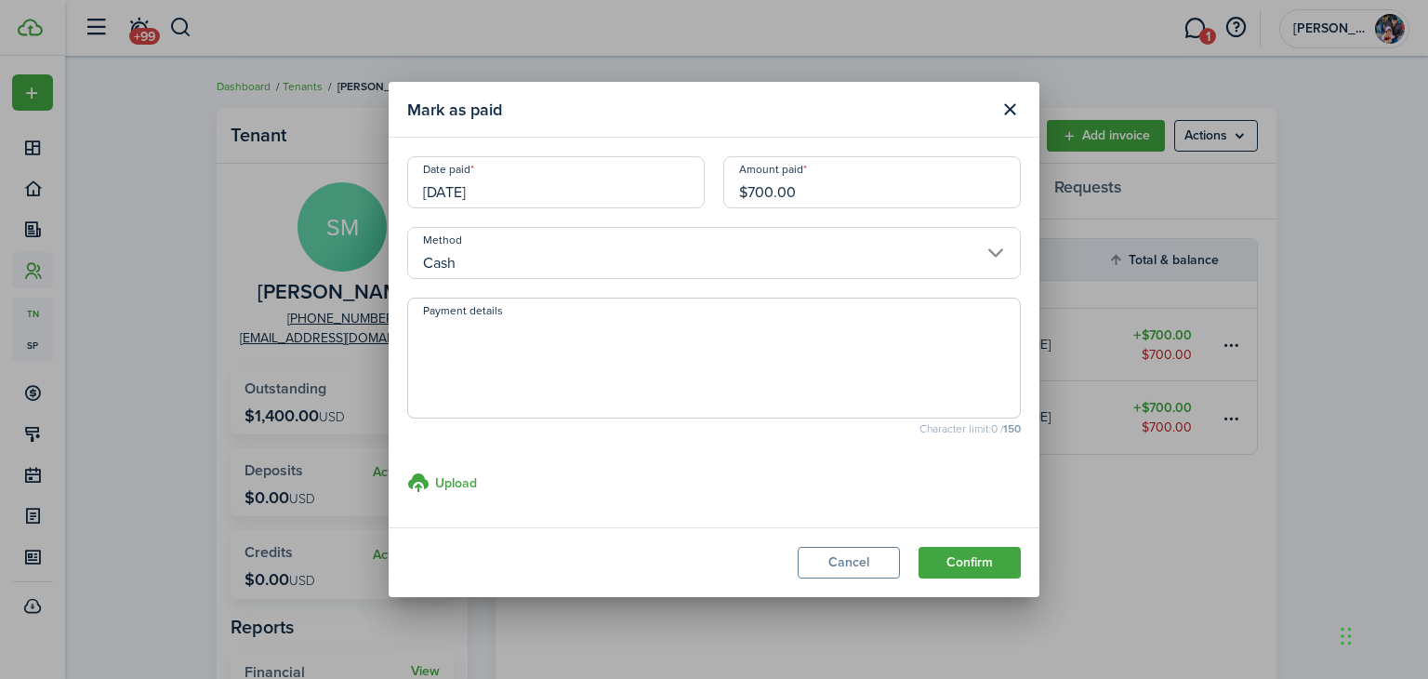
click at [470, 339] on textarea "Payment details" at bounding box center [714, 363] width 612 height 89
type textarea "Paid $700.00 on move in [DATE]"
click at [974, 556] on button "Confirm" at bounding box center [970, 563] width 102 height 32
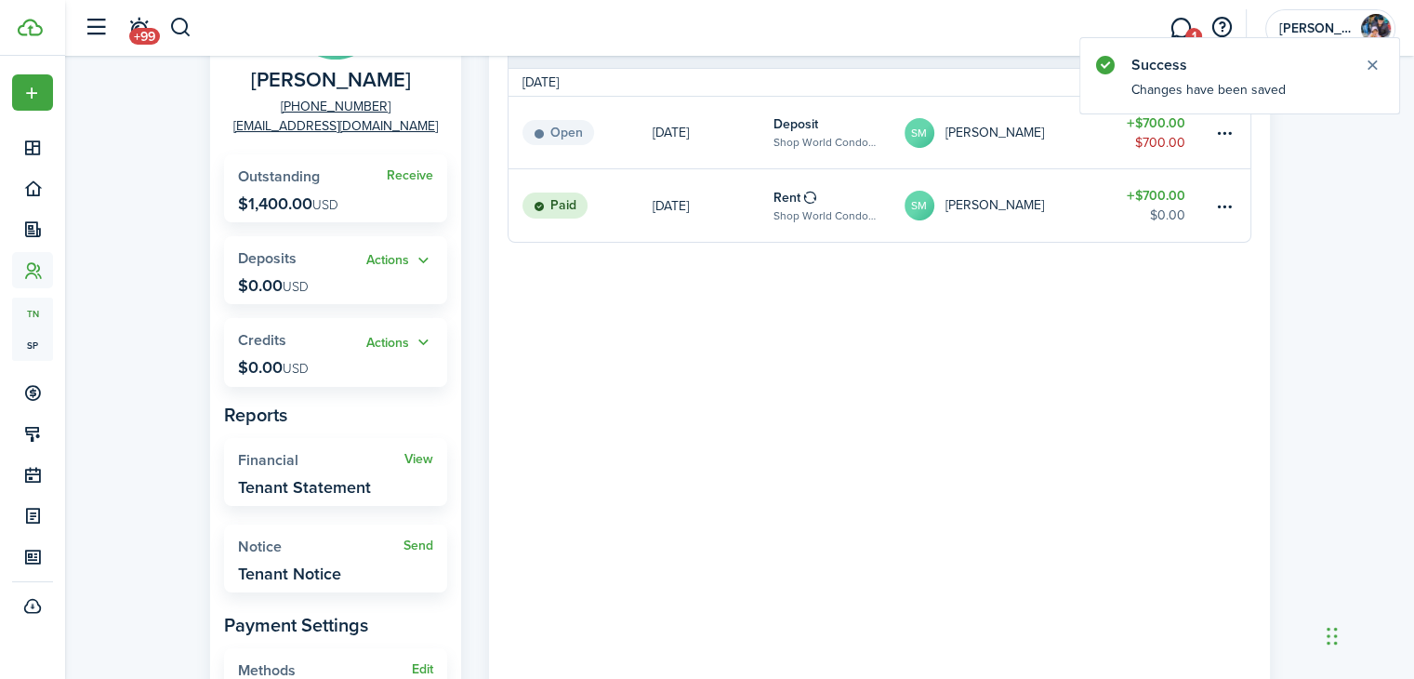
scroll to position [186, 0]
